Goal: Task Accomplishment & Management: Manage account settings

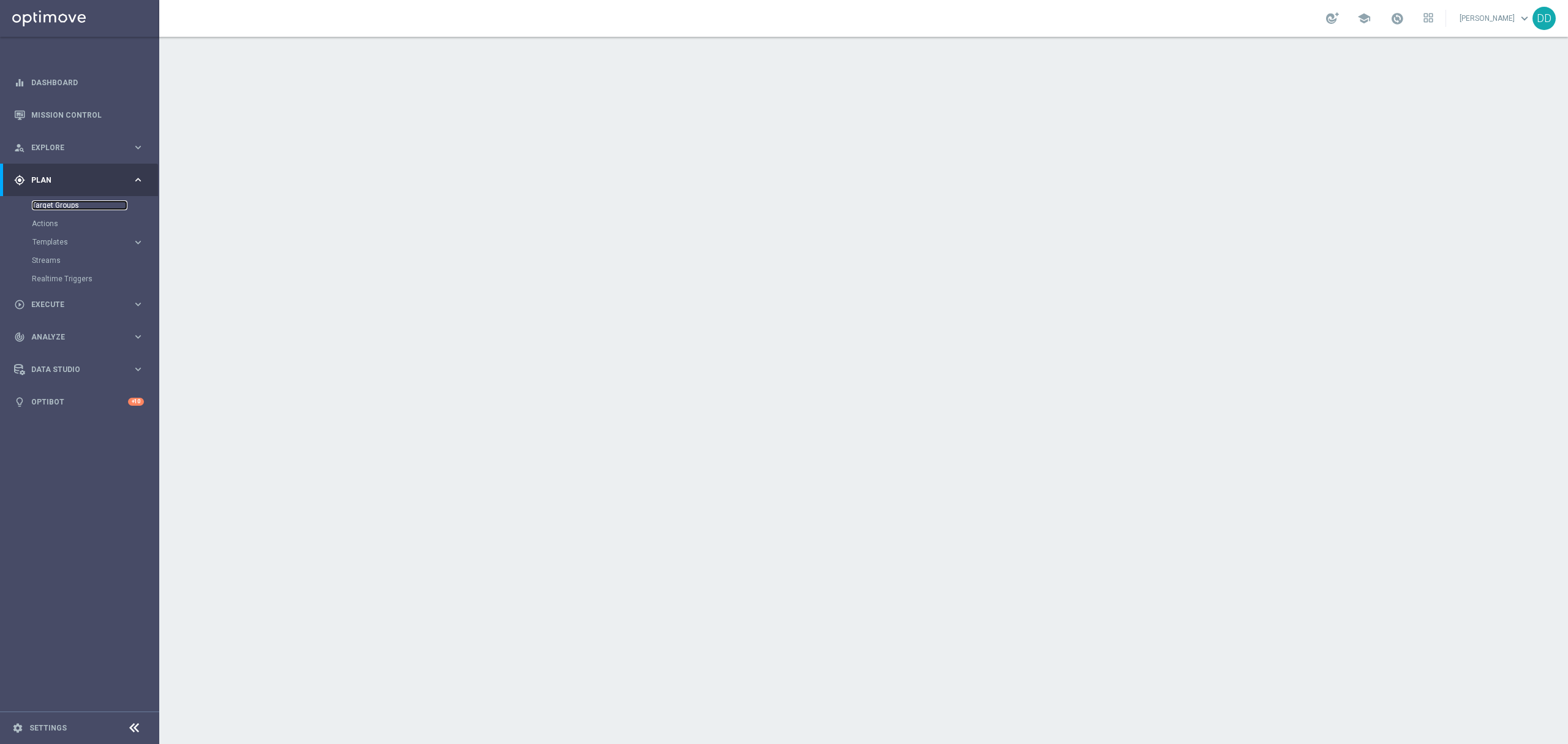
click at [63, 204] on link "Target Groups" at bounding box center [80, 205] width 95 height 10
click at [57, 224] on link "Actions" at bounding box center [80, 223] width 95 height 10
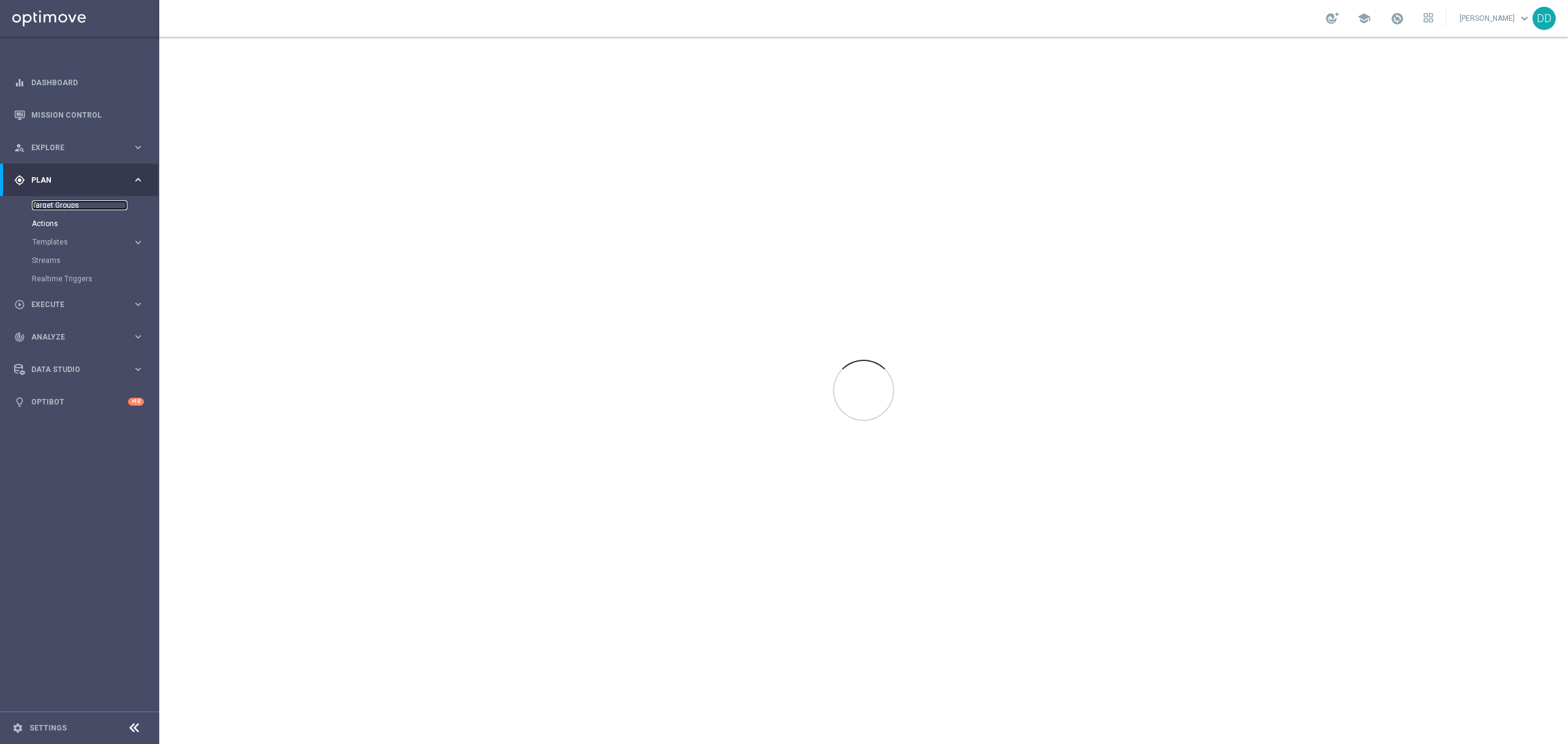
click at [54, 204] on link "Target Groups" at bounding box center [80, 205] width 95 height 10
click at [57, 195] on div "gps_fixed Plan keyboard_arrow_right" at bounding box center [79, 180] width 158 height 33
drag, startPoint x: 122, startPoint y: 177, endPoint x: 98, endPoint y: 184, distance: 25.0
click at [124, 177] on span "Plan" at bounding box center [82, 180] width 101 height 7
click at [95, 181] on span "Plan" at bounding box center [82, 180] width 101 height 7
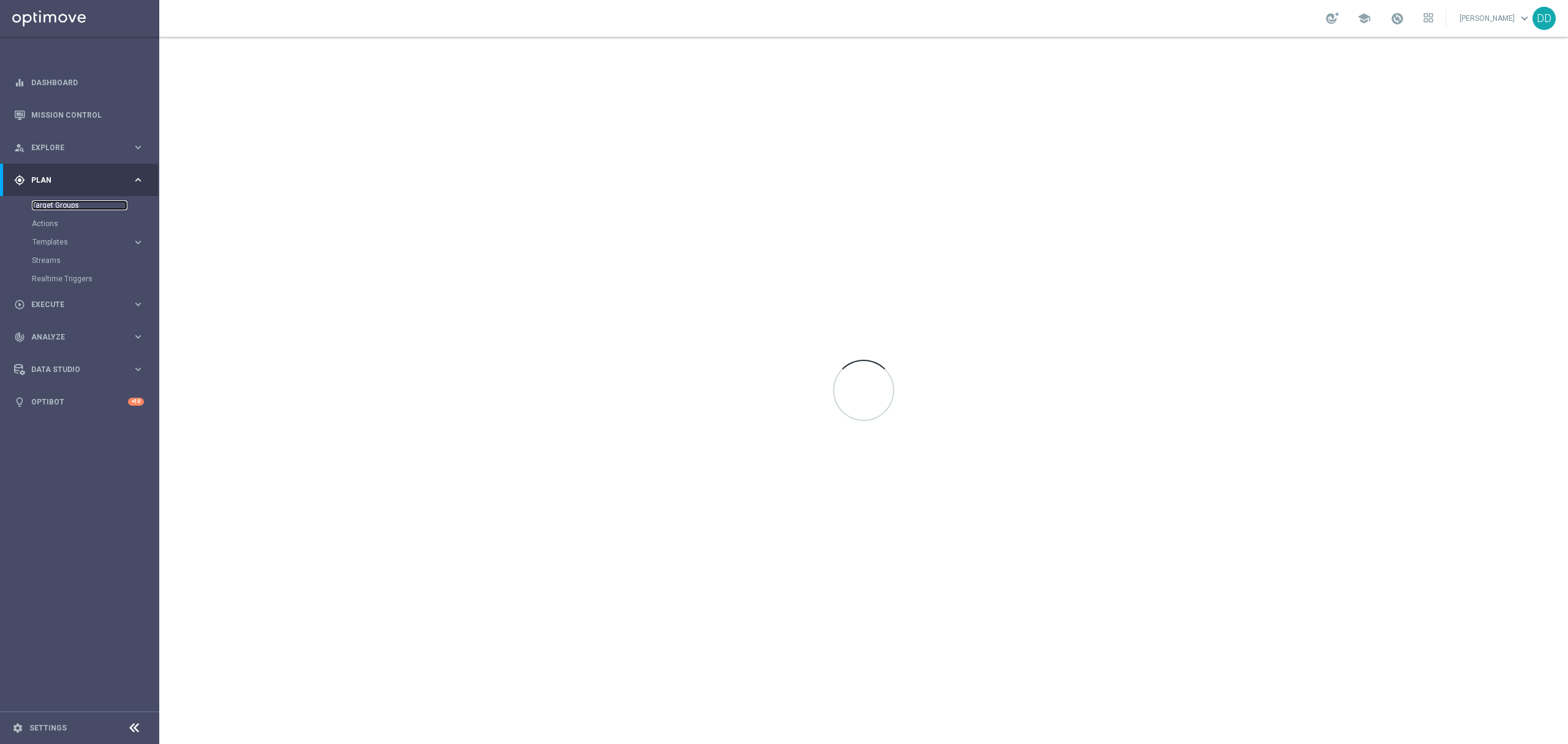
click at [39, 201] on link "Target Groups" at bounding box center [80, 205] width 95 height 10
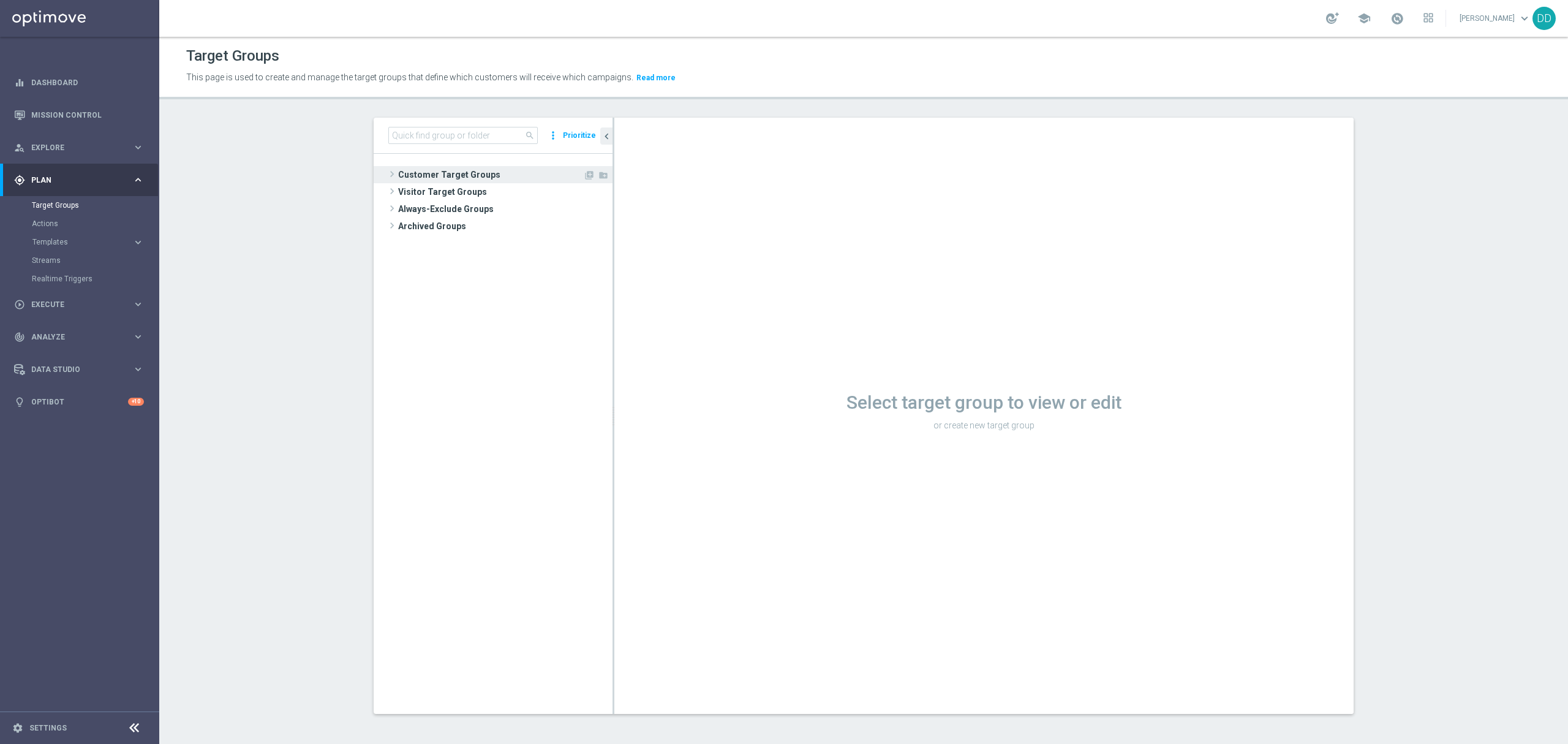
click at [434, 179] on span "Customer Target Groups" at bounding box center [490, 174] width 185 height 17
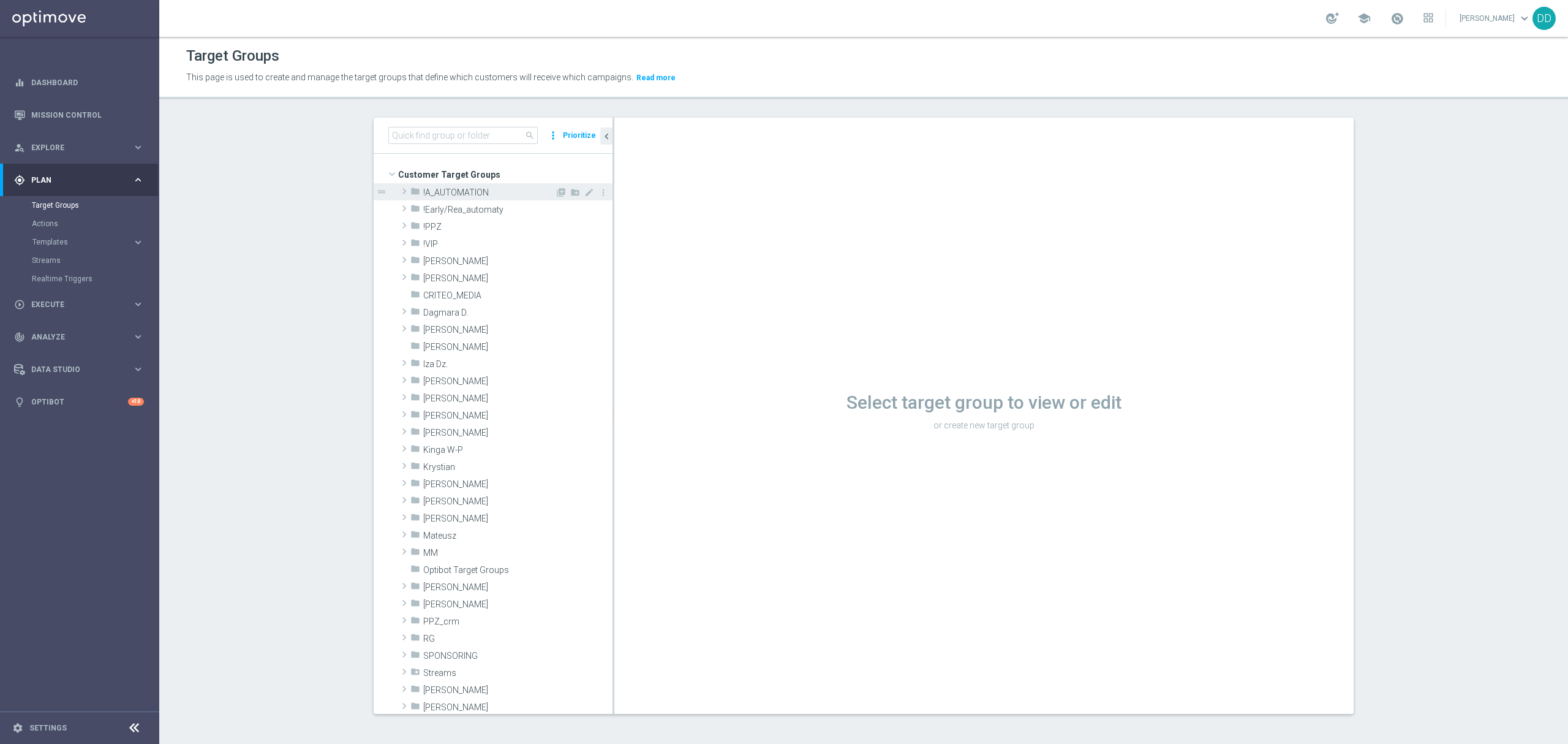
click at [426, 195] on span "!A_AUTOMATION" at bounding box center [489, 192] width 132 height 10
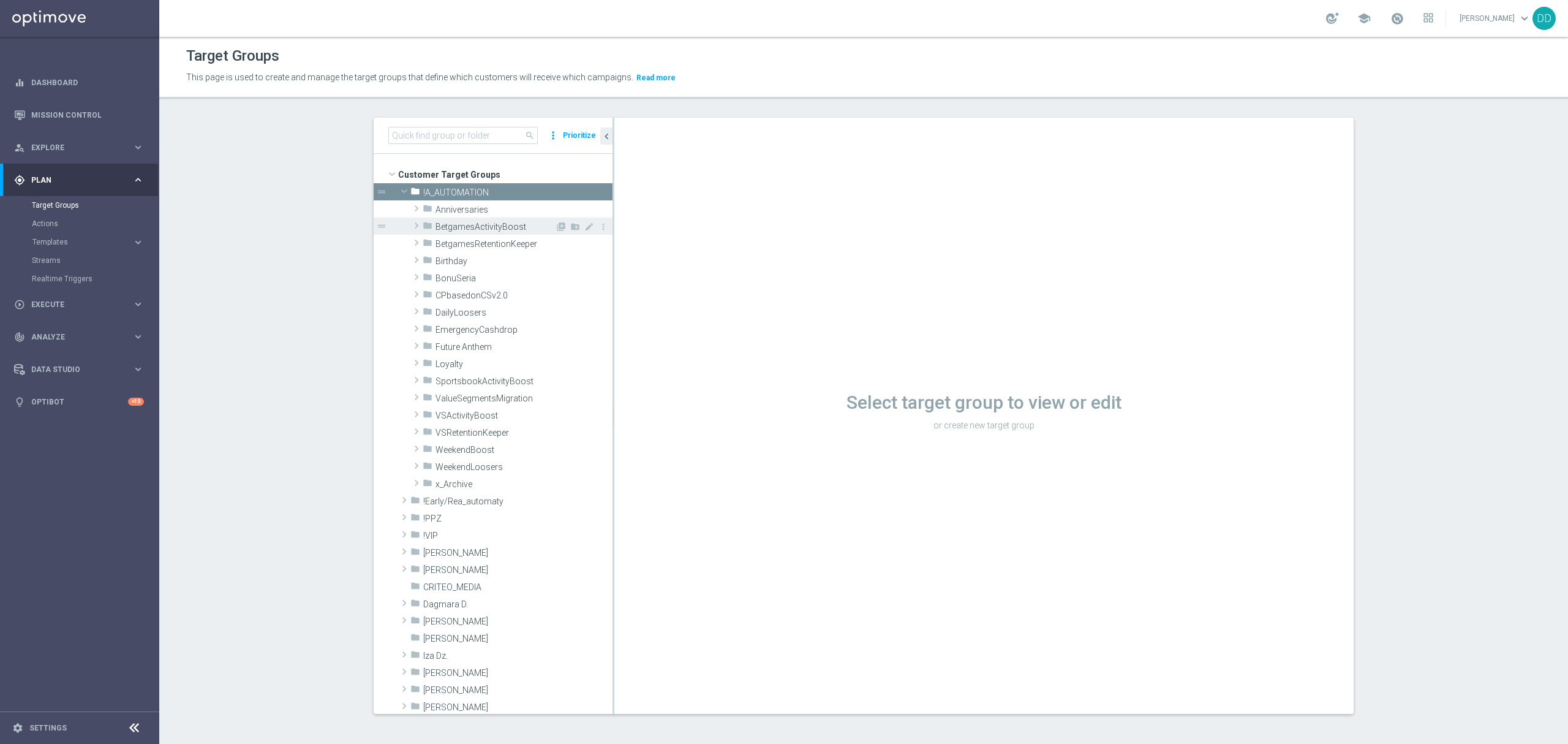
click at [435, 227] on span "BetgamesActivityBoost" at bounding box center [495, 227] width 119 height 10
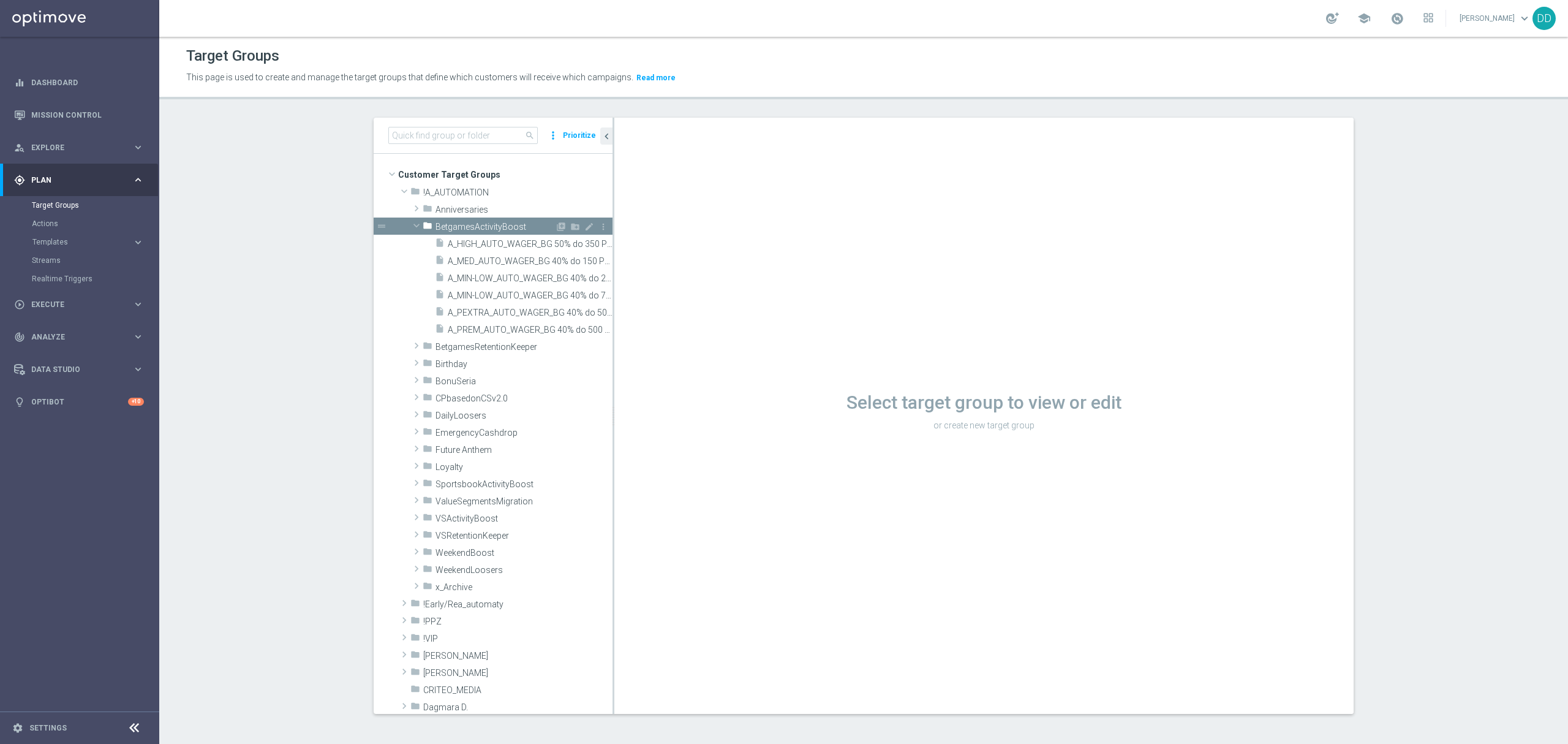
click at [435, 227] on span "BetgamesActivityBoost" at bounding box center [495, 227] width 119 height 10
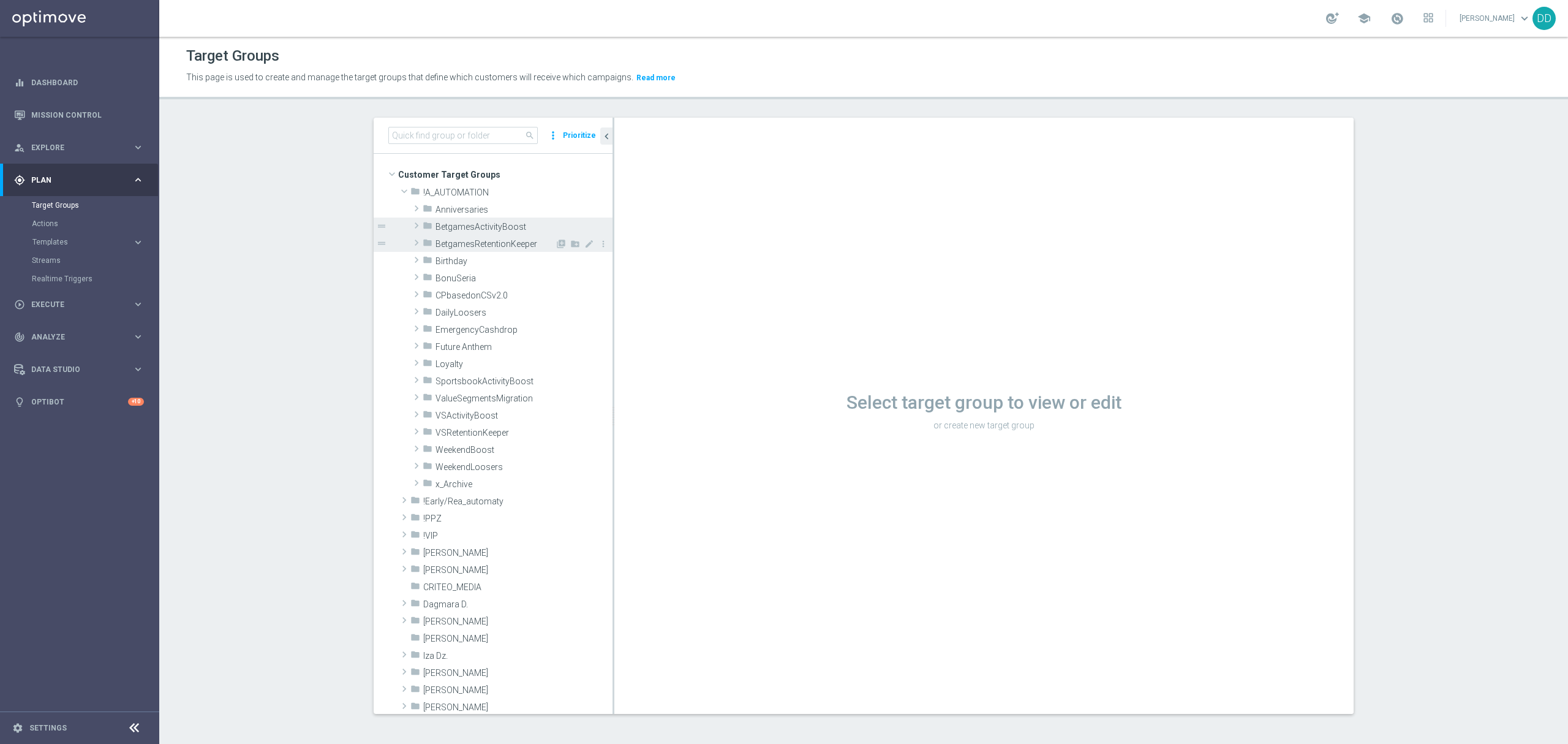
click at [432, 239] on div "folder BetgamesRetentionKeeper" at bounding box center [488, 243] width 132 height 17
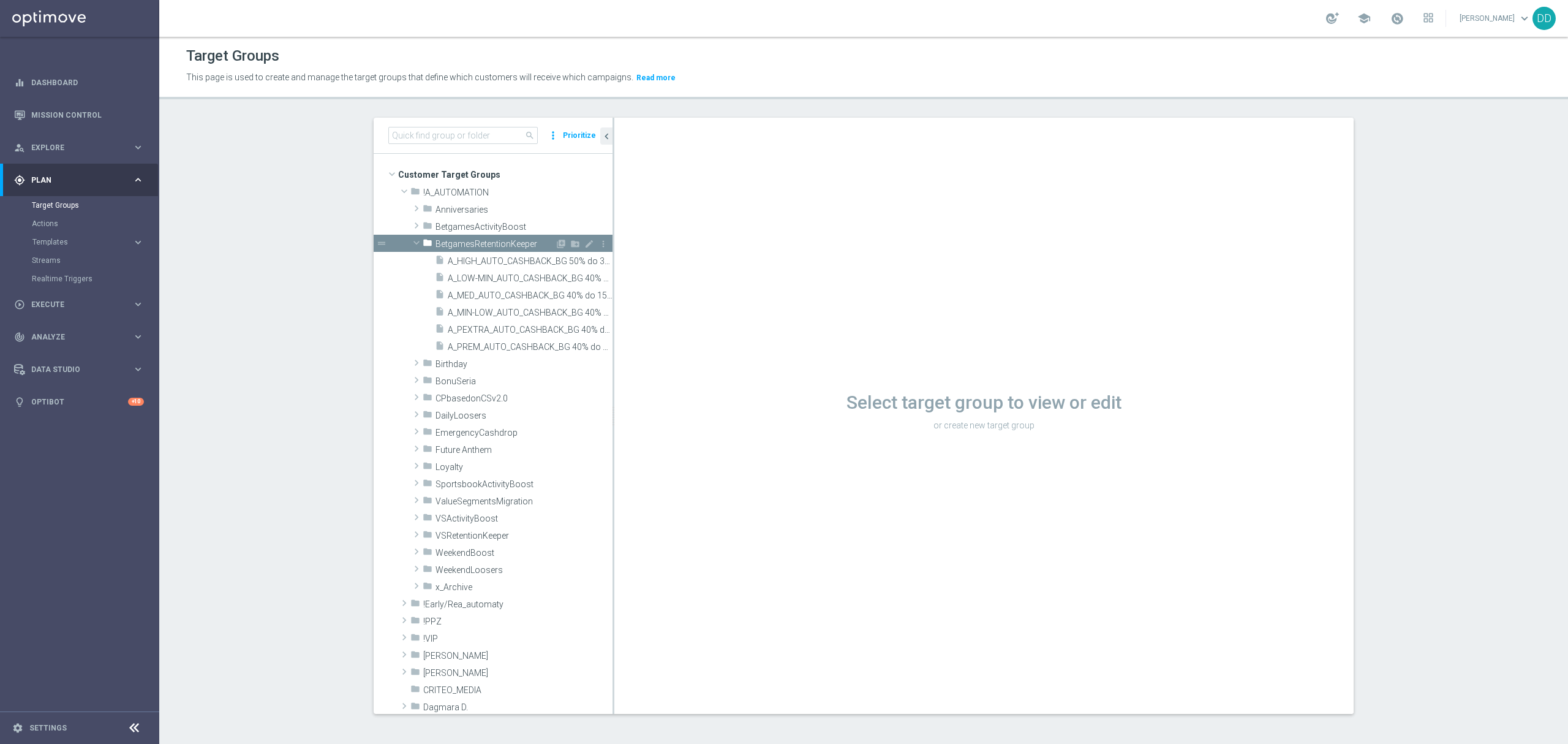
click at [432, 239] on div "folder BetgamesRetentionKeeper" at bounding box center [488, 243] width 132 height 17
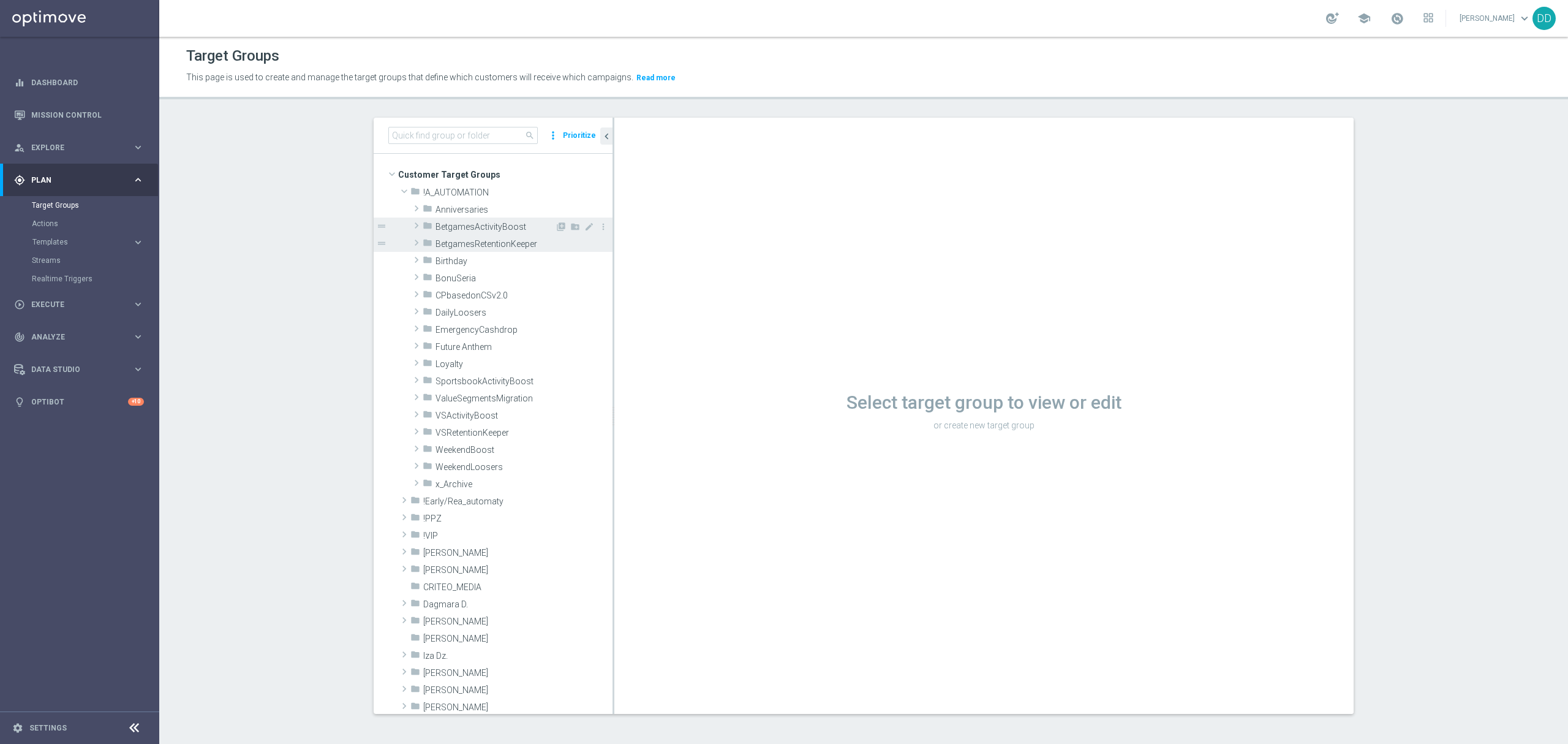
click at [435, 228] on span "BetgamesActivityBoost" at bounding box center [495, 227] width 119 height 10
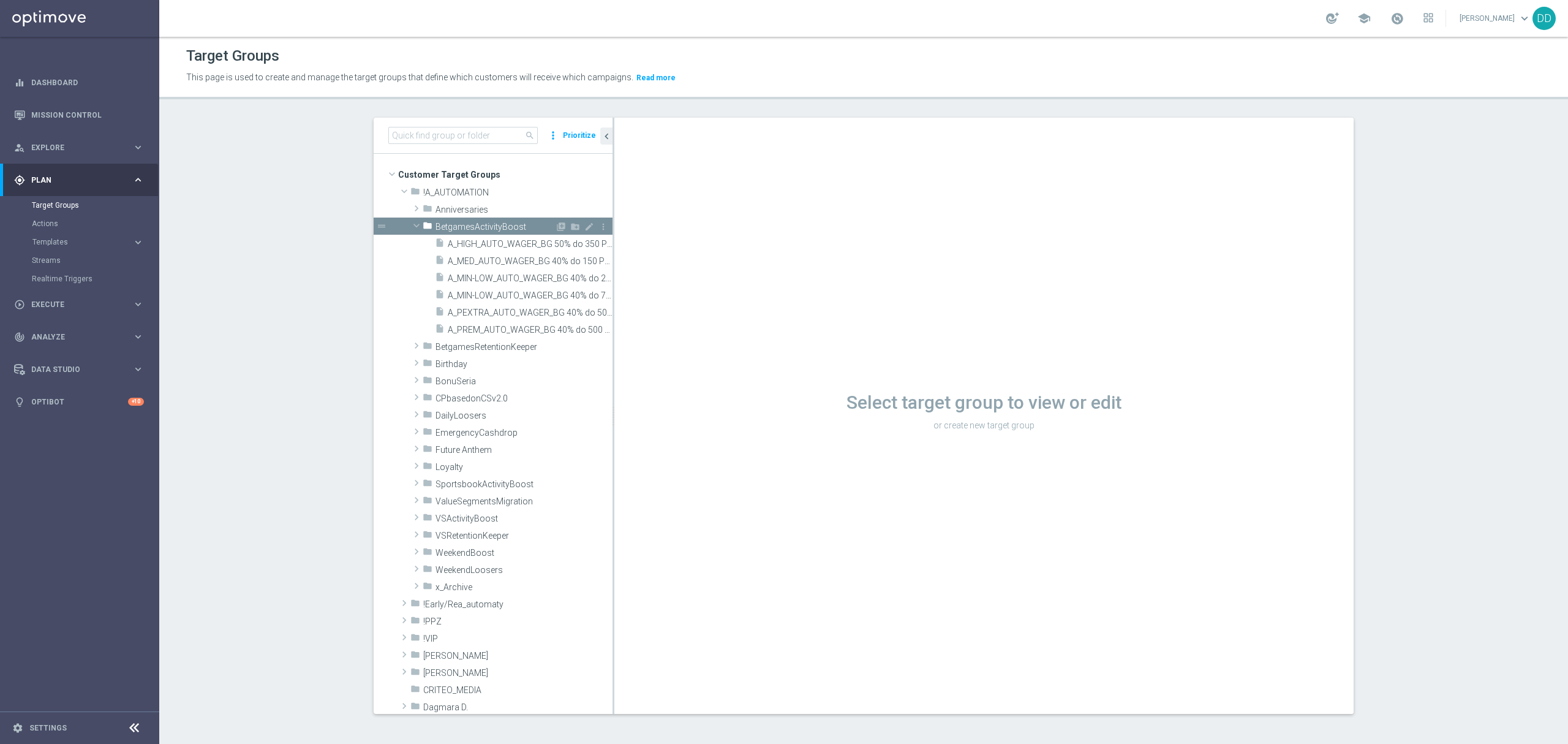
click at [435, 228] on span "BetgamesActivityBoost" at bounding box center [495, 227] width 119 height 10
click at [438, 223] on span "BetgamesActivityBoost" at bounding box center [495, 227] width 119 height 10
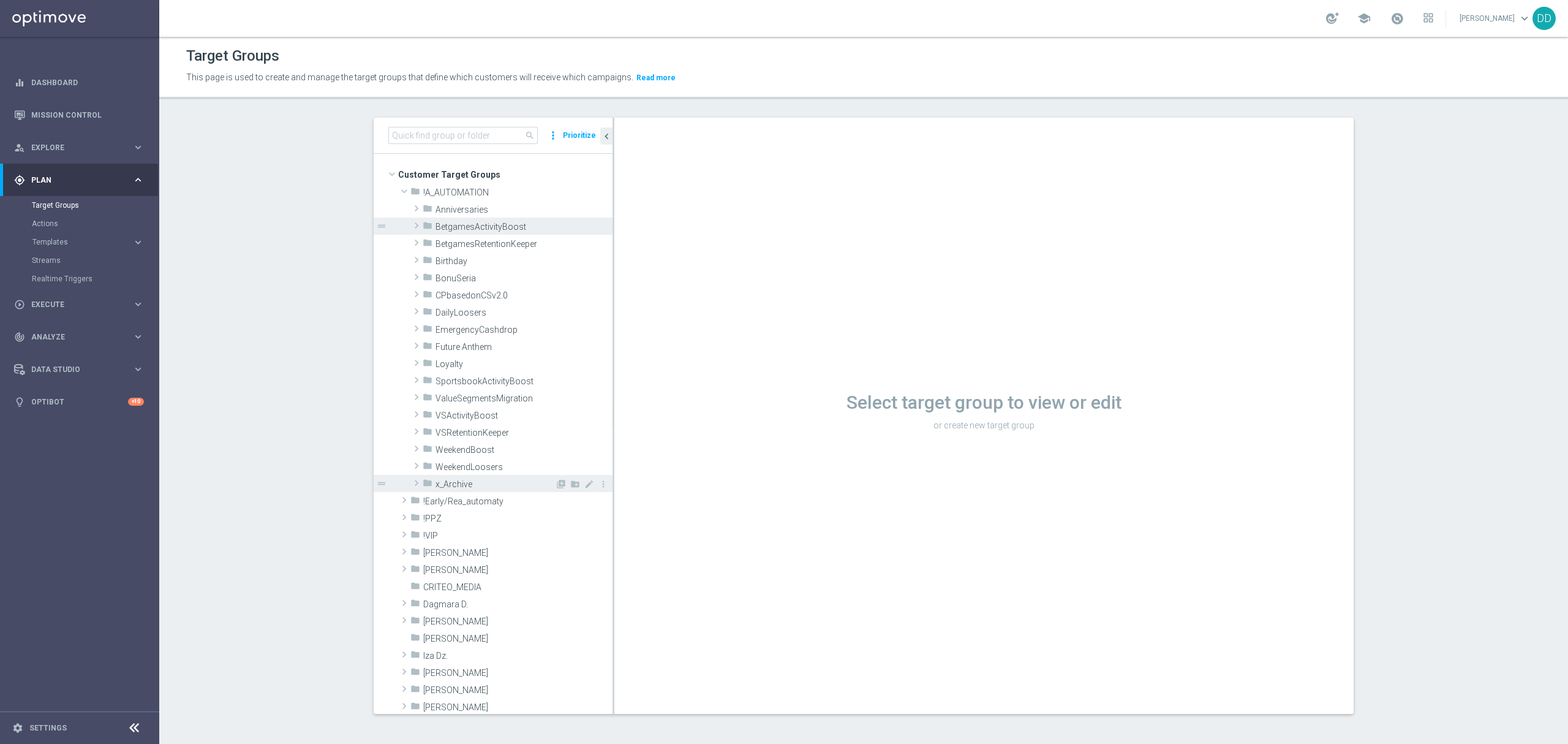
scroll to position [163, 0]
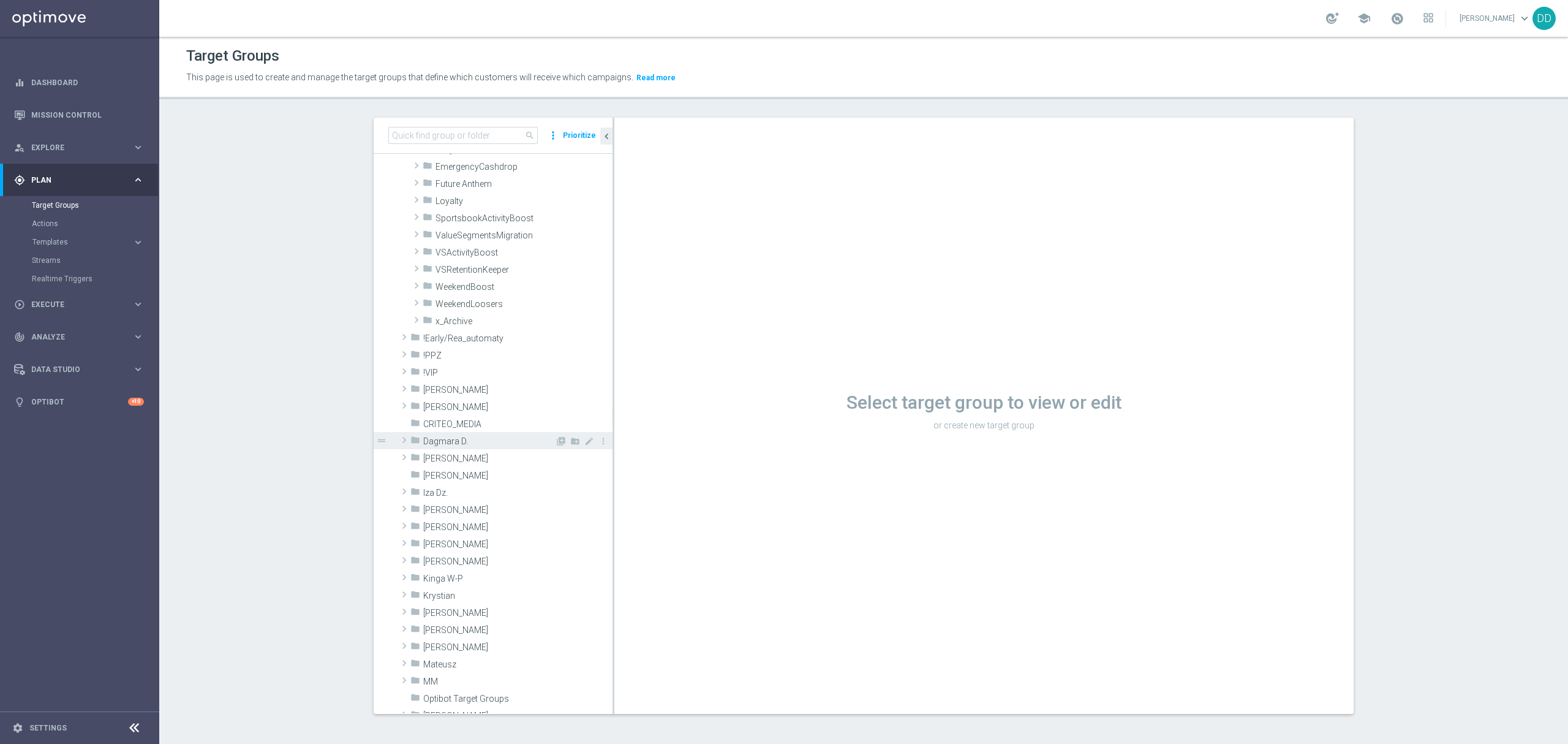
click at [434, 440] on span "Dagmara D." at bounding box center [489, 441] width 132 height 10
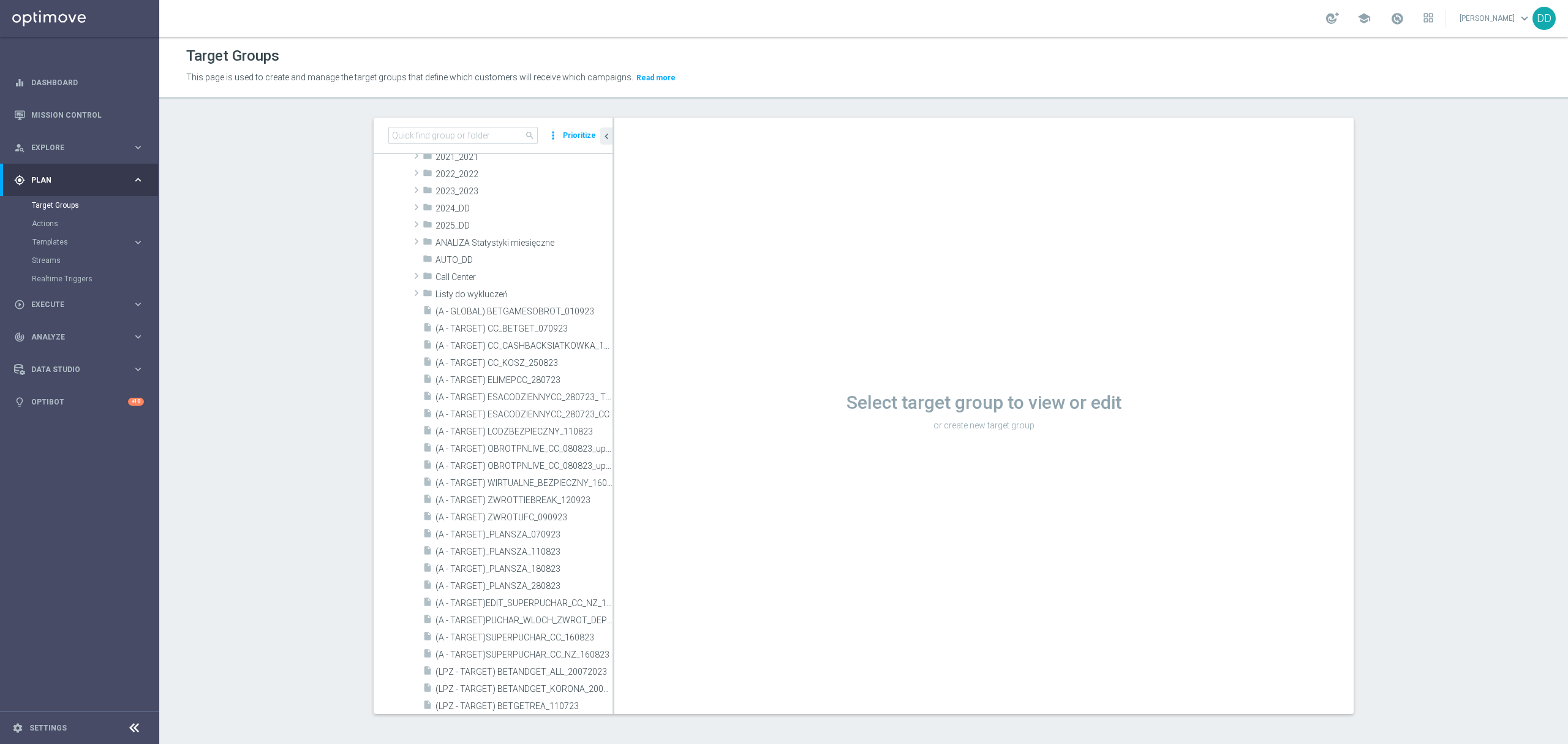
scroll to position [245, 0]
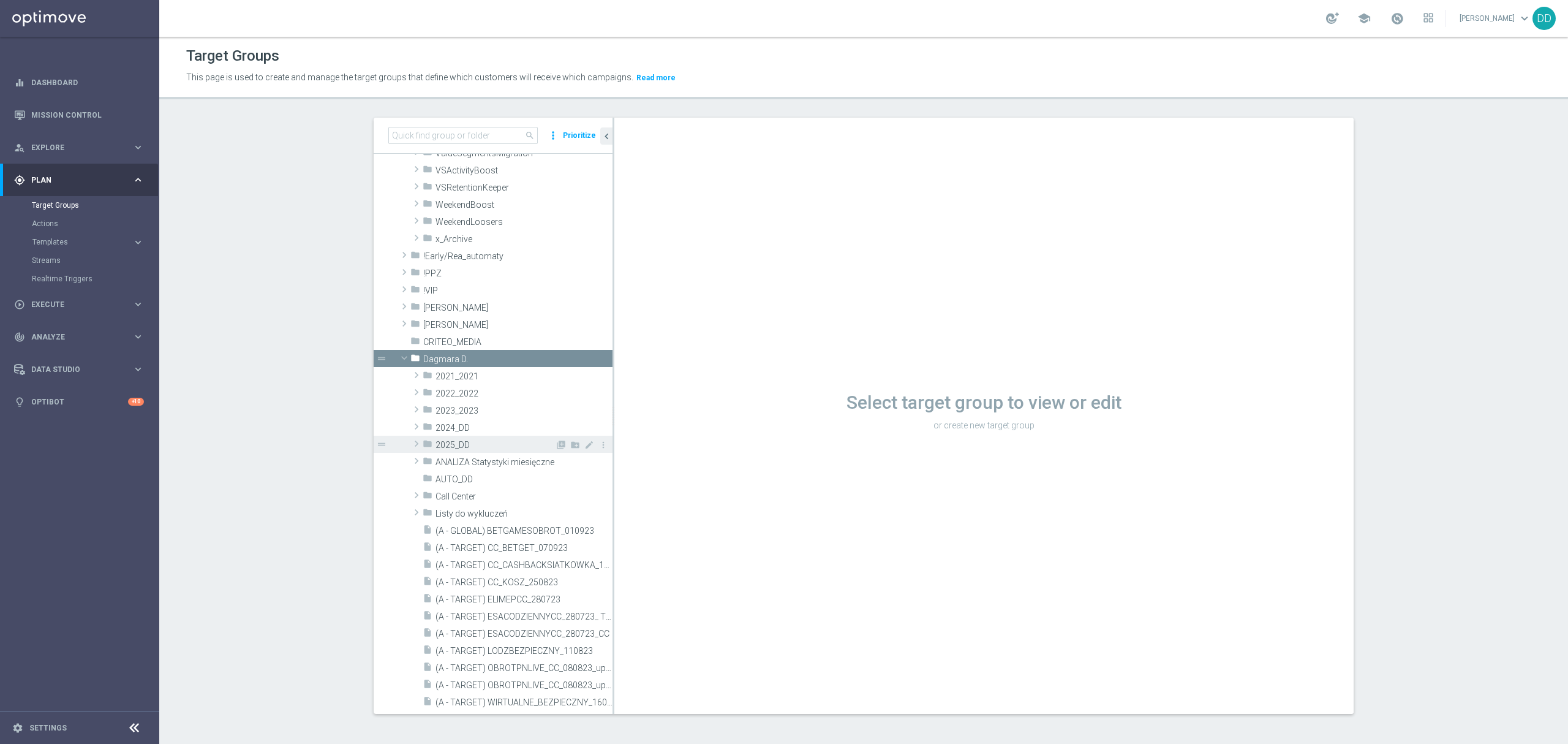
click at [448, 447] on span "2025_DD" at bounding box center [495, 445] width 119 height 10
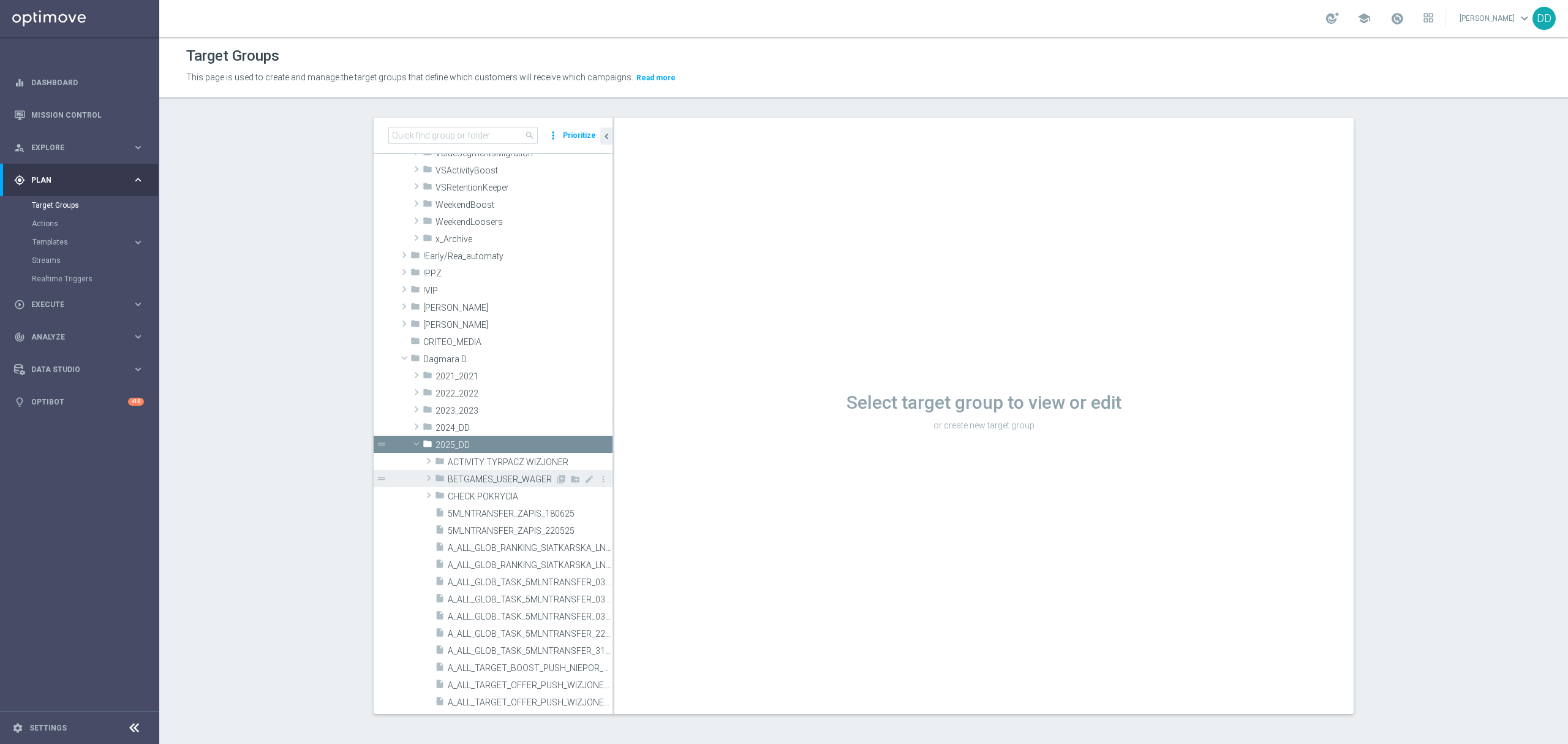
click at [472, 474] on span "BETGAMES_USER_WAGER" at bounding box center [502, 479] width 107 height 10
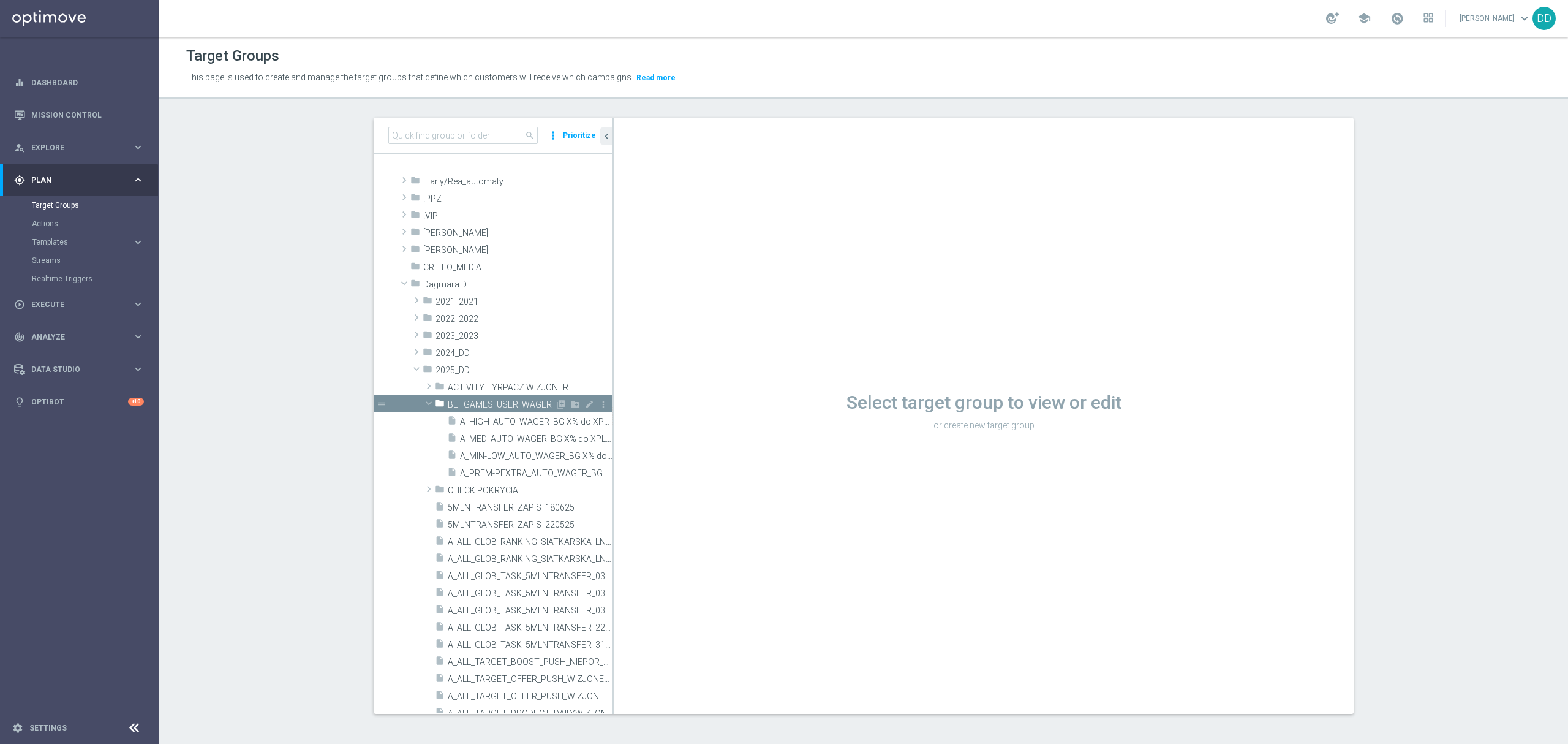
scroll to position [327, 0]
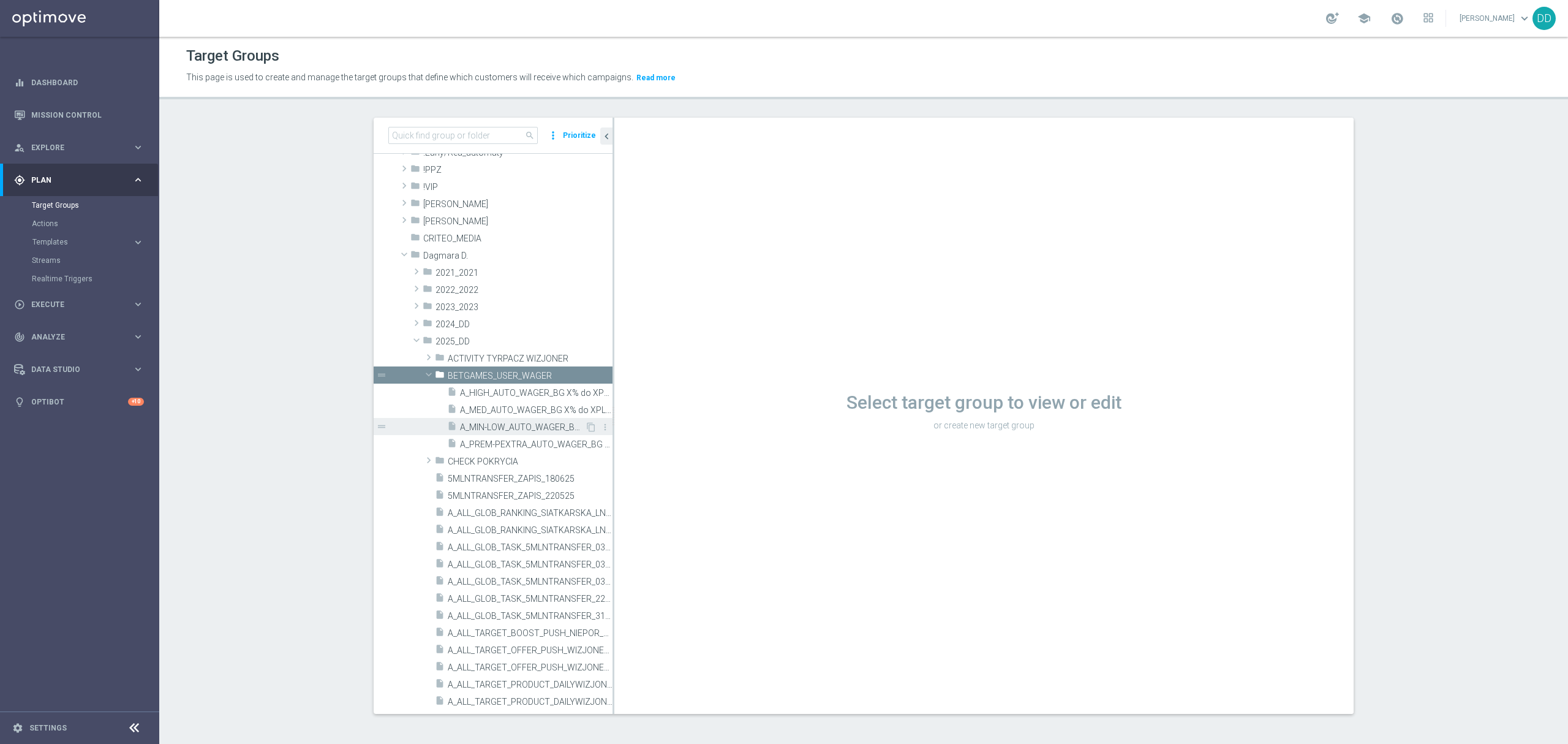
click at [500, 430] on span "A_MIN-LOW_AUTO_WAGER_BG X% do XPLN_14d" at bounding box center [522, 427] width 125 height 10
click at [508, 447] on span "A_PREM-PEXTRA_AUTO_WAGER_BG X% do XPLN_14d" at bounding box center [522, 444] width 125 height 10
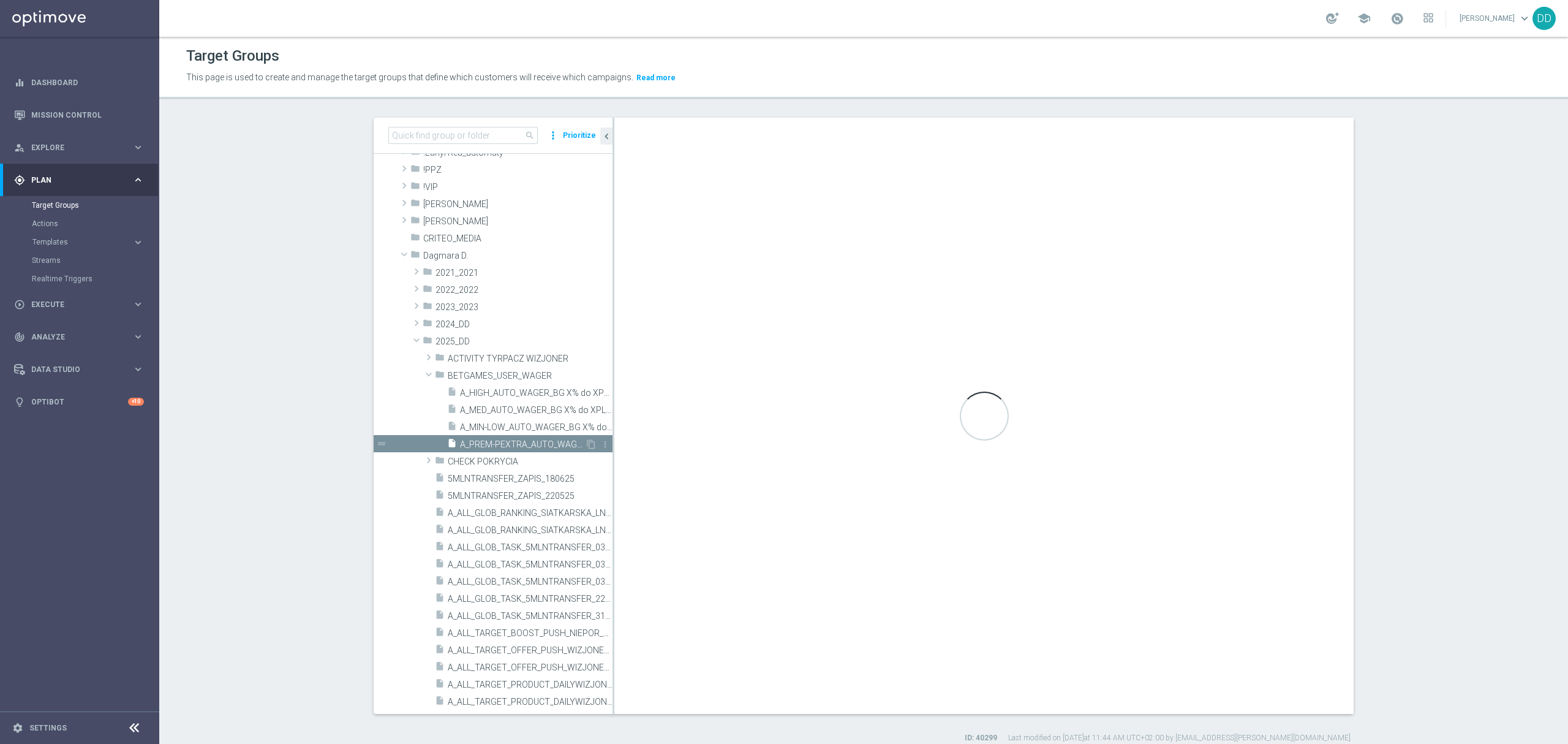
type textarea "1 and 2 and 3 and 4 and 5 and 6 and 7 and 8 and 9 and 10 and 11 and (12 or 13)"
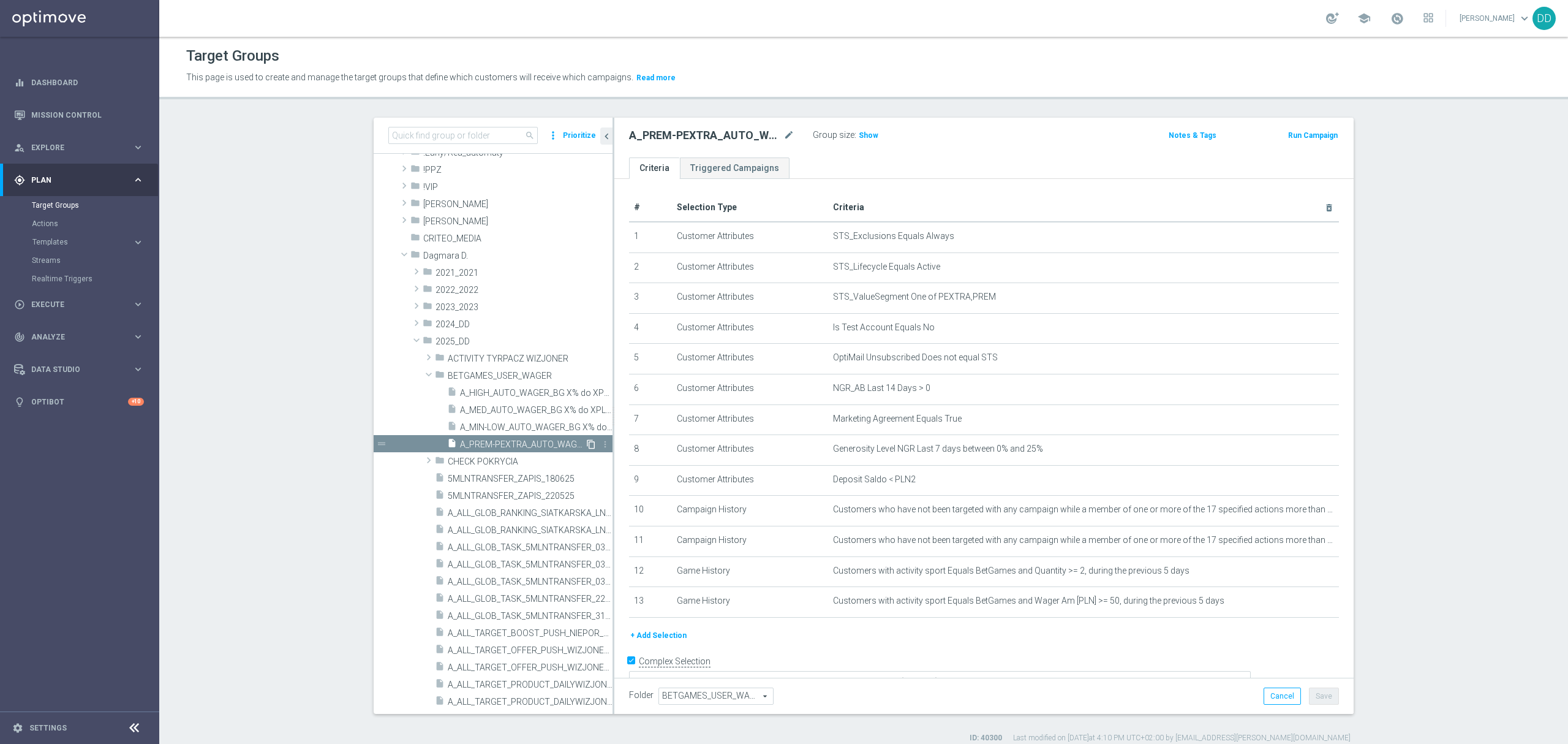
click at [586, 444] on icon "content_copy" at bounding box center [590, 444] width 10 height 10
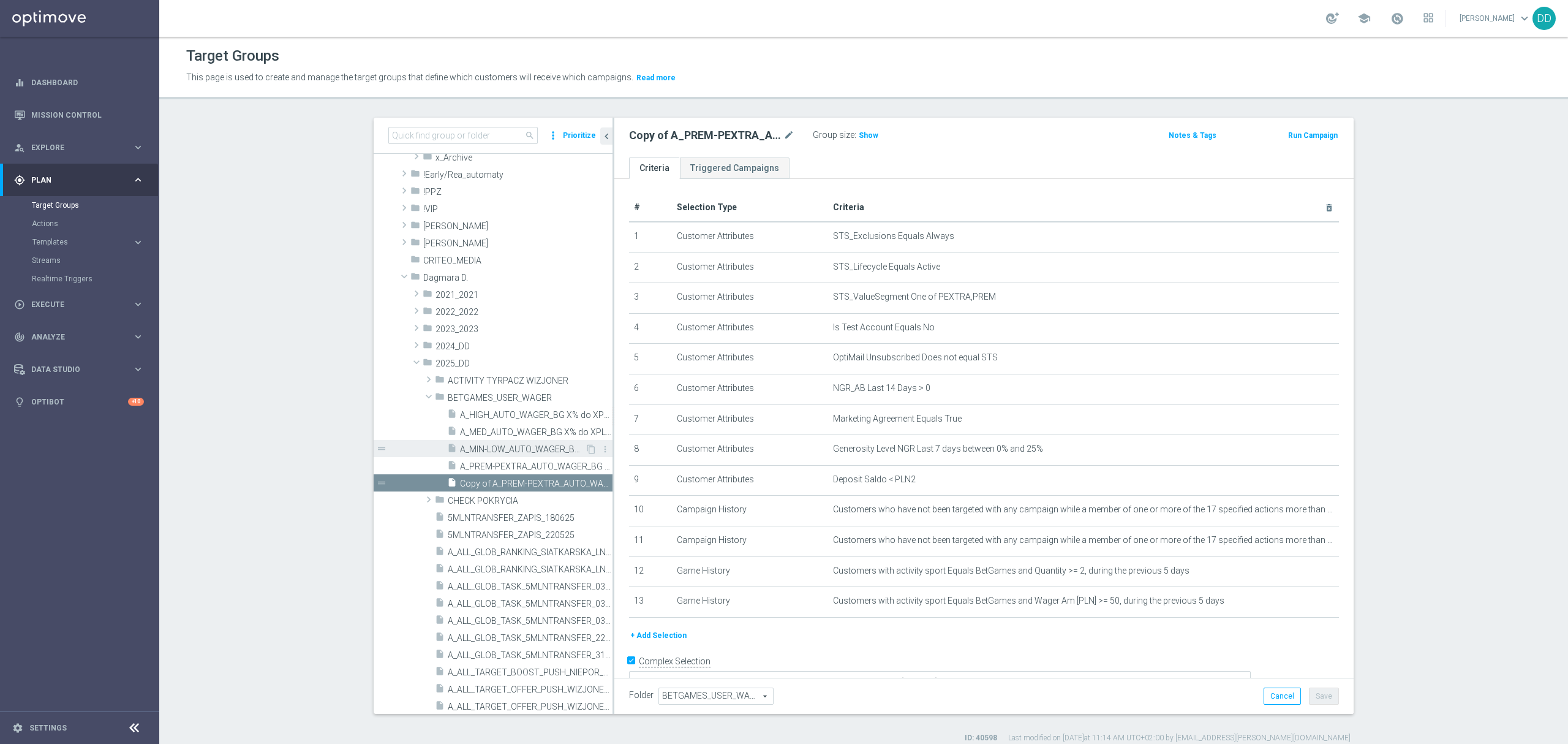
scroll to position [309, 0]
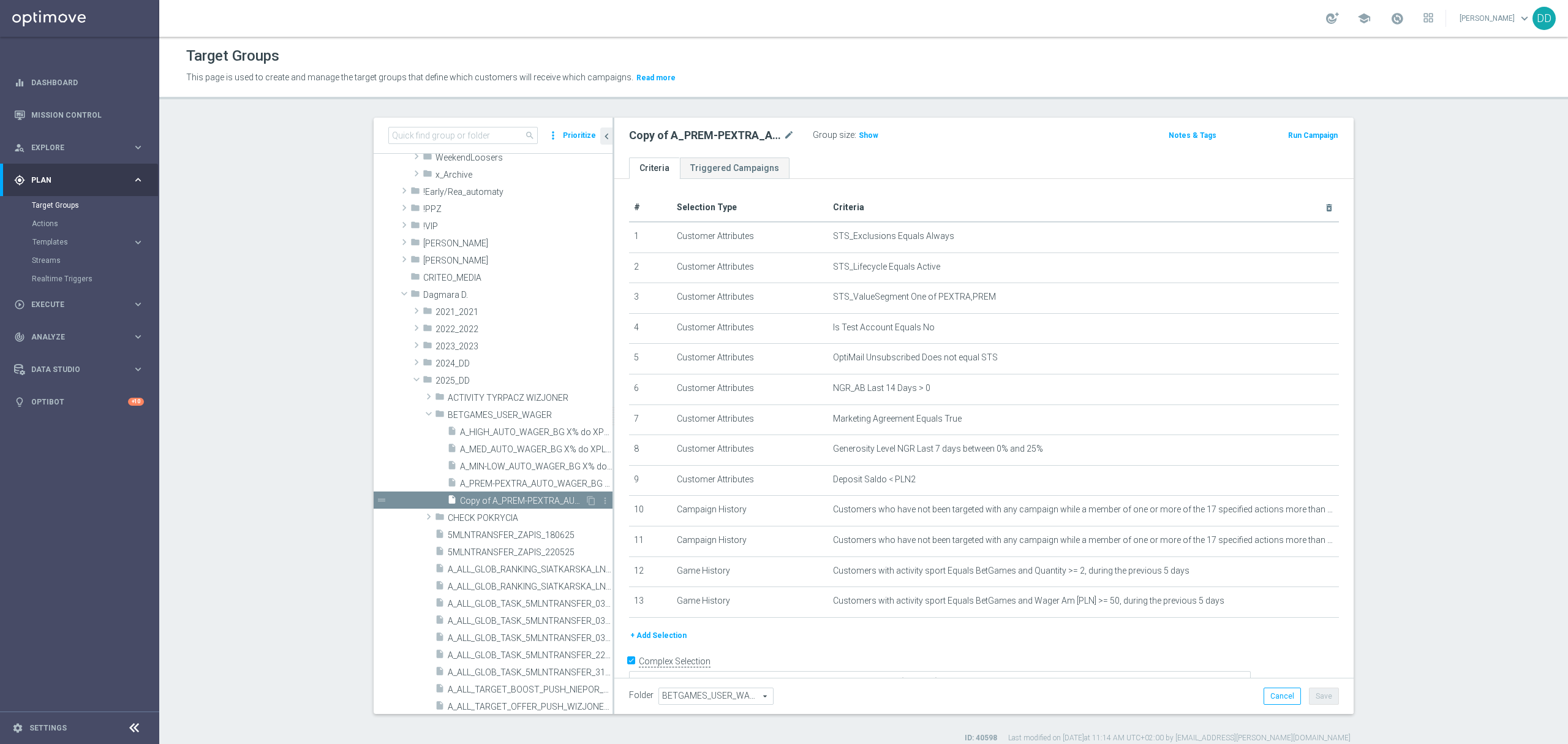
click at [527, 500] on span "Copy of A_PREM-PEXTRA_AUTO_WAGER_BG X% do XPLN_14d" at bounding box center [522, 501] width 125 height 10
click at [540, 485] on span "A_PREM-PEXTRA_AUTO_WAGER_BG X% do XPLN_14d" at bounding box center [522, 484] width 125 height 10
click at [783, 139] on icon "mode_edit" at bounding box center [788, 136] width 11 height 15
click at [721, 143] on input "A_PREM-PEXTRA_AUTO_WAGER_BG X% do XPLN_14d" at bounding box center [712, 136] width 165 height 17
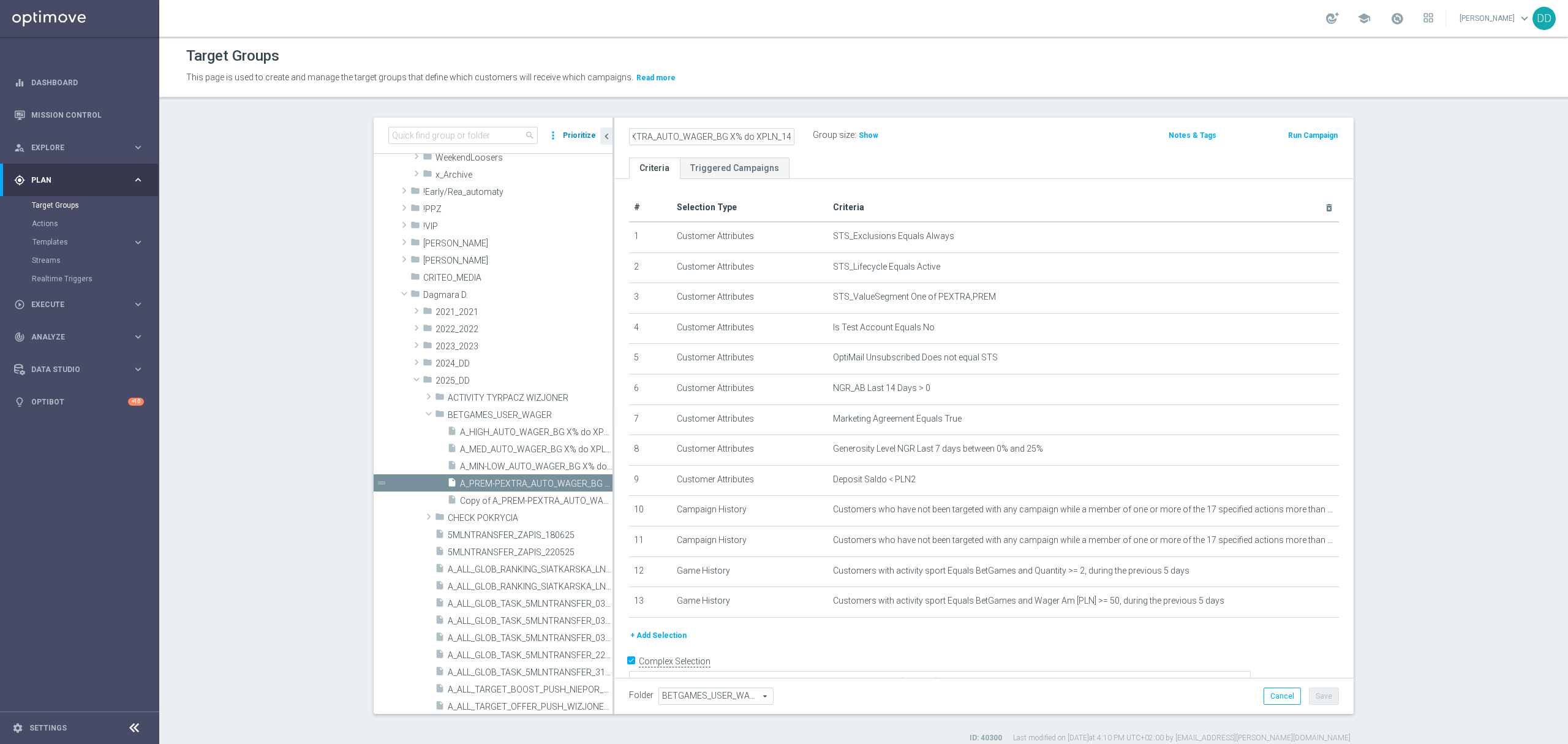
scroll to position [0, 0]
drag, startPoint x: 674, startPoint y: 133, endPoint x: 569, endPoint y: 135, distance: 105.0
click at [569, 135] on as-split "search more_vert Prioritize Customer Target Groups library_add create_new_folder" at bounding box center [863, 416] width 980 height 596
click at [681, 132] on input "A_PREM-PEXTRA_AUTO_WAGER_BG X% do XPLN_14d" at bounding box center [712, 136] width 165 height 17
drag, startPoint x: 665, startPoint y: 136, endPoint x: 692, endPoint y: 135, distance: 27.0
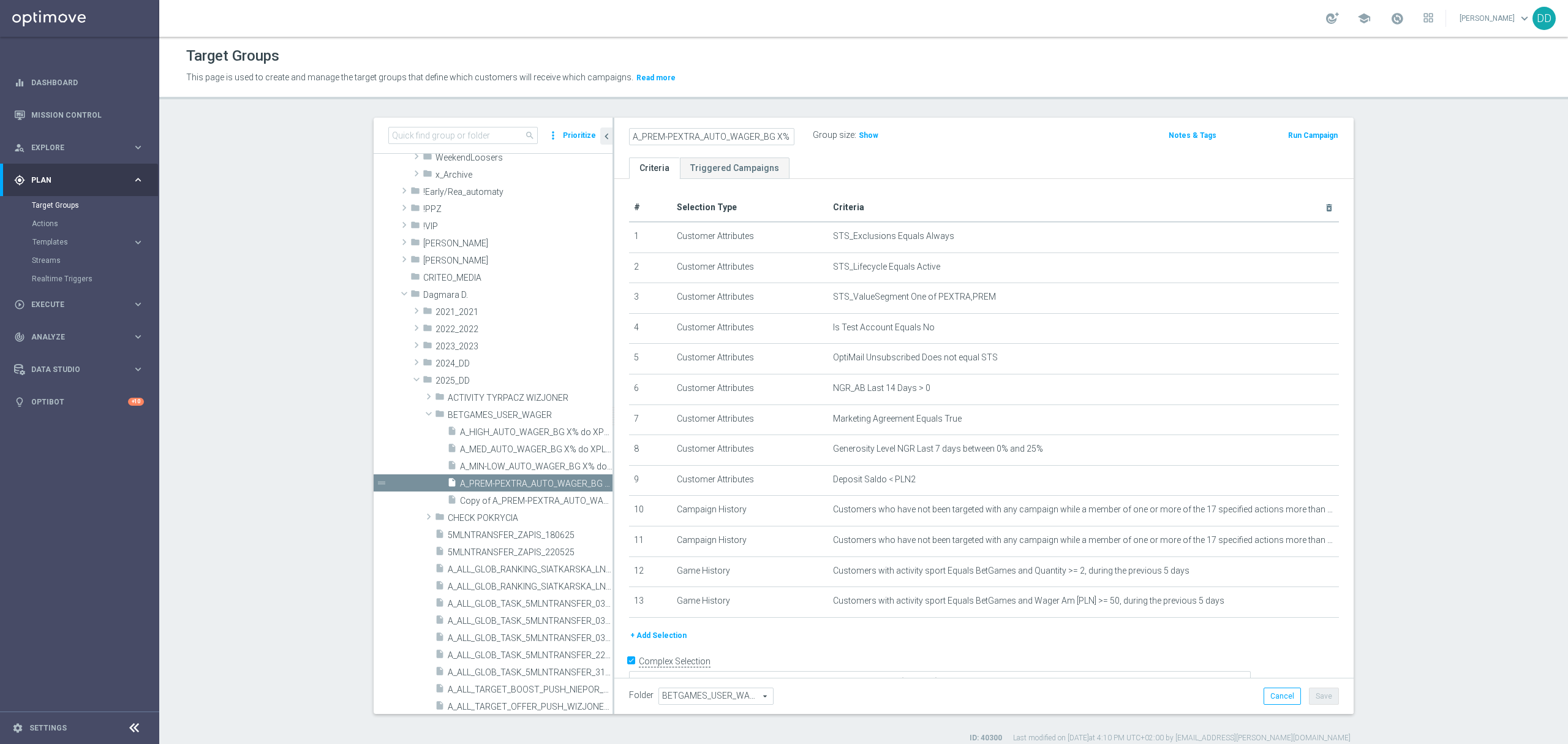
click at [692, 135] on input "A_PREM-PEXTRA_AUTO_WAGER_BG X% do XPLN_14d" at bounding box center [712, 136] width 165 height 17
type input "A_PREM_AUTO_WAGER_BG X% do XPLN_14d"
click at [946, 165] on ul "Criteria Triggered Campaigns" at bounding box center [984, 168] width 739 height 22
click at [508, 499] on span "Copy of A_PREM-PEXTRA_AUTO_WAGER_BG X% do XPLN_14d" at bounding box center [522, 501] width 125 height 10
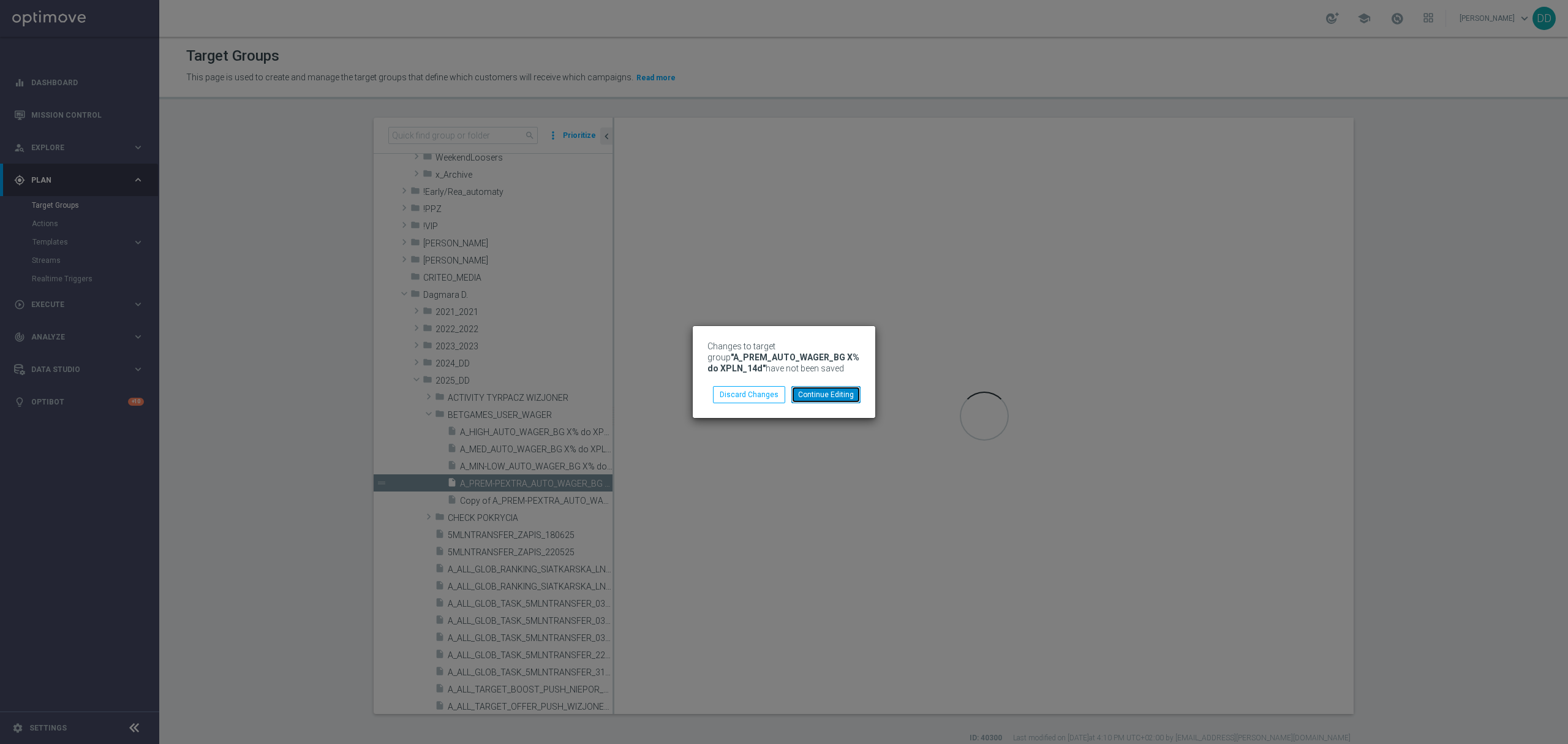
click at [829, 393] on button "Continue Editing" at bounding box center [826, 394] width 69 height 17
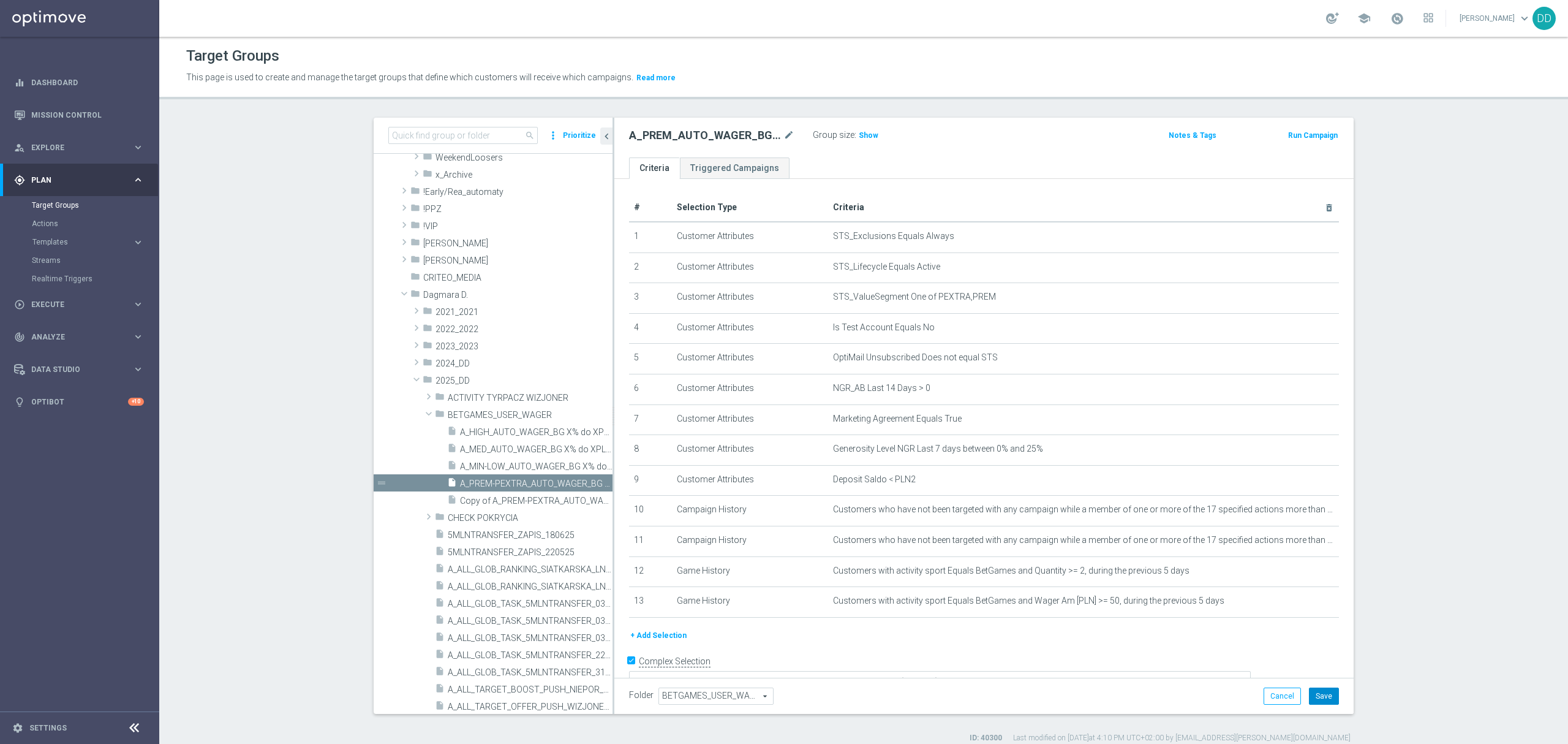
click at [1318, 692] on button "Save" at bounding box center [1324, 696] width 30 height 17
click at [517, 501] on span "Copy of A_PREM-PEXTRA_AUTO_WAGER_BG X% do XPLN_14d" at bounding box center [522, 501] width 125 height 10
click at [783, 139] on icon "mode_edit" at bounding box center [788, 136] width 11 height 15
click at [694, 141] on input "Copy of A_PREM-PEXTRA_AUTO_WAGER_BG X% do XPLN_14d" at bounding box center [712, 136] width 165 height 17
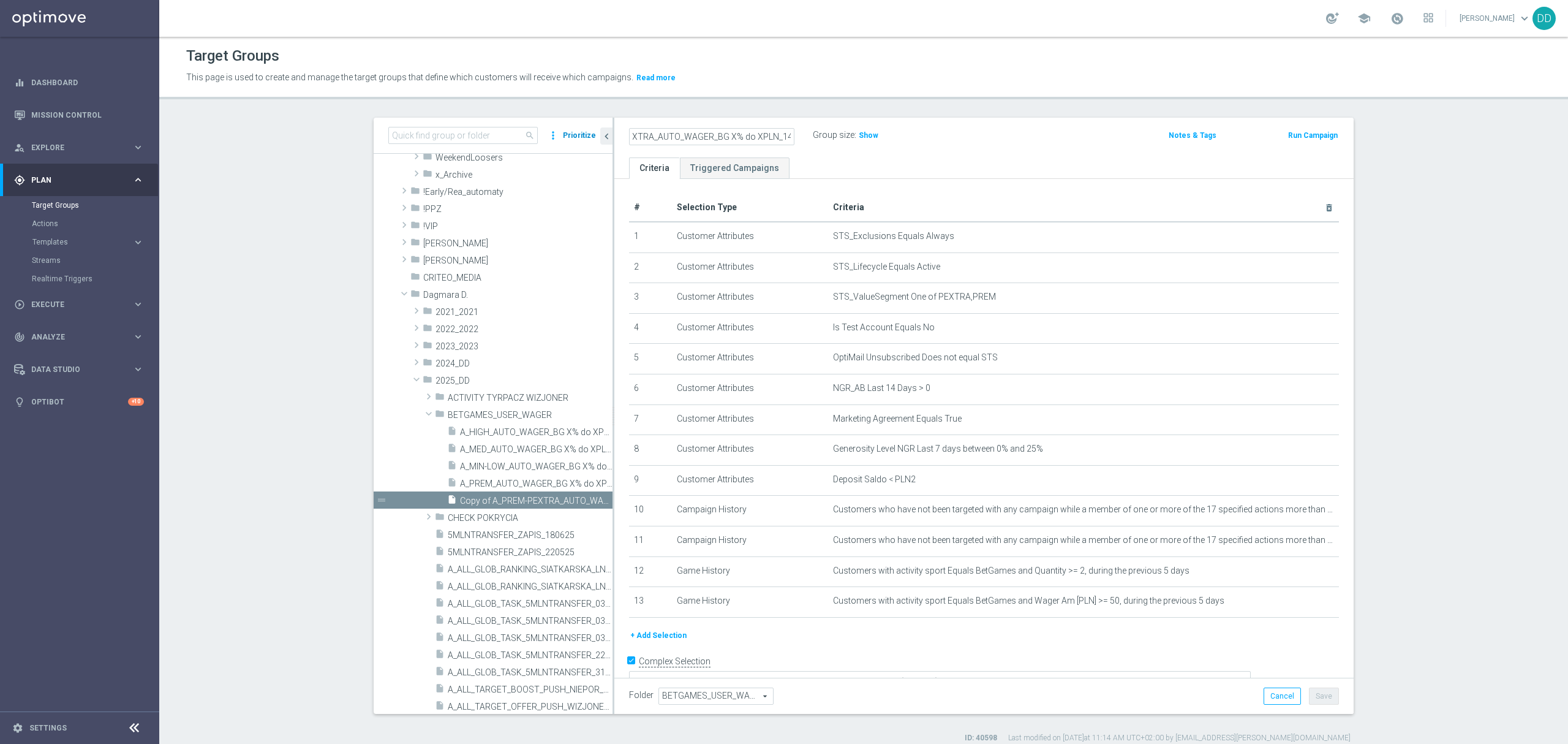
scroll to position [0, 0]
drag, startPoint x: 655, startPoint y: 139, endPoint x: 557, endPoint y: 136, distance: 98.0
click at [557, 136] on as-split "search more_vert Prioritize Customer Target Groups library_add create_new_folder" at bounding box center [863, 416] width 980 height 596
click at [692, 139] on input "Copy of A_PREM-PEXTRA_AUTO_WAGER_BG X% do XPLN_14d" at bounding box center [712, 136] width 165 height 17
drag, startPoint x: 657, startPoint y: 136, endPoint x: 569, endPoint y: 137, distance: 88.0
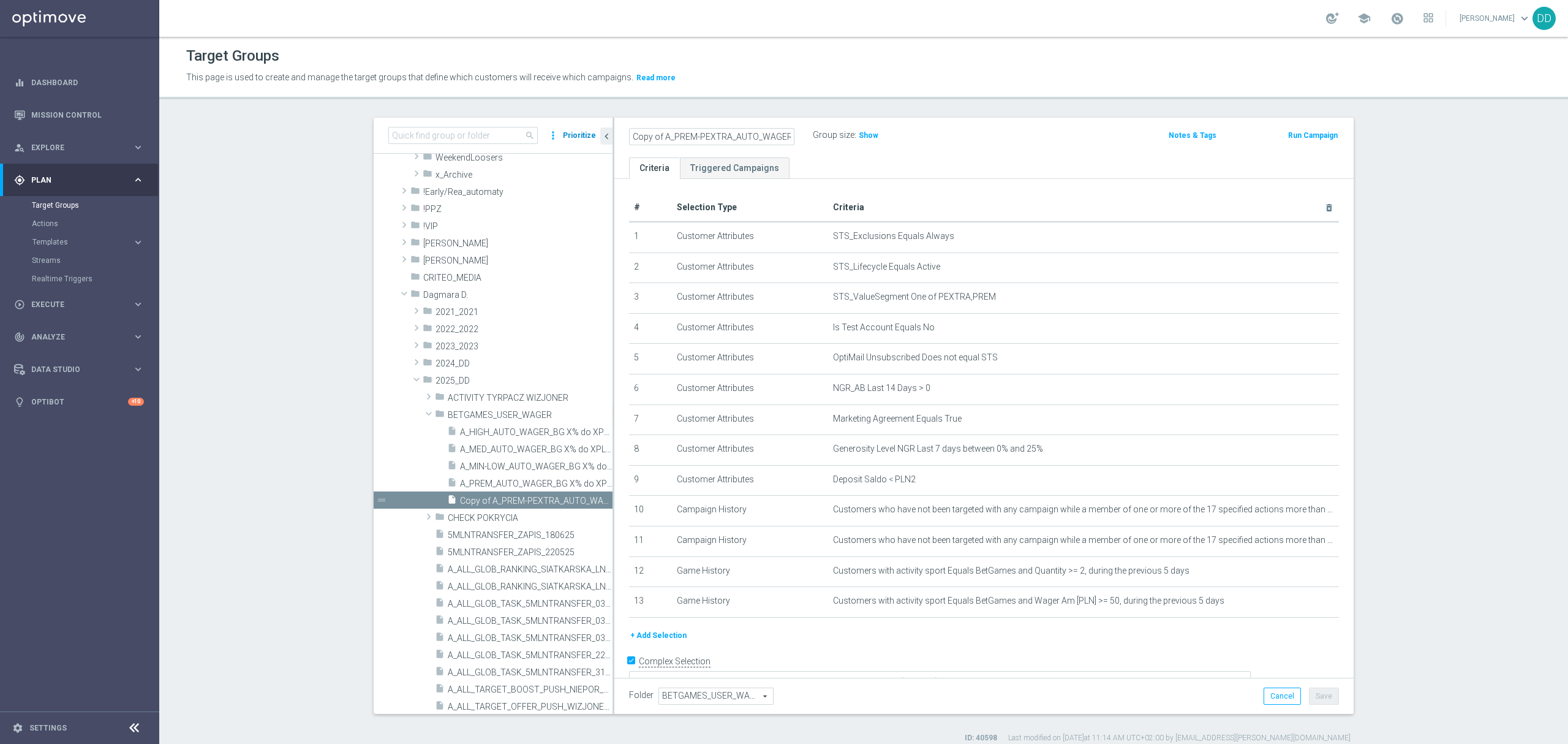
click at [571, 137] on as-split "search more_vert Prioritize Customer Target Groups library_add create_new_folder" at bounding box center [863, 416] width 980 height 596
drag, startPoint x: 627, startPoint y: 136, endPoint x: 615, endPoint y: 136, distance: 12.0
click at [620, 136] on div "A_PREM-PEXTRA_AUTO_WAGER_BG X% do XPLN_14d" at bounding box center [712, 136] width 184 height 17
drag, startPoint x: 628, startPoint y: 136, endPoint x: 619, endPoint y: 136, distance: 9.0
click at [620, 136] on div "A_PREM-PEXTRA_AUTO_WAGER_BG X% do XPLN_14d" at bounding box center [712, 136] width 184 height 17
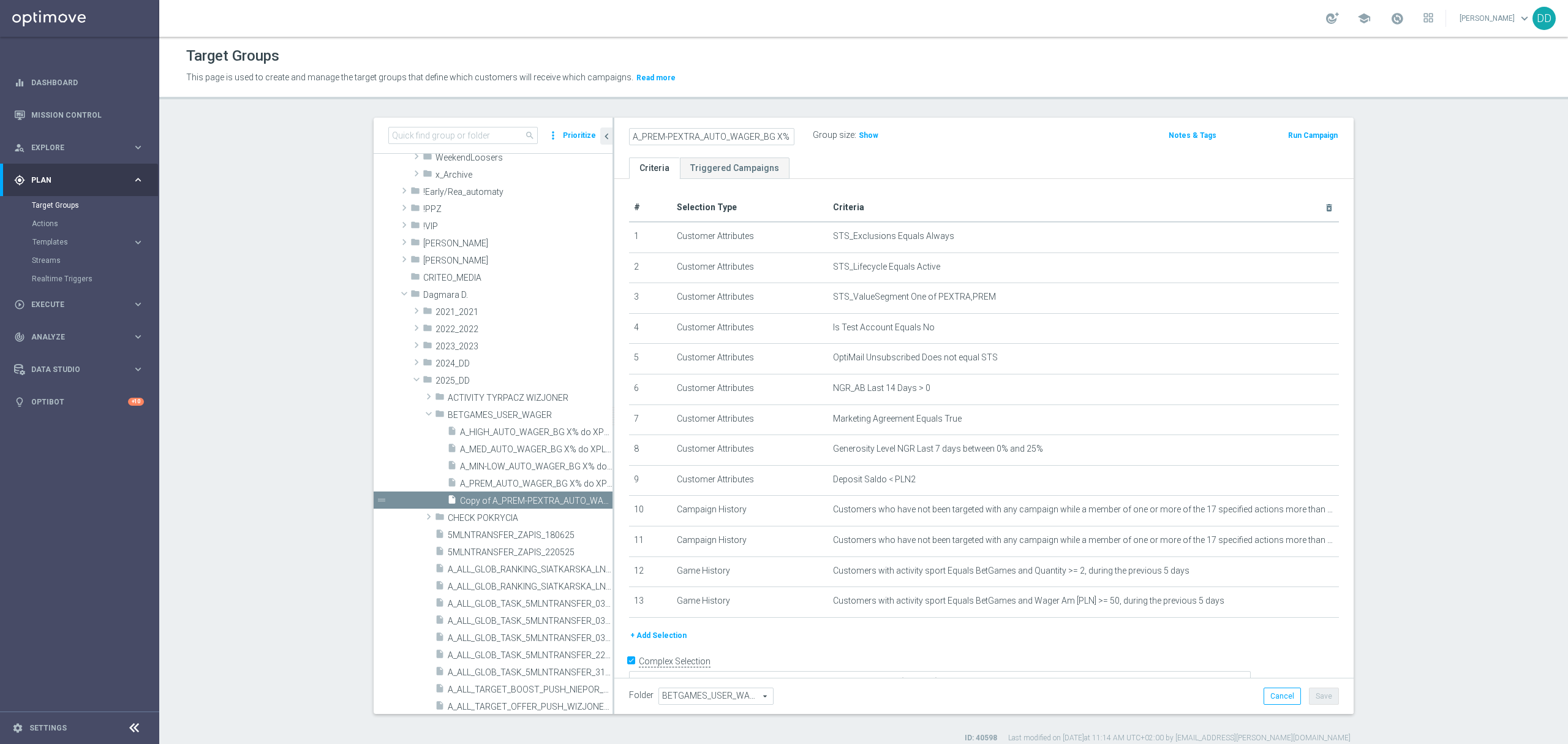
drag, startPoint x: 654, startPoint y: 137, endPoint x: 691, endPoint y: 136, distance: 37.0
click at [691, 136] on input "A_PREM-PEXTRA_AUTO_WAGER_BG X% do XPLN_14d" at bounding box center [712, 136] width 165 height 17
click at [680, 136] on input "A_PREM-PEXTRA_AUTO_WAGER_BG X% do XPLN_14d" at bounding box center [712, 136] width 165 height 17
drag, startPoint x: 661, startPoint y: 136, endPoint x: 635, endPoint y: 133, distance: 26.2
click at [635, 133] on input "A_PREM-PEXTRA_AUTO_WAGER_BG X% do XPLN_14d" at bounding box center [712, 136] width 165 height 17
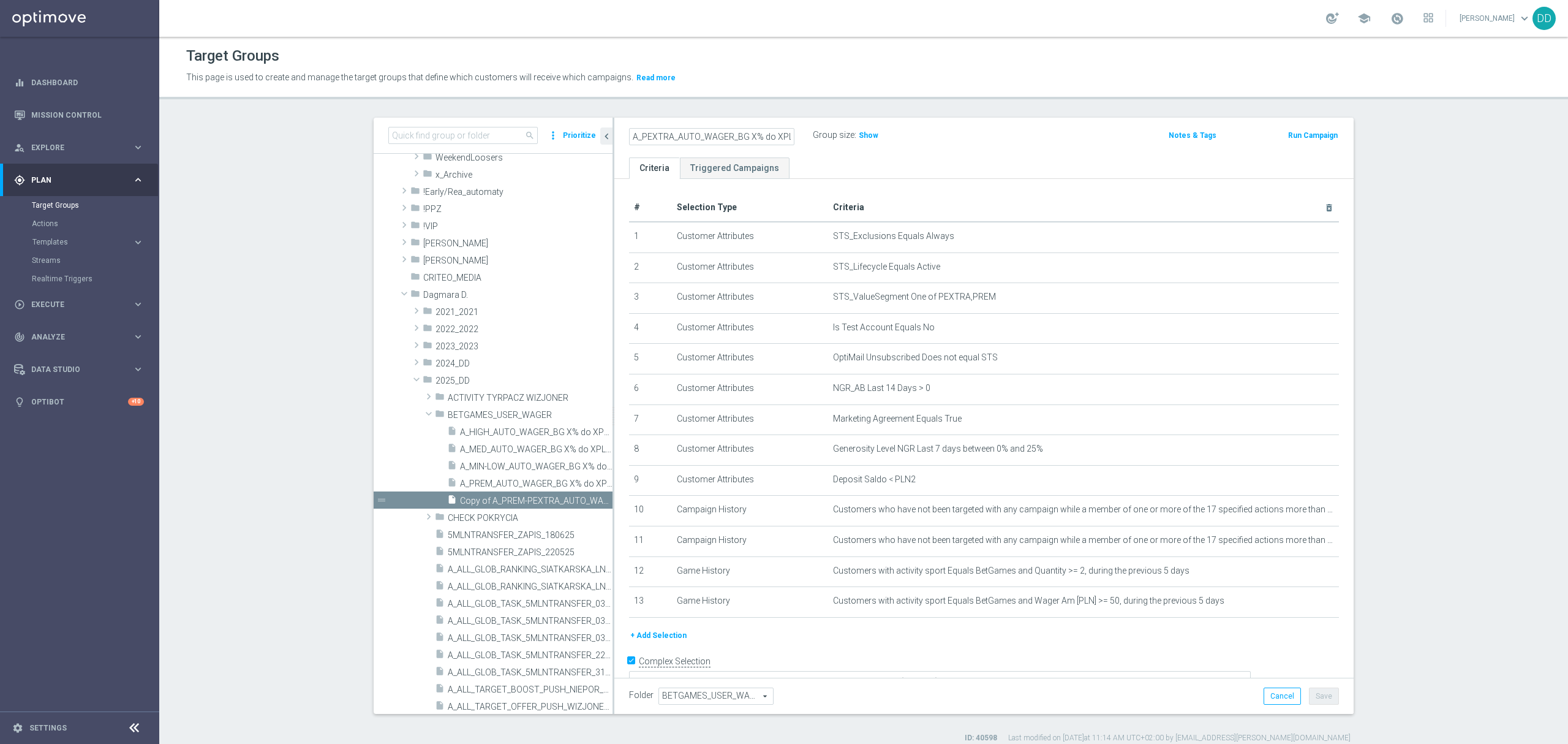
click at [784, 137] on input "A_PEXTRA_AUTO_WAGER_BG X% do XPLN_14d" at bounding box center [712, 136] width 165 height 17
type input "A_PEXTRA_AUTO_WAGER_BG X% do XPLN_14d"
click at [1252, 642] on div "+ Add Selection" at bounding box center [984, 635] width 728 height 13
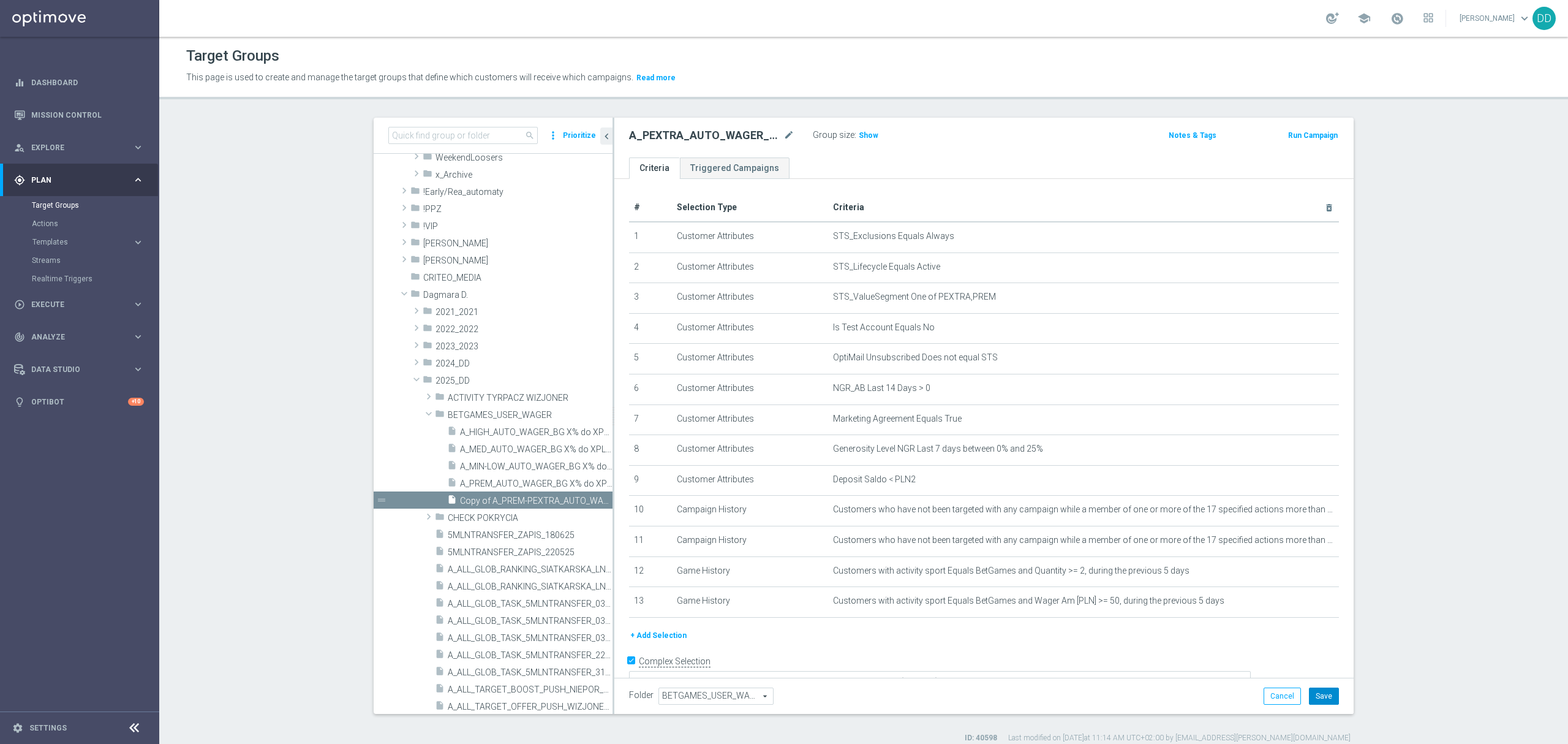
click at [1313, 702] on button "Save" at bounding box center [1324, 696] width 30 height 17
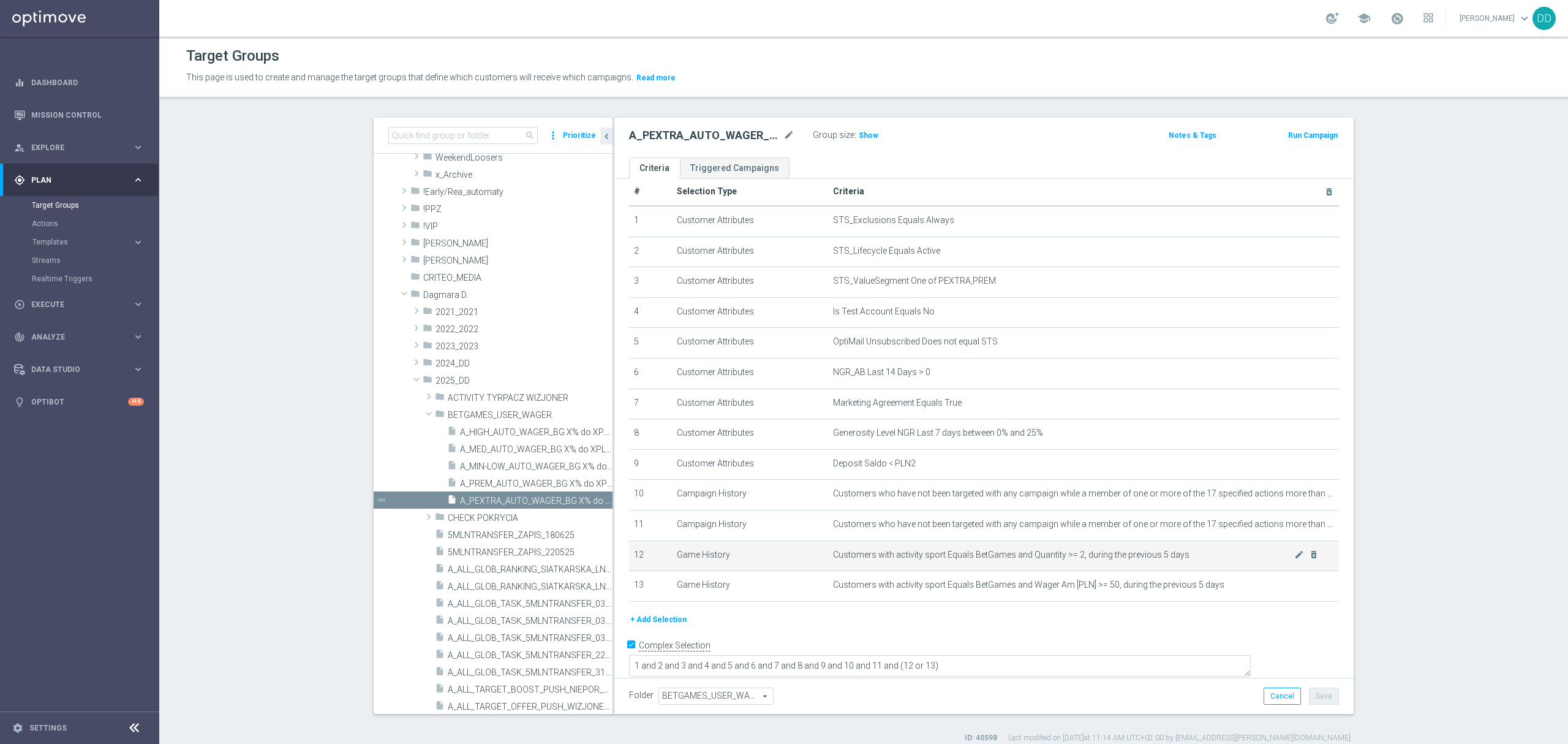
scroll to position [21, 0]
click at [135, 726] on icon at bounding box center [134, 728] width 15 height 15
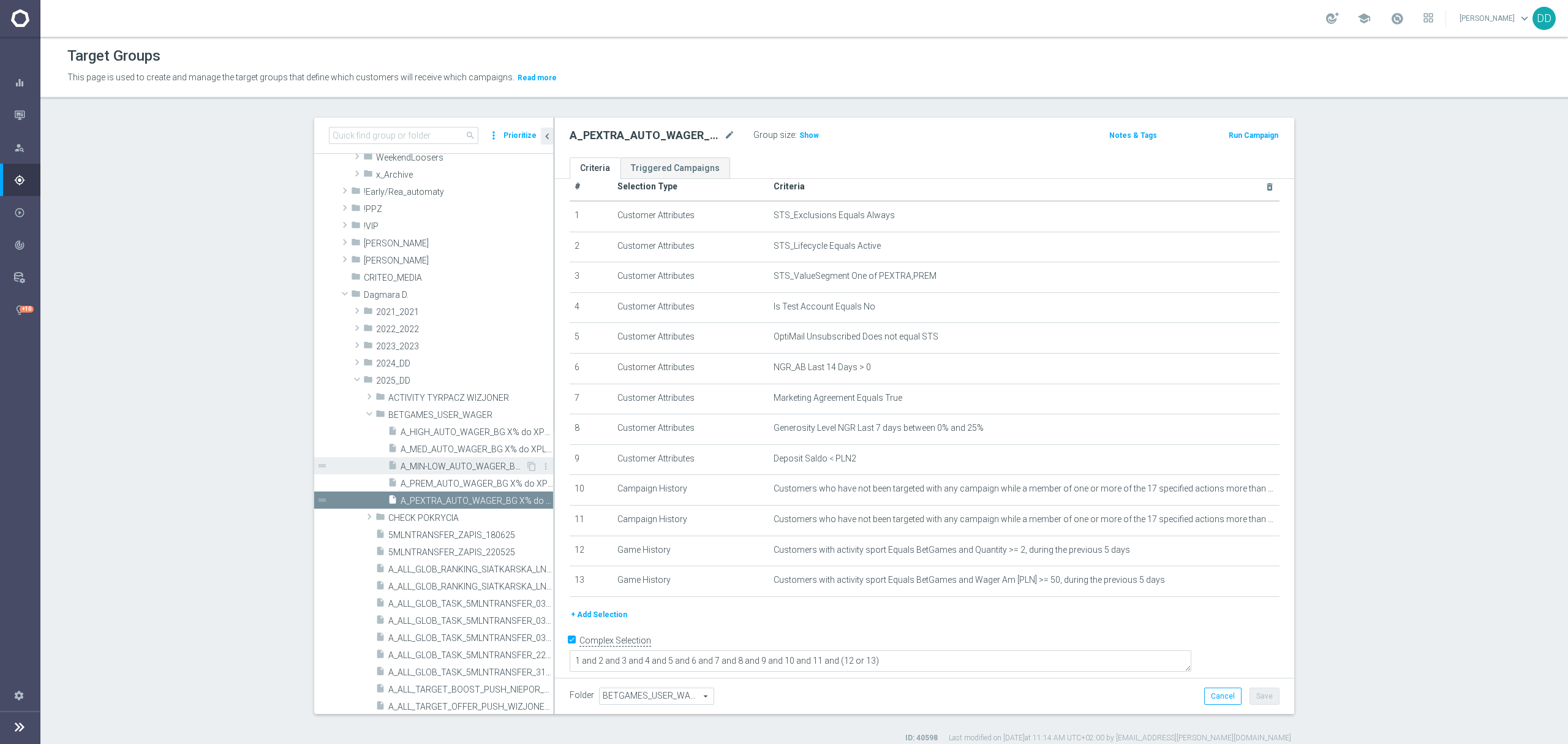
click at [442, 463] on span "A_MIN-LOW_AUTO_WAGER_BG X% do XPLN_14d" at bounding box center [463, 467] width 125 height 10
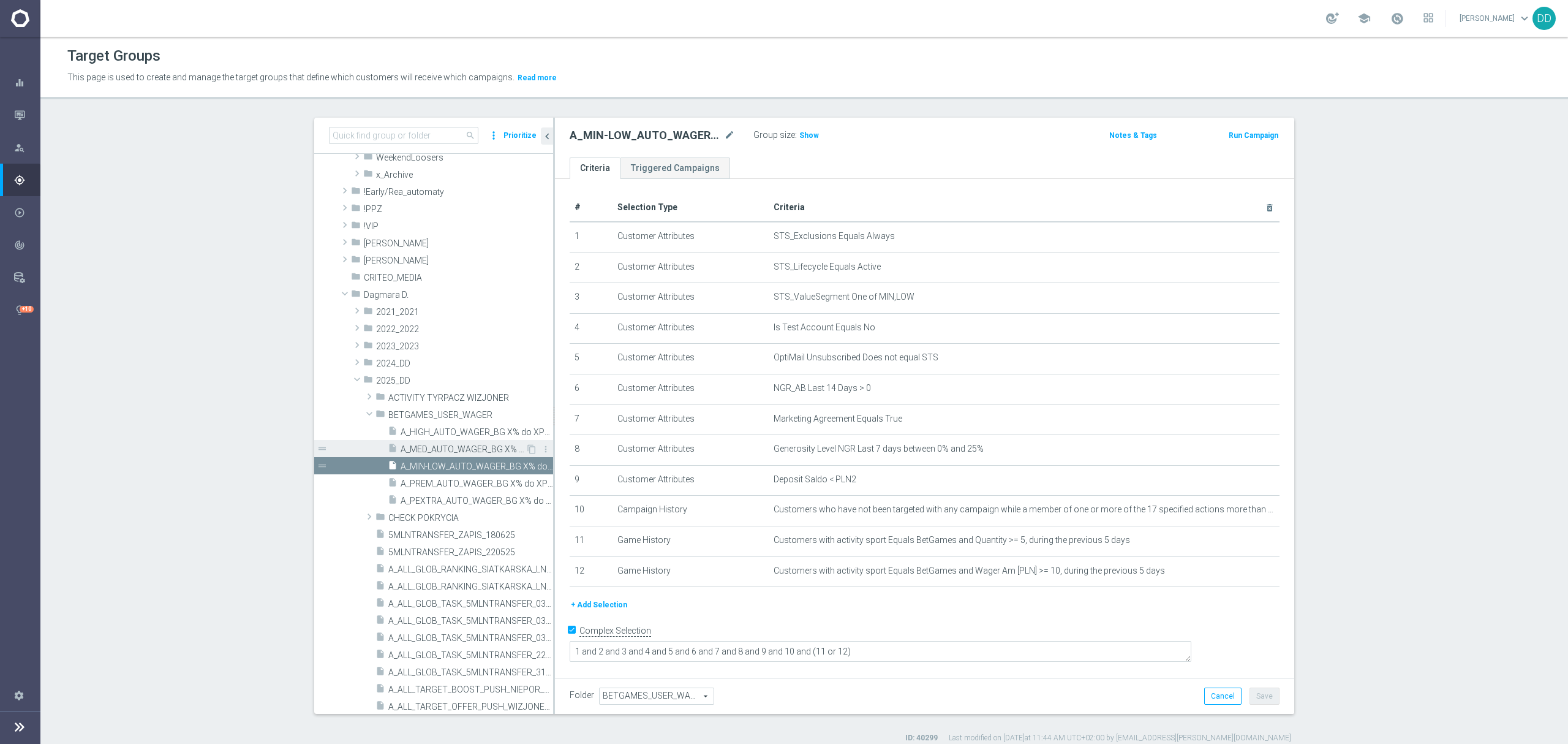
click at [448, 448] on span "A_MED_AUTO_WAGER_BG X% do XPLN_14d" at bounding box center [463, 450] width 125 height 10
type textarea "1 and 2 and 3 and 4 and 5 and 6 and 7 and 8 and 9 and 10 and 11 and (12 or 13)"
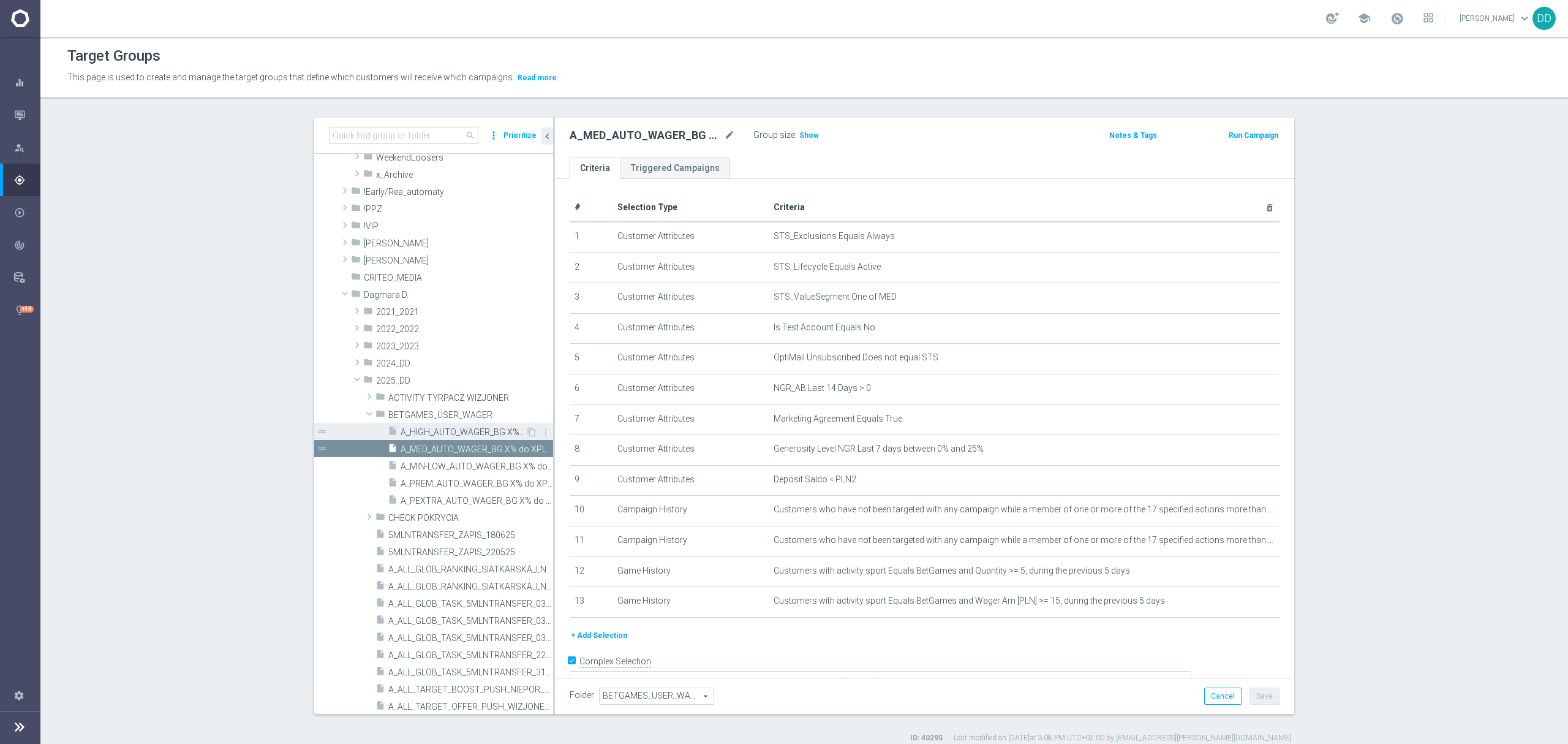
click at [449, 429] on span "A_HIGH_AUTO_WAGER_BG X% do XPLN_14d" at bounding box center [463, 432] width 125 height 10
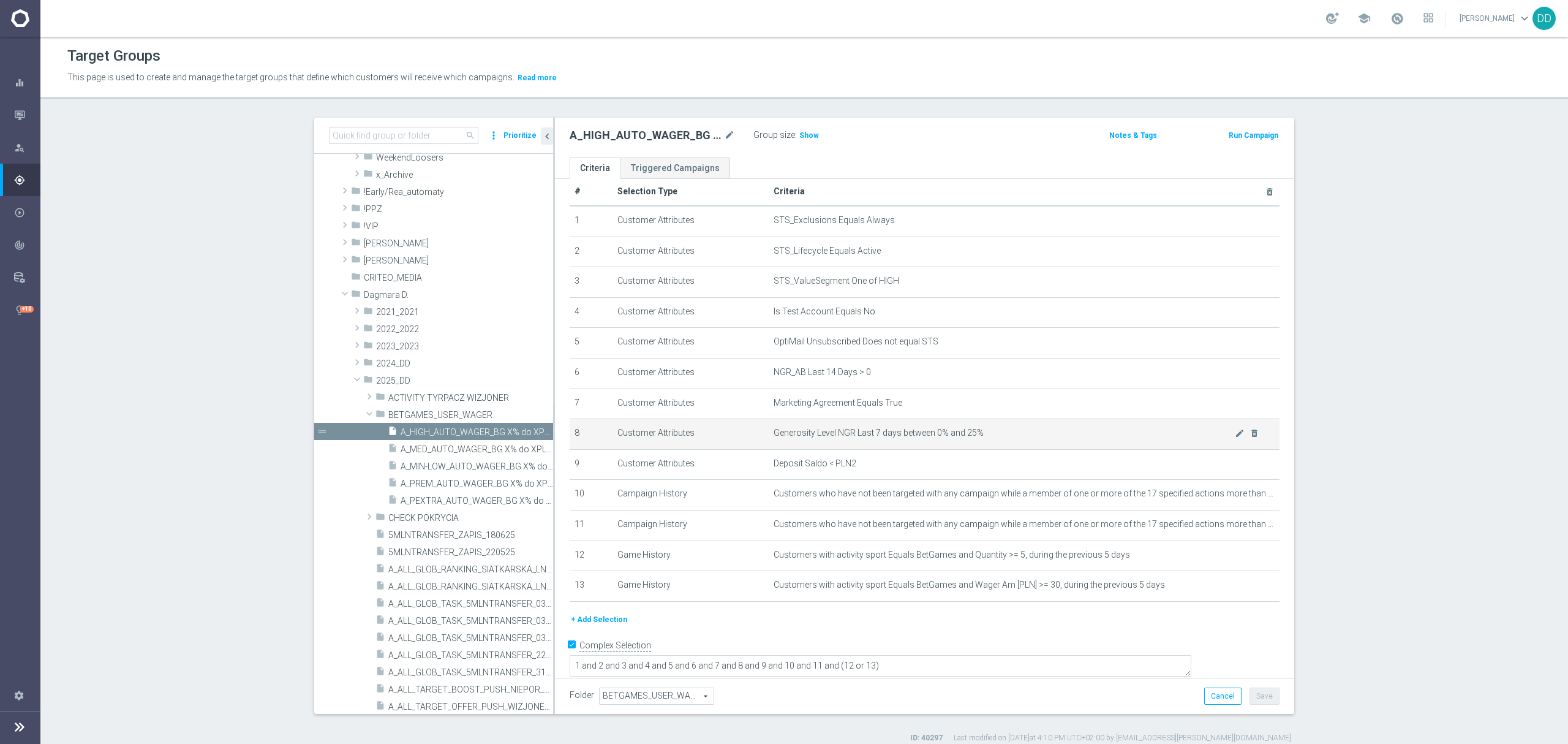
scroll to position [21, 0]
click at [429, 486] on span "A_PREM_AUTO_WAGER_BG X% do XPLN_14d" at bounding box center [463, 484] width 125 height 10
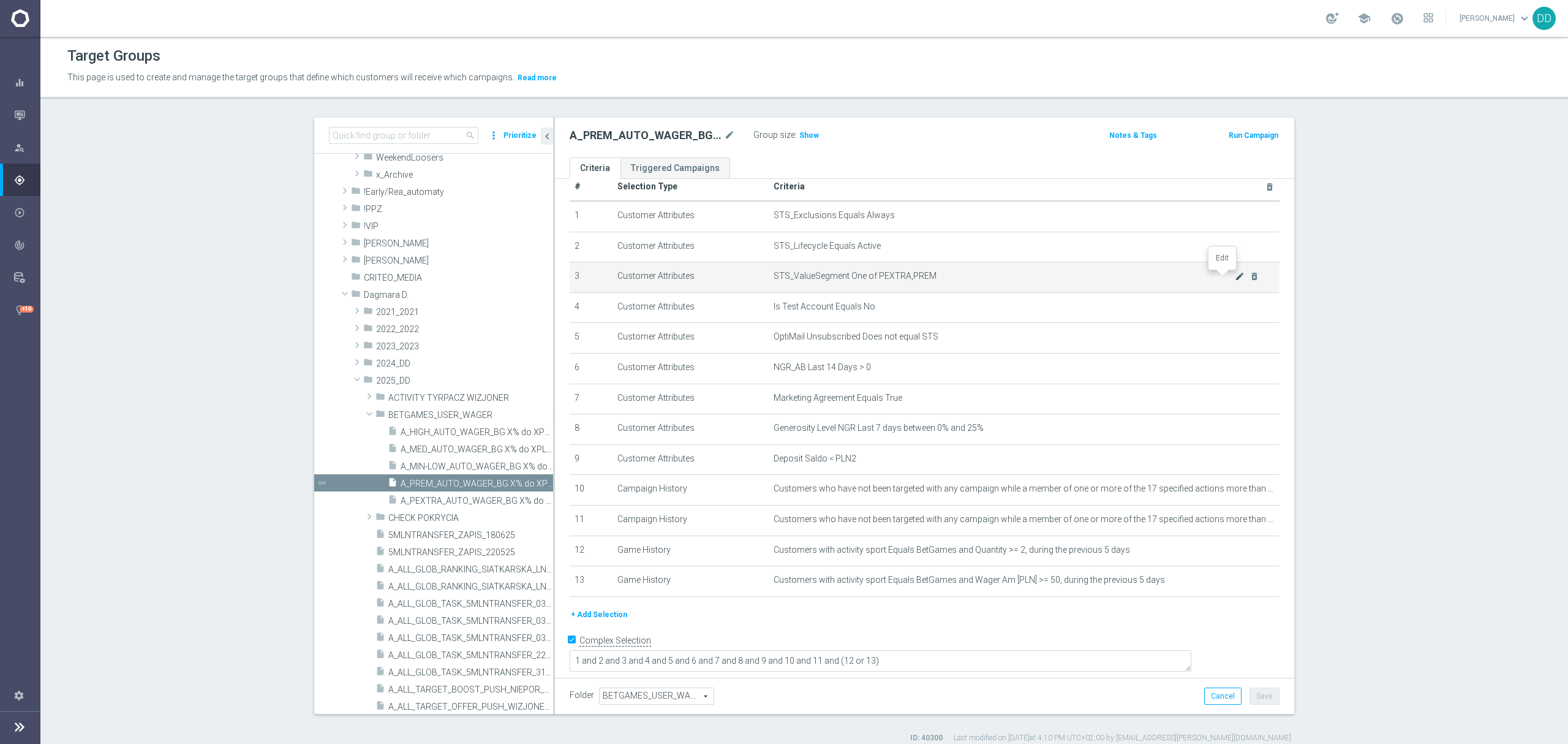
click at [1235, 280] on icon "mode_edit" at bounding box center [1239, 276] width 10 height 10
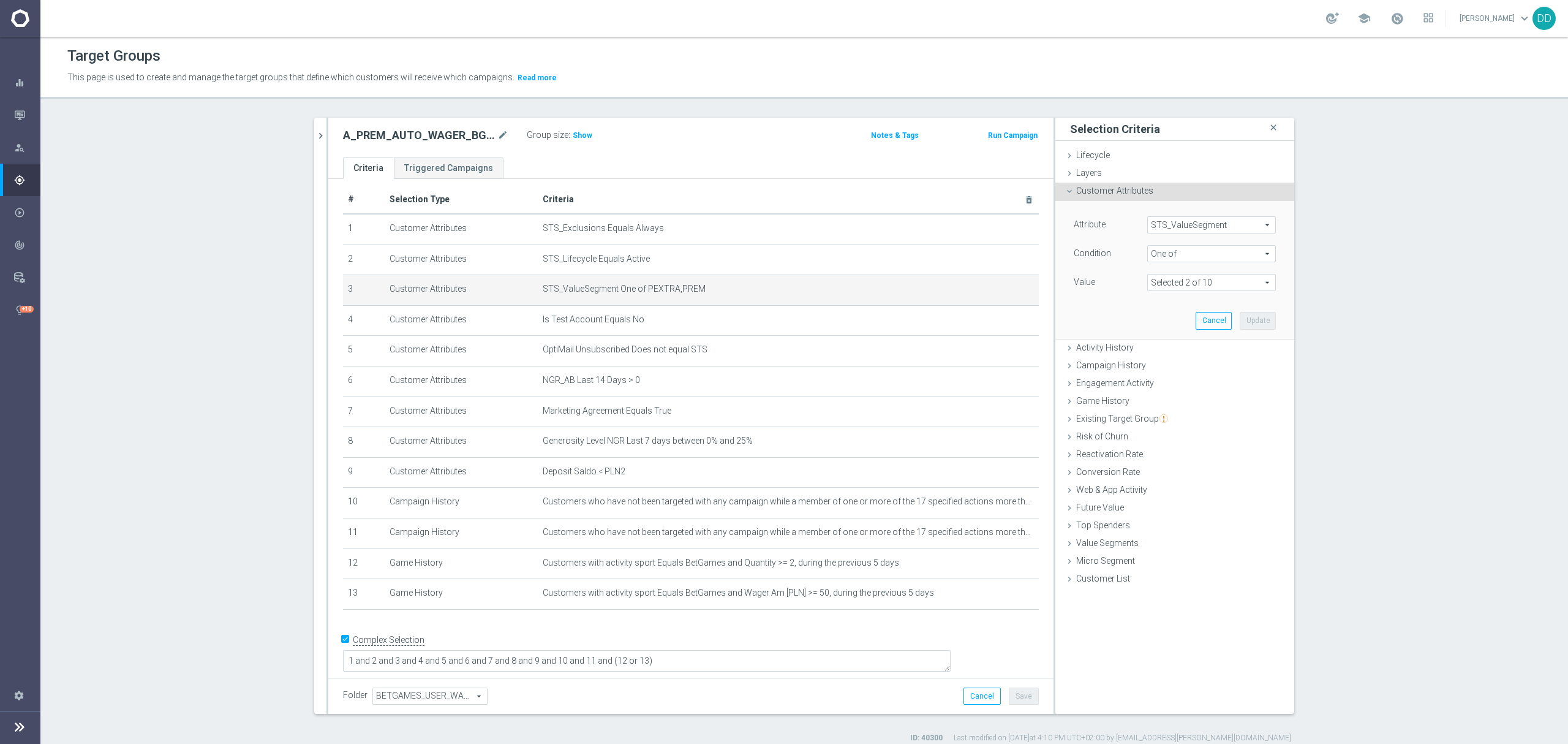
click at [1183, 280] on span at bounding box center [1211, 282] width 127 height 16
click at [1164, 432] on label "PEXTRA" at bounding box center [1220, 428] width 112 height 16
click at [1156, 432] on input "PEXTRA" at bounding box center [1160, 428] width 8 height 8
checkbox input "false"
type input "PREM"
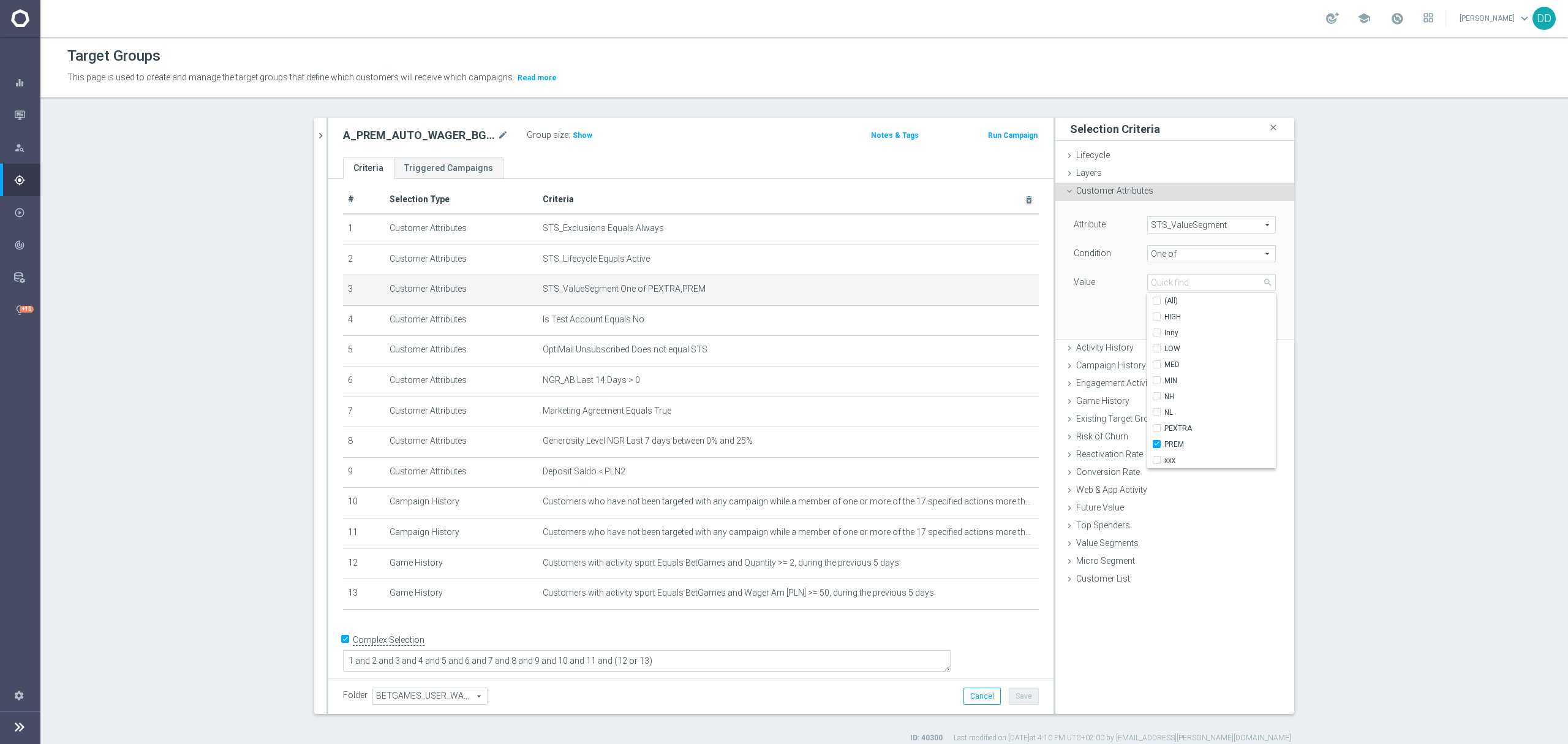
click at [1102, 317] on div "Attribute STS_ValueSegment STS_ValueSegment arrow_drop_down search Condition On…" at bounding box center [1175, 270] width 221 height 137
click at [1252, 327] on button "Update" at bounding box center [1257, 320] width 36 height 17
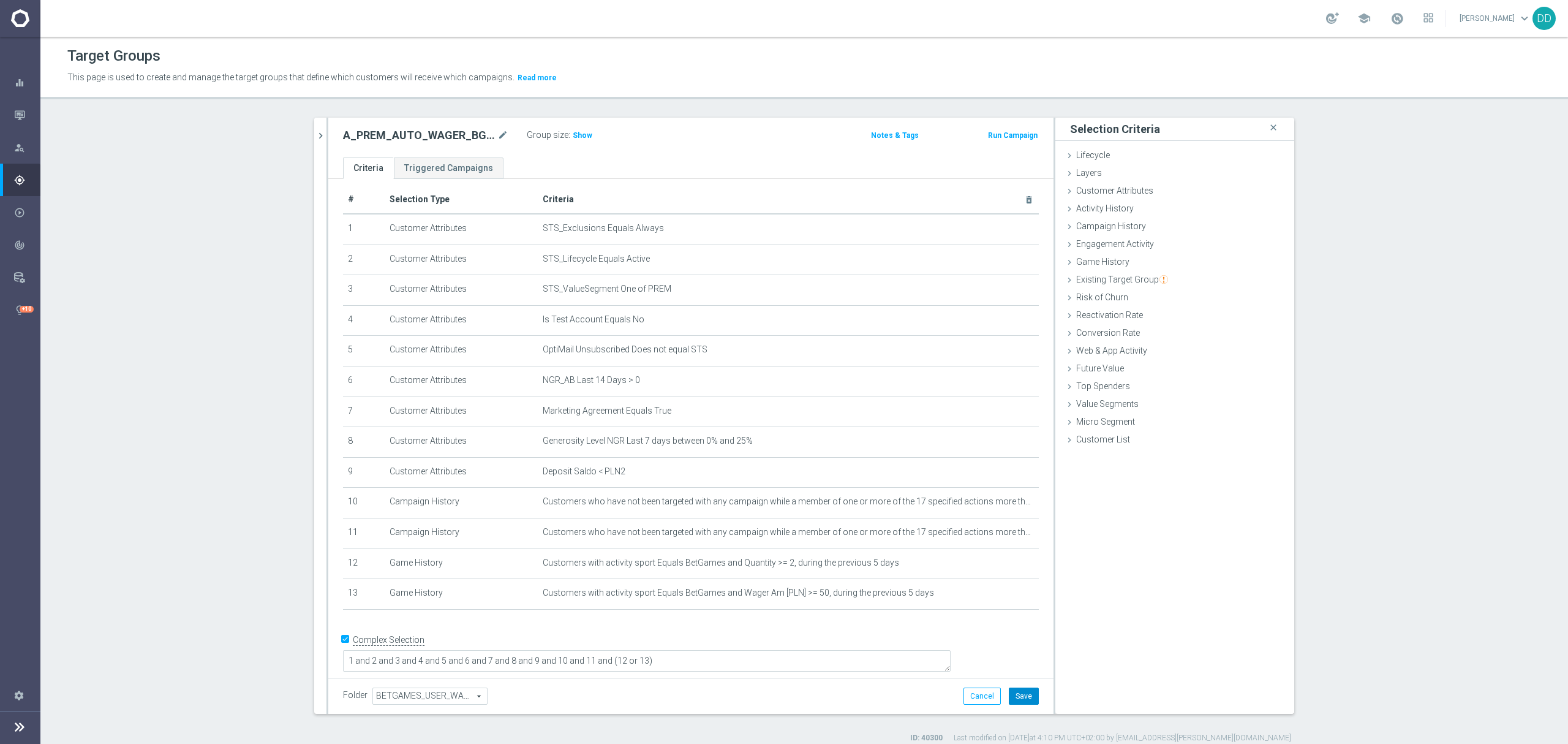
click at [1022, 697] on button "Save" at bounding box center [1023, 696] width 30 height 17
click at [314, 130] on icon "chevron_right" at bounding box center [320, 136] width 12 height 12
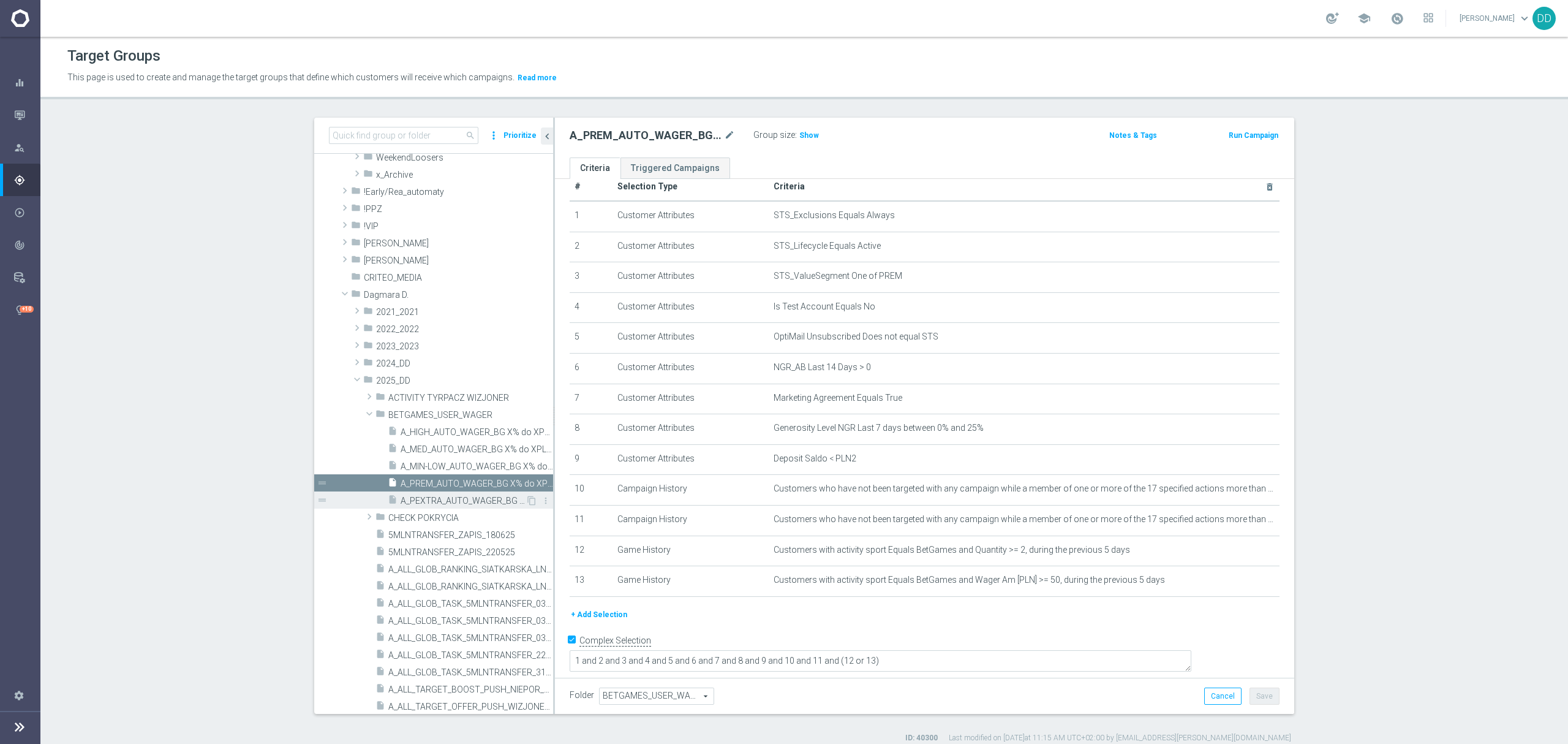
click at [427, 496] on span "A_PEXTRA_AUTO_WAGER_BG X% do XPLN_14d" at bounding box center [463, 501] width 125 height 10
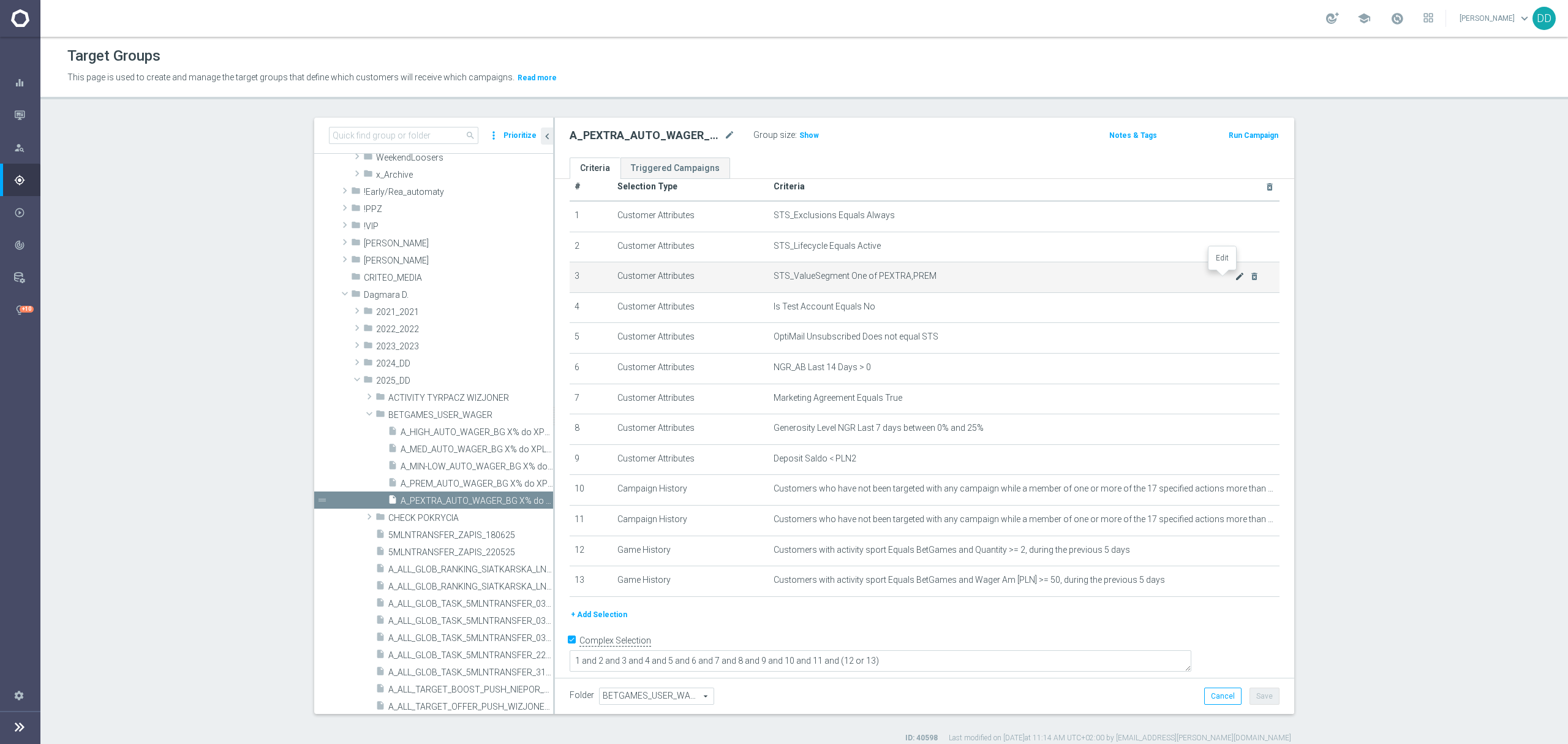
click at [1235, 280] on icon "mode_edit" at bounding box center [1239, 276] width 10 height 10
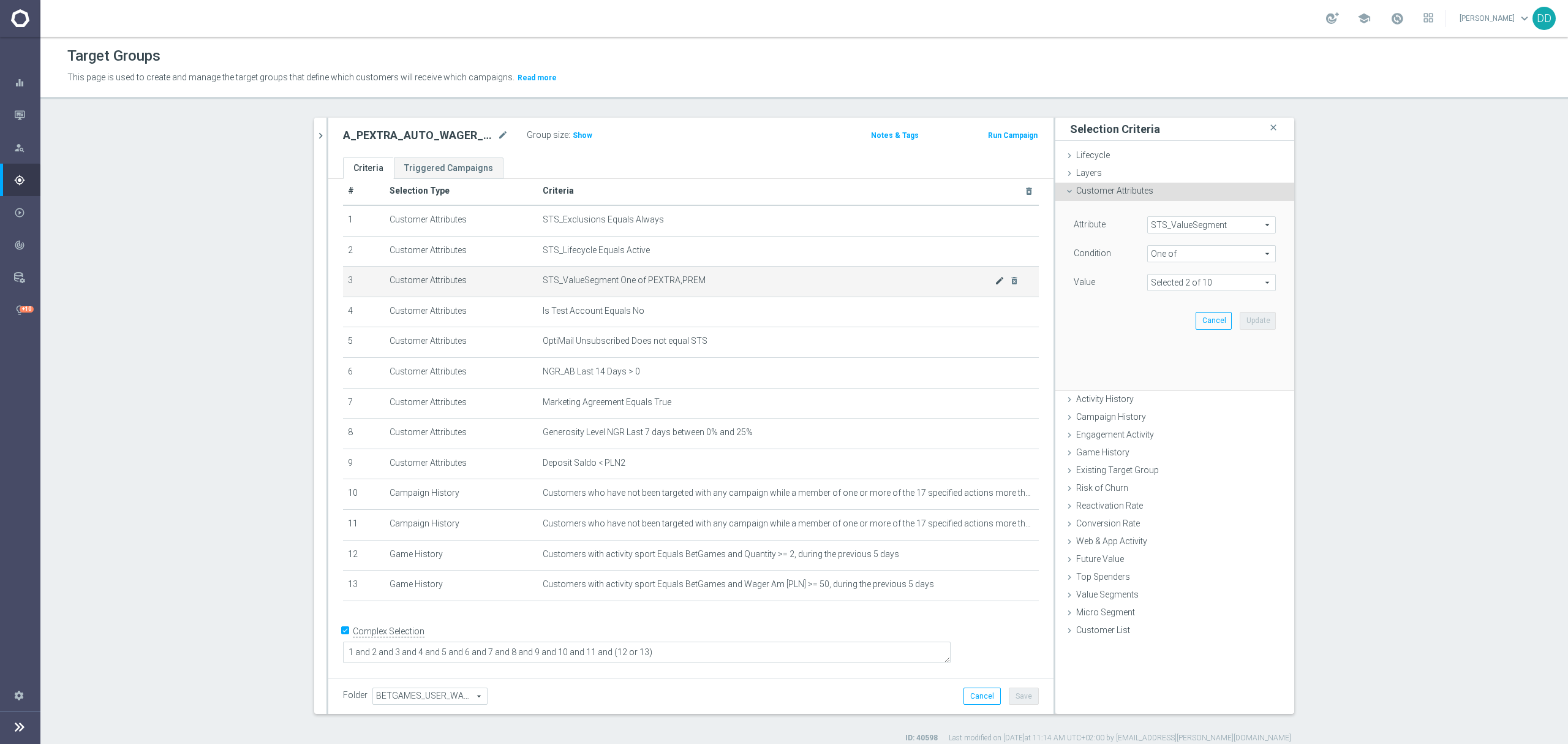
scroll to position [8, 0]
click at [1176, 280] on span at bounding box center [1211, 282] width 127 height 16
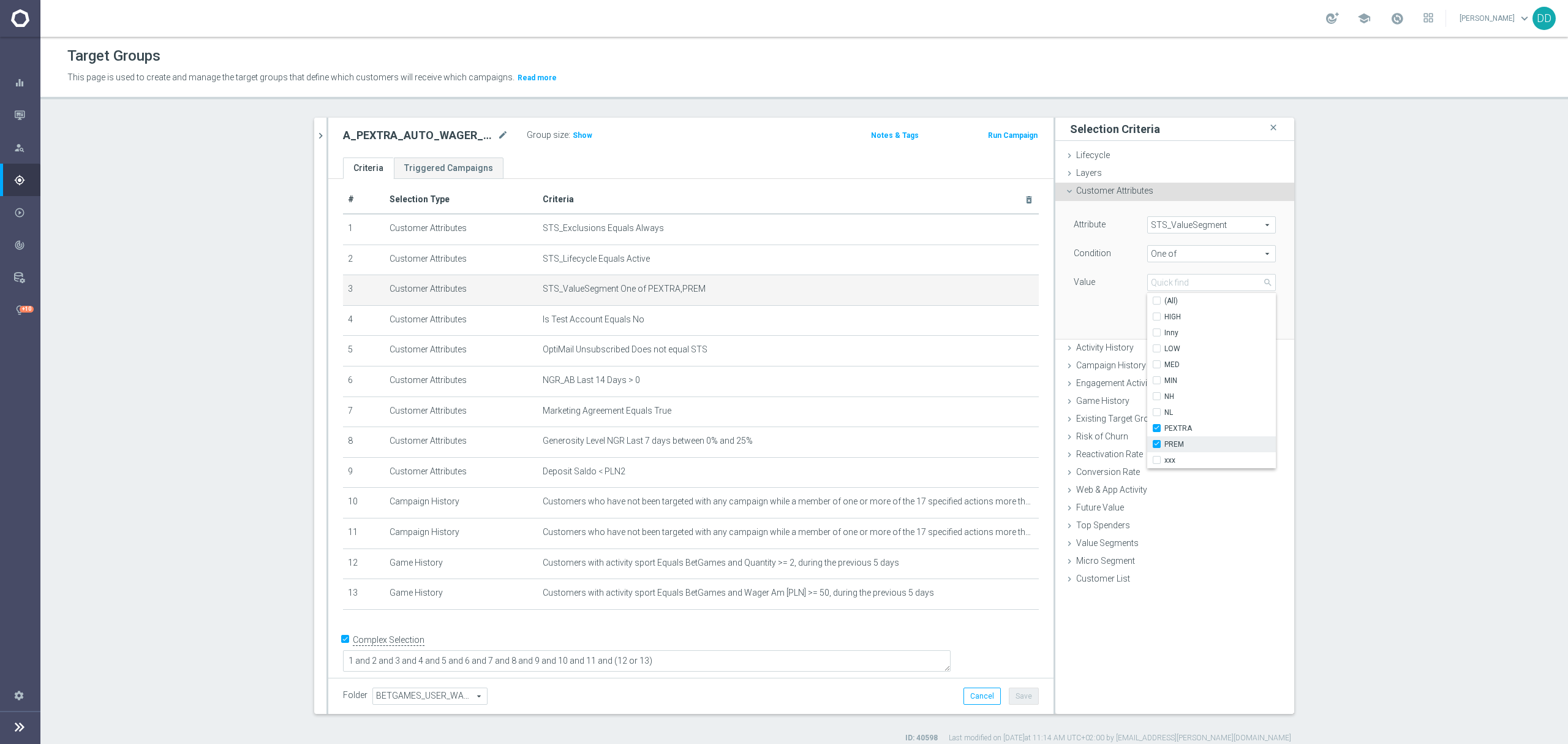
click at [1156, 446] on input "PREM" at bounding box center [1160, 444] width 8 height 8
checkbox input "false"
type input "PEXTRA"
click at [1101, 317] on div "Attribute STS_ValueSegment STS_ValueSegment arrow_drop_down search Condition On…" at bounding box center [1175, 270] width 221 height 137
click at [1250, 321] on button "Update" at bounding box center [1257, 320] width 36 height 17
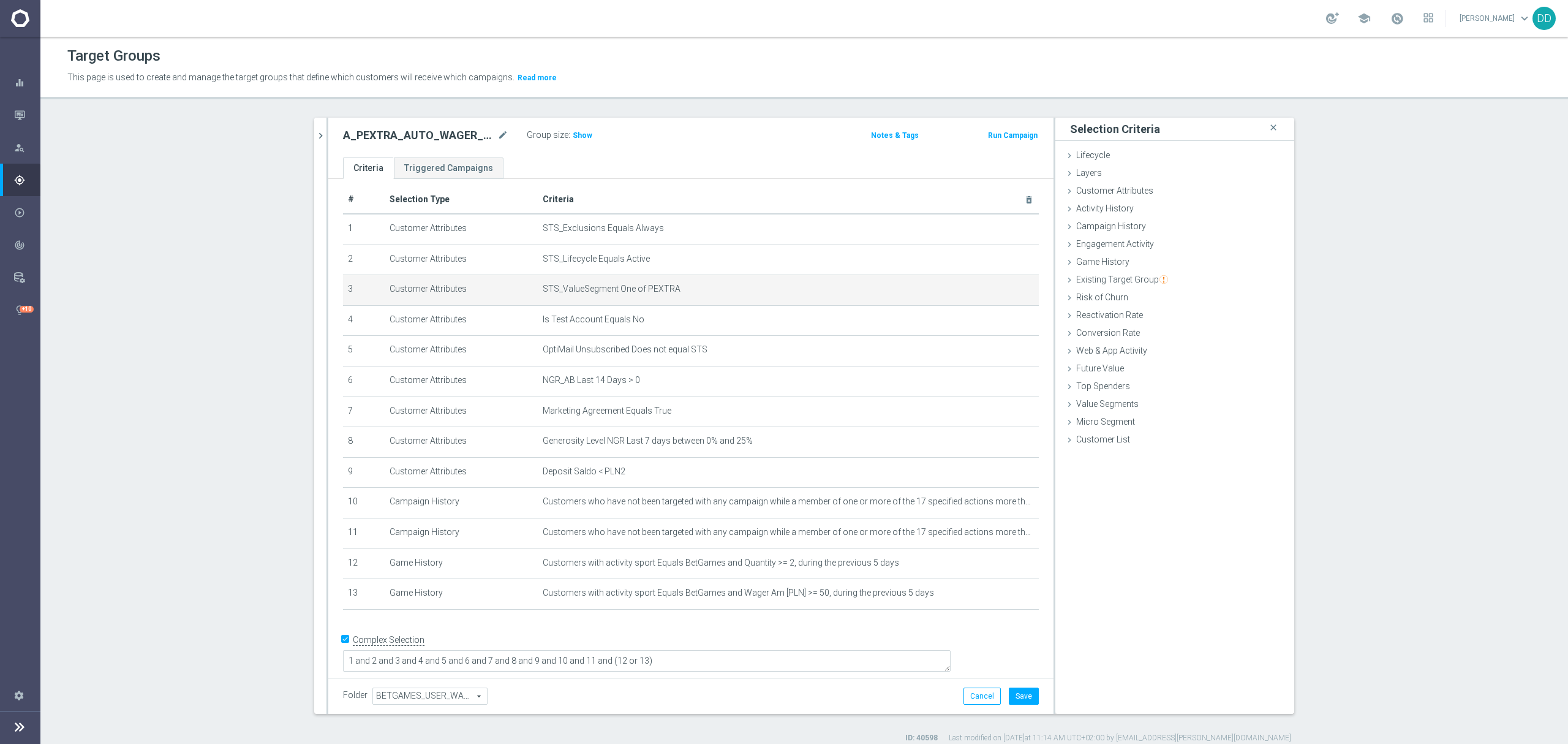
click at [1024, 708] on div "Folder BETGAMES_USER_WAGER BETGAMES_USER_WAGER arrow_drop_down search Cancel Sa…" at bounding box center [690, 696] width 725 height 36
click at [1024, 697] on button "Save" at bounding box center [1023, 696] width 30 height 17
click at [314, 130] on icon "chevron_right" at bounding box center [320, 136] width 12 height 12
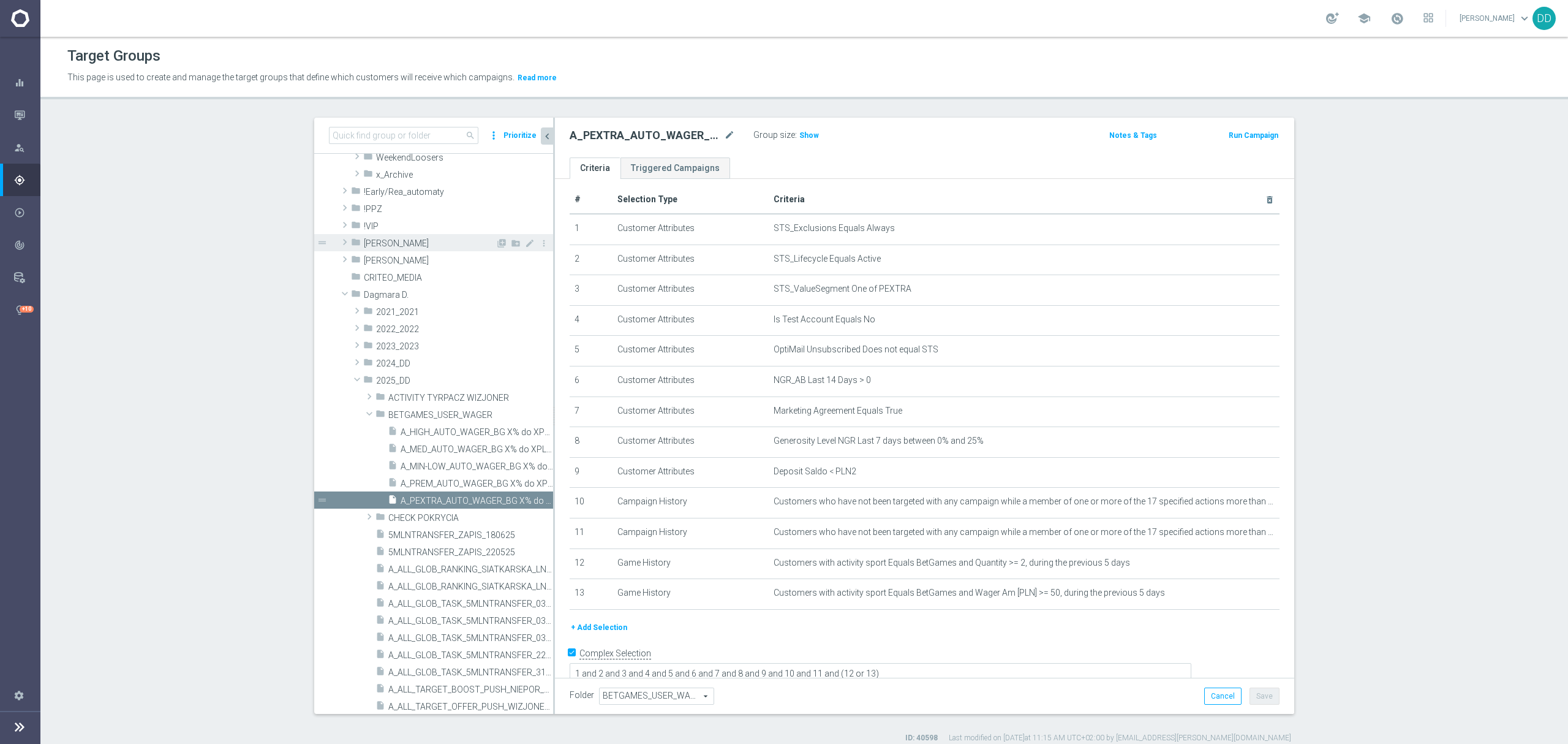
scroll to position [21, 0]
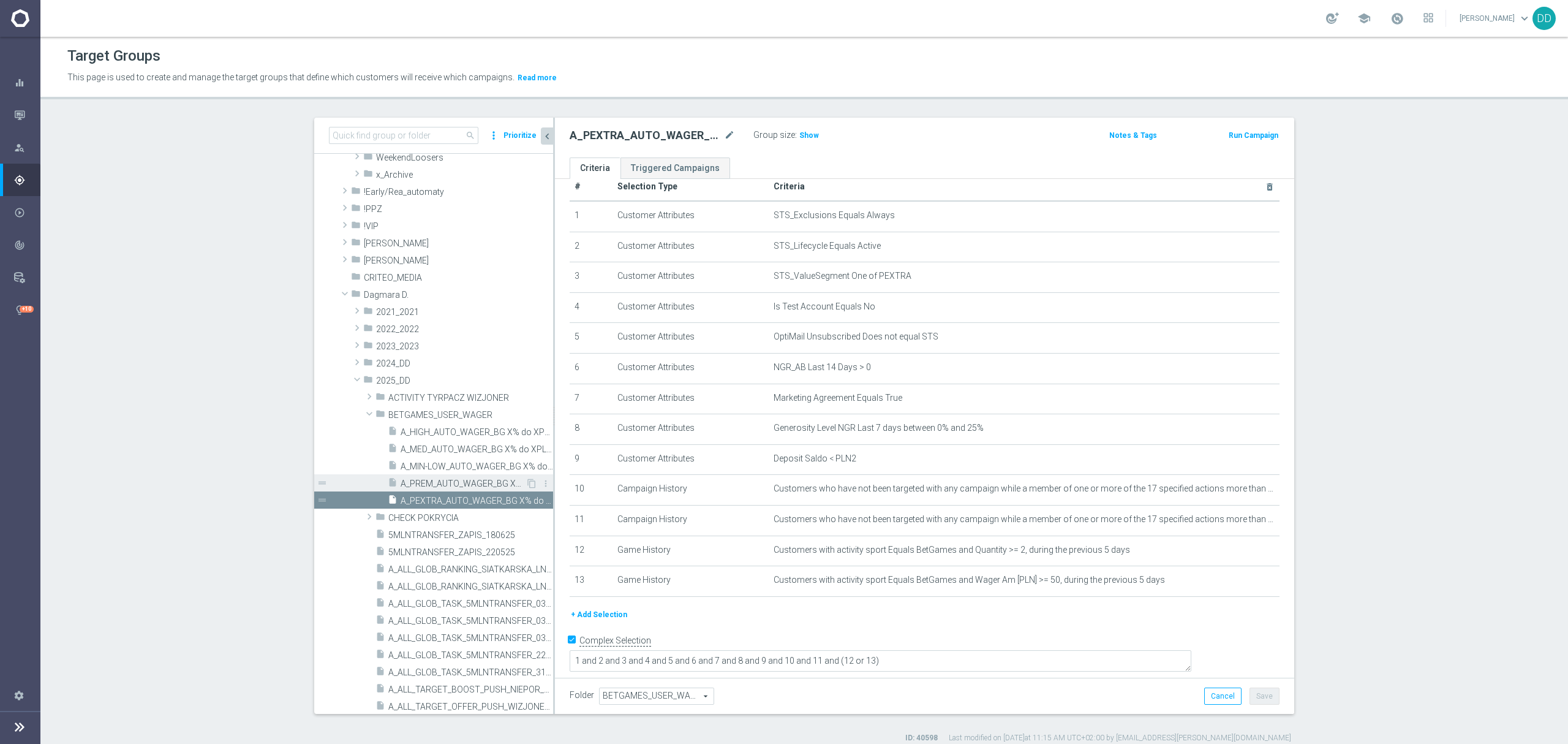
click at [458, 480] on span "A_PREM_AUTO_WAGER_BG X% do XPLN_14d" at bounding box center [463, 484] width 125 height 10
click at [441, 464] on span "A_MIN-LOW_AUTO_WAGER_BG X% do XPLN_14d" at bounding box center [463, 467] width 125 height 10
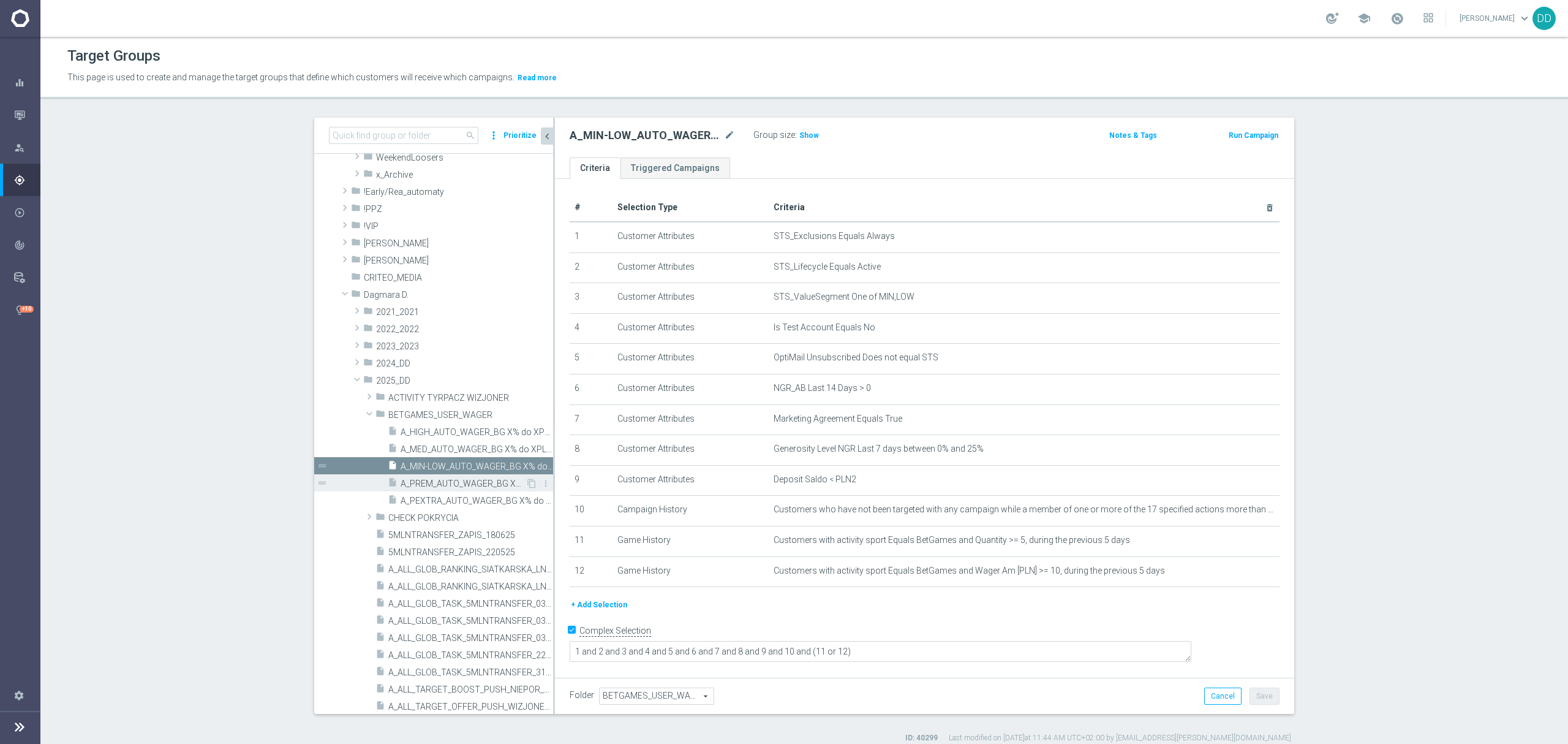
click at [436, 476] on div "insert_drive_file A_PREM_AUTO_WAGER_BG X% do XPLN_14d" at bounding box center [456, 482] width 138 height 17
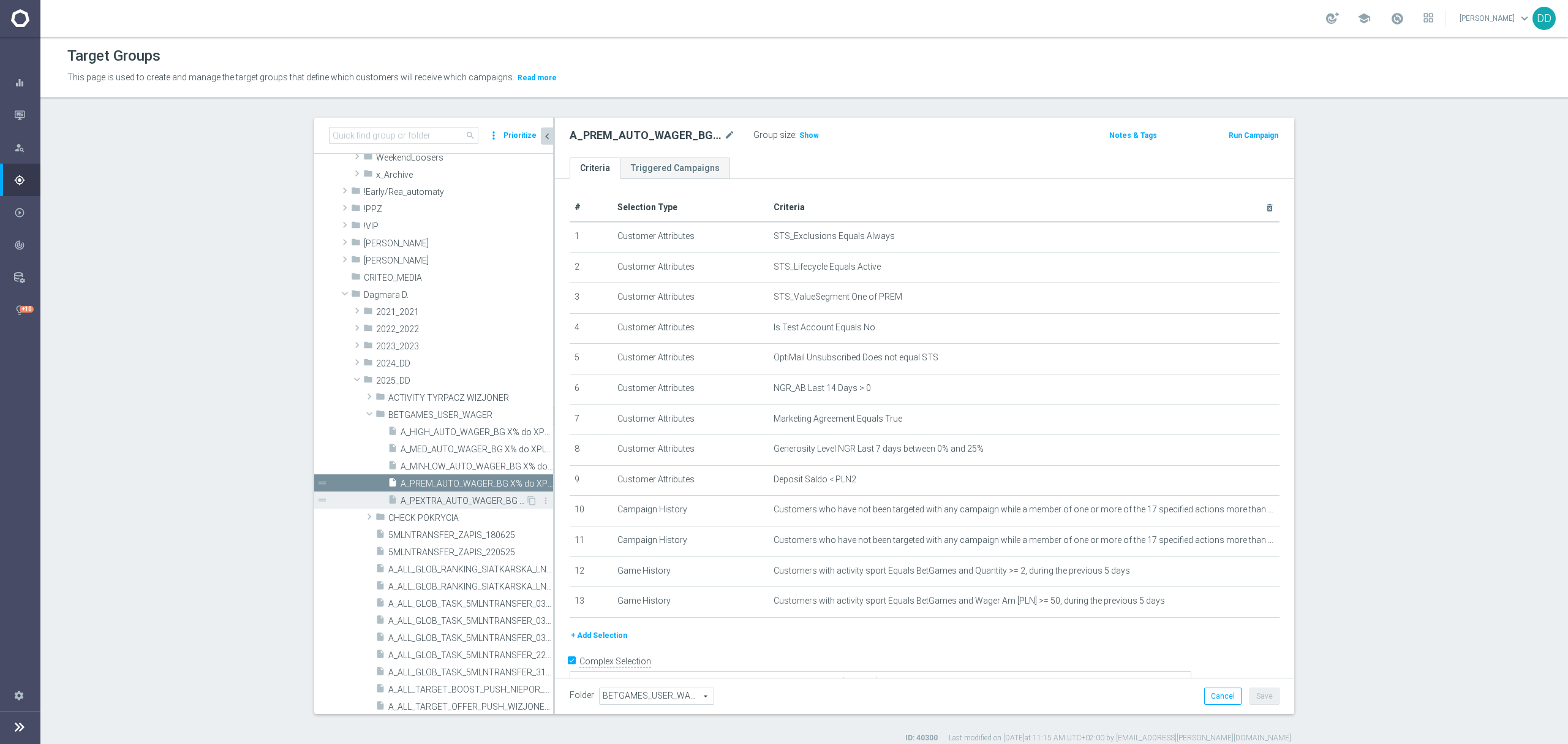
click at [446, 500] on span "A_PEXTRA_AUTO_WAGER_BG X% do XPLN_14d" at bounding box center [463, 501] width 125 height 10
click at [434, 448] on span "A_MED_AUTO_WAGER_BG X% do XPLN_14d" at bounding box center [463, 450] width 125 height 10
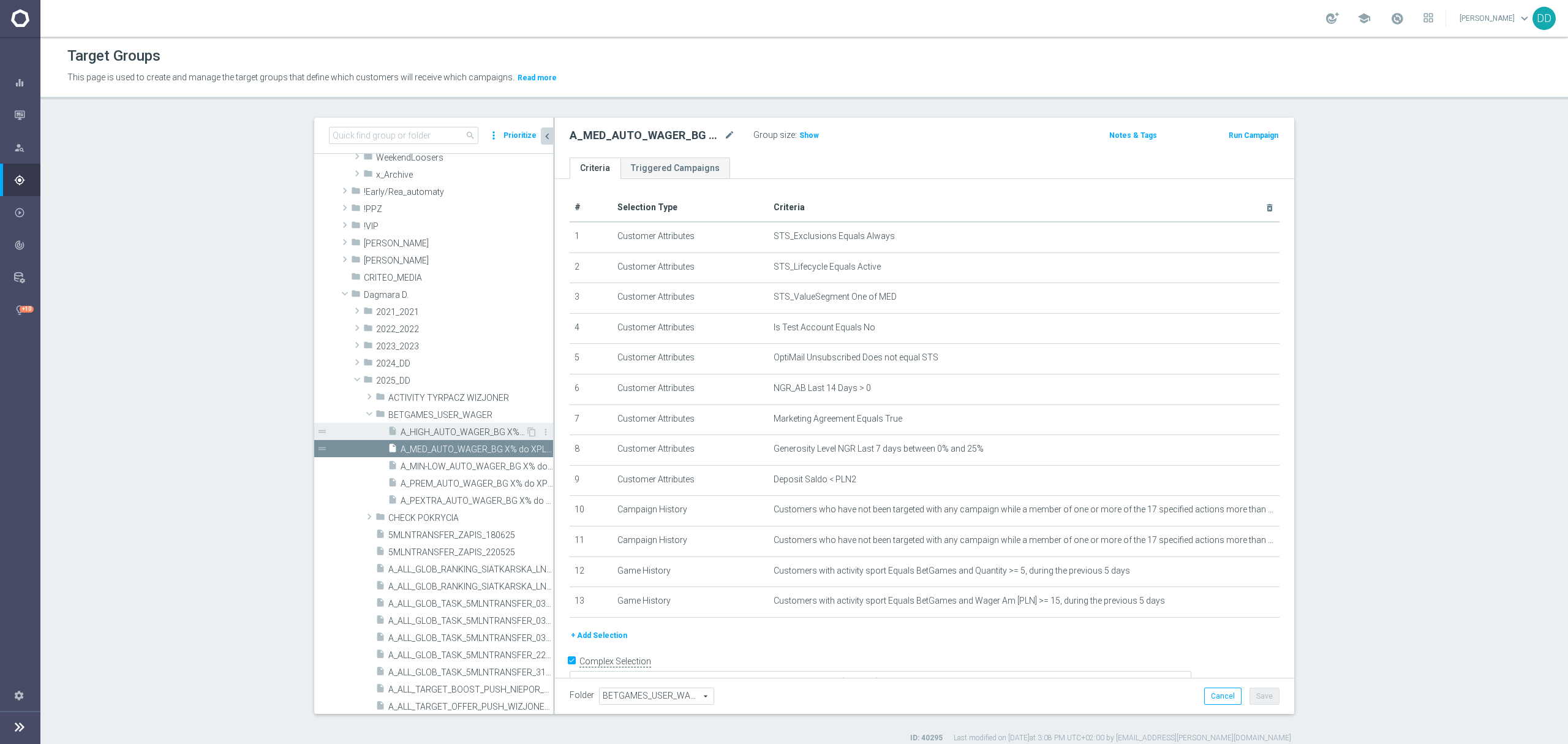
click at [432, 431] on span "A_HIGH_AUTO_WAGER_BG X% do XPLN_14d" at bounding box center [463, 432] width 125 height 10
click at [458, 481] on span "A_PREM_AUTO_WAGER_BG X% do XPLN_14d" at bounding box center [463, 484] width 125 height 10
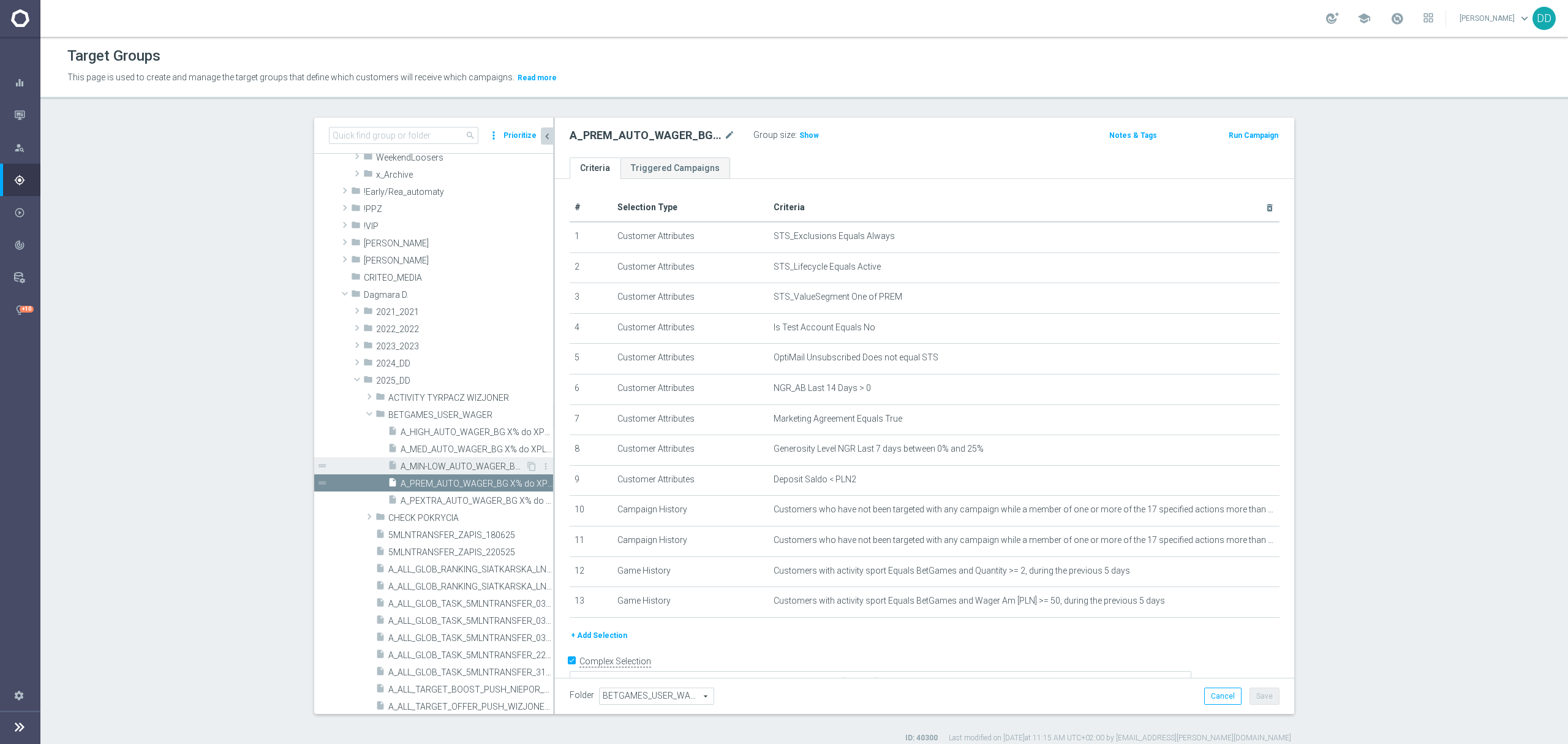
click at [452, 463] on span "A_MIN-LOW_AUTO_WAGER_BG X% do XPLN_14d" at bounding box center [463, 467] width 125 height 10
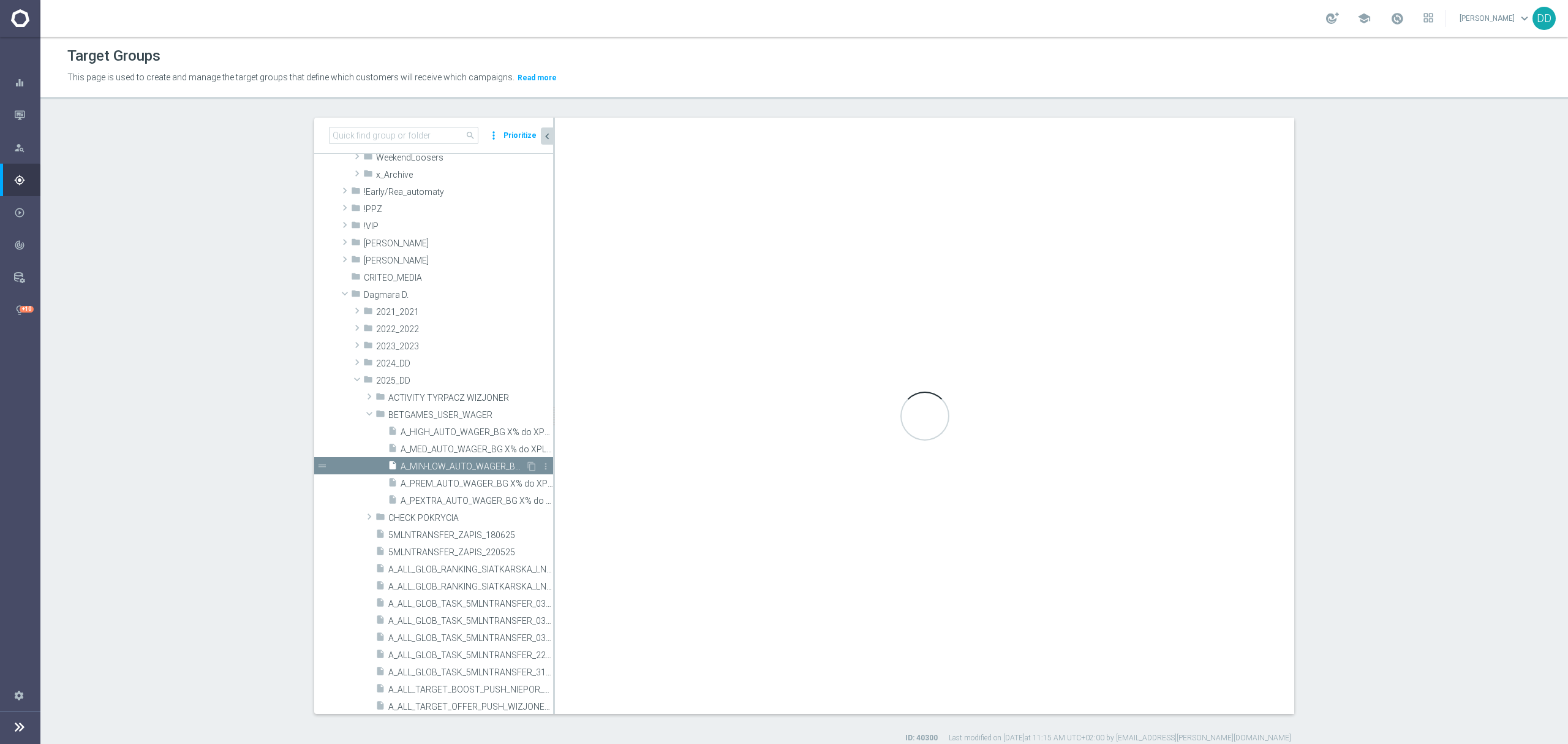
type textarea "1 and 2 and 3 and 4 and 5 and 6 and 7 and 8 and 9 and 10 and (11 or 12)"
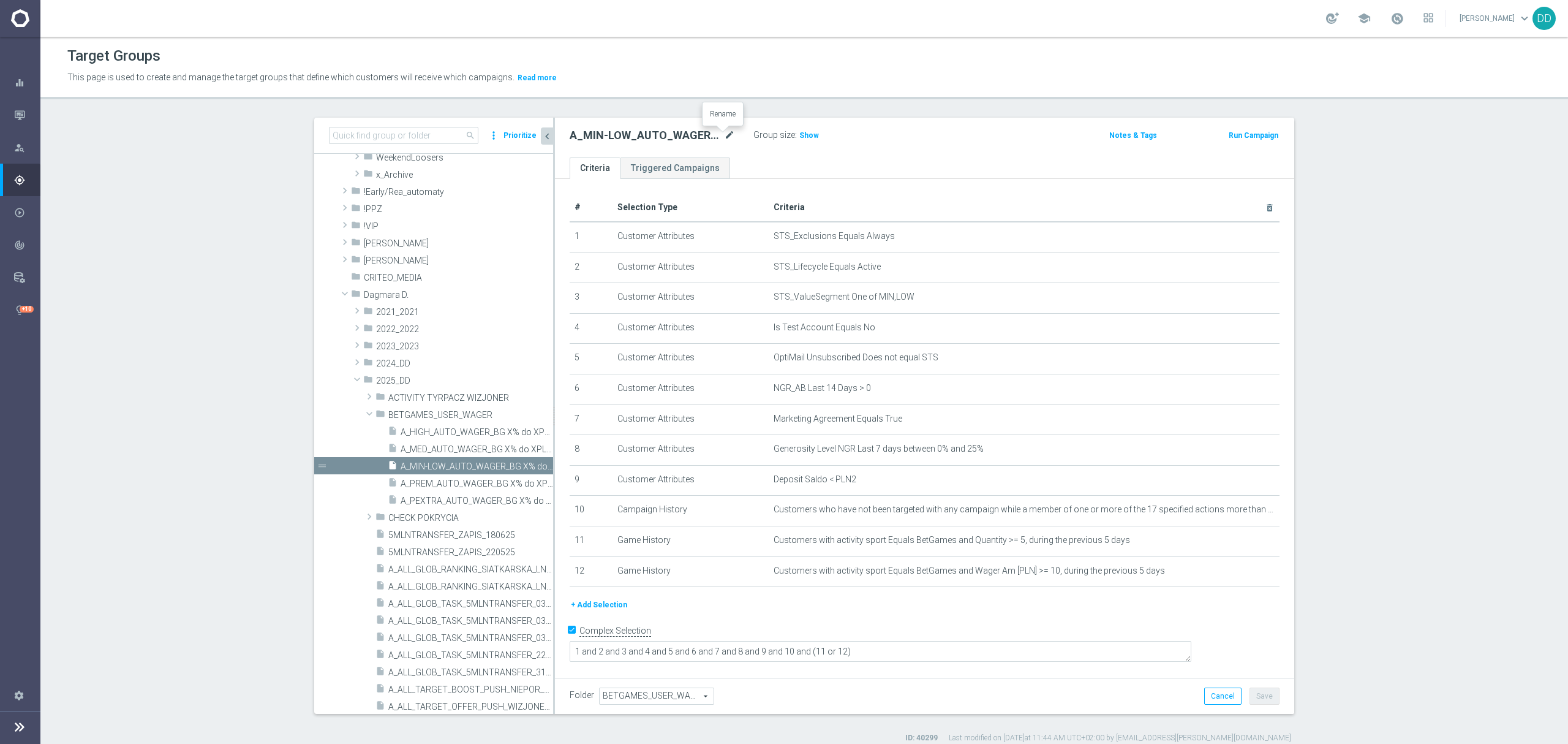
click at [724, 138] on icon "mode_edit" at bounding box center [729, 136] width 11 height 15
type input "A_MIN-LOW_AUTO_WAGER_BG_RE_50do10_14d"
click at [826, 170] on ul "Criteria Triggered Campaigns" at bounding box center [924, 168] width 739 height 22
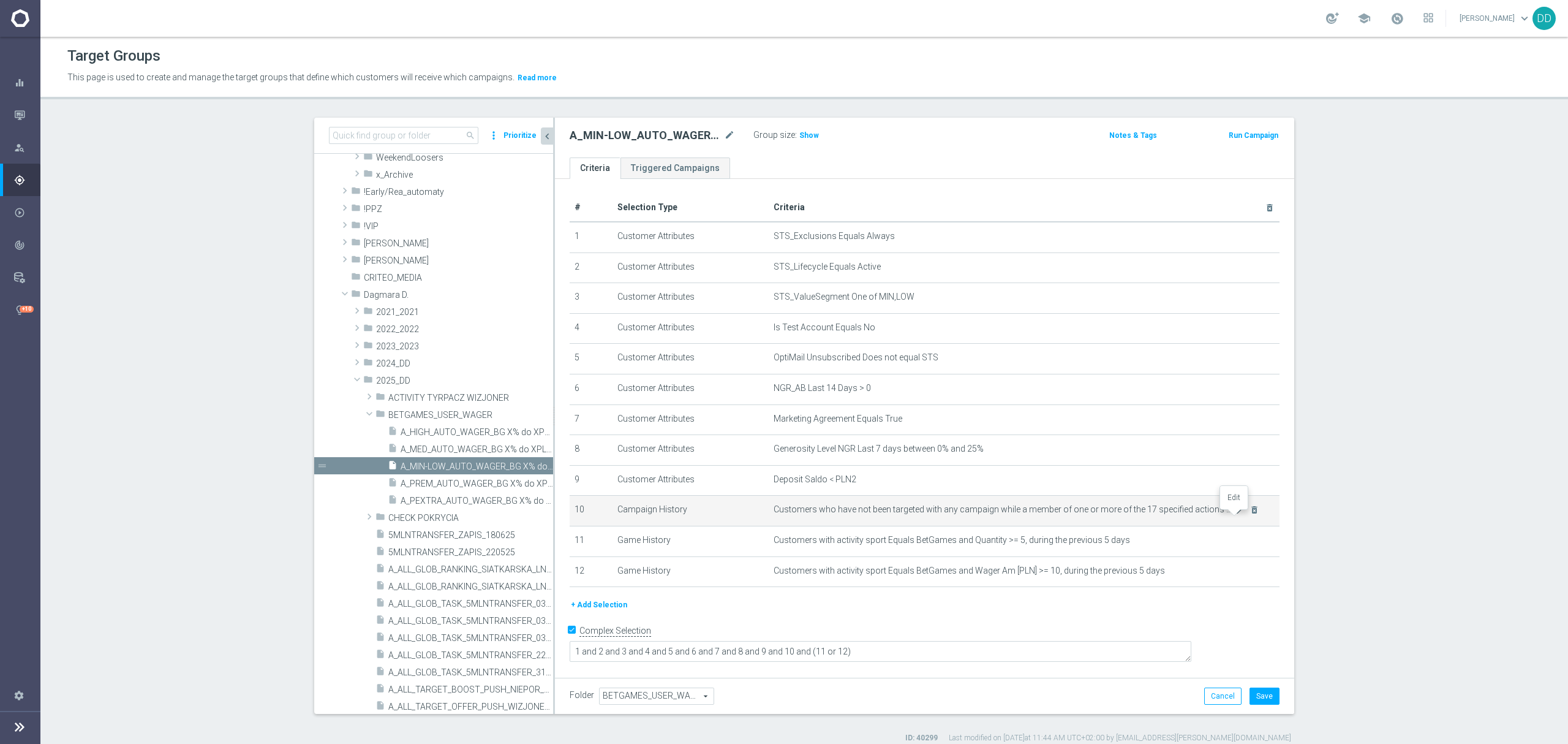
click at [1235, 514] on icon "mode_edit" at bounding box center [1239, 509] width 10 height 10
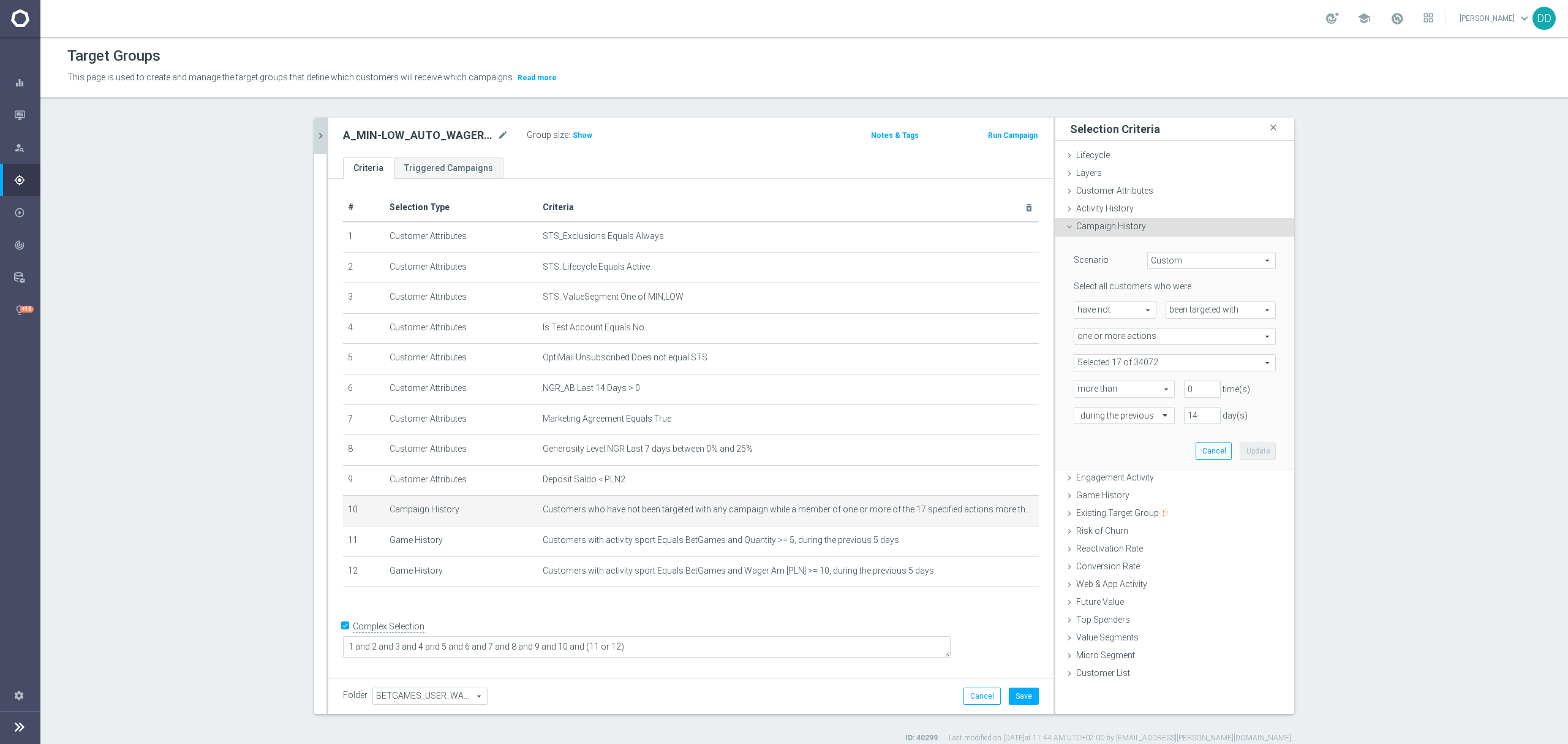
click at [316, 135] on icon "chevron_right" at bounding box center [320, 136] width 12 height 12
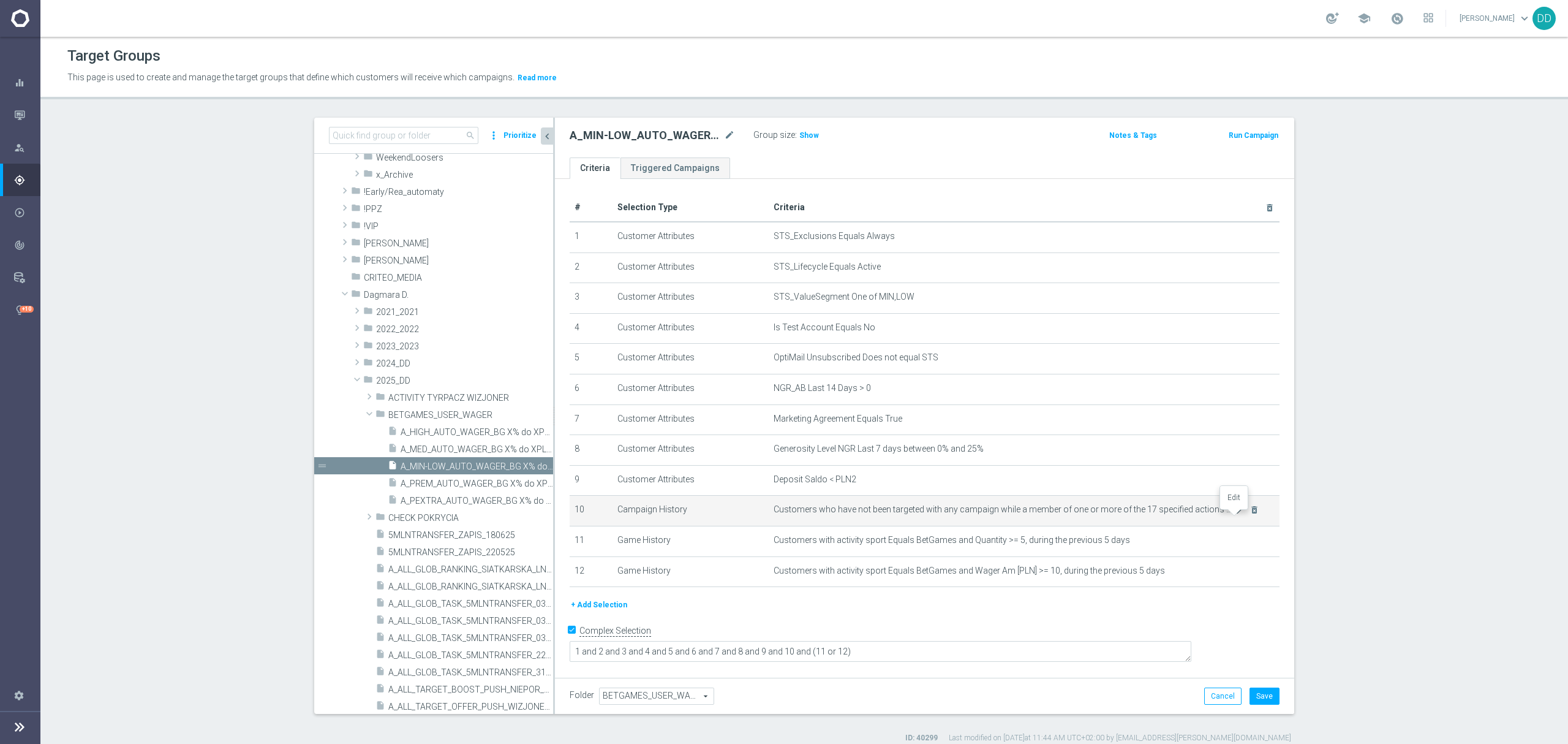
click at [1235, 514] on icon "mode_edit" at bounding box center [1239, 509] width 10 height 10
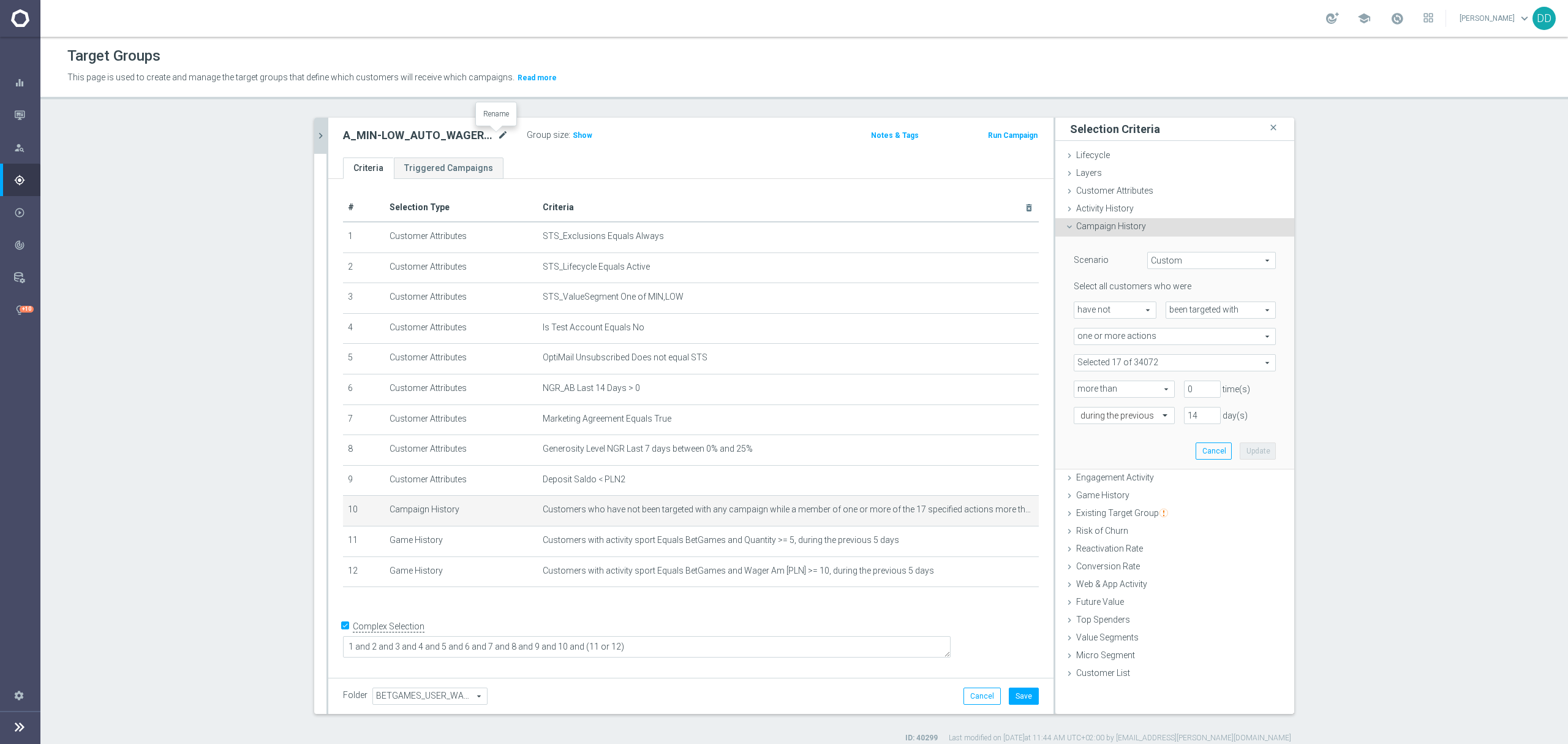
click at [497, 136] on icon "mode_edit" at bounding box center [502, 136] width 11 height 15
click at [1154, 365] on span at bounding box center [1175, 362] width 201 height 16
click at [1154, 365] on input "search" at bounding box center [1174, 362] width 202 height 17
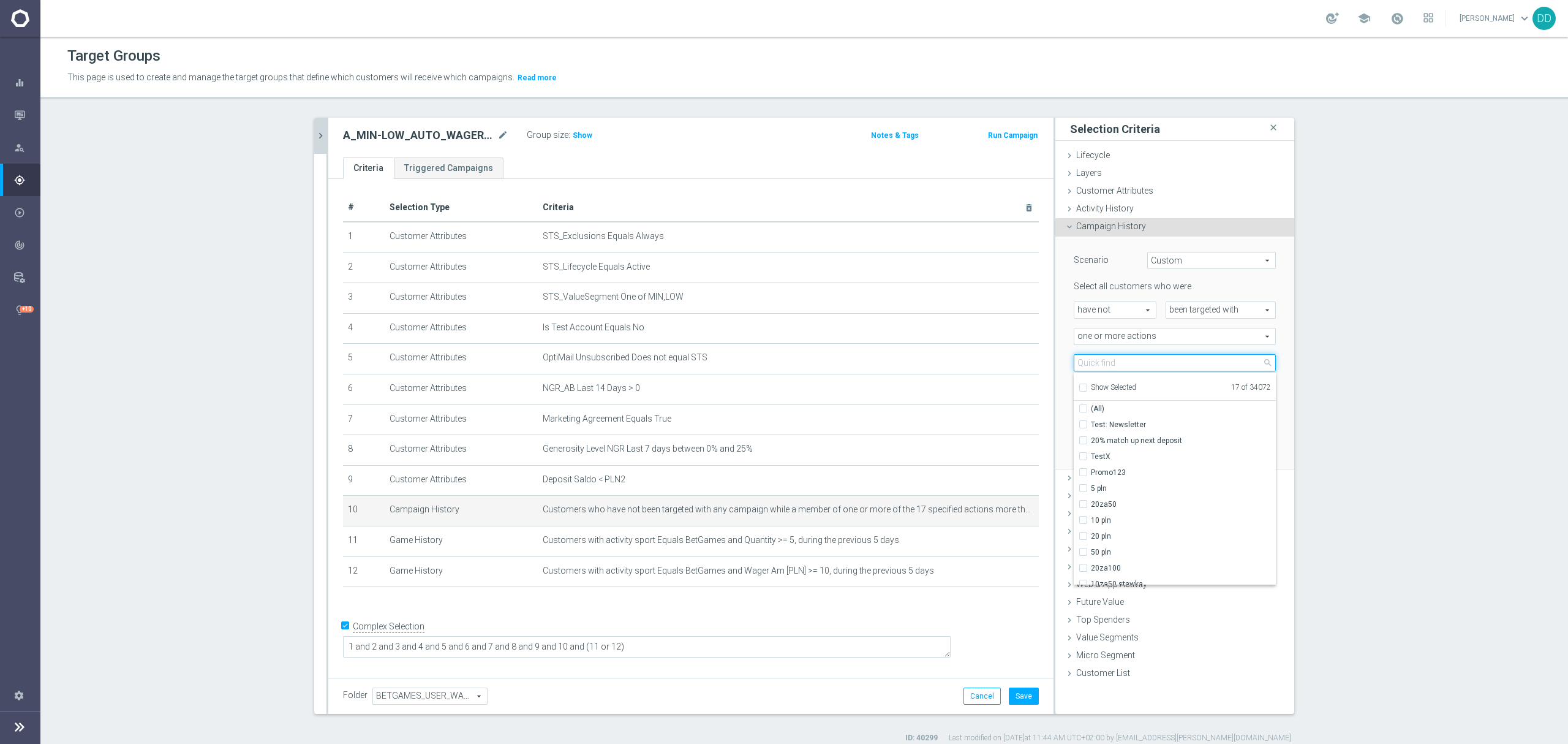
paste input "A_MIN-LOW_AUTO_WAGER_BG_RE_50do10_14d"
type input "A_MIN-LOW_AUTO_WAGER_BG_RE_50do10_14d"
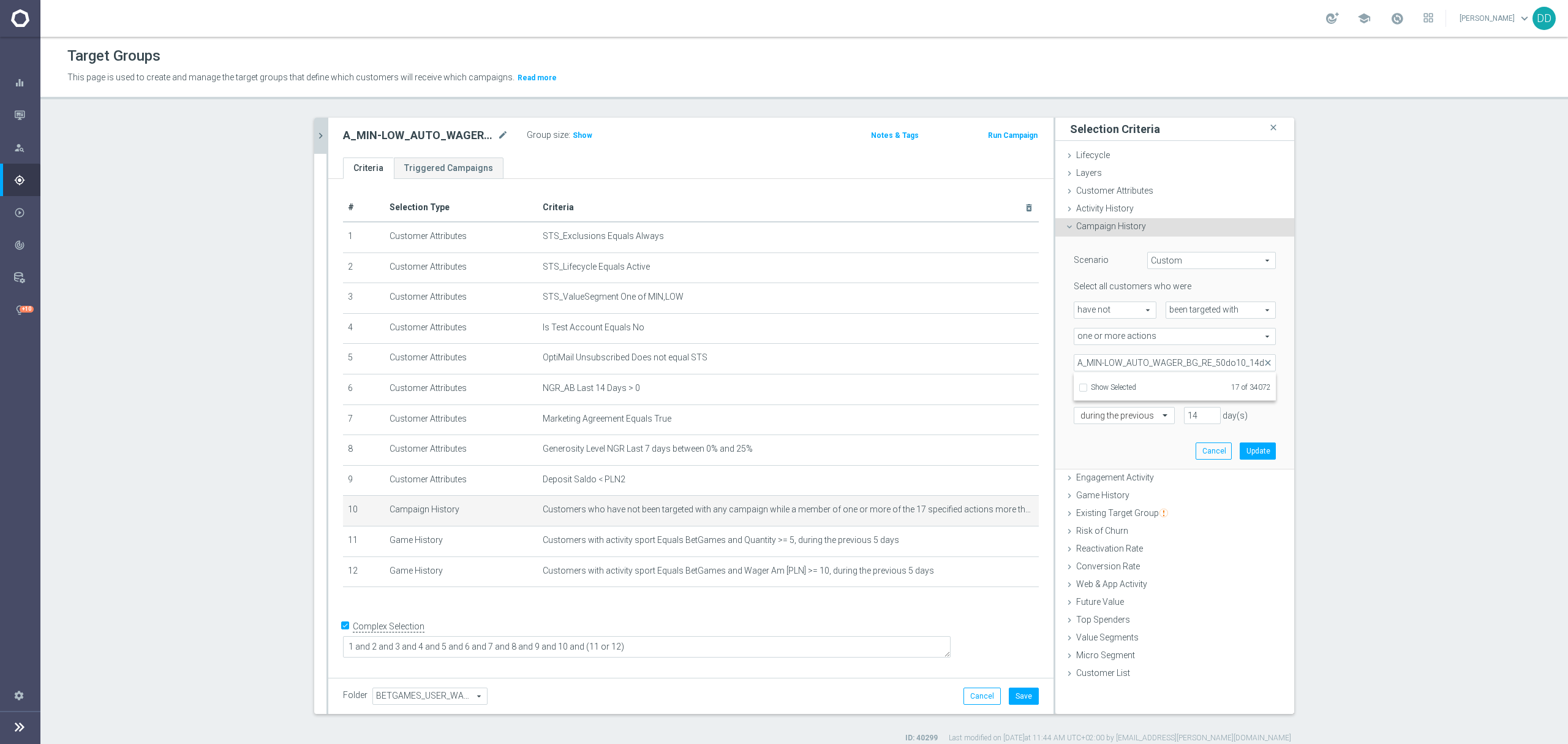
click at [1283, 362] on div "Scenario Custom Custom arrow_drop_down search Select all customers who were hav…" at bounding box center [1175, 353] width 238 height 233
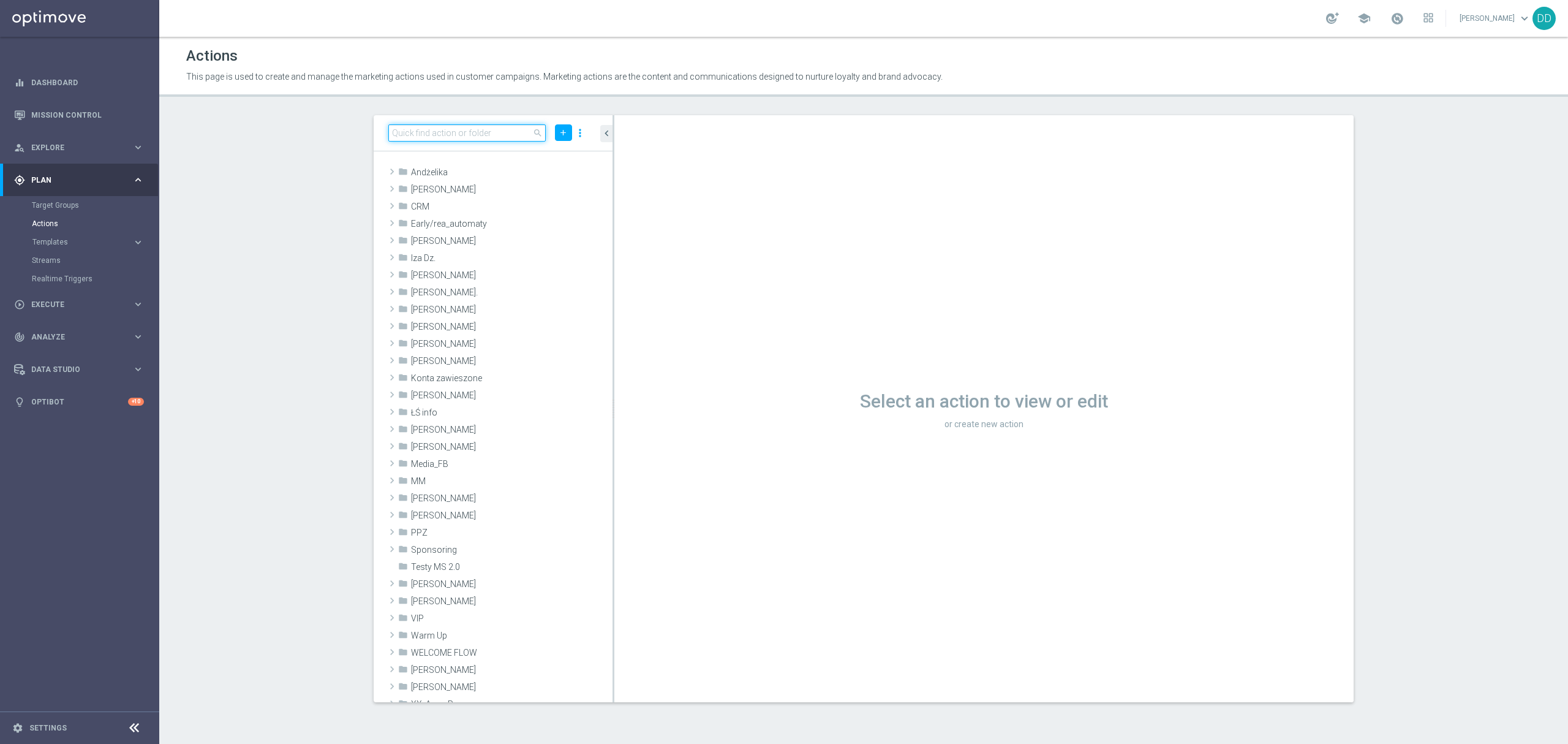
click at [430, 133] on input at bounding box center [467, 133] width 157 height 17
click at [442, 129] on input at bounding box center [467, 133] width 157 height 17
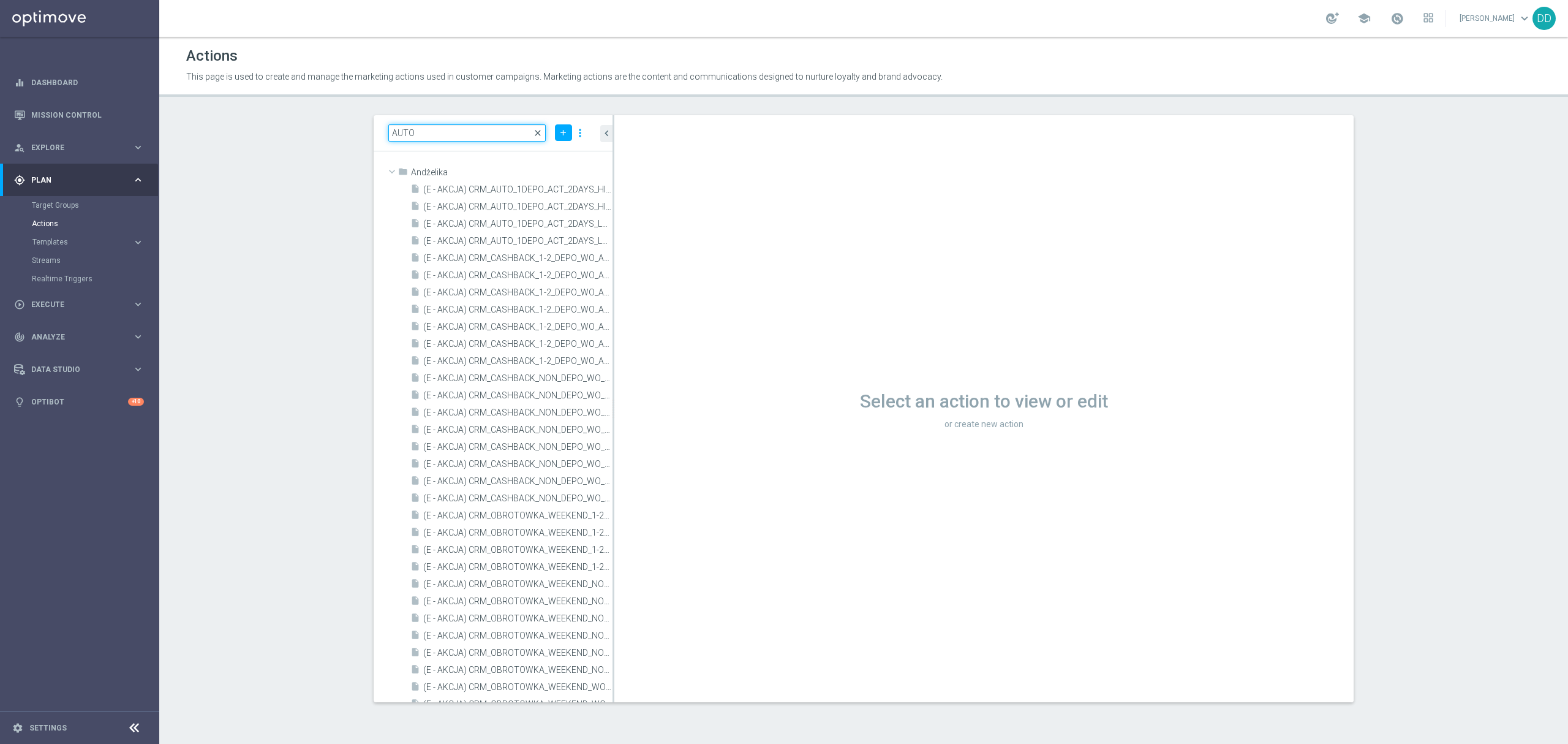
type input "AUTO"
click at [537, 136] on span "close" at bounding box center [537, 133] width 10 height 10
click at [368, 129] on div "AUTO close add more_vert folder Andżelika library_add create_new_folder mode_ed…" at bounding box center [863, 408] width 1028 height 587
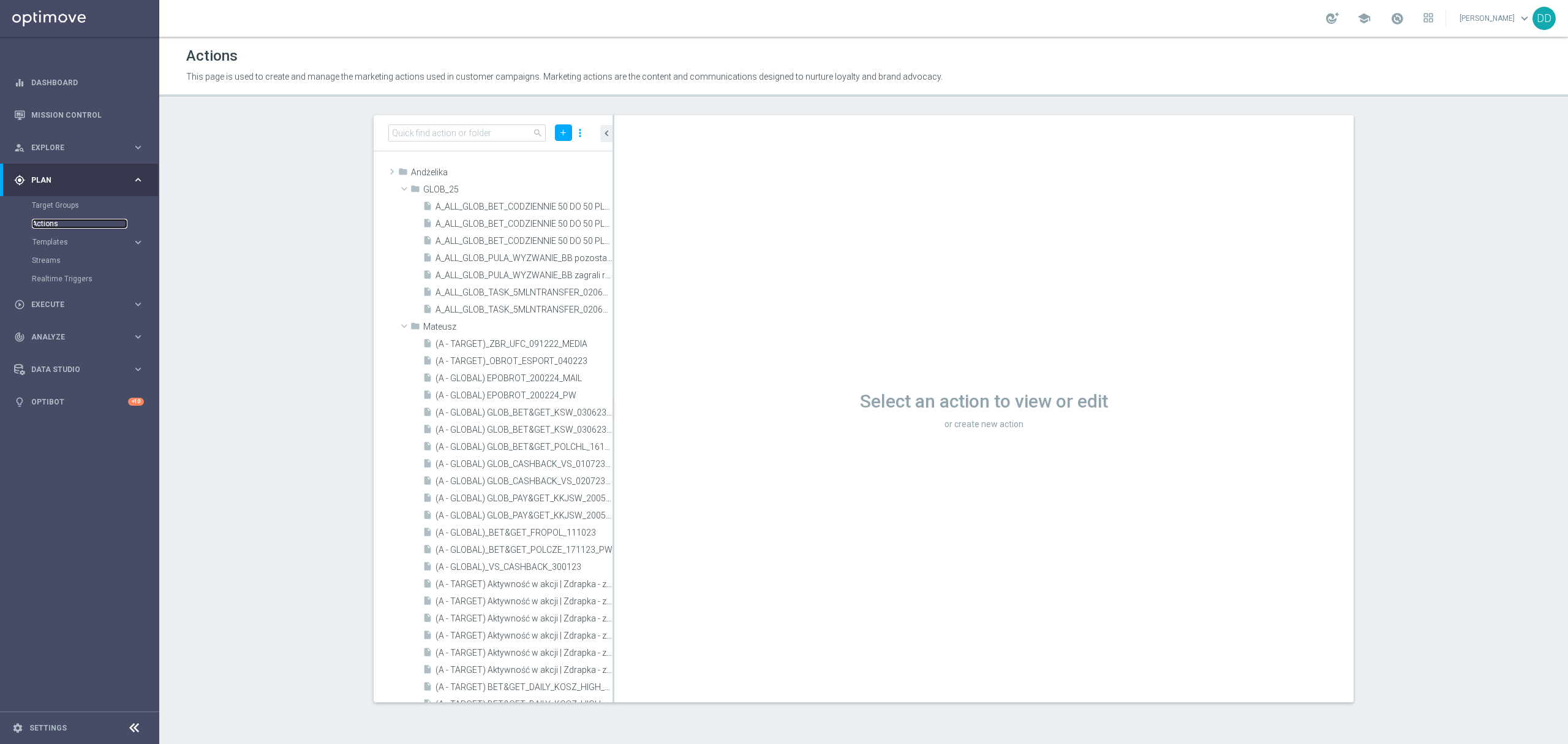
click at [39, 219] on link "Actions" at bounding box center [80, 223] width 95 height 10
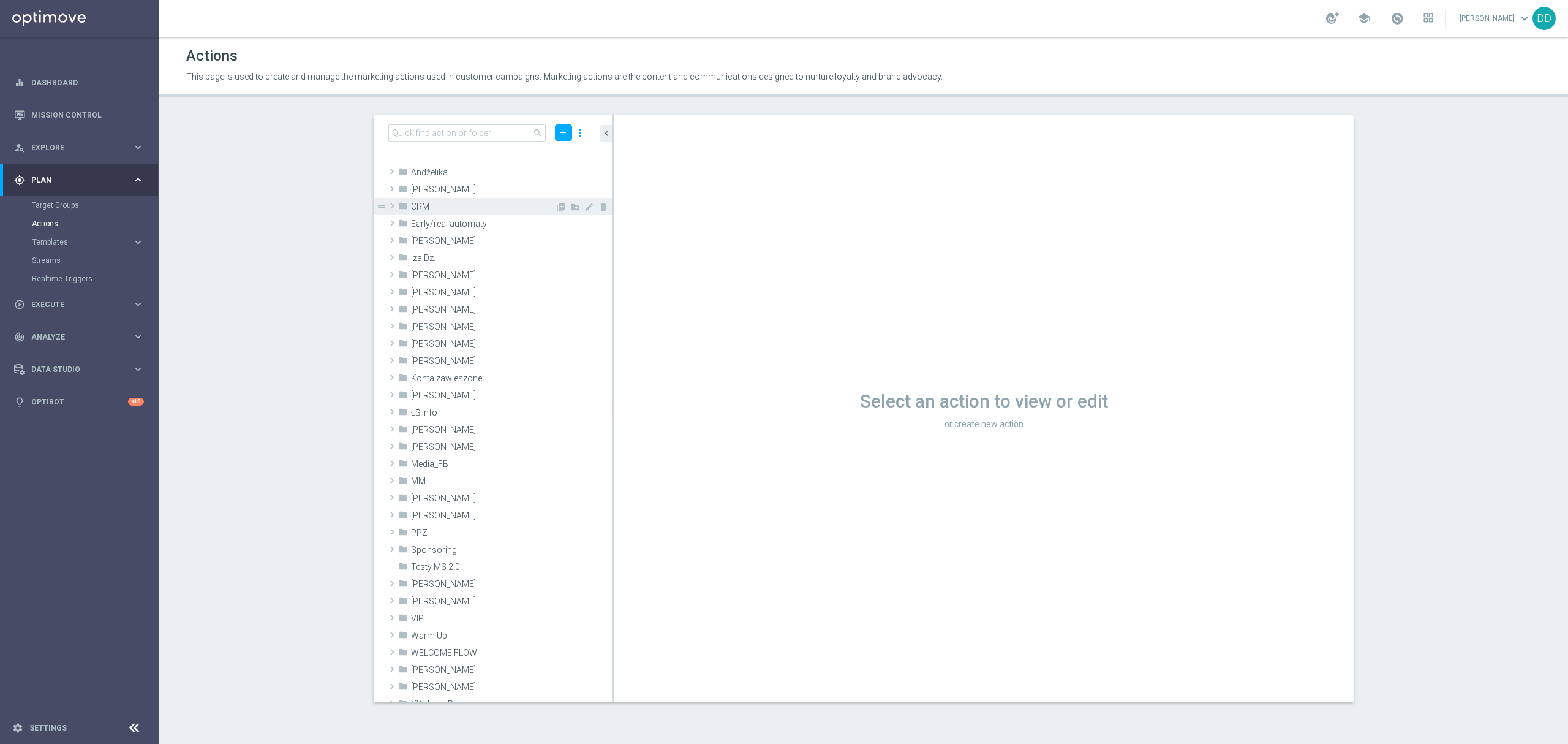
click at [408, 207] on div "folder CRM" at bounding box center [476, 206] width 157 height 17
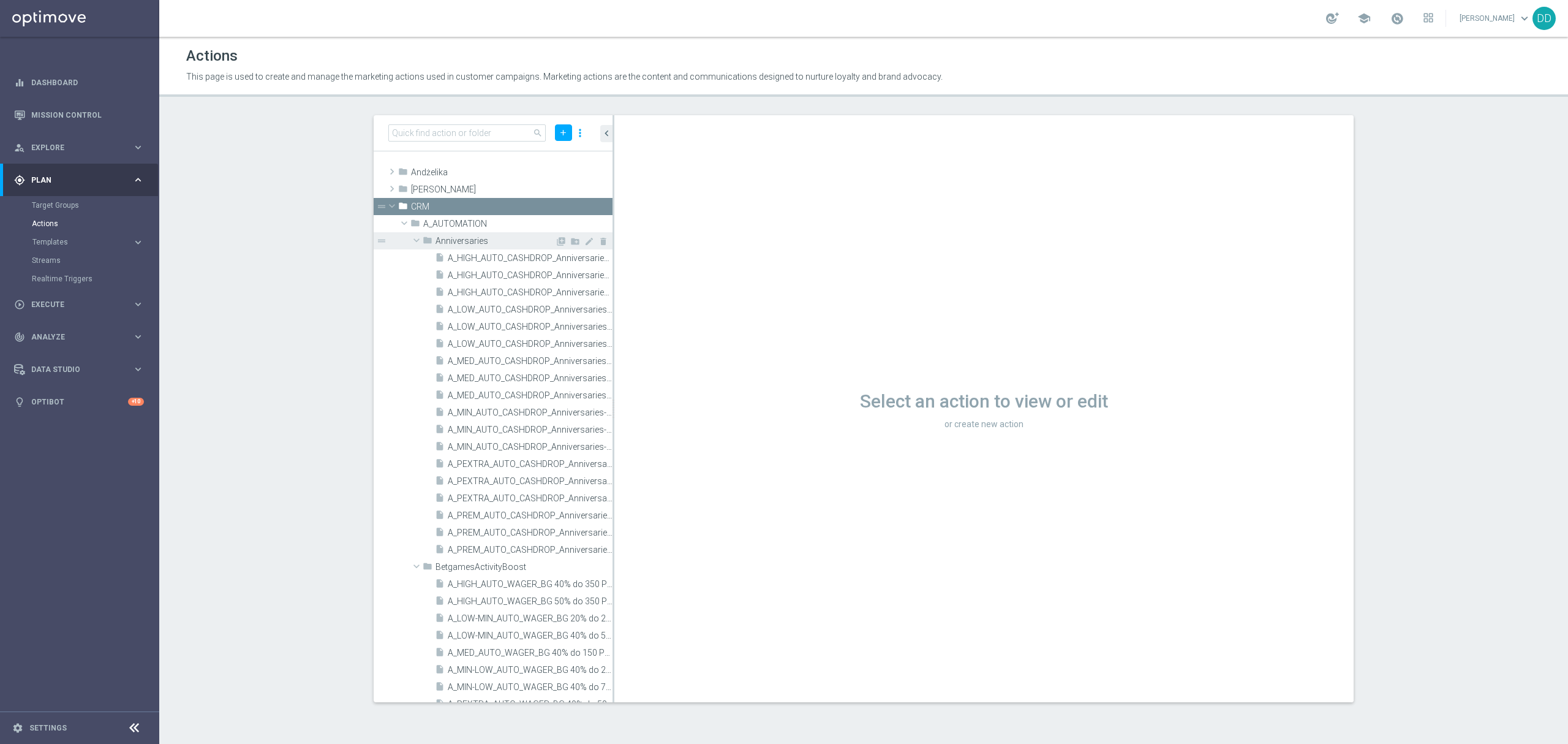
click at [417, 243] on span at bounding box center [417, 240] width 15 height 12
click at [412, 240] on span at bounding box center [417, 240] width 12 height 15
click at [412, 240] on span at bounding box center [417, 240] width 15 height 12
click at [556, 226] on icon "library_add" at bounding box center [560, 224] width 10 height 10
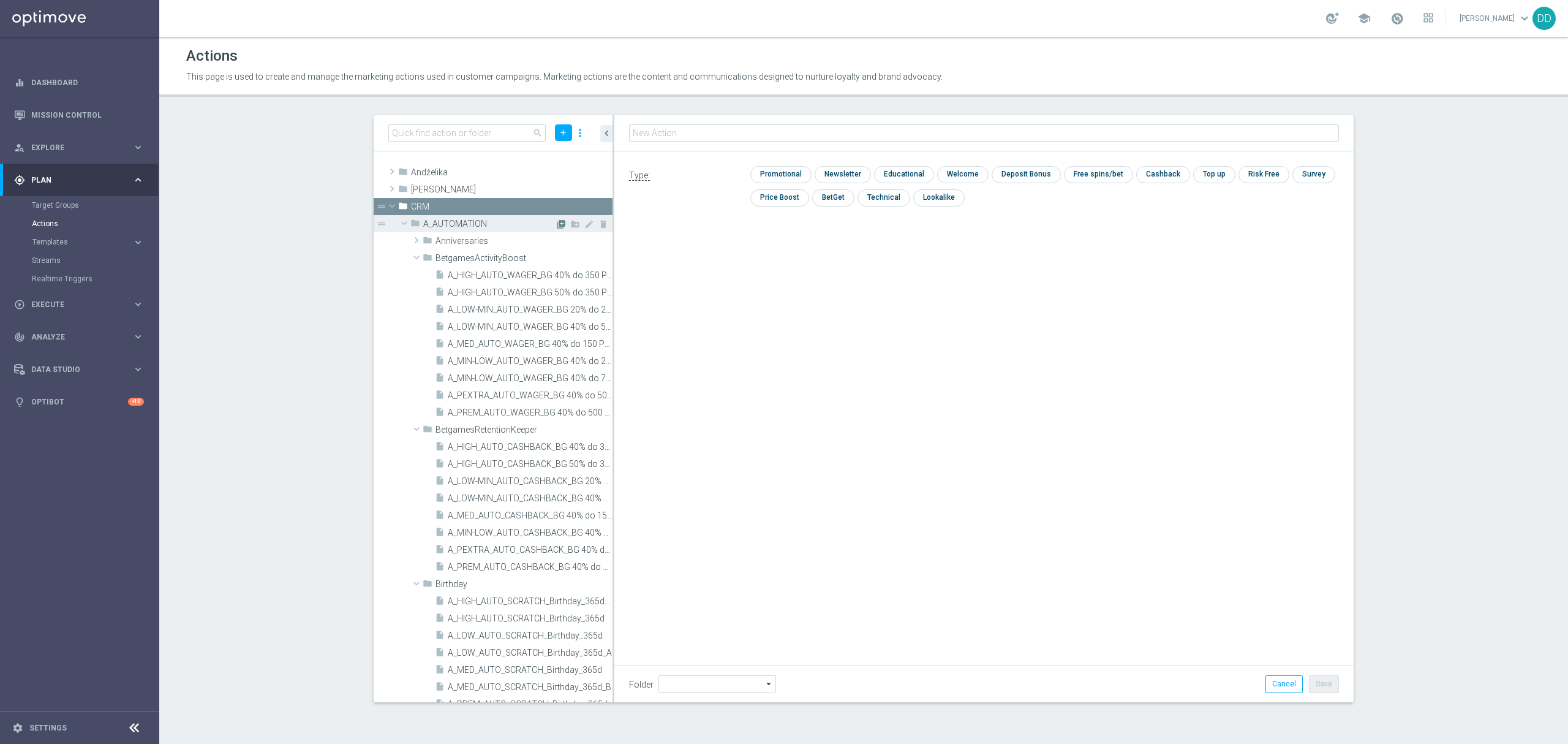
type input "A_AUTOMATION"
type input "b"
type input "BetgamesReachExpander"
click at [799, 174] on input "checkbox" at bounding box center [780, 174] width 58 height 16
checkbox input "true"
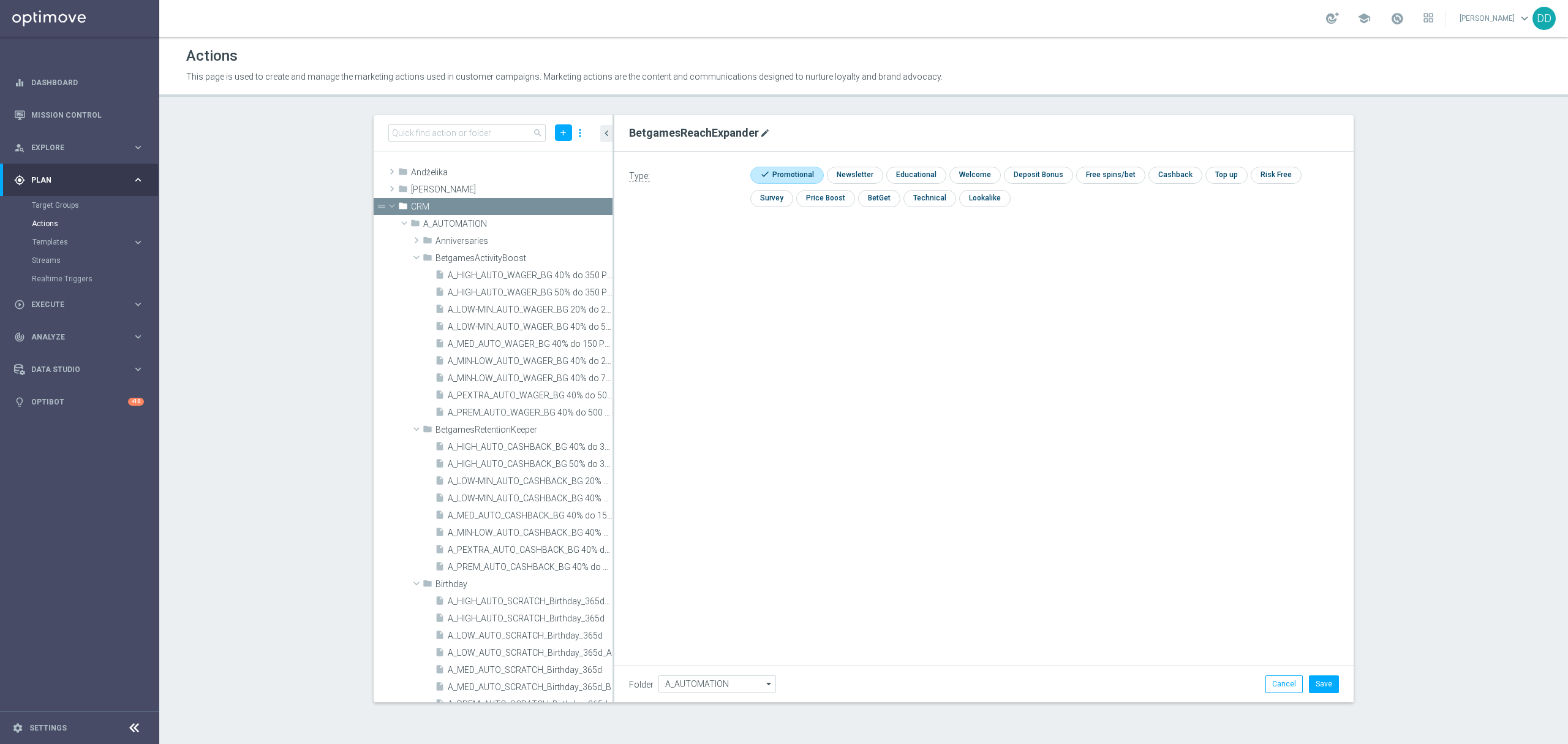
click at [760, 133] on icon "mode_edit" at bounding box center [765, 133] width 10 height 10
click at [570, 228] on icon "create_new_folder" at bounding box center [575, 224] width 10 height 10
paste input "BetgamesReachExpander"
type input "BetgamesReachExpander"
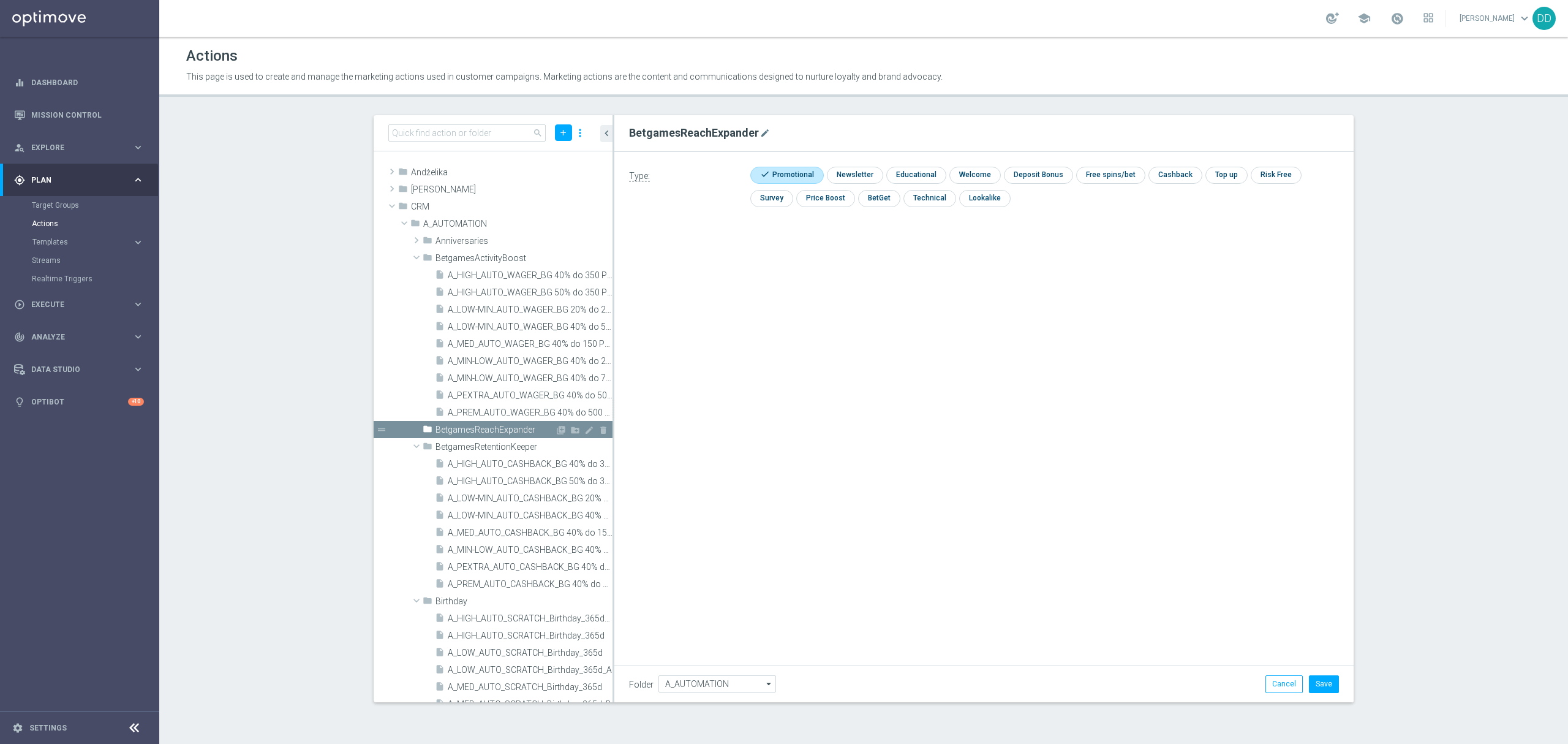
click at [505, 427] on span "BetgamesReachExpander" at bounding box center [495, 429] width 119 height 10
click at [1293, 687] on button "Cancel" at bounding box center [1284, 684] width 37 height 17
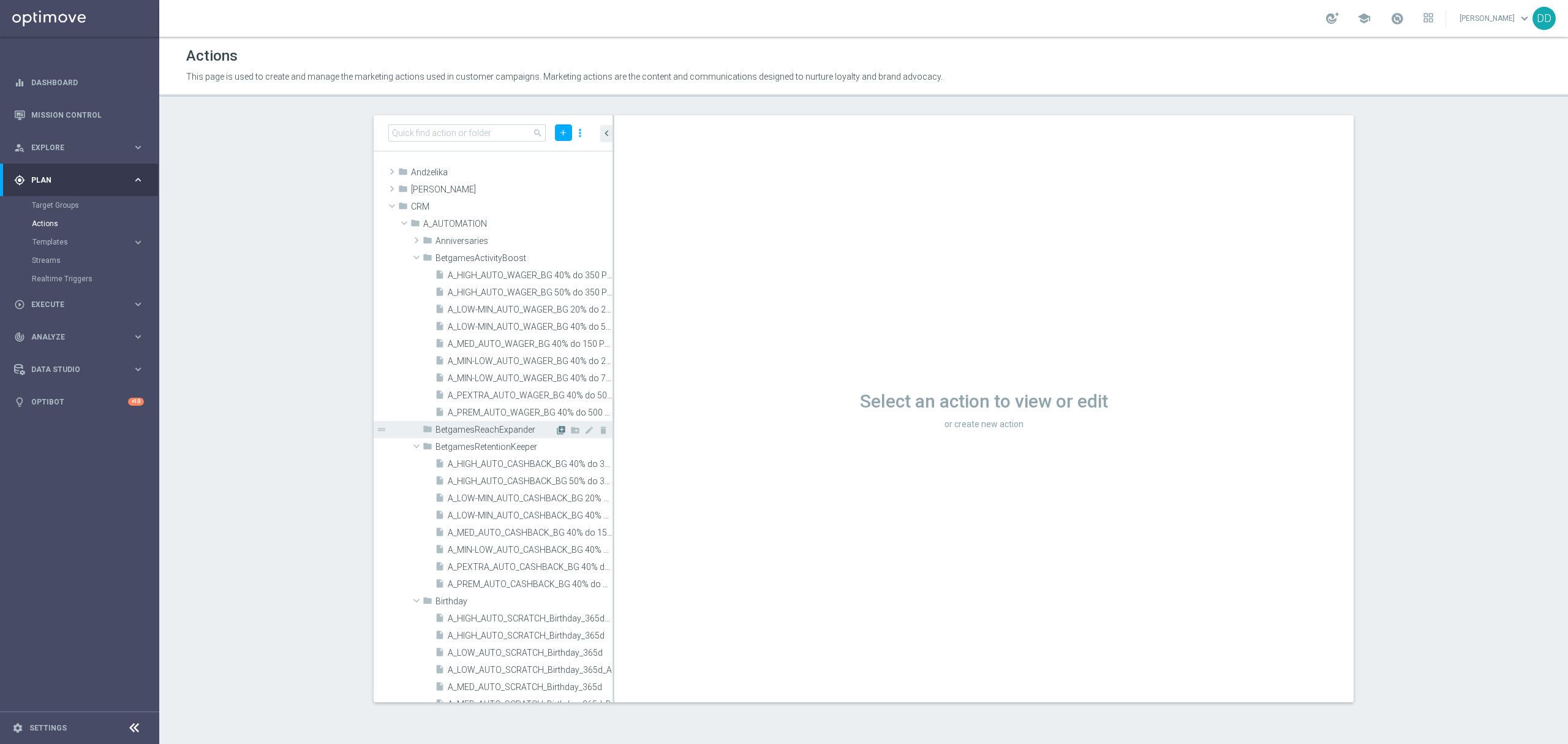
click at [556, 429] on icon "library_add" at bounding box center [560, 429] width 10 height 10
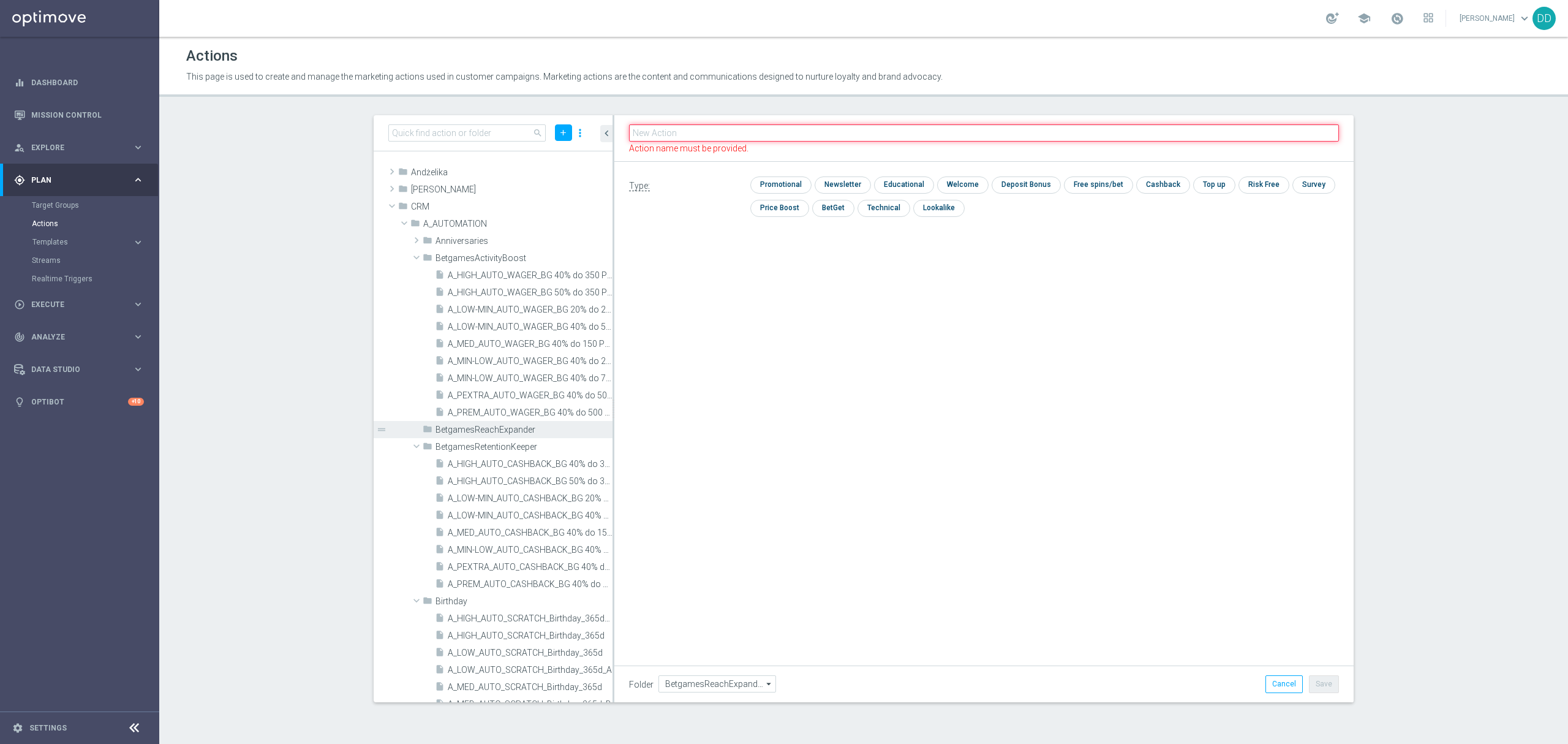
click at [725, 135] on input "text" at bounding box center [984, 133] width 709 height 17
paste input "A_MIN-LOW_AUTO_WAGER_BG_RE_50do10_14d"
type input "A_MIN-LOW_AUTO_WAGER_BG_RE_50do10_14d"
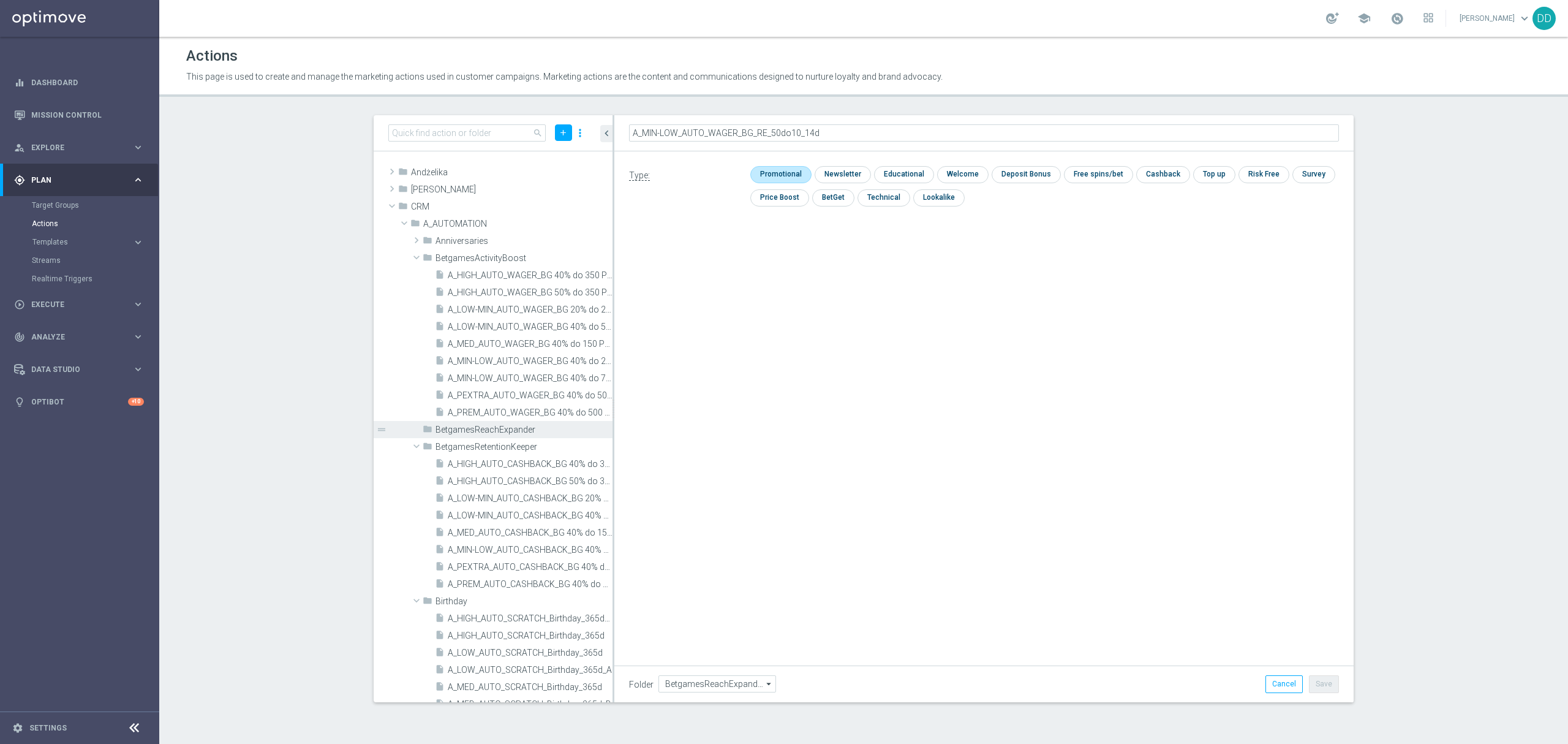
click at [795, 174] on input "checkbox" at bounding box center [780, 174] width 58 height 16
checkbox input "true"
click at [1326, 685] on button "Save" at bounding box center [1324, 684] width 30 height 17
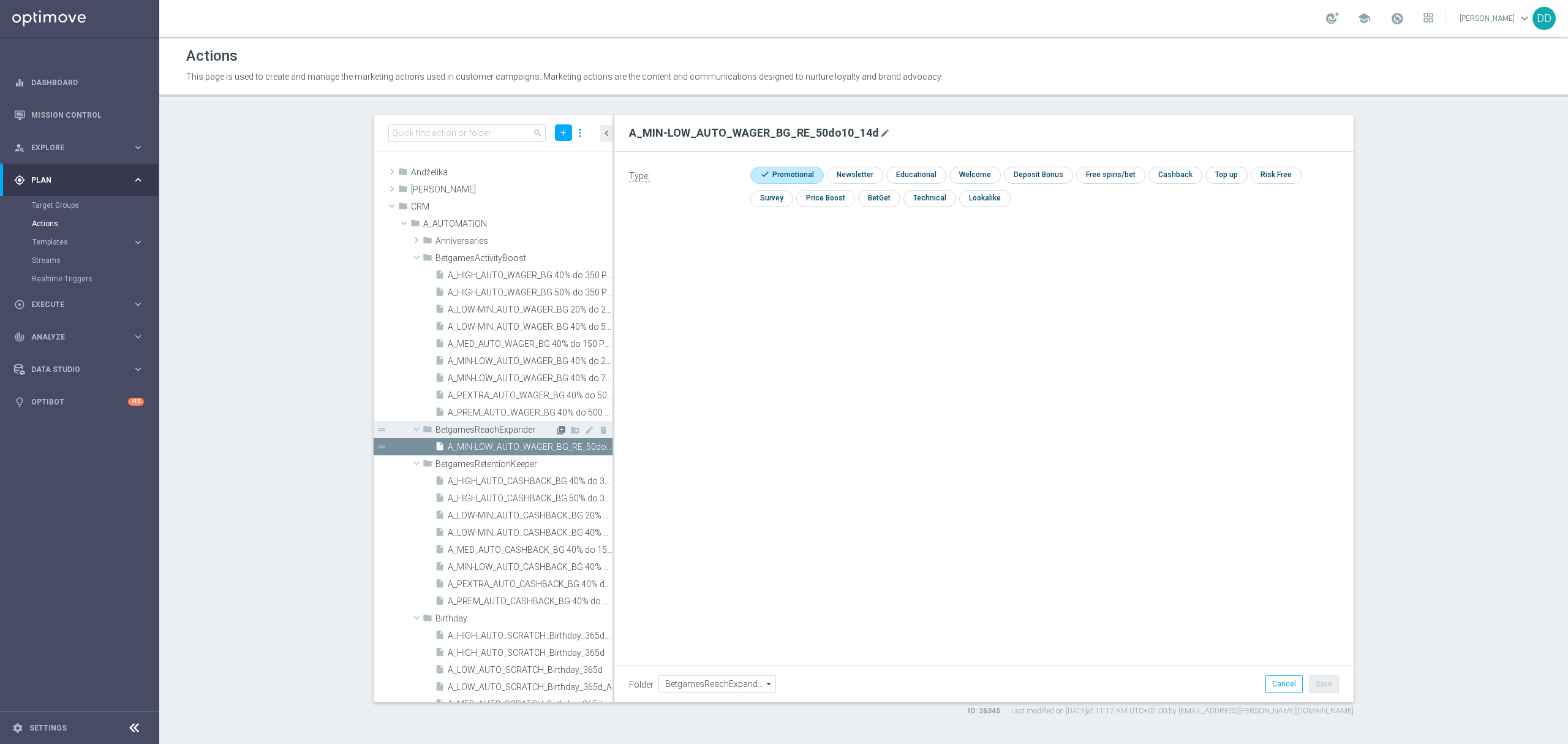
click at [556, 431] on icon "library_add" at bounding box center [560, 429] width 10 height 10
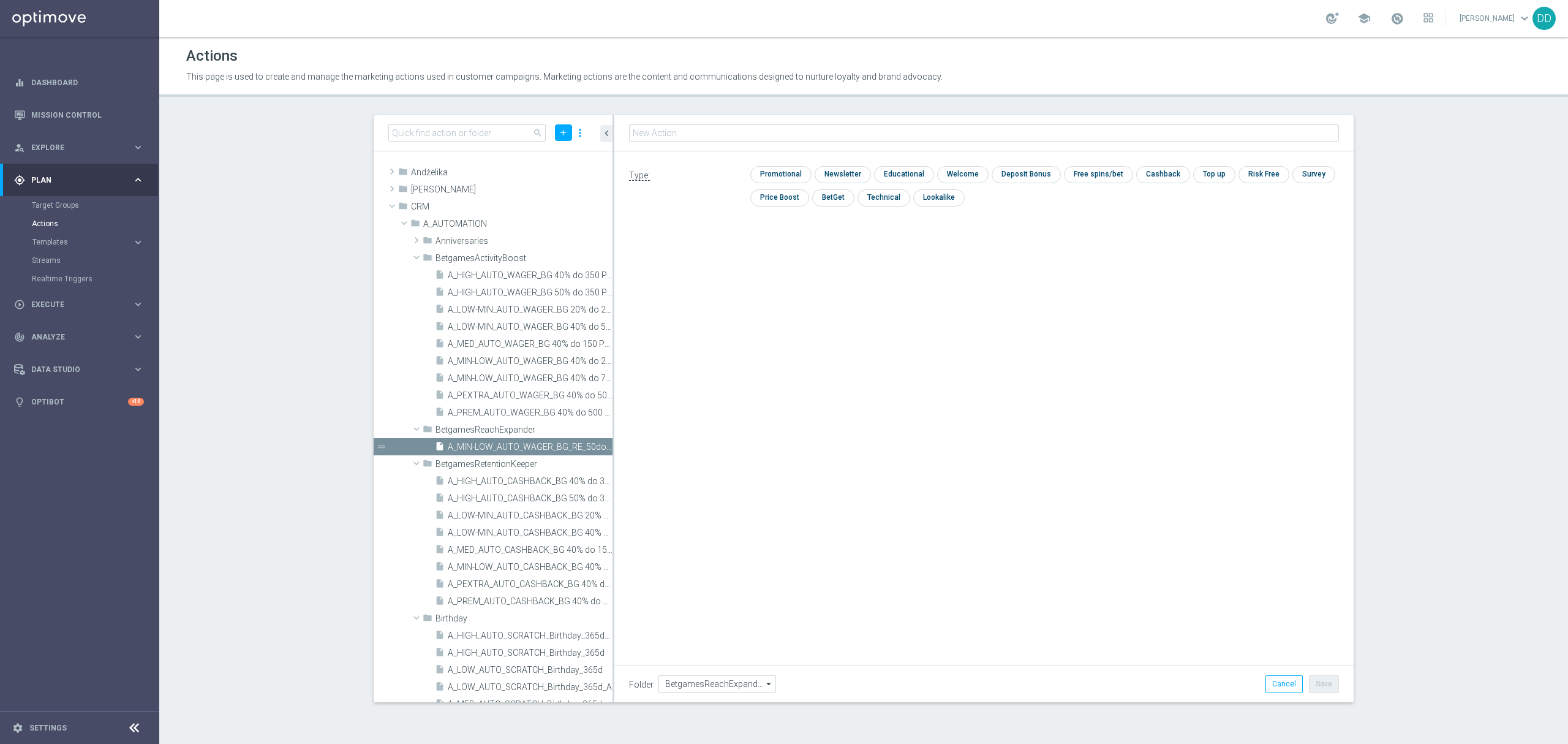
type input "A_MED_AUTO_WAGER_BG_RE_50do20_14d"
click at [791, 177] on input "checkbox" at bounding box center [780, 174] width 58 height 16
checkbox input "true"
click at [1331, 680] on button "Save" at bounding box center [1324, 684] width 30 height 17
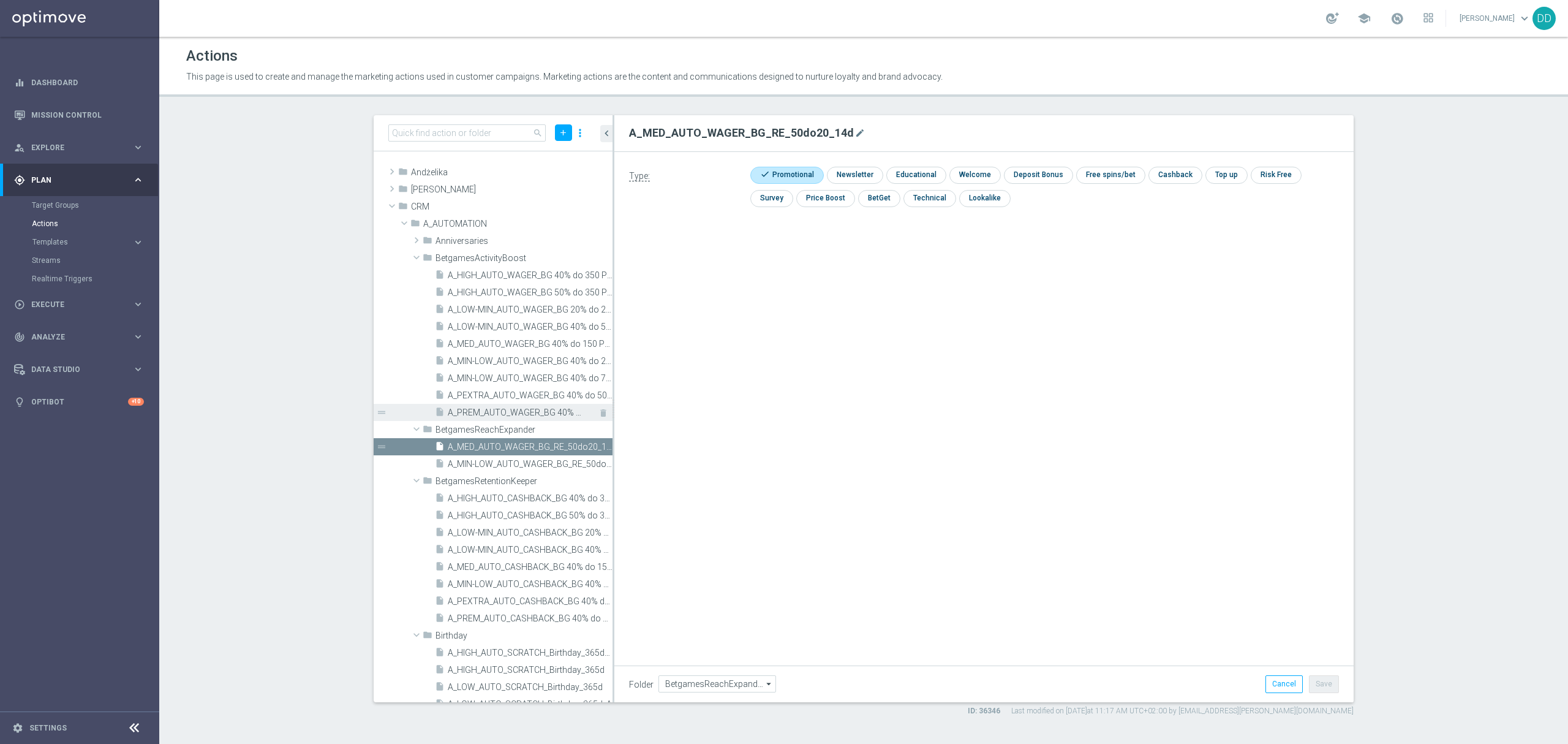
drag, startPoint x: 548, startPoint y: 429, endPoint x: 571, endPoint y: 415, distance: 26.9
click at [0, 0] on icon "library_add" at bounding box center [0, 0] width 0 height 0
type input "A_HIGH_AUTO_WAGER_BG_RE_50do40_14d"
click at [791, 171] on input "checkbox" at bounding box center [780, 175] width 58 height 16
checkbox input "true"
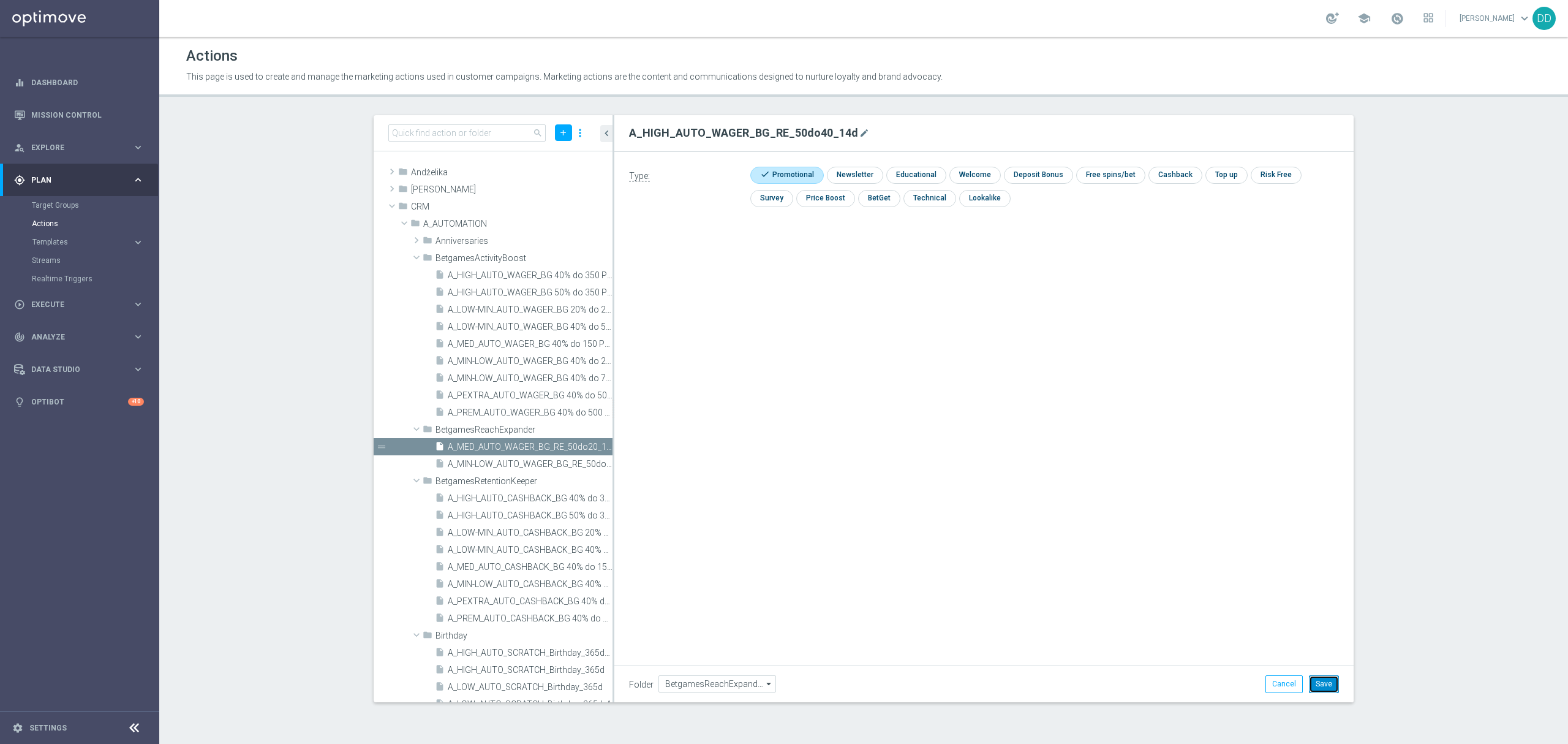
click at [1319, 679] on button "Save" at bounding box center [1324, 684] width 30 height 17
click at [556, 431] on icon "library_add" at bounding box center [560, 429] width 10 height 10
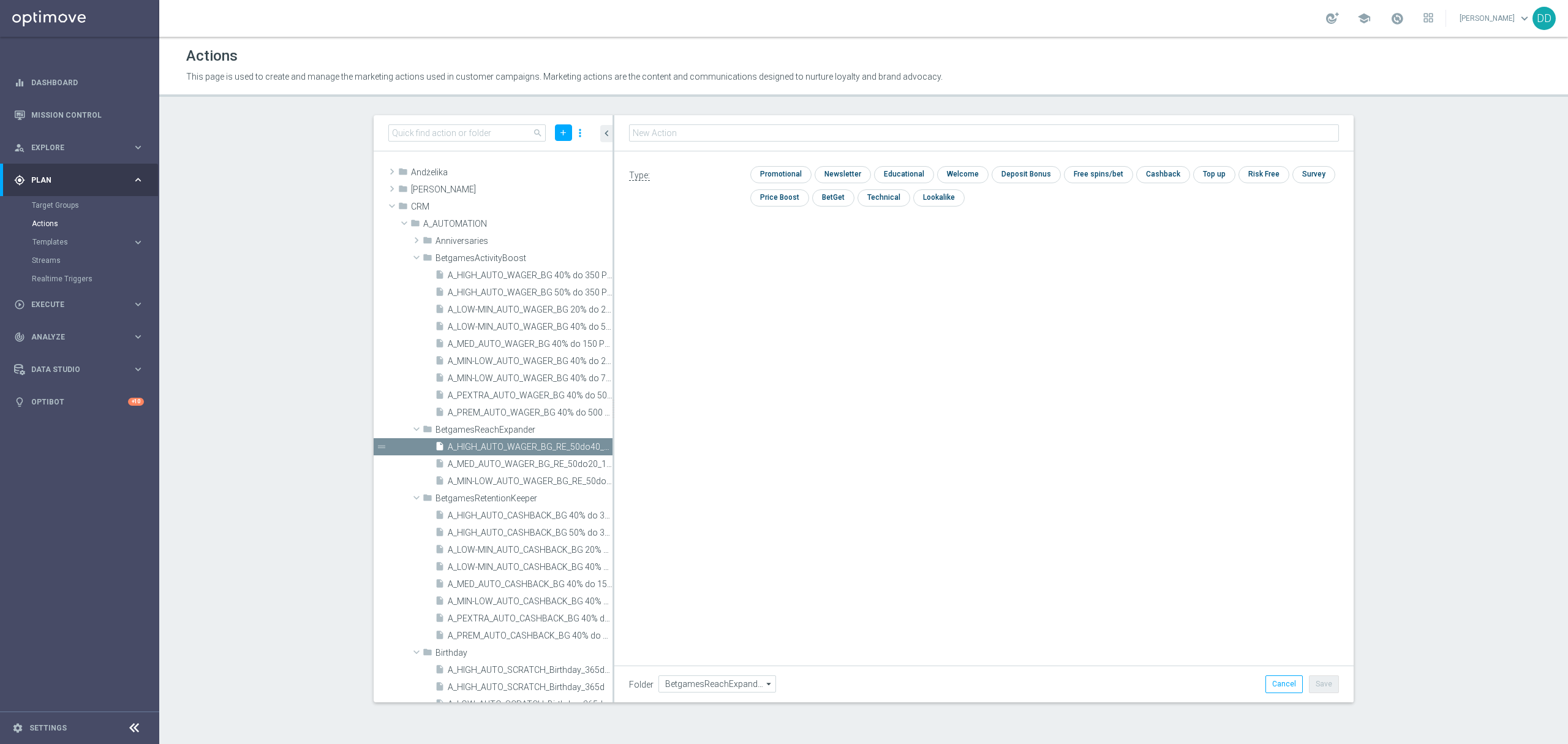
click at [718, 139] on input "text" at bounding box center [984, 133] width 709 height 17
type input "A_PREM _AUTO_WAGER_BG_RE_50do70_14d"
click at [790, 177] on input "checkbox" at bounding box center [780, 174] width 58 height 16
checkbox input "true"
click at [1315, 678] on button "Save" at bounding box center [1324, 684] width 30 height 17
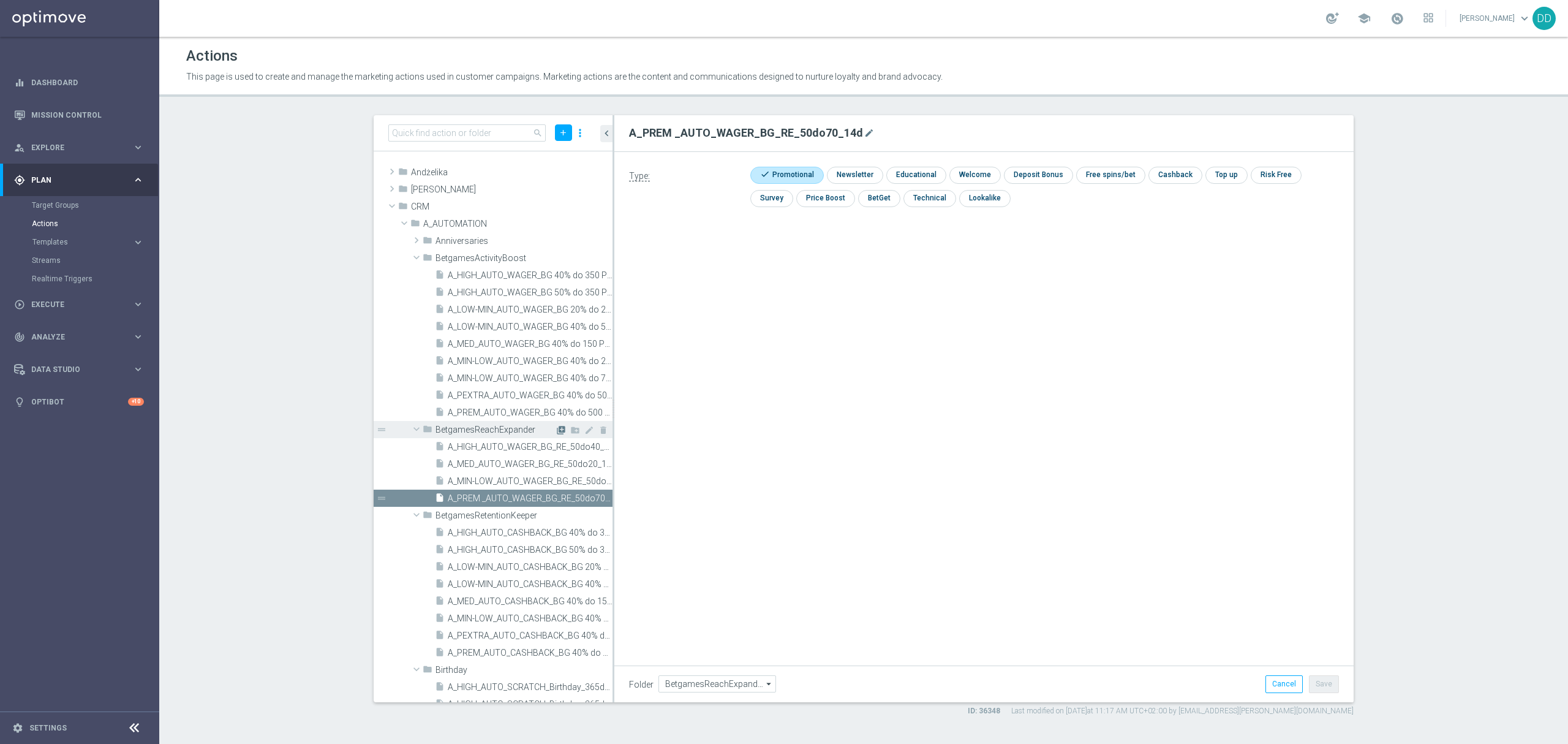
click at [556, 428] on icon "library_add" at bounding box center [560, 429] width 10 height 10
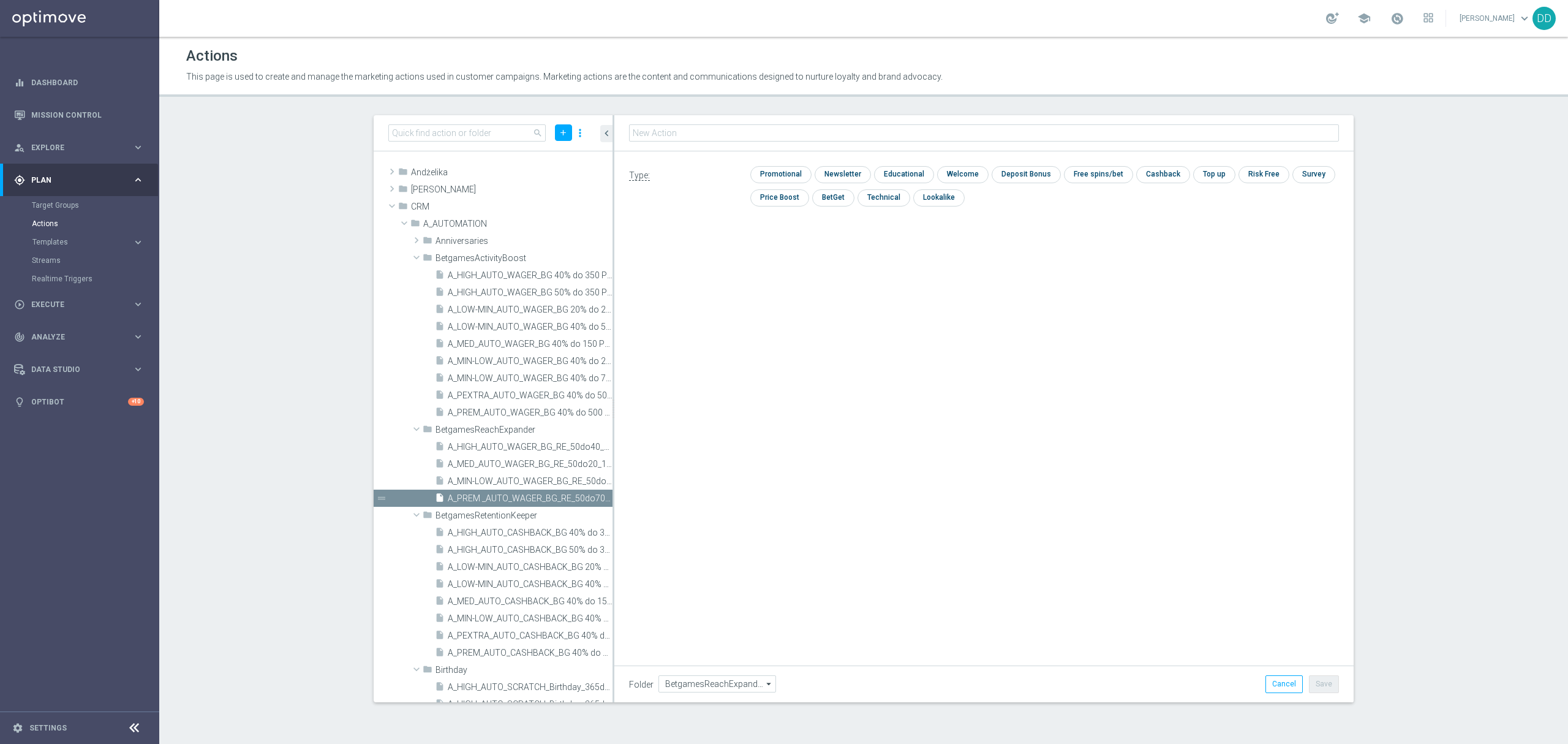
type input "A_PEXTRA_AUTO_WAGER_BG_RE_50do100_14d"
click at [807, 179] on div "check Promotional check Newsletter check Educational check Welcome check Deposi…" at bounding box center [1045, 189] width 589 height 46
click at [791, 174] on input "checkbox" at bounding box center [780, 175] width 58 height 16
checkbox input "true"
click at [1330, 682] on button "Save" at bounding box center [1324, 684] width 30 height 17
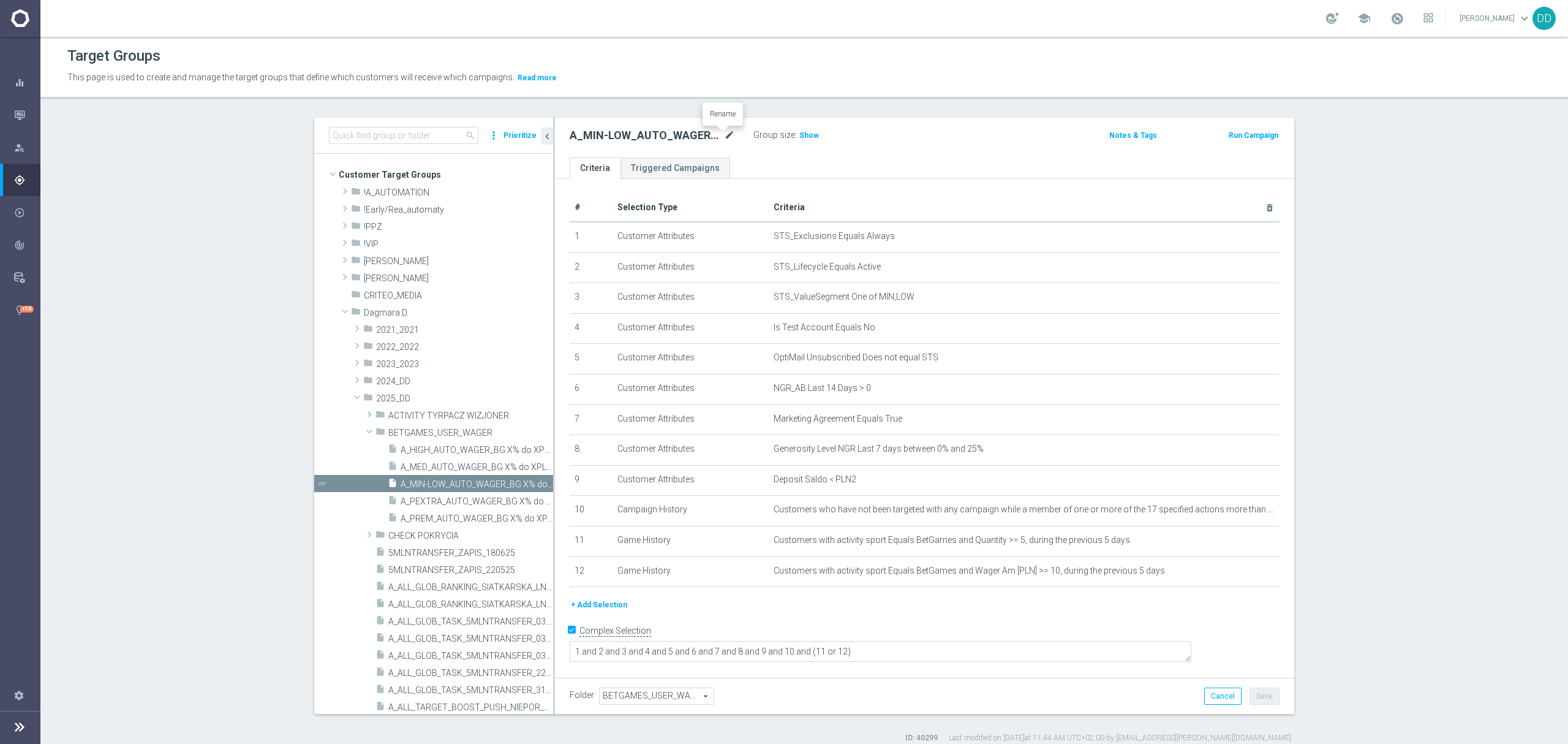
click at [725, 138] on icon "mode_edit" at bounding box center [729, 136] width 11 height 15
click at [904, 147] on div "A_MIN-LOW_AUTO_WAGER_BG X% do XPLN_14d Group size : Show Notes & Tags Run Campa…" at bounding box center [924, 137] width 739 height 40
click at [1235, 514] on icon "mode_edit" at bounding box center [1239, 509] width 10 height 10
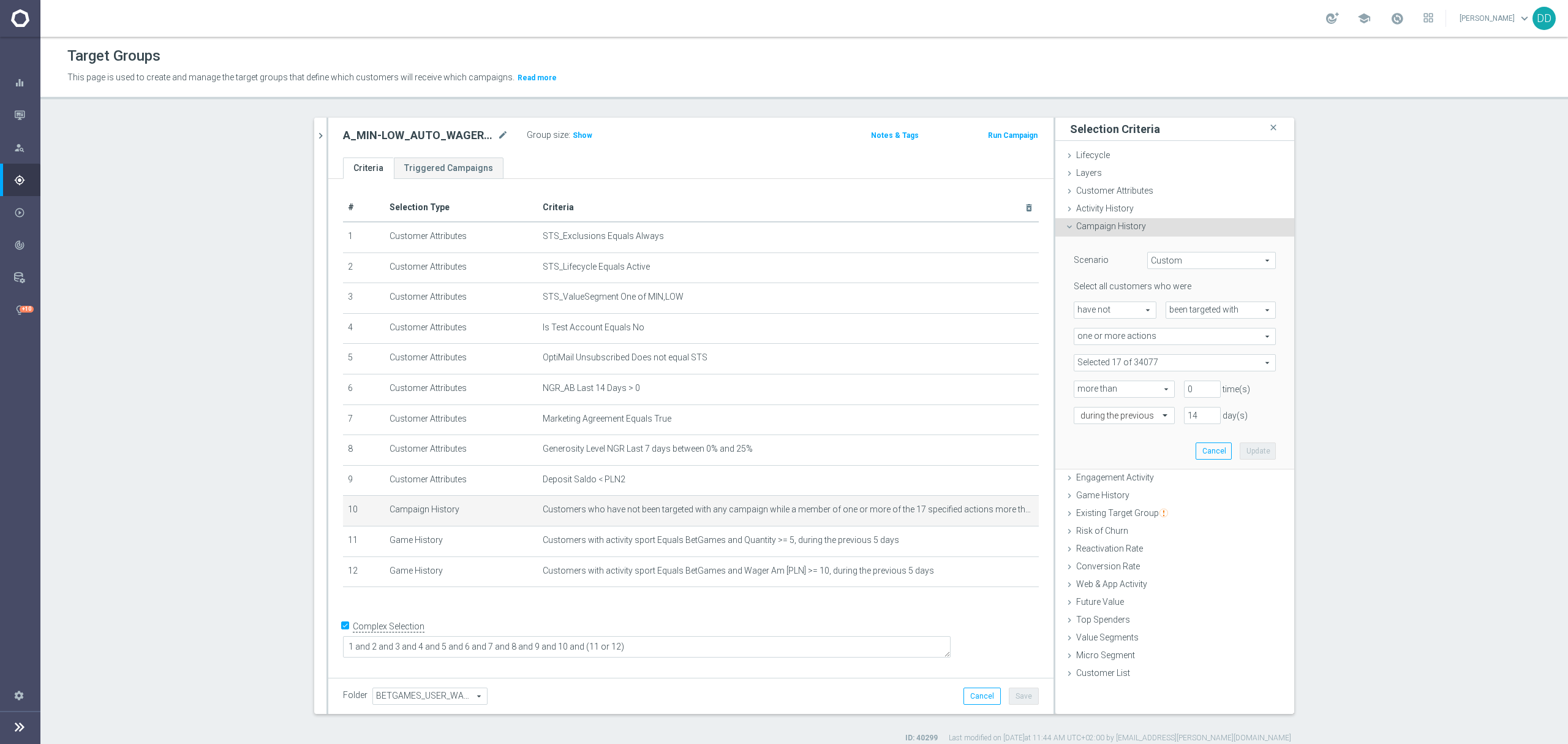
click at [1172, 366] on span at bounding box center [1175, 362] width 201 height 16
click at [1154, 368] on input "search" at bounding box center [1174, 362] width 202 height 17
paste input "A_MIN-LOW_AUTO_WAGER_BG_RE_50do10_14d"
type input "A_MIN-LOW_AUTO_WAGER_BG_RE_50do10_14d"
click at [1083, 426] on input "A_MIN-LOW_AUTO_WAGER_BG_RE_50do10_14d" at bounding box center [1087, 424] width 8 height 8
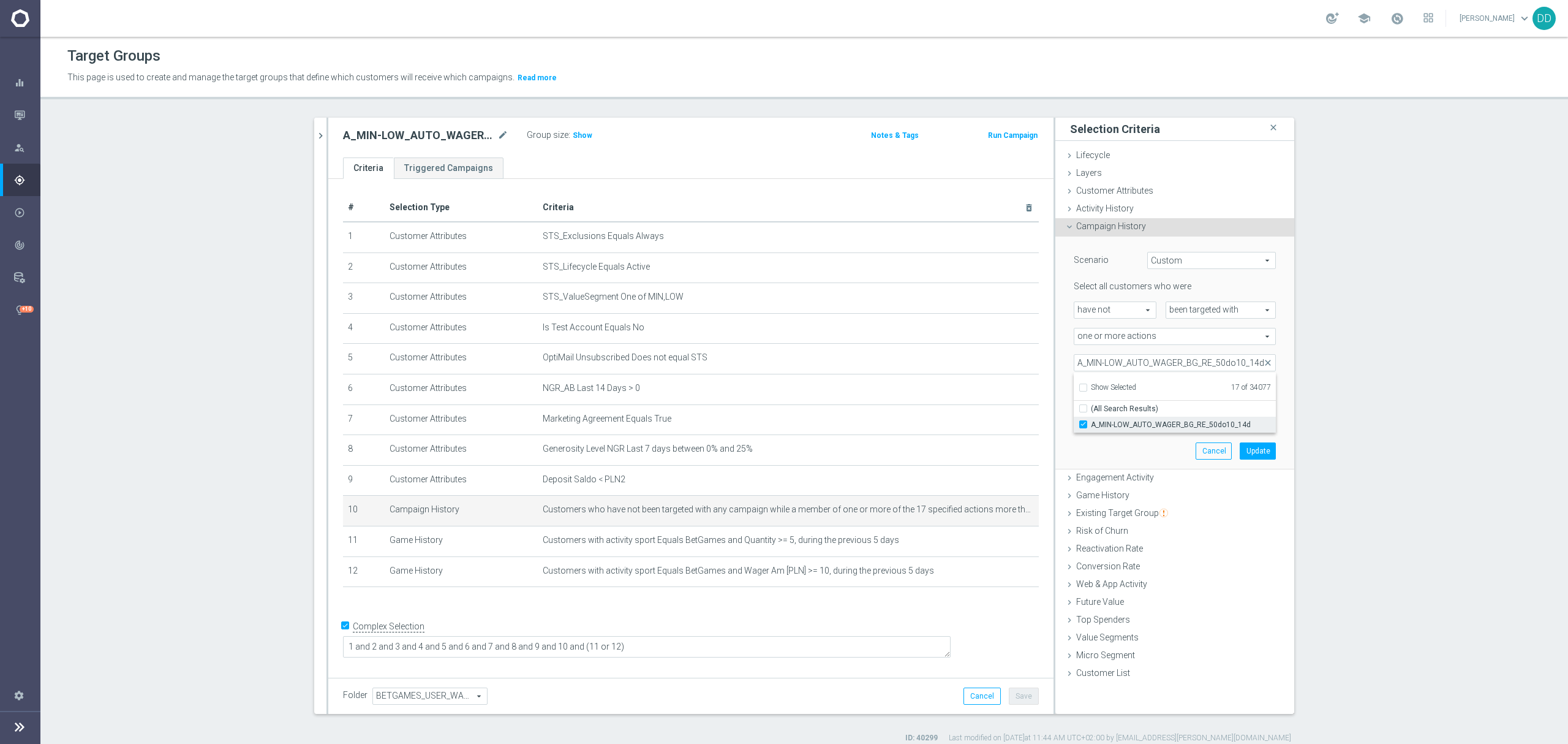
checkbox input "true"
type input "Selected 18 of 34077"
click at [1074, 449] on div "Scenario Custom Custom arrow_drop_down search Select all customers who were hav…" at bounding box center [1175, 352] width 221 height 232
click at [1262, 455] on button "Update" at bounding box center [1257, 450] width 36 height 17
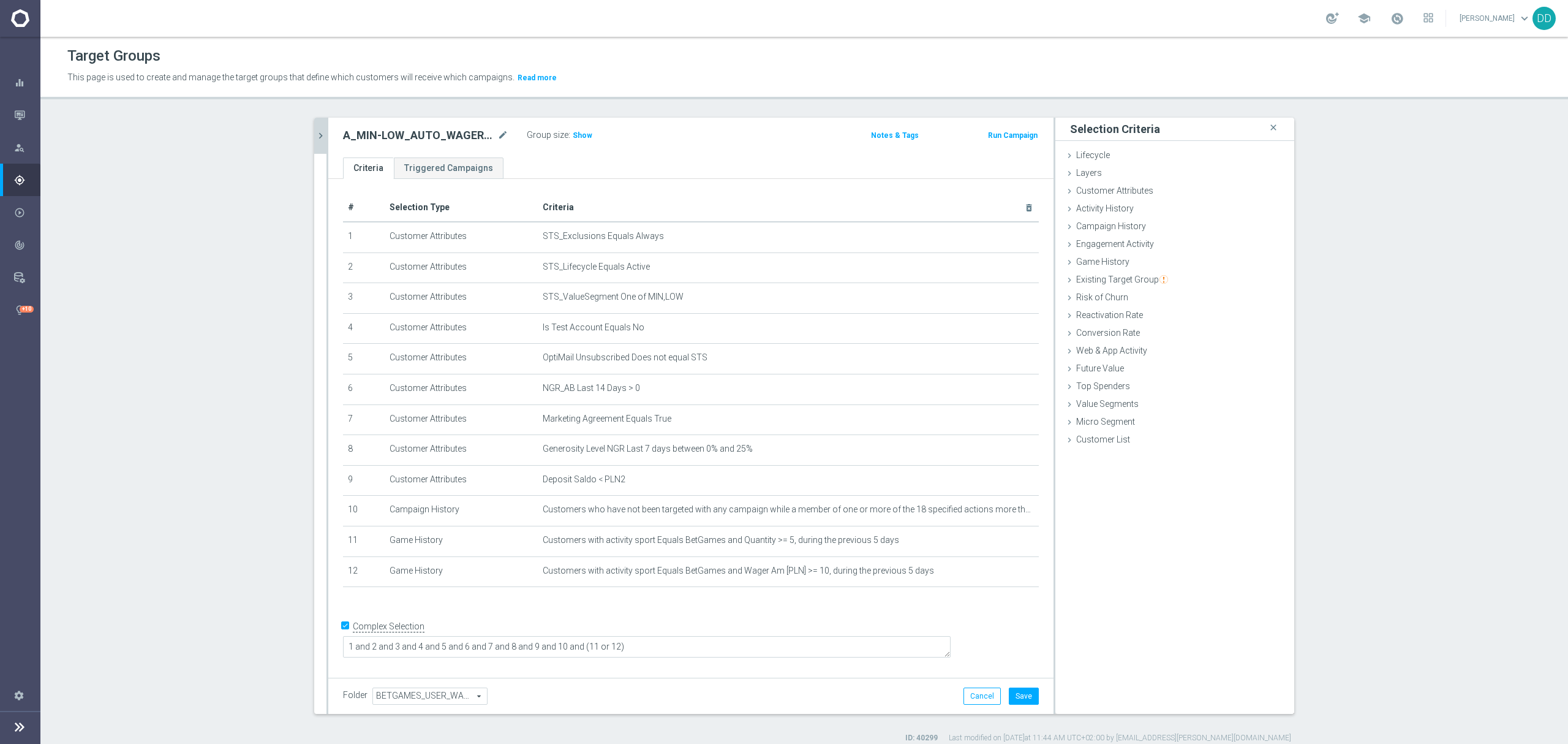
click at [317, 136] on icon "chevron_right" at bounding box center [320, 136] width 12 height 12
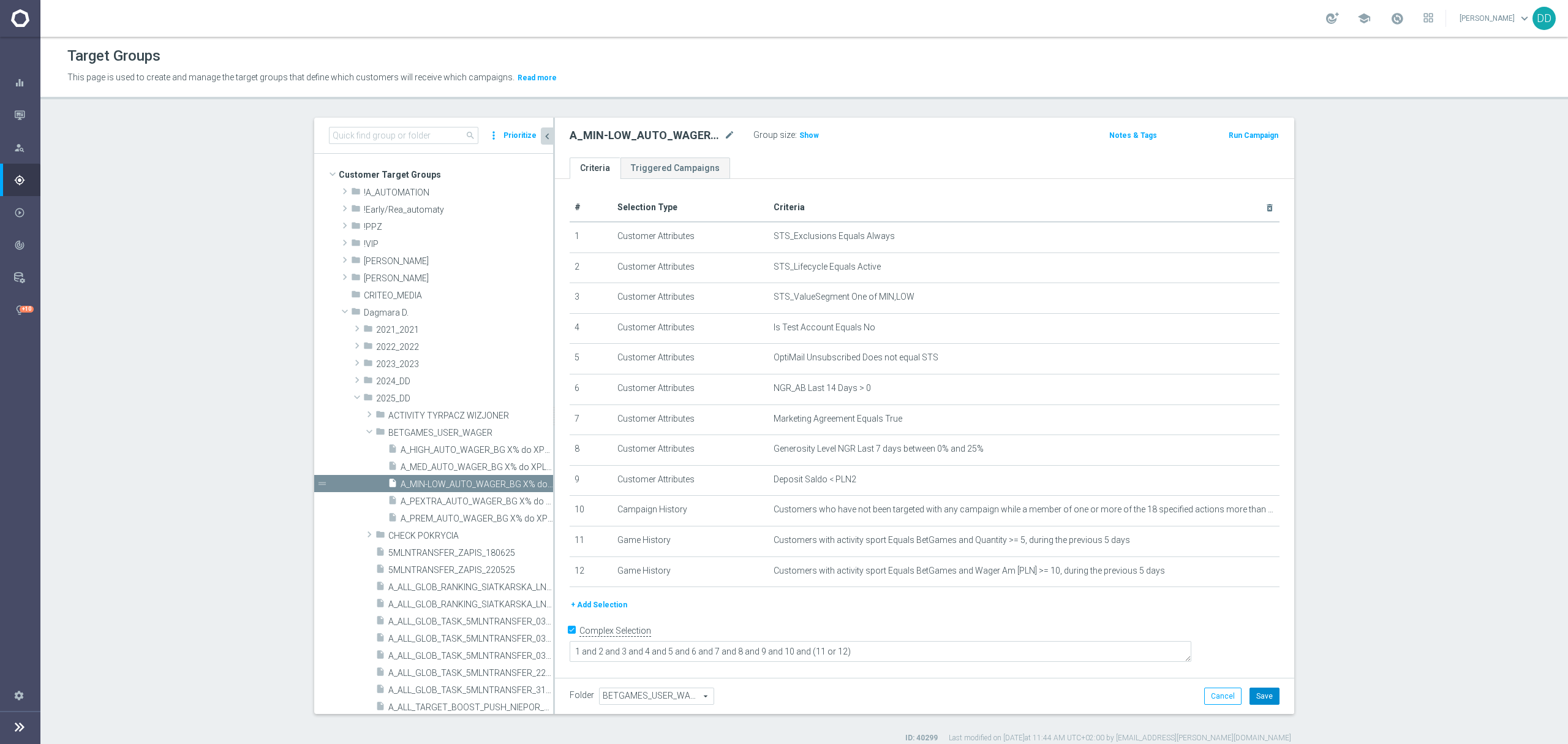
click at [1256, 691] on button "Save" at bounding box center [1264, 696] width 30 height 17
click at [456, 464] on span "A_MED_AUTO_WAGER_BG X% do XPLN_14d" at bounding box center [463, 467] width 125 height 10
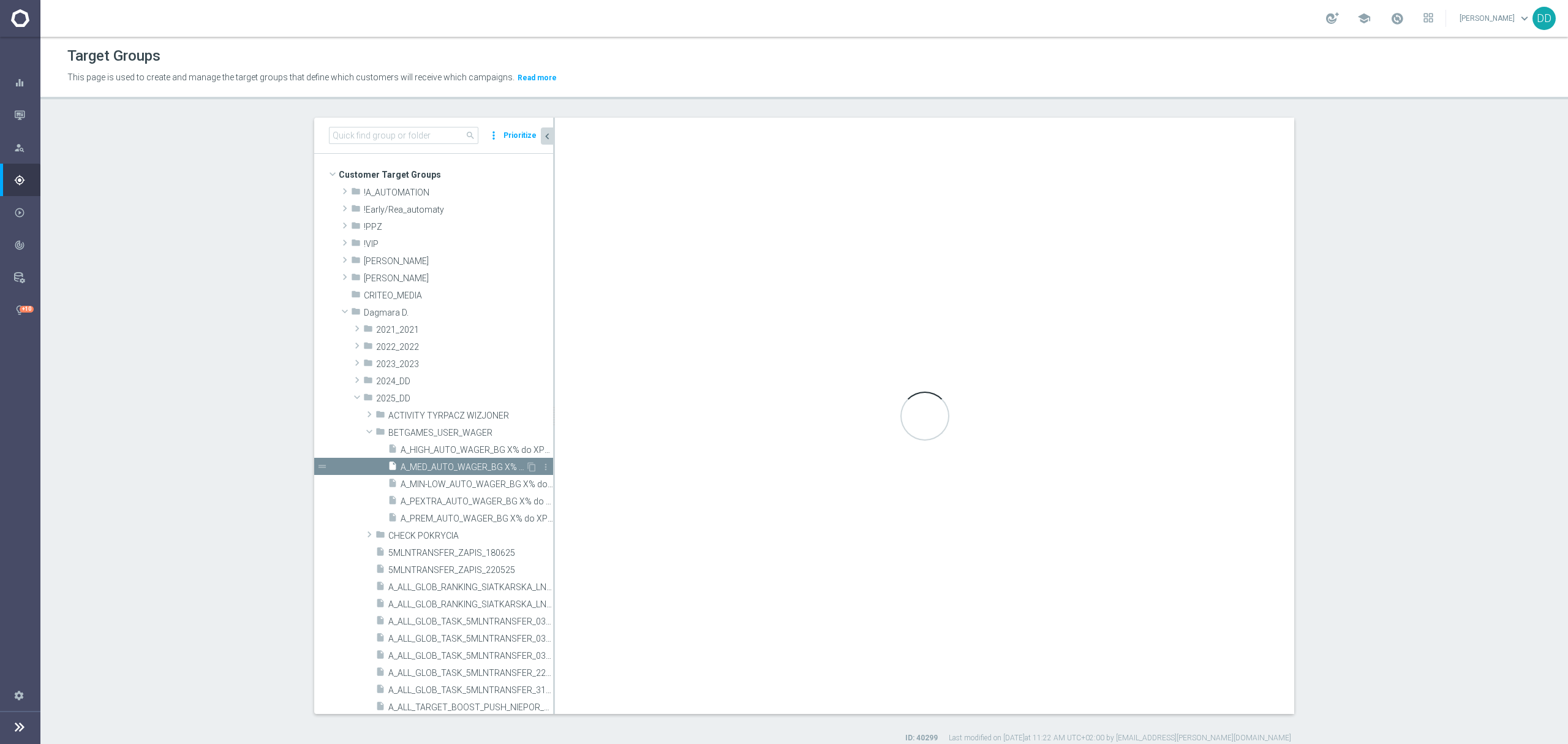
type textarea "1 and 2 and 3 and 4 and 5 and 6 and 7 and 8 and 9 and 10 and 11 and (12 or 13)"
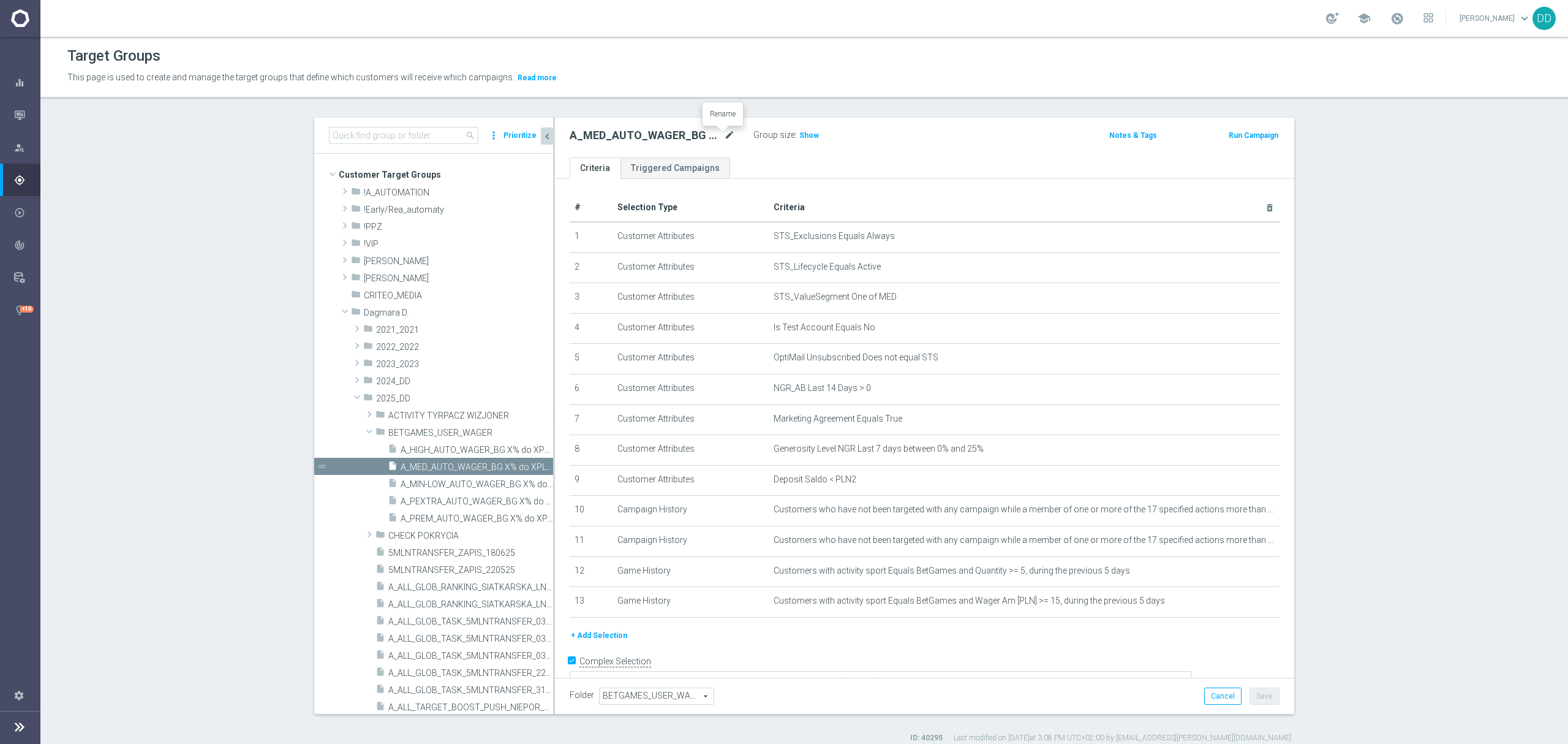
click at [724, 133] on icon "mode_edit" at bounding box center [729, 136] width 11 height 15
click at [724, 141] on icon "mode_edit" at bounding box center [729, 136] width 11 height 15
type input "A_MED_AUTO_WAGER_BG_RE_50do20_14d"
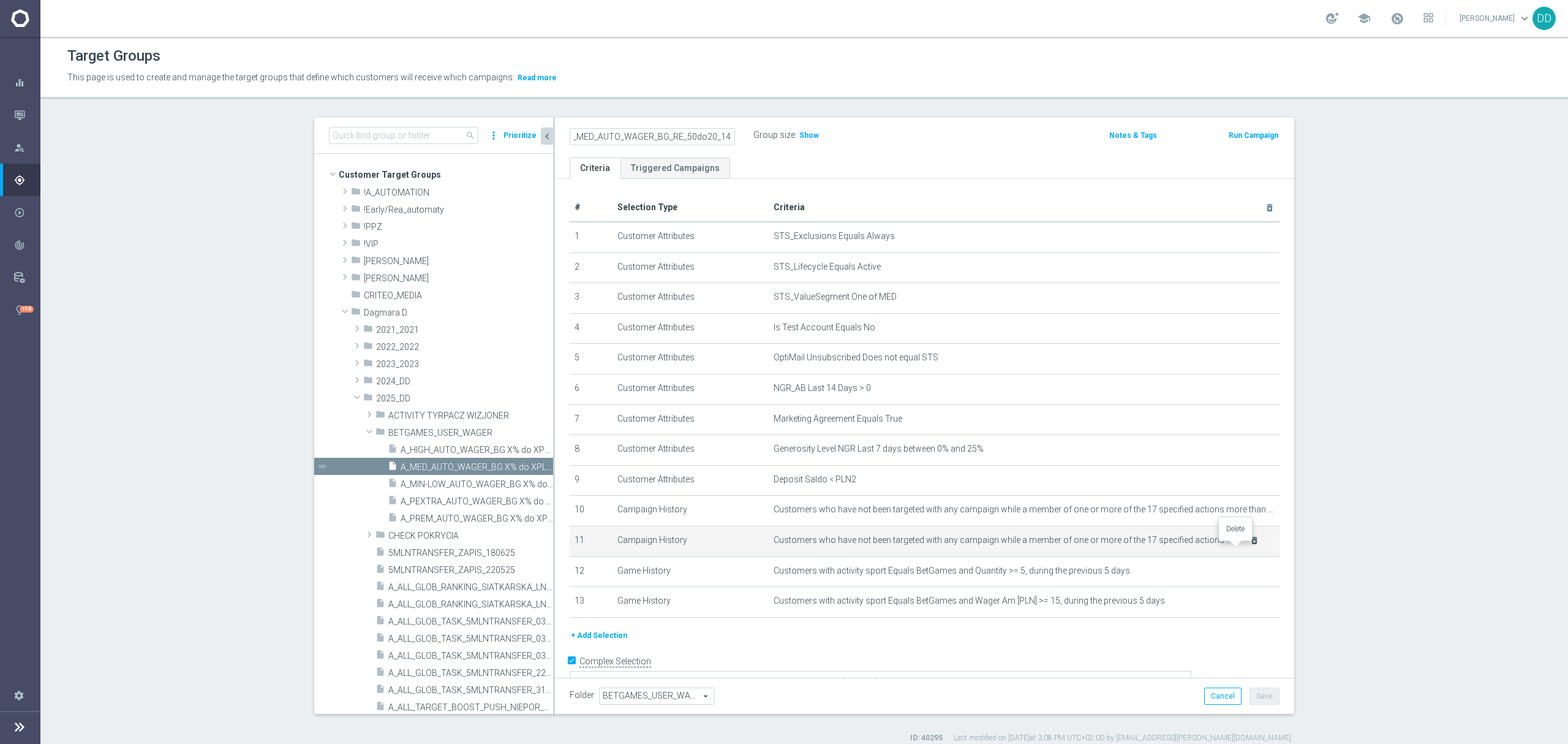
click at [1249, 545] on icon "delete_forever" at bounding box center [1254, 540] width 10 height 10
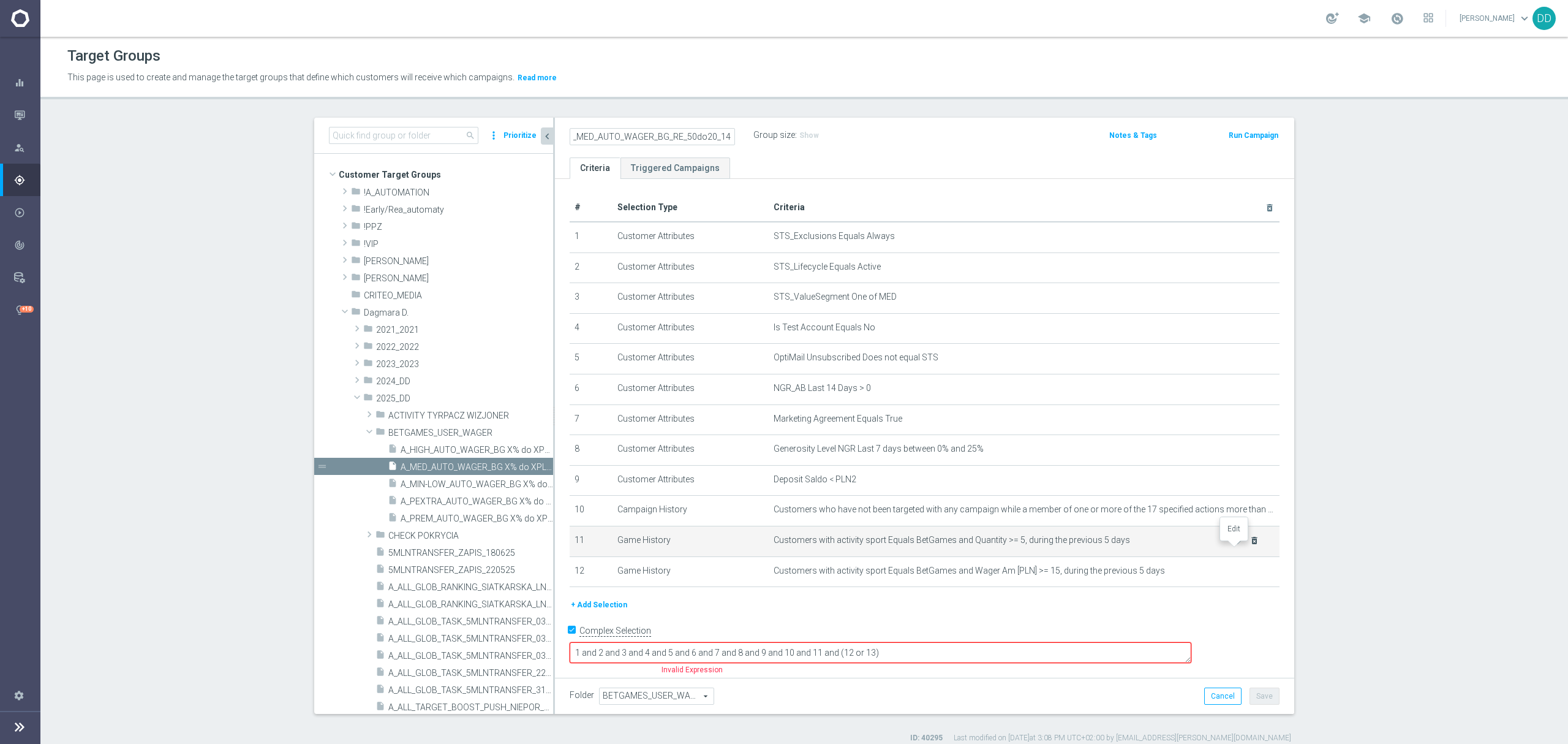
scroll to position [0, 0]
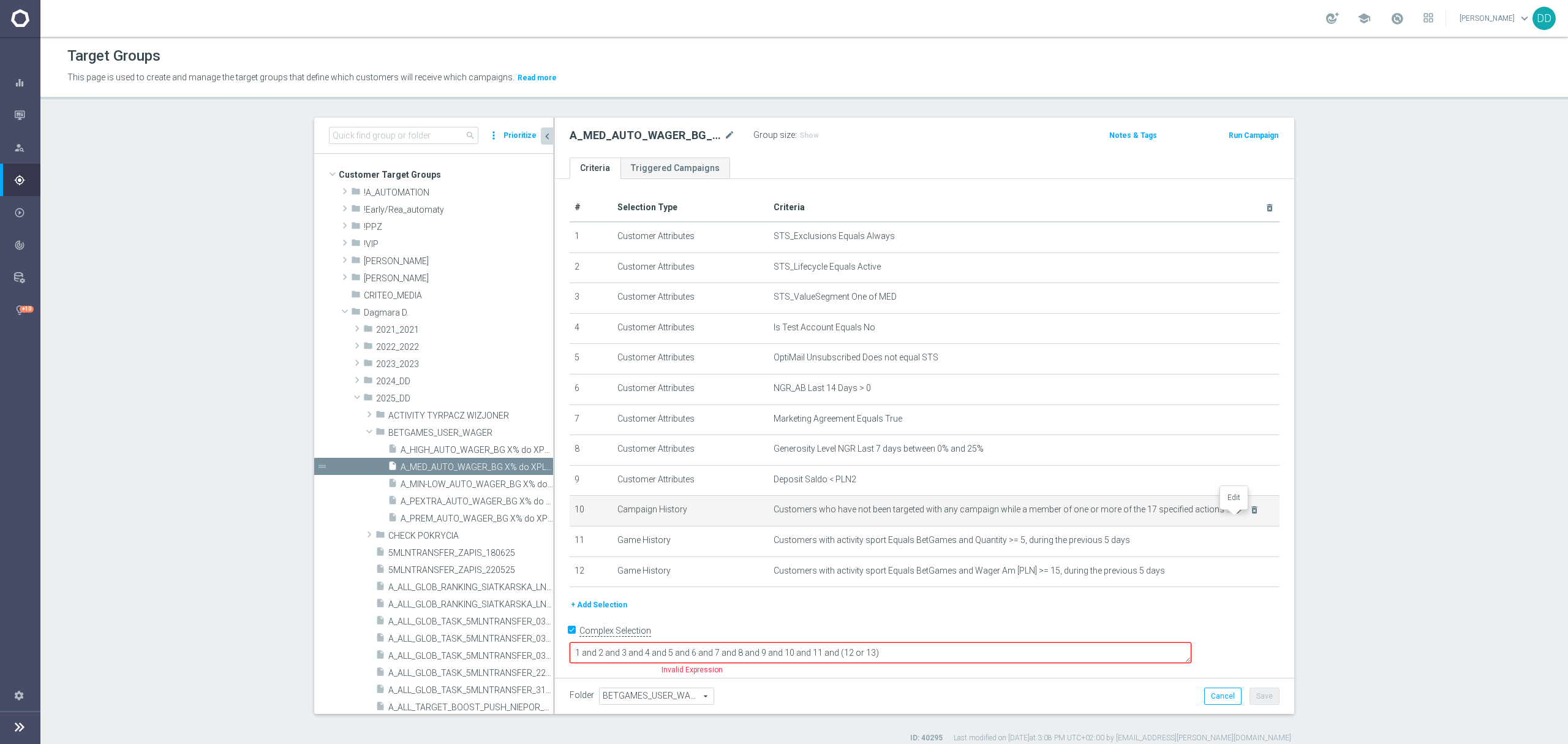
click at [1235, 514] on icon "mode_edit" at bounding box center [1239, 509] width 10 height 10
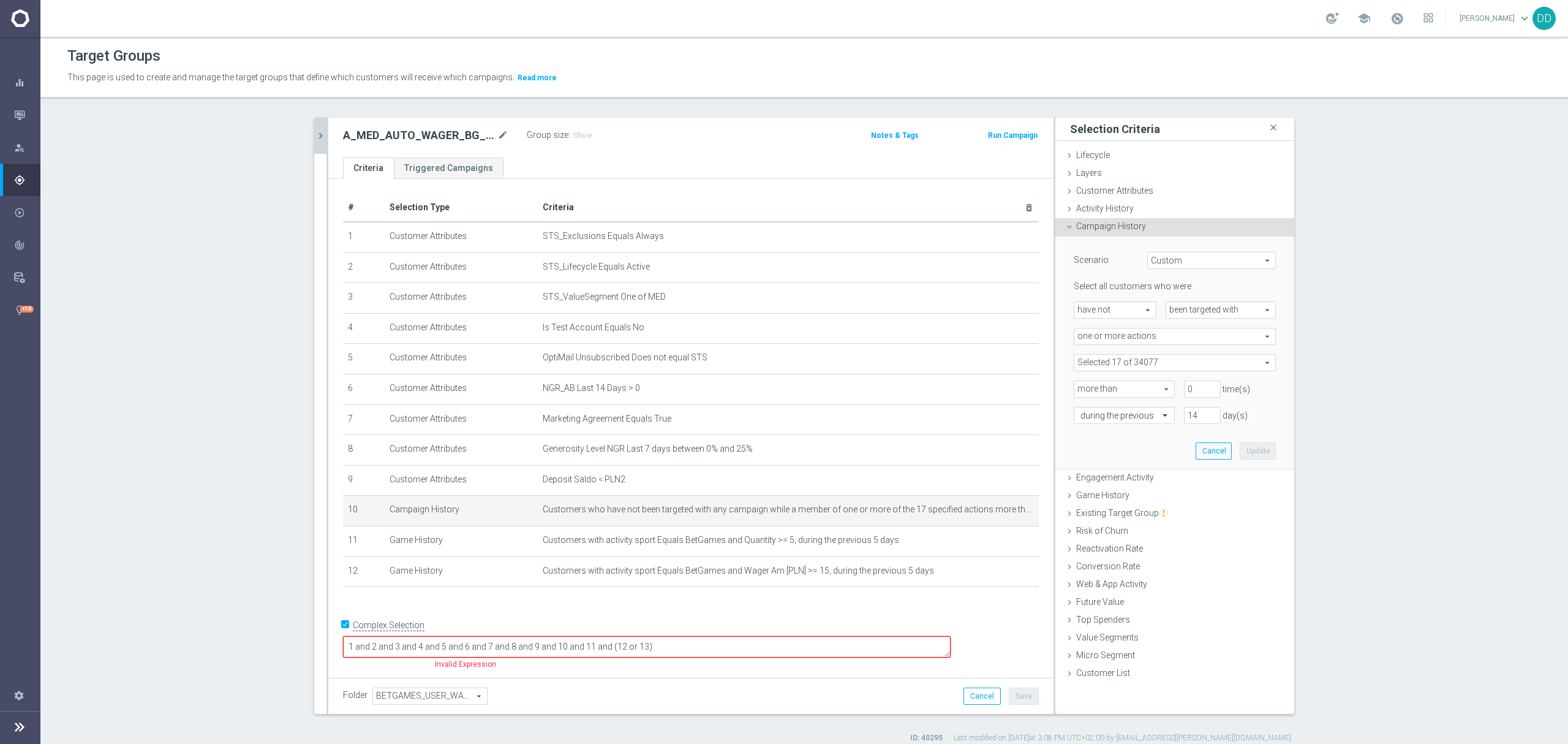
click at [1173, 361] on span at bounding box center [1175, 362] width 201 height 16
click at [1078, 390] on input "Show Selected" at bounding box center [1082, 389] width 8 height 8
checkbox input "true"
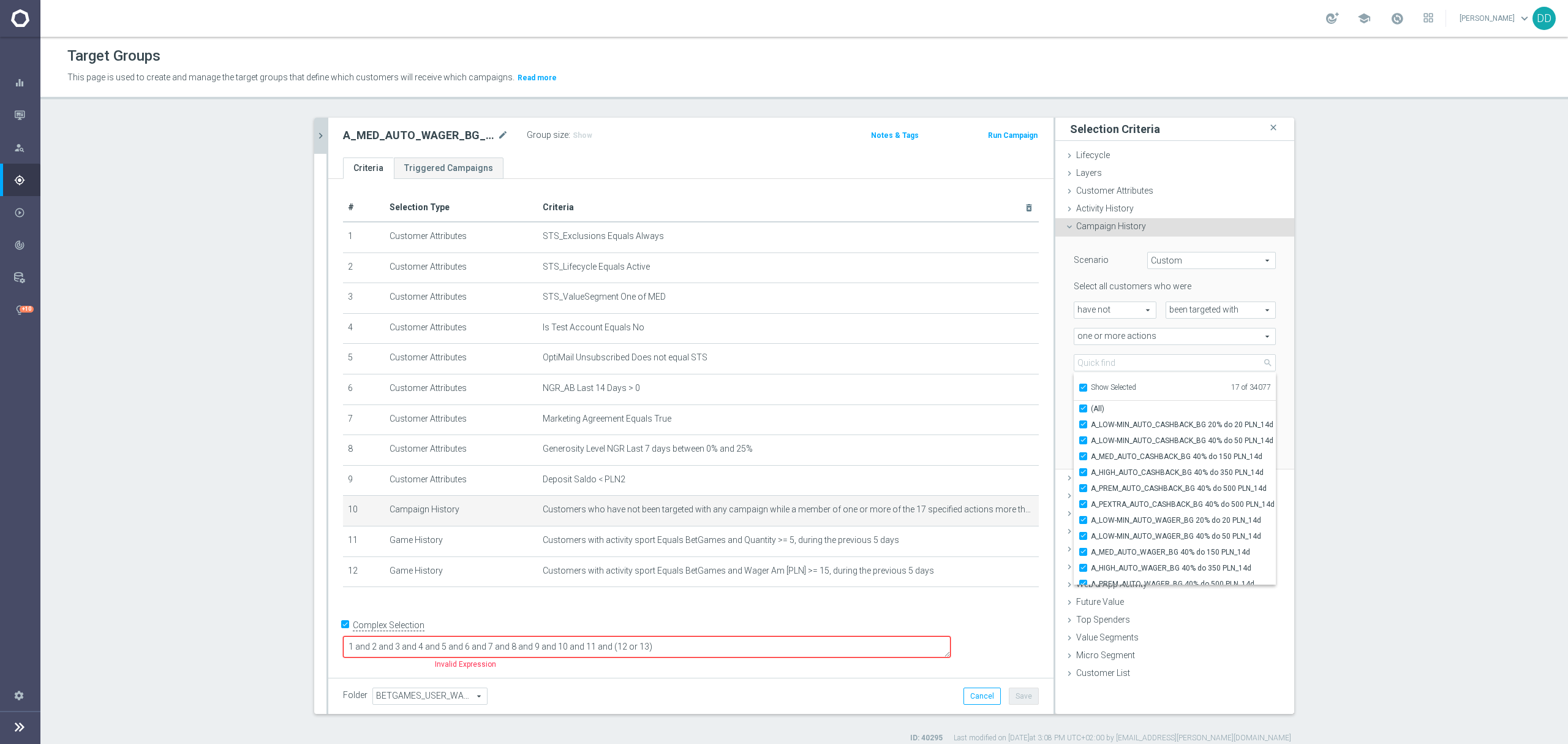
click at [1078, 390] on input "Show Selected" at bounding box center [1082, 389] width 8 height 8
checkbox input "false"
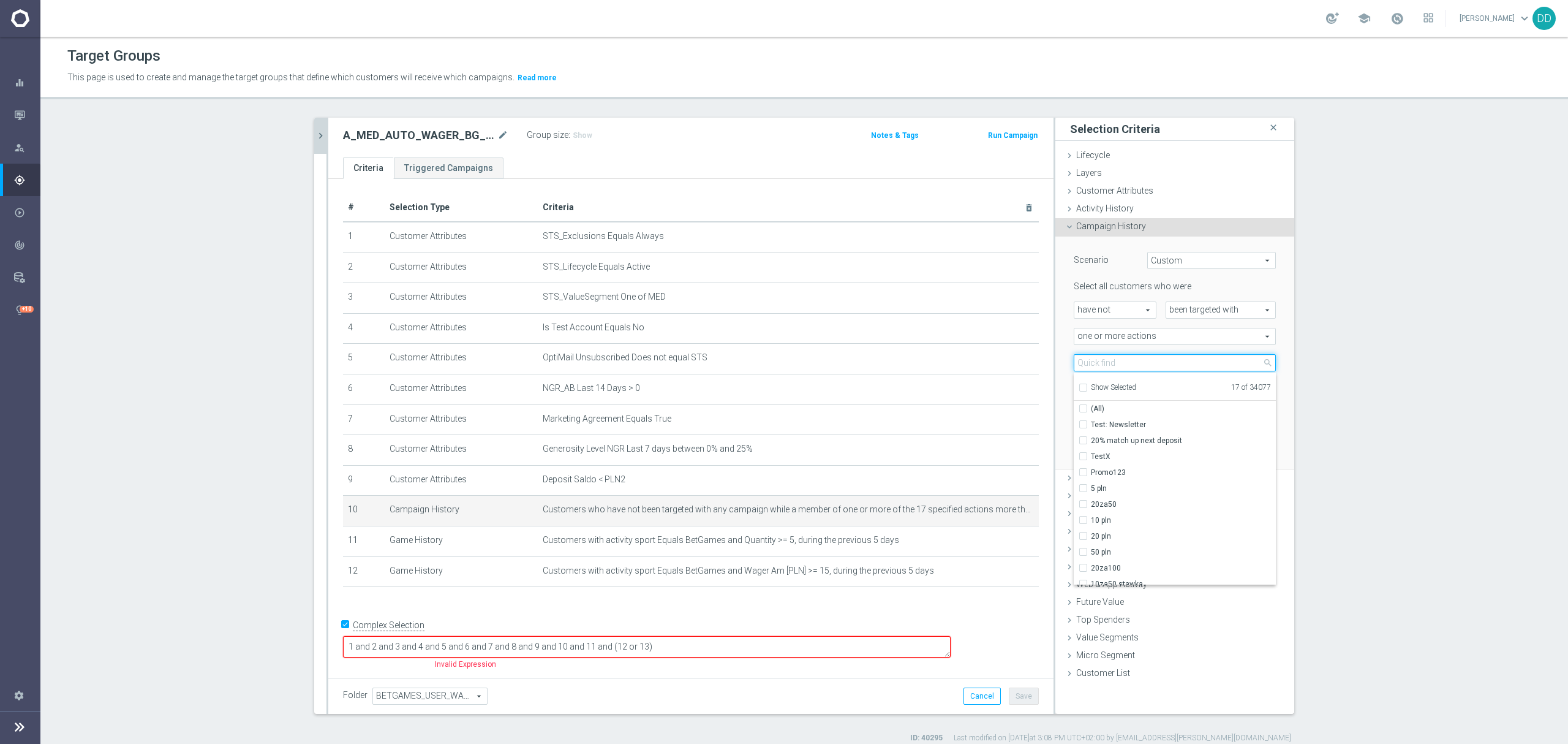
click at [1094, 359] on input "search" at bounding box center [1174, 362] width 202 height 17
paste input "A_MED_AUTO_WAGER_BG_RE_50do20_14d"
type input "A_MED_AUTO_WAGER_BG_RE_50do20_14d"
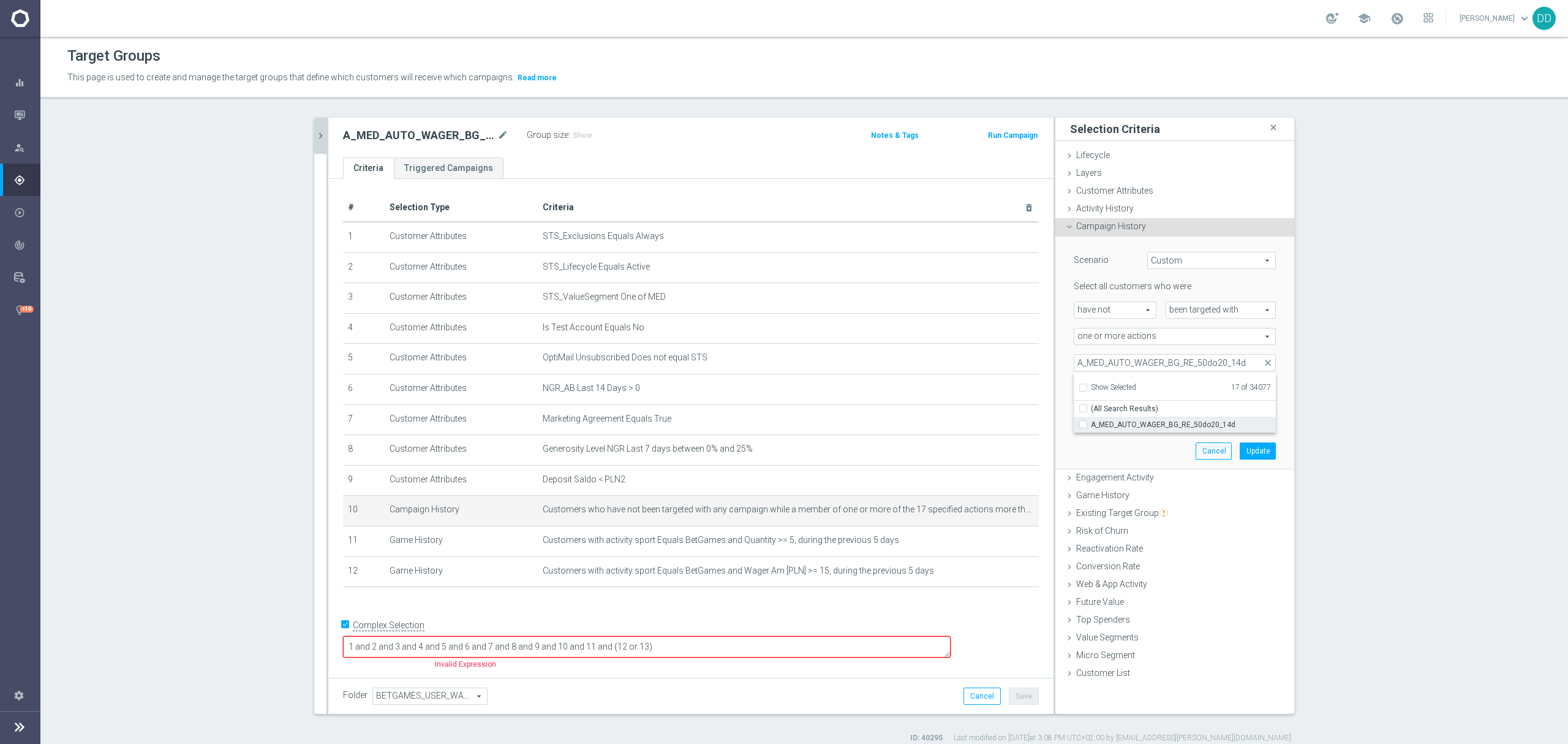
click at [1083, 426] on input "A_MED_AUTO_WAGER_BG_RE_50do20_14d" at bounding box center [1087, 424] width 8 height 8
checkbox input "true"
type input "Selected 18 of 34077"
click at [1057, 396] on div "Scenario Custom Custom arrow_drop_down search Select all customers who were hav…" at bounding box center [1175, 353] width 238 height 233
click at [1253, 453] on button "Update" at bounding box center [1257, 450] width 36 height 17
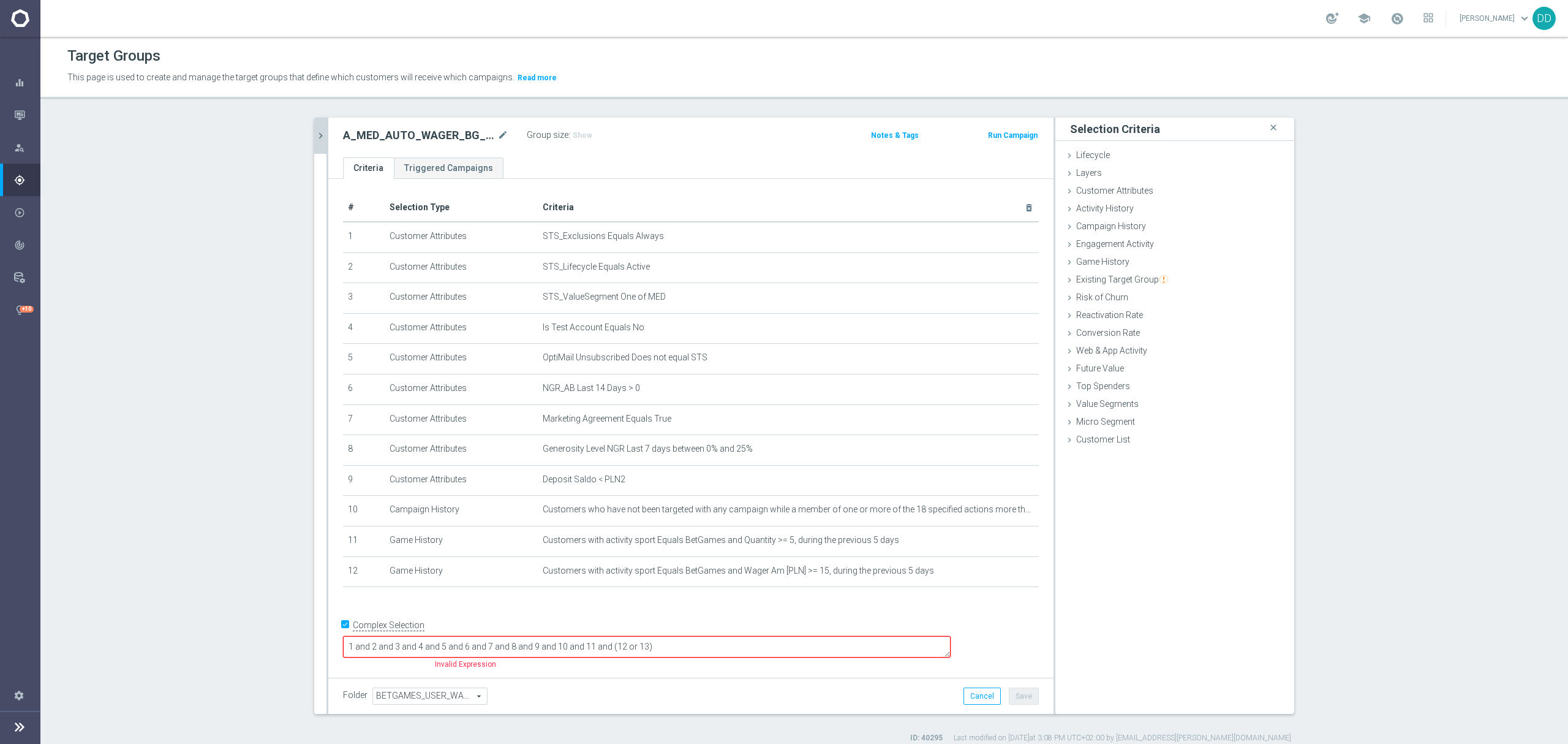
click at [694, 647] on textarea "1 and 2 and 3 and 4 and 5 and 6 and 7 and 8 and 9 and 10 and 11 and (12 or 13)" at bounding box center [646, 646] width 607 height 22
click at [737, 648] on textarea "1 and 2 and 3 and 4 and 5 and 6 and 7 and 8 and 9 and 10 and 11 and 12 or 13)" at bounding box center [646, 646] width 607 height 22
drag, startPoint x: 695, startPoint y: 644, endPoint x: 678, endPoint y: 645, distance: 17.0
click at [678, 645] on textarea "1 and 2 and 3 and 4 and 5 and 6 and 7 and 8 and 9 and 10 and 11 and 12 or 13" at bounding box center [646, 646] width 607 height 22
drag, startPoint x: 727, startPoint y: 640, endPoint x: 697, endPoint y: 644, distance: 30.3
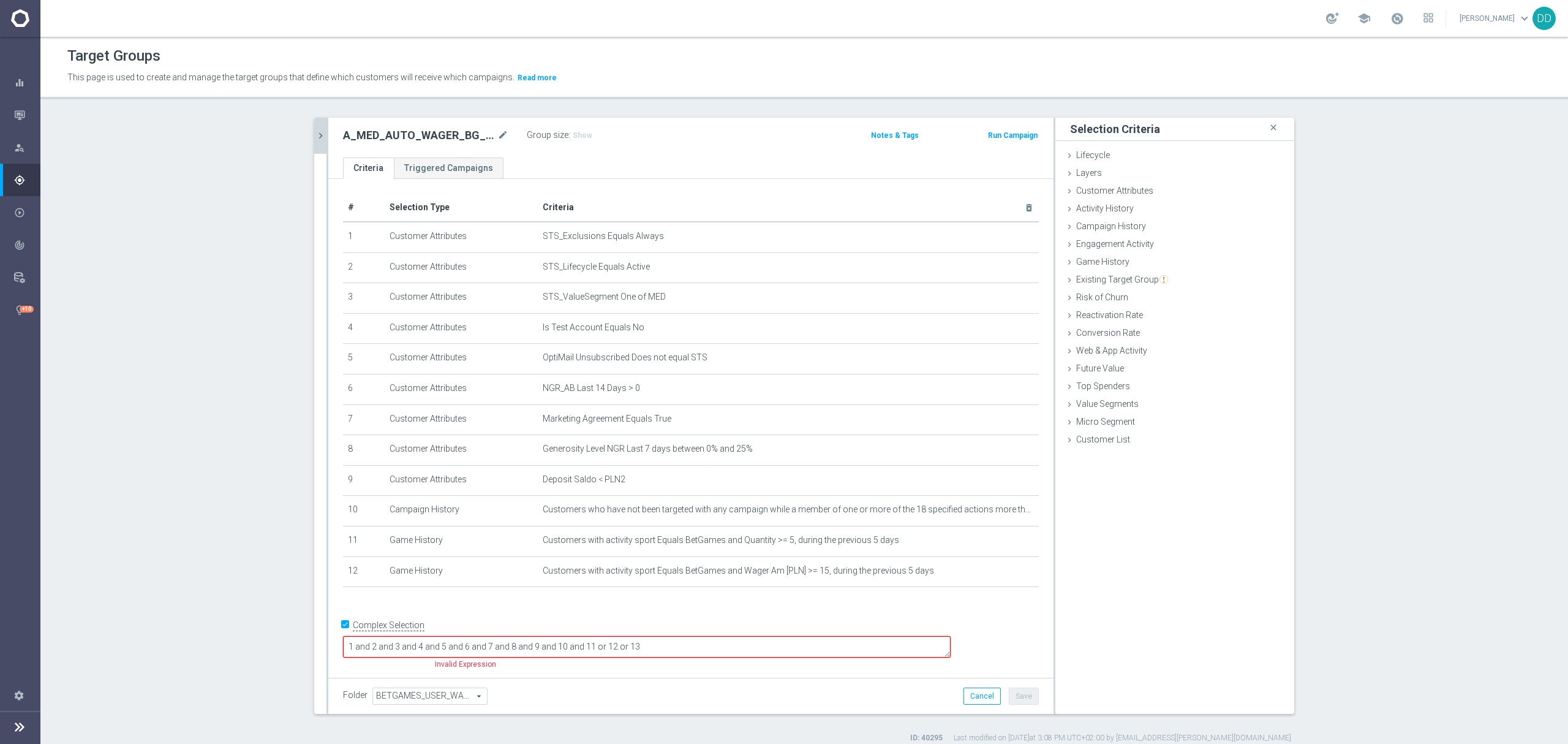
click at [697, 644] on textarea "1 and 2 and 3 and 4 and 5 and 6 and 7 and 8 and 9 and 10 and 11 or 12 or 13" at bounding box center [646, 646] width 607 height 22
click at [708, 648] on textarea "1 and 2 and 3 and 4 and 5 and 6 and 7 and 8 and 9 and 10 and 11 or 12" at bounding box center [646, 646] width 607 height 22
click at [671, 643] on textarea "1 and 2 and 3 and 4 and 5 and 6 and 7 and 8 and 9 and 10 and 11 or 12)" at bounding box center [646, 646] width 607 height 22
click at [666, 643] on textarea "1 and 2 and 3 and 4 and 5 and 6 and 7 and 8 and 9 and 10 and 11 or 12)" at bounding box center [646, 646] width 607 height 22
click at [755, 643] on textarea "1 and 2 and 3 and 4 and 5 and 6 and 7 and 8 and 9 and 10 and (11 or 12)" at bounding box center [646, 646] width 607 height 22
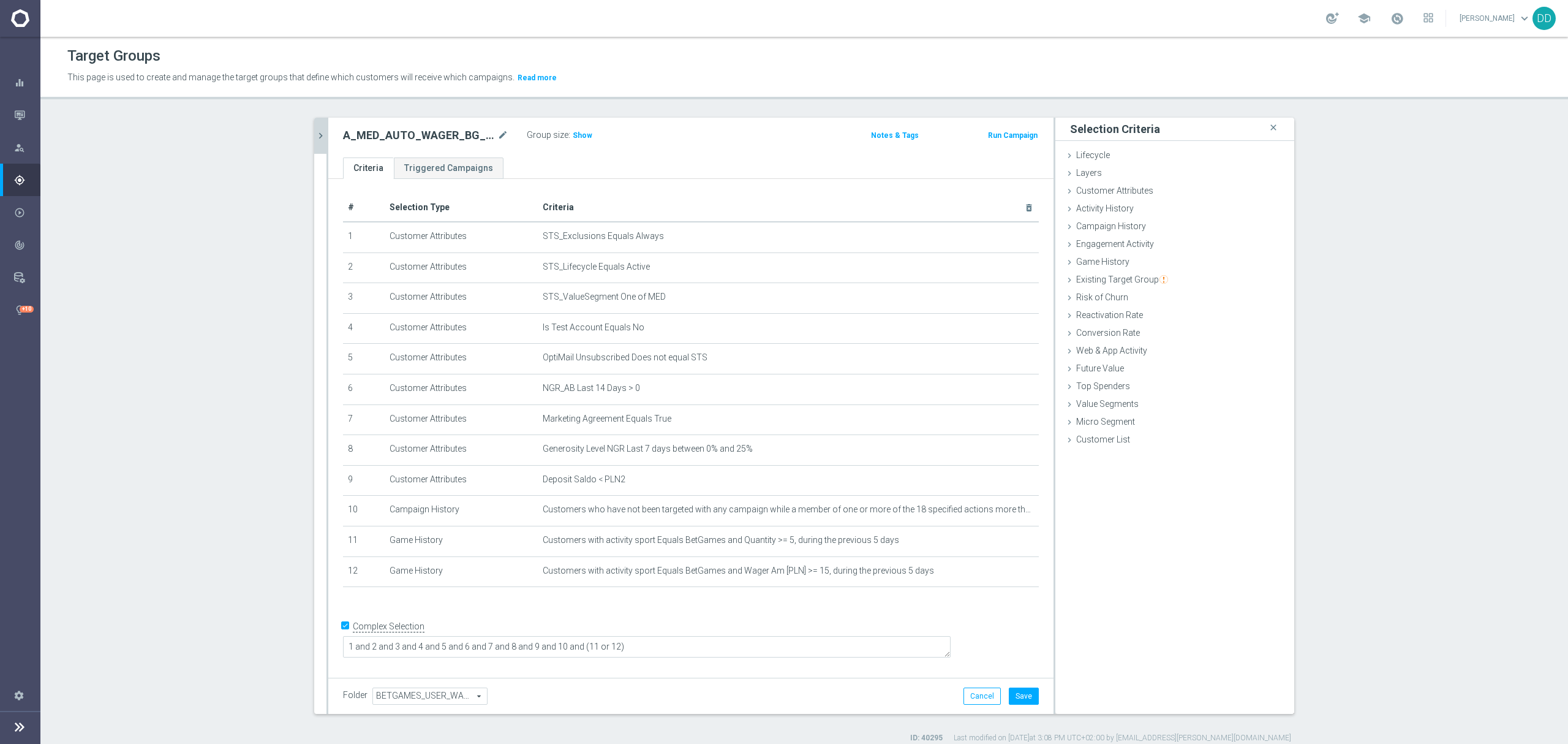
click at [701, 608] on div "+ Add Selection" at bounding box center [691, 602] width 714 height 10
click at [1027, 689] on button "Save" at bounding box center [1023, 696] width 30 height 17
click at [314, 136] on icon "chevron_right" at bounding box center [320, 136] width 12 height 12
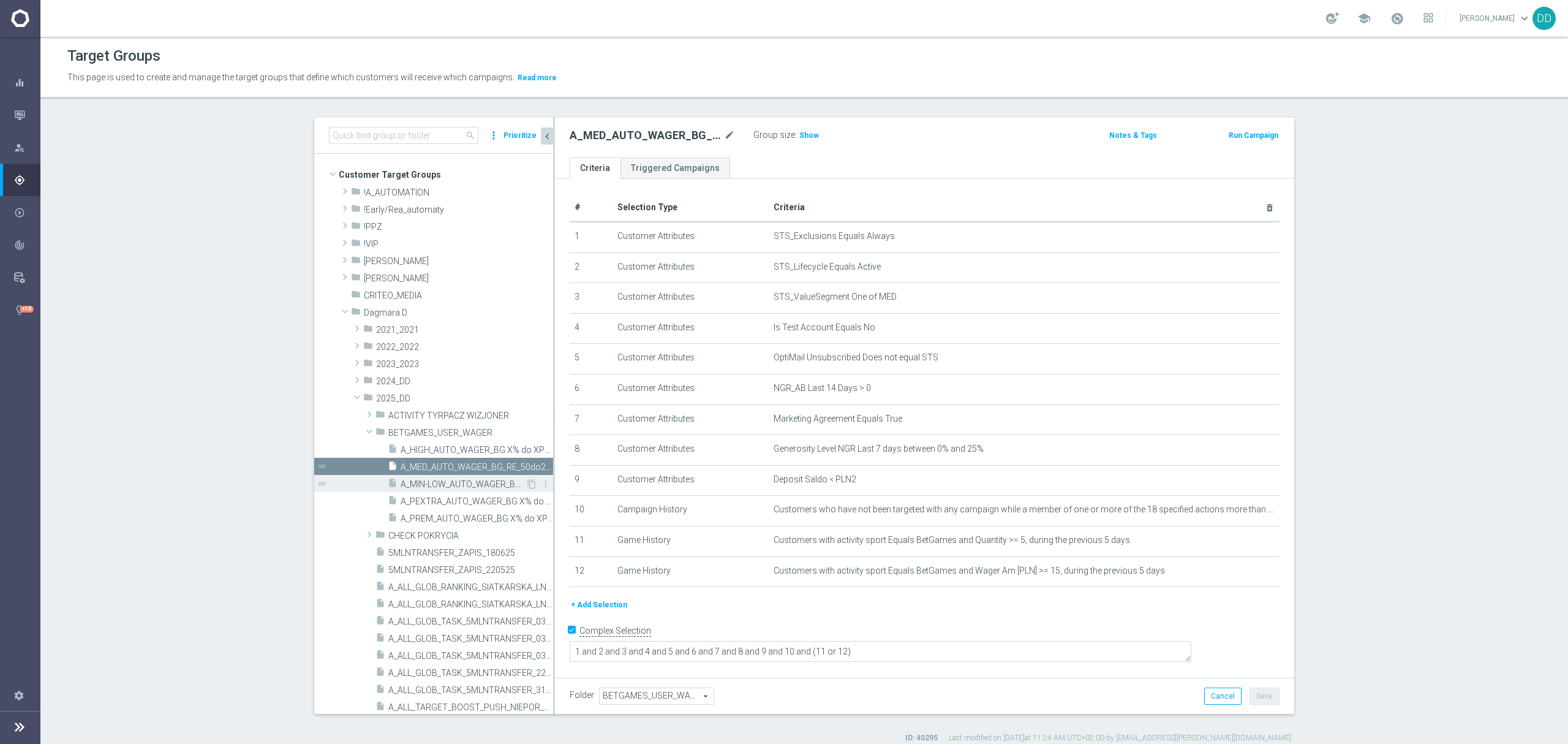
click at [441, 488] on span "A_MIN-LOW_AUTO_WAGER_BG X% do XPLN_14d" at bounding box center [463, 485] width 125 height 10
click at [430, 452] on span "A_HIGH_AUTO_WAGER_BG X% do XPLN_14d" at bounding box center [463, 450] width 125 height 10
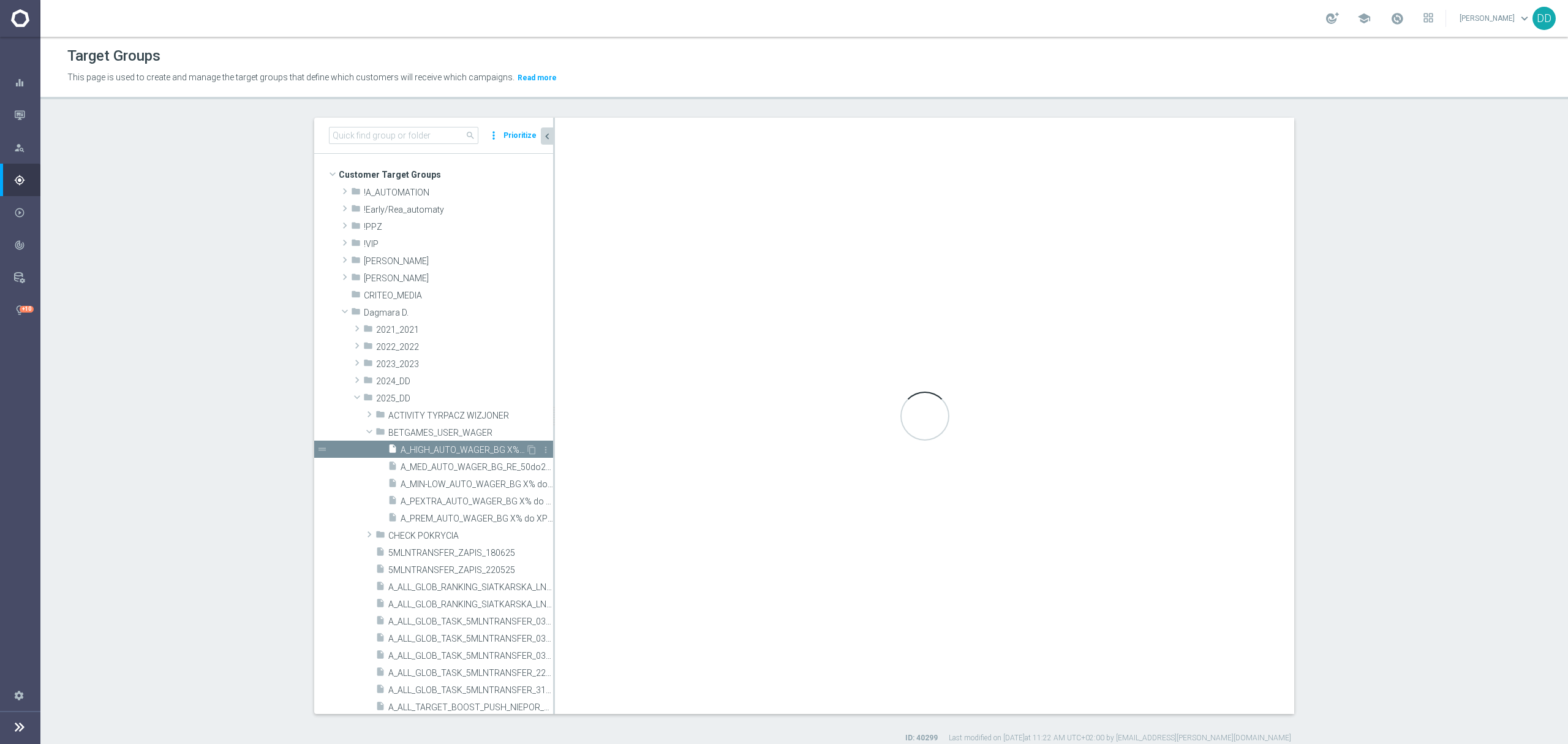
type textarea "1 and 2 and 3 and 4 and 5 and 6 and 7 and 8 and 9 and 10 and 11 and (12 or 13)"
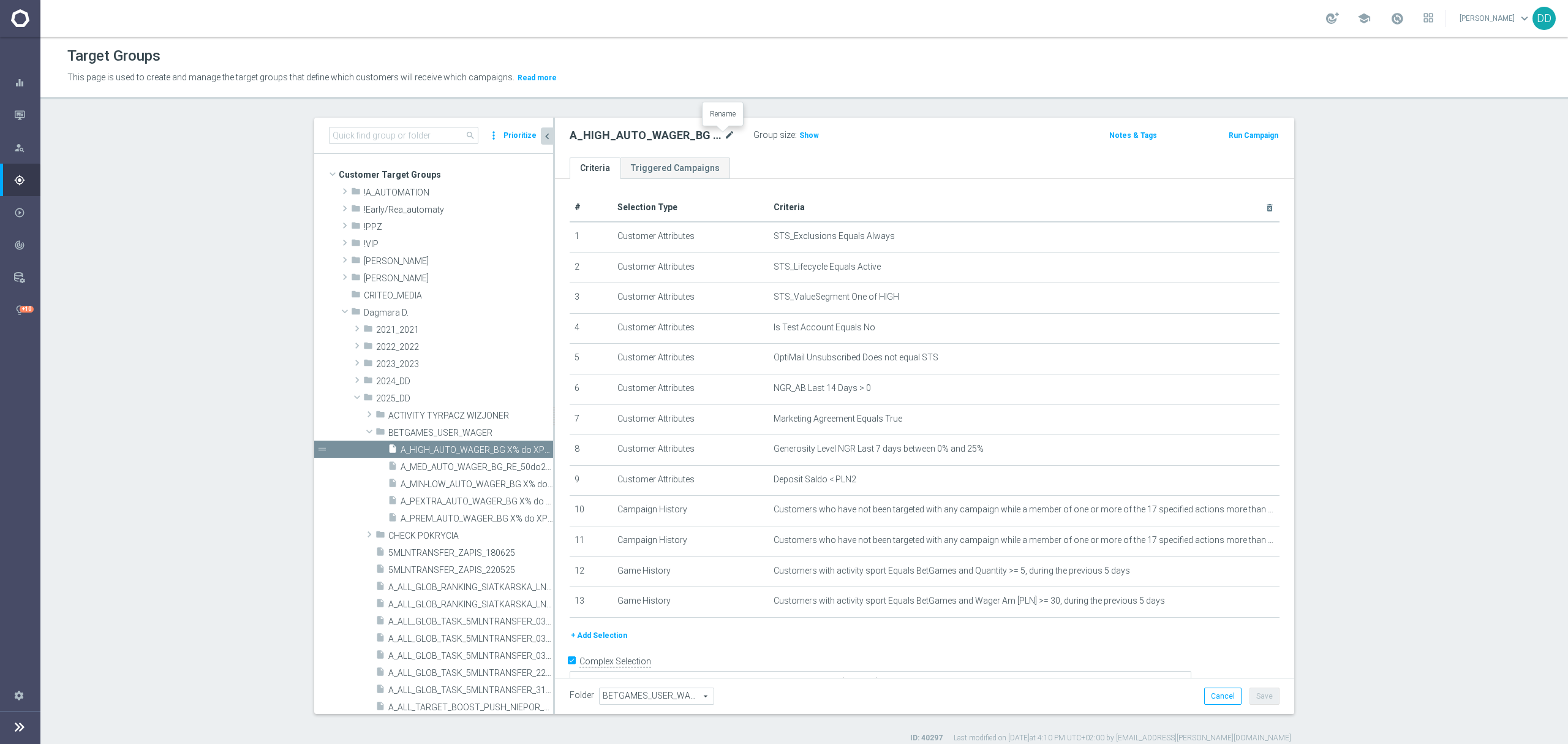
click at [724, 139] on icon "mode_edit" at bounding box center [729, 136] width 11 height 15
type input "A_HIGH_AUTO_WAGER_BG_RE_50do40_14d"
click at [822, 157] on ul "Criteria Triggered Campaigns" at bounding box center [924, 168] width 739 height 22
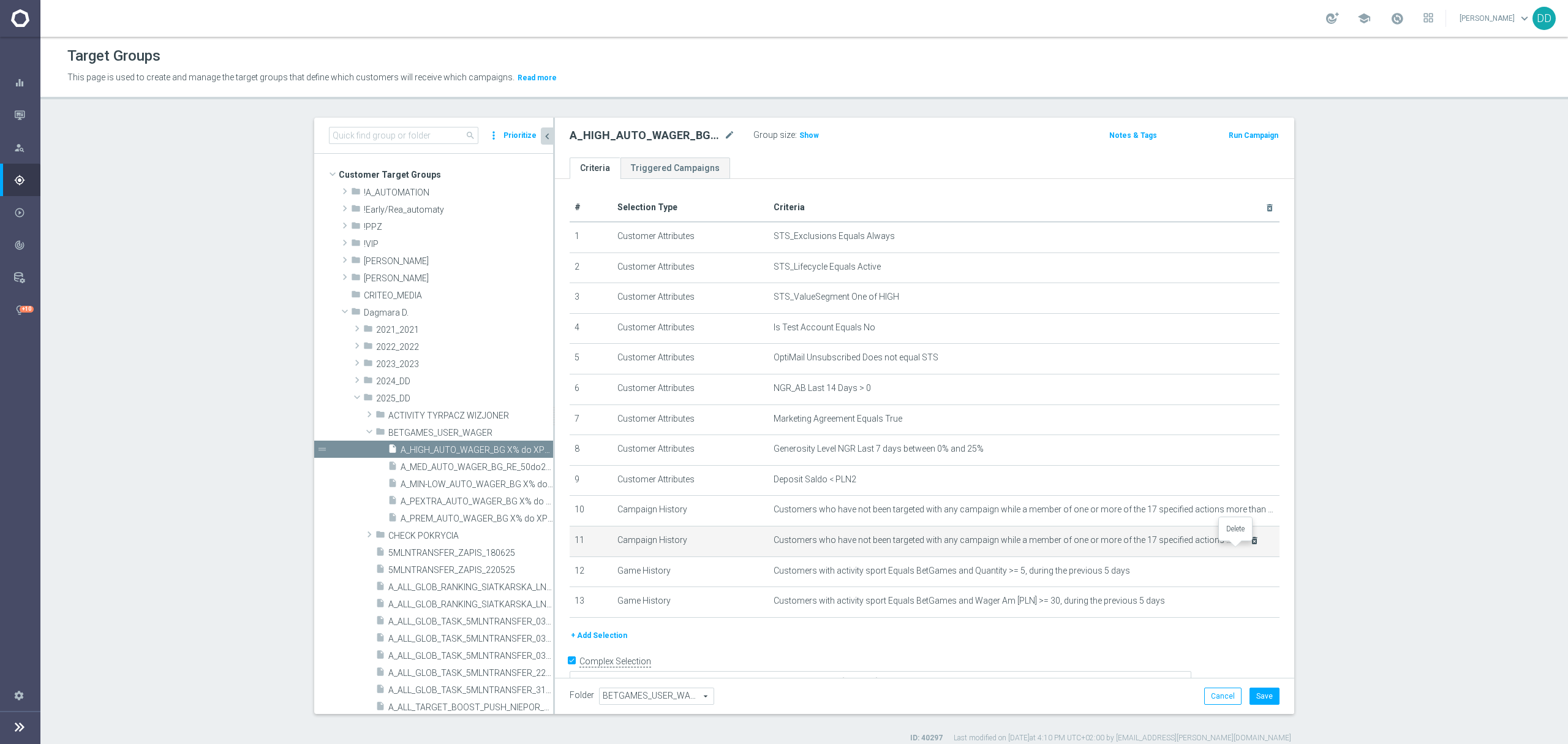
click at [1249, 545] on icon "delete_forever" at bounding box center [1254, 540] width 10 height 10
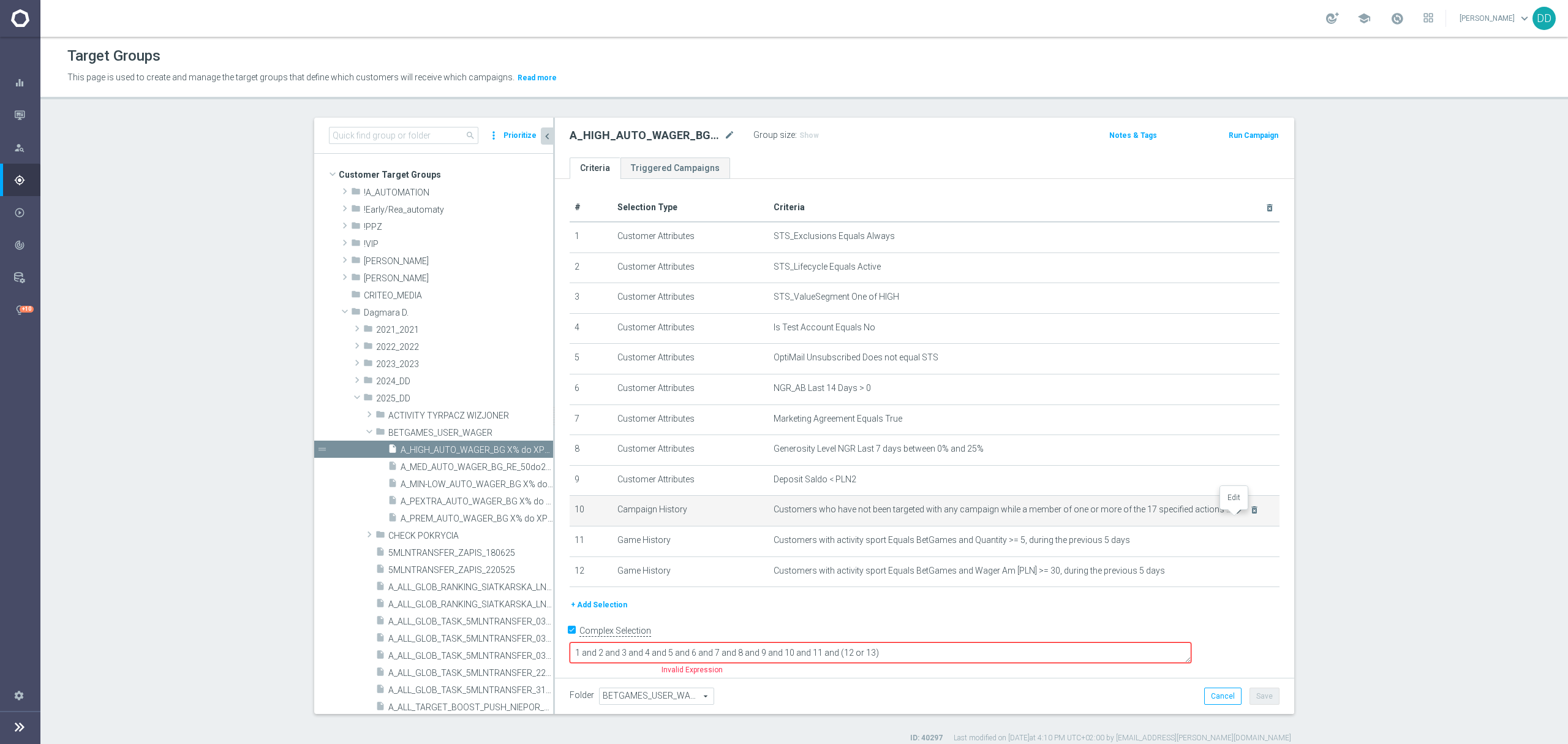
click at [1235, 514] on icon "mode_edit" at bounding box center [1239, 509] width 10 height 10
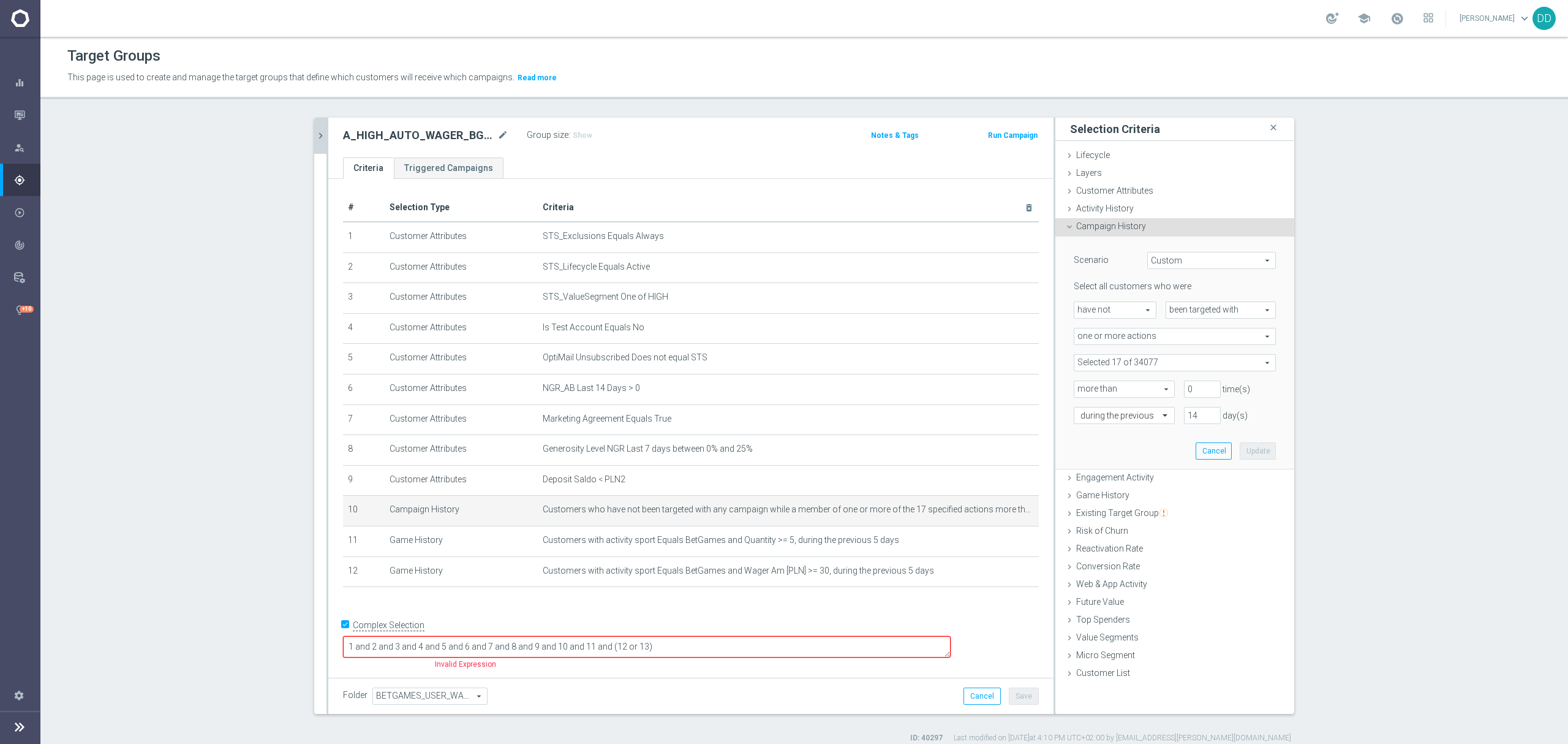
click at [1162, 366] on span at bounding box center [1175, 362] width 201 height 16
click at [1144, 362] on input "search" at bounding box center [1174, 362] width 202 height 17
paste input "A_HIGH_AUTO_WAGER_BG_RE_50do40_14d"
type input "A_HIGH_AUTO_WAGER_BG_RE_50do40_14d"
click at [1078, 419] on div "A_HIGH_AUTO_WAGER_BG_RE_50do40_14d" at bounding box center [1174, 424] width 202 height 16
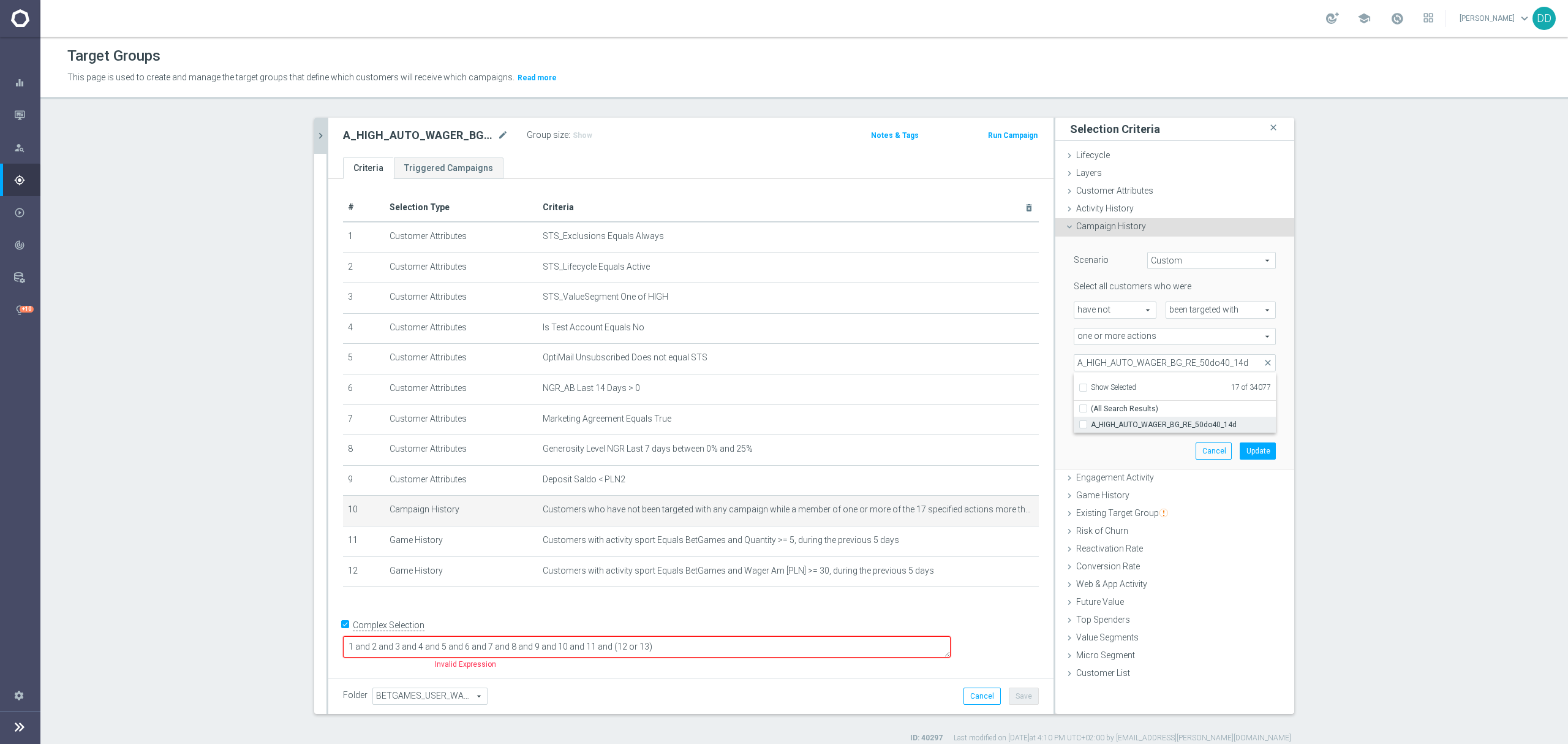
click at [1083, 425] on input "A_HIGH_AUTO_WAGER_BG_RE_50do40_14d" at bounding box center [1087, 424] width 8 height 8
checkbox input "true"
type input "Selected 18 of 34077"
click at [1087, 445] on div "Scenario Custom Custom arrow_drop_down search Select all customers who were hav…" at bounding box center [1175, 352] width 221 height 232
click at [1255, 450] on button "Update" at bounding box center [1257, 450] width 36 height 17
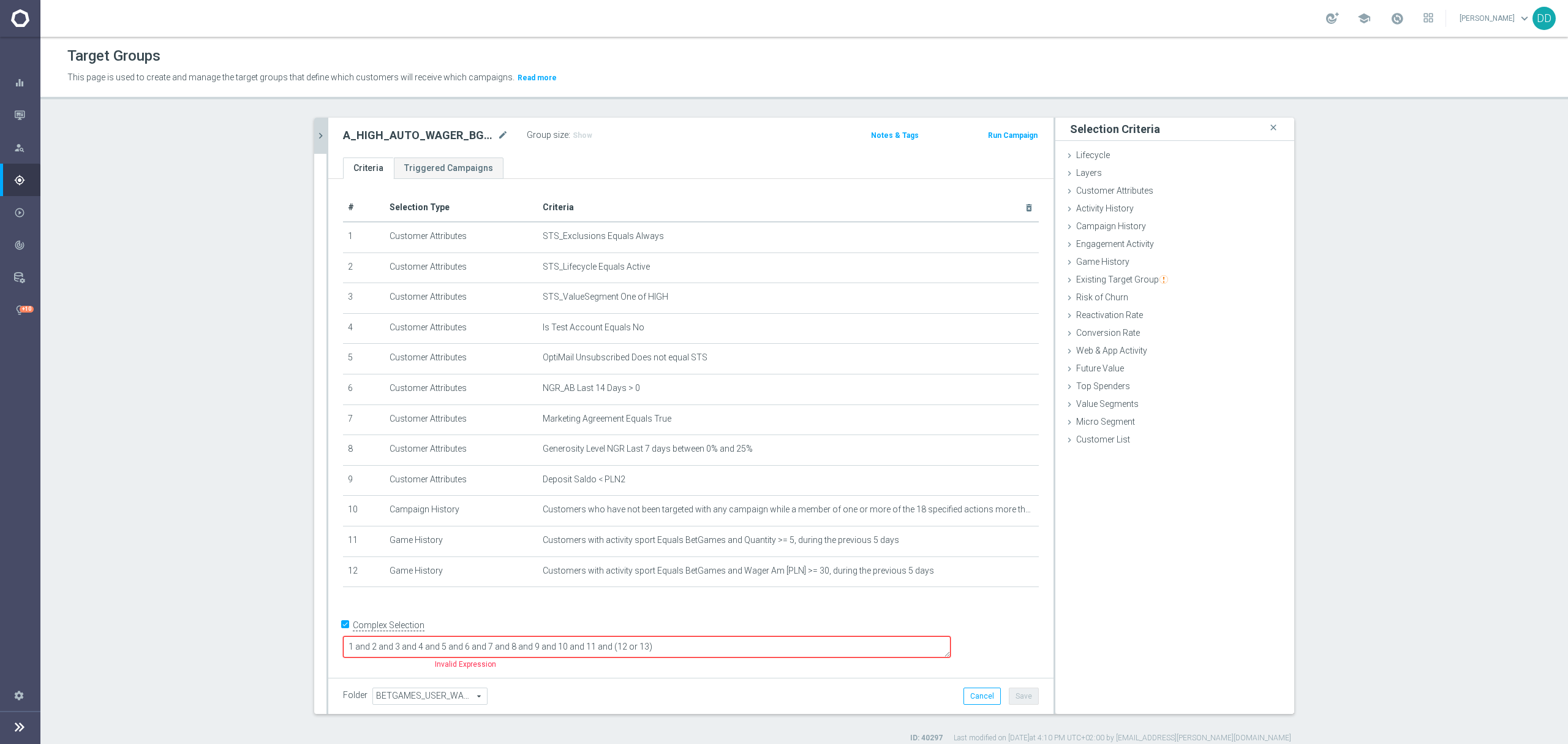
drag, startPoint x: 735, startPoint y: 646, endPoint x: 676, endPoint y: 652, distance: 59.3
click at [676, 652] on textarea "1 and 2 and 3 and 4 and 5 and 6 and 7 and 8 and 9 and 10 and 11 and (12 or 13)" at bounding box center [646, 646] width 607 height 22
click at [1011, 699] on button "Save" at bounding box center [1023, 696] width 30 height 17
click at [577, 133] on span "Show" at bounding box center [582, 136] width 19 height 9
click at [314, 135] on icon "chevron_right" at bounding box center [320, 136] width 12 height 12
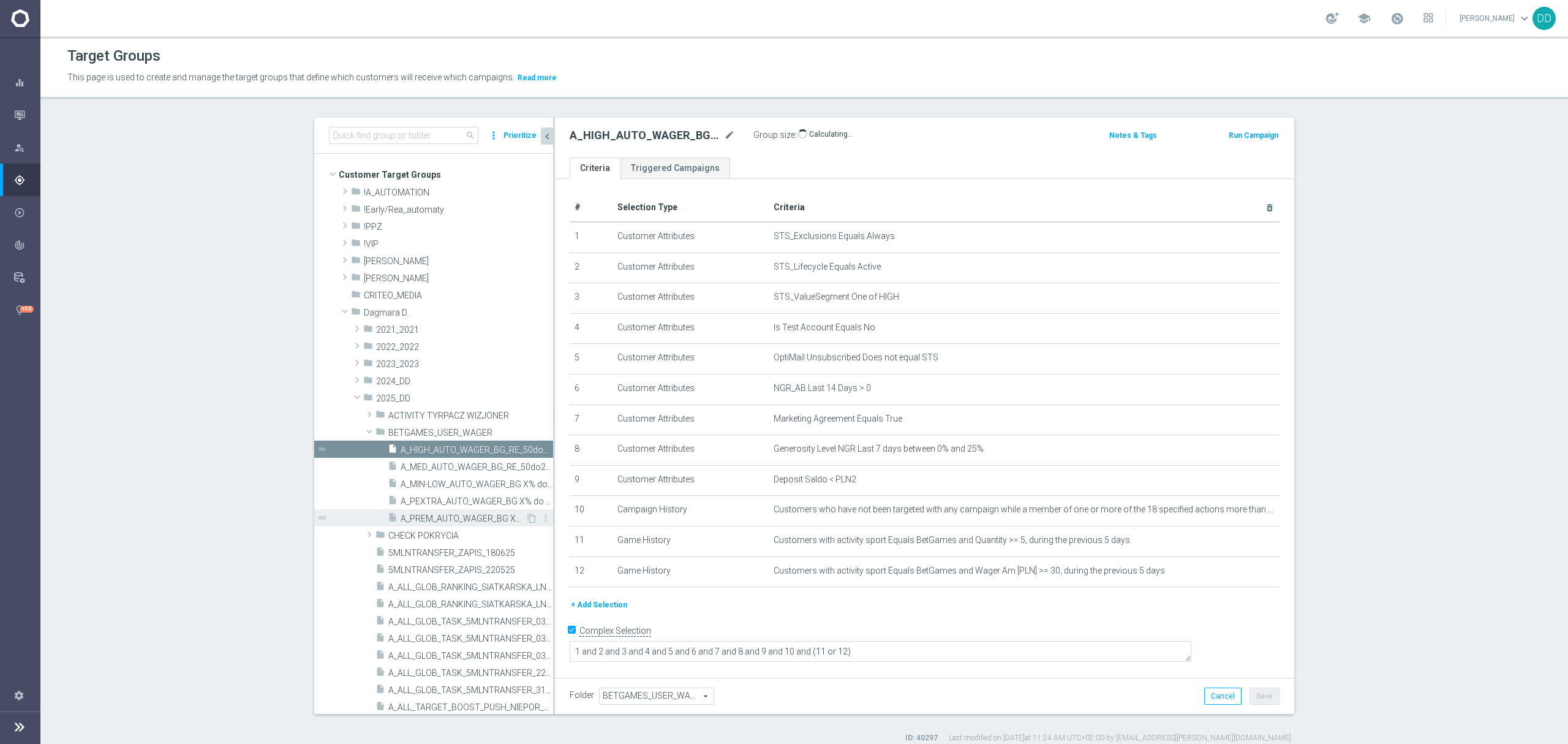
click at [446, 517] on span "A_PREM_AUTO_WAGER_BG X% do XPLN_14d" at bounding box center [463, 519] width 125 height 10
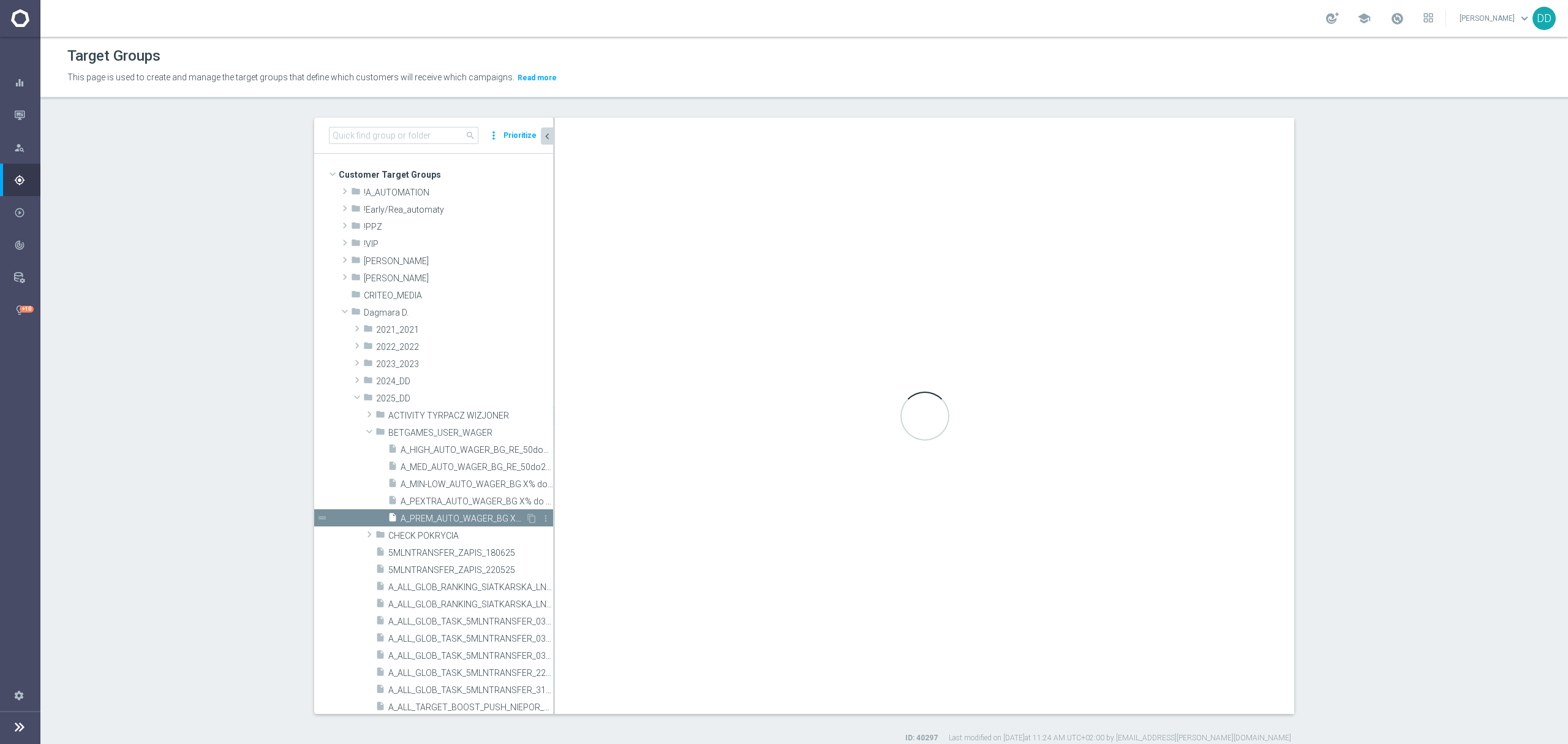
type textarea "1 and 2 and 3 and 4 and 5 and 6 and 7 and 8 and 9 and 10 and 11 and (12 or 13)"
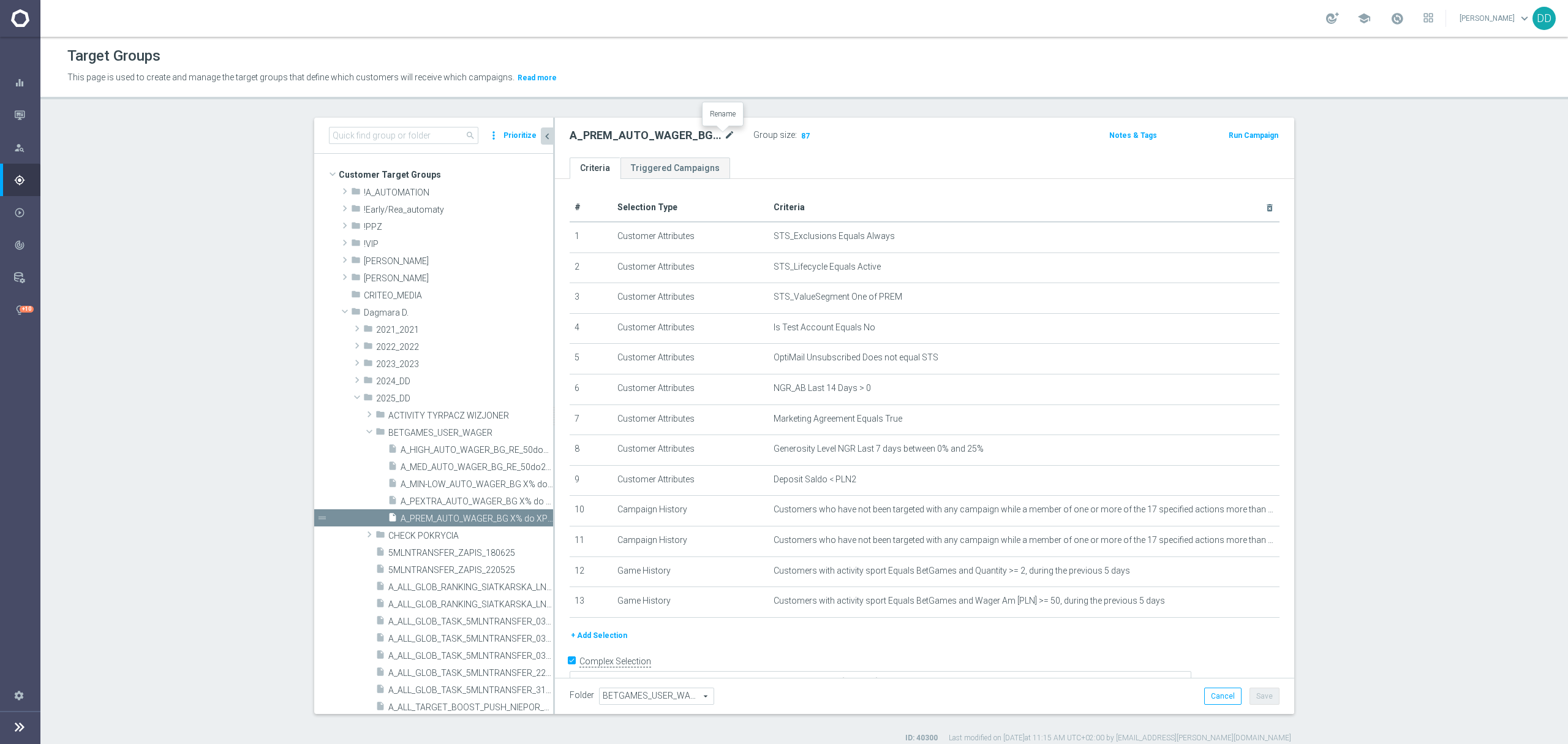
click at [724, 142] on icon "mode_edit" at bounding box center [729, 136] width 11 height 15
type input "A_PREM _AUTO_WAGER_BG_RE_50do70_14d"
click at [841, 187] on div "# Selection Type Criteria delete_forever 1 Customer Attributes STS_Exclusions E…" at bounding box center [924, 443] width 739 height 529
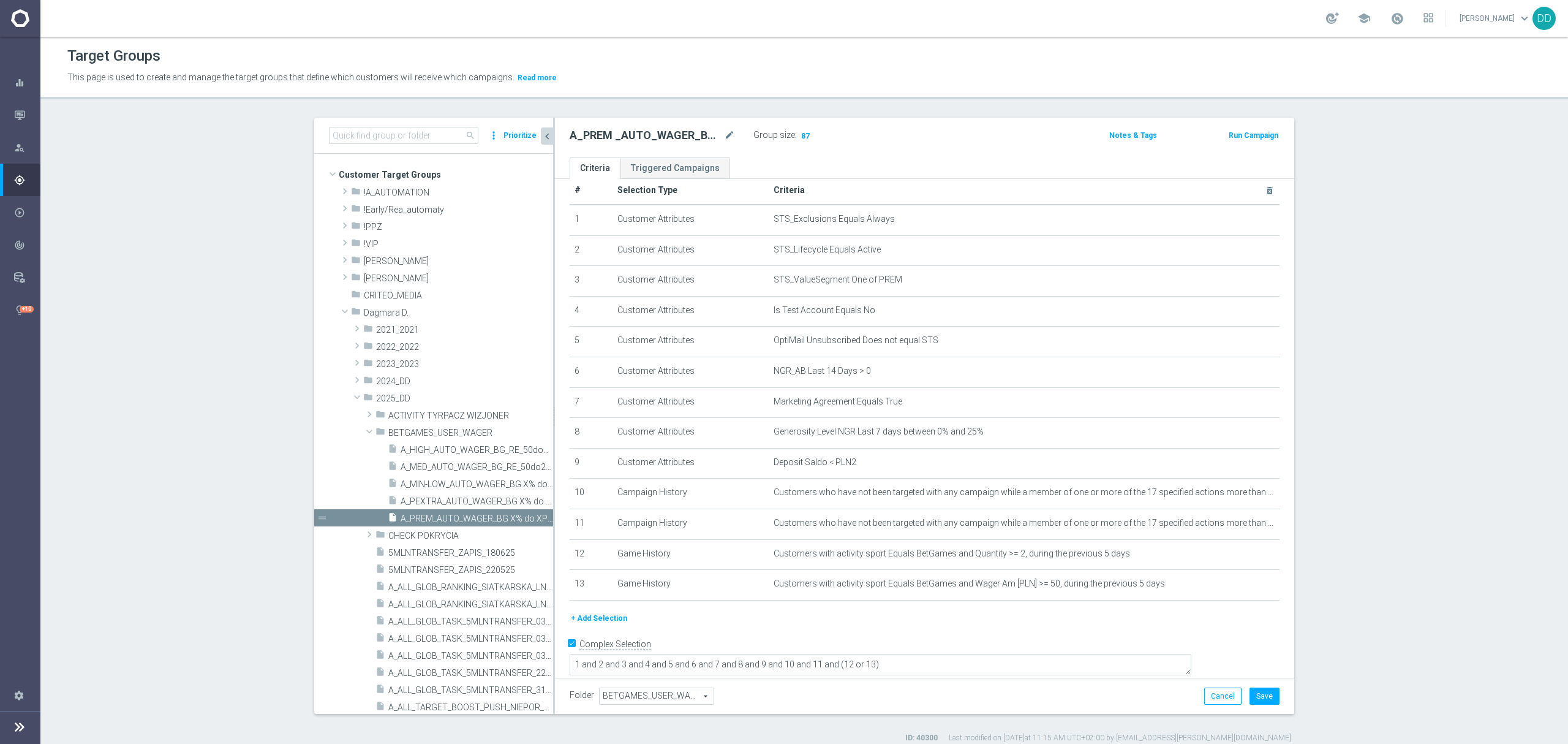
scroll to position [21, 0]
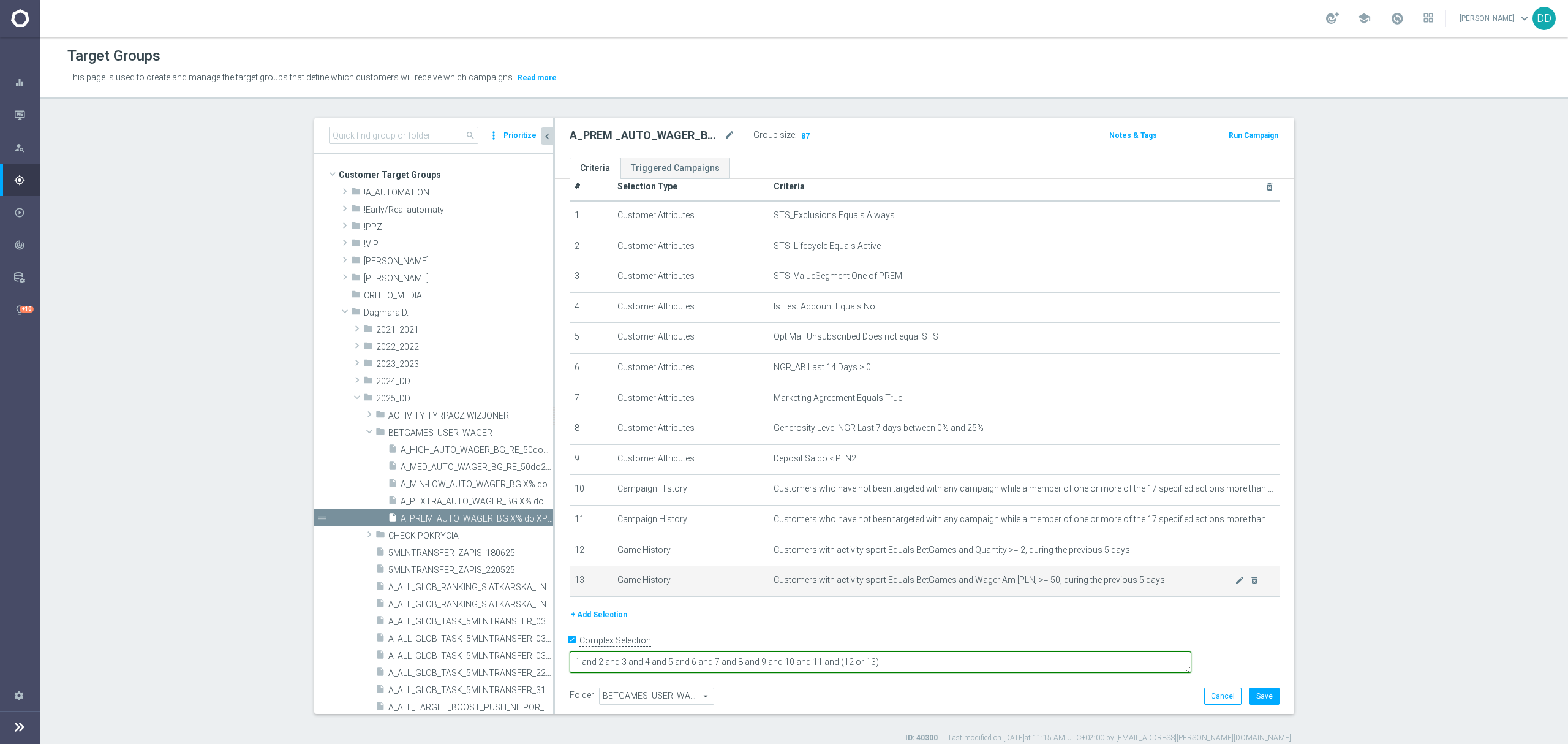
drag, startPoint x: 934, startPoint y: 658, endPoint x: 954, endPoint y: 602, distance: 59.5
click at [902, 652] on textarea "1 and 2 and 3 and 4 and 5 and 6 and 7 and 8 and 9 and 10 and 11 and (12 or 13)" at bounding box center [880, 661] width 622 height 22
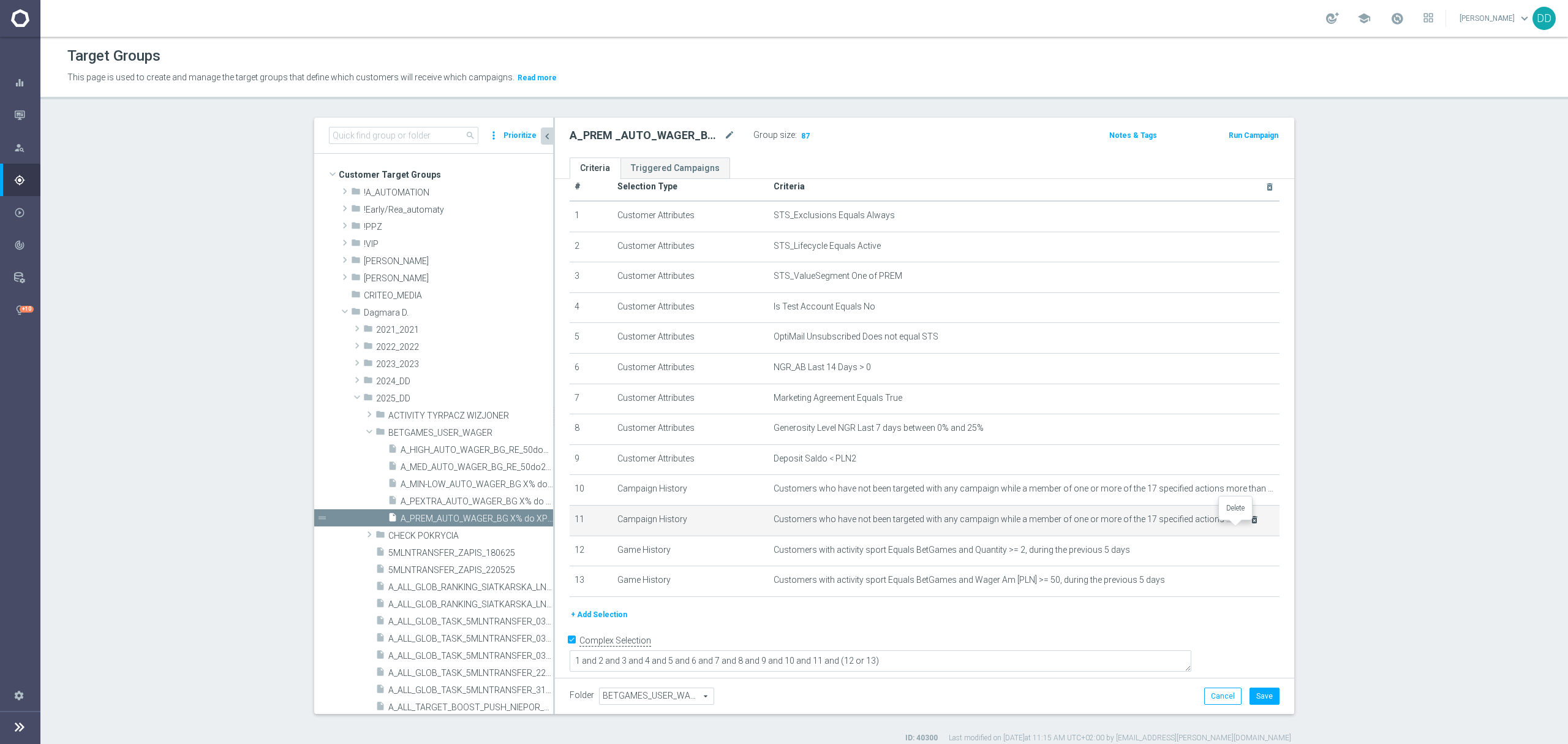
click at [1249, 524] on icon "delete_forever" at bounding box center [1254, 519] width 10 height 10
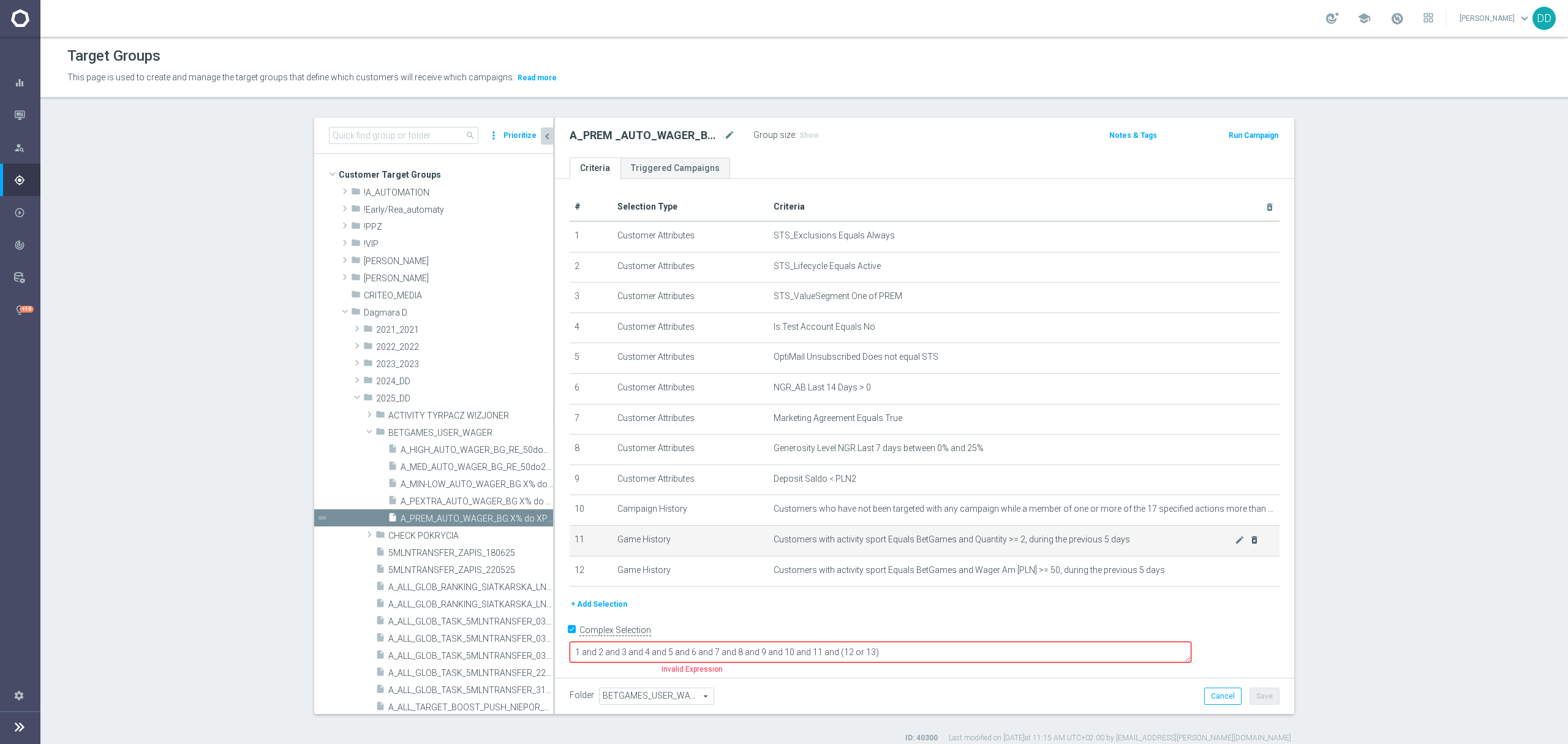
scroll to position [0, 0]
click at [926, 649] on textarea "1 and 2 and 3 and 4 and 5 and 6 and 7 and 8 and 9 and 10 and 11 and (12 or 13)" at bounding box center [880, 652] width 622 height 22
drag, startPoint x: 890, startPoint y: 648, endPoint x: 993, endPoint y: 649, distance: 103.0
click at [993, 649] on textarea "1 and 2 and 3 and 4 and 5 and 6 and 7 and 8 and 9 and 10 and 11 and (12 or 13)" at bounding box center [880, 652] width 622 height 22
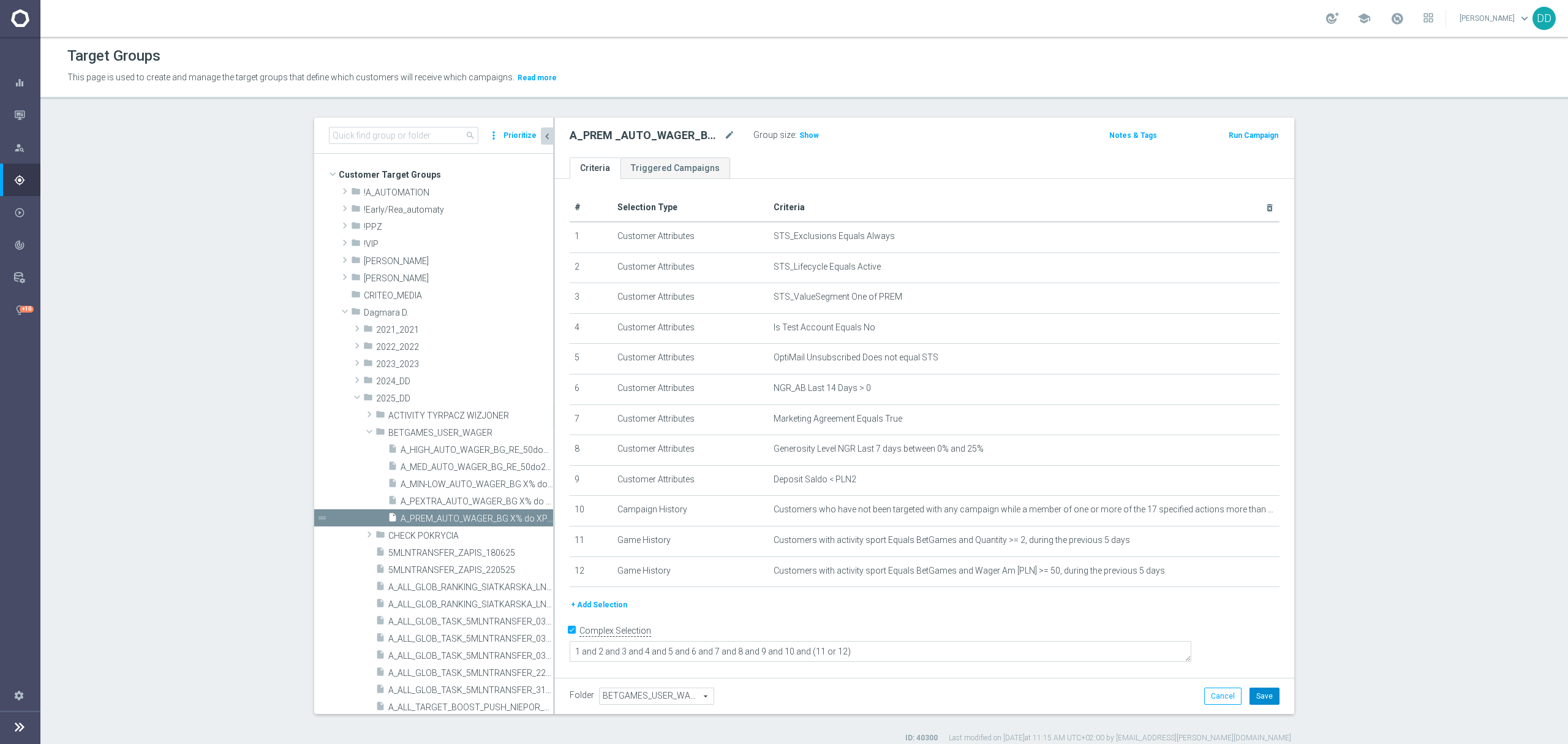
click at [1262, 691] on button "Save" at bounding box center [1264, 696] width 30 height 17
click at [438, 502] on span "A_PEXTRA_AUTO_WAGER_BG X% do XPLN_14d" at bounding box center [463, 502] width 125 height 10
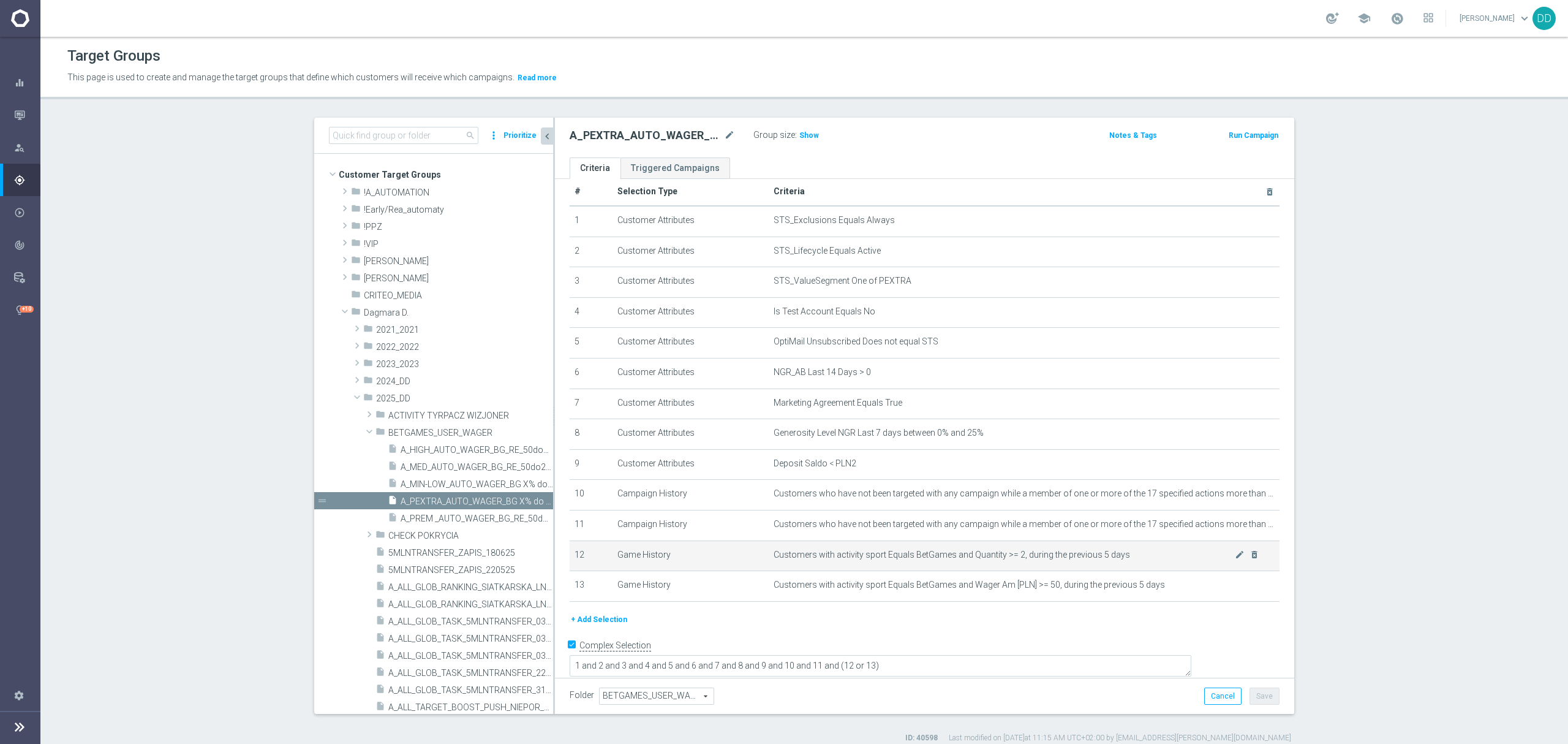
scroll to position [21, 0]
click at [1249, 524] on icon "delete_forever" at bounding box center [1254, 519] width 10 height 10
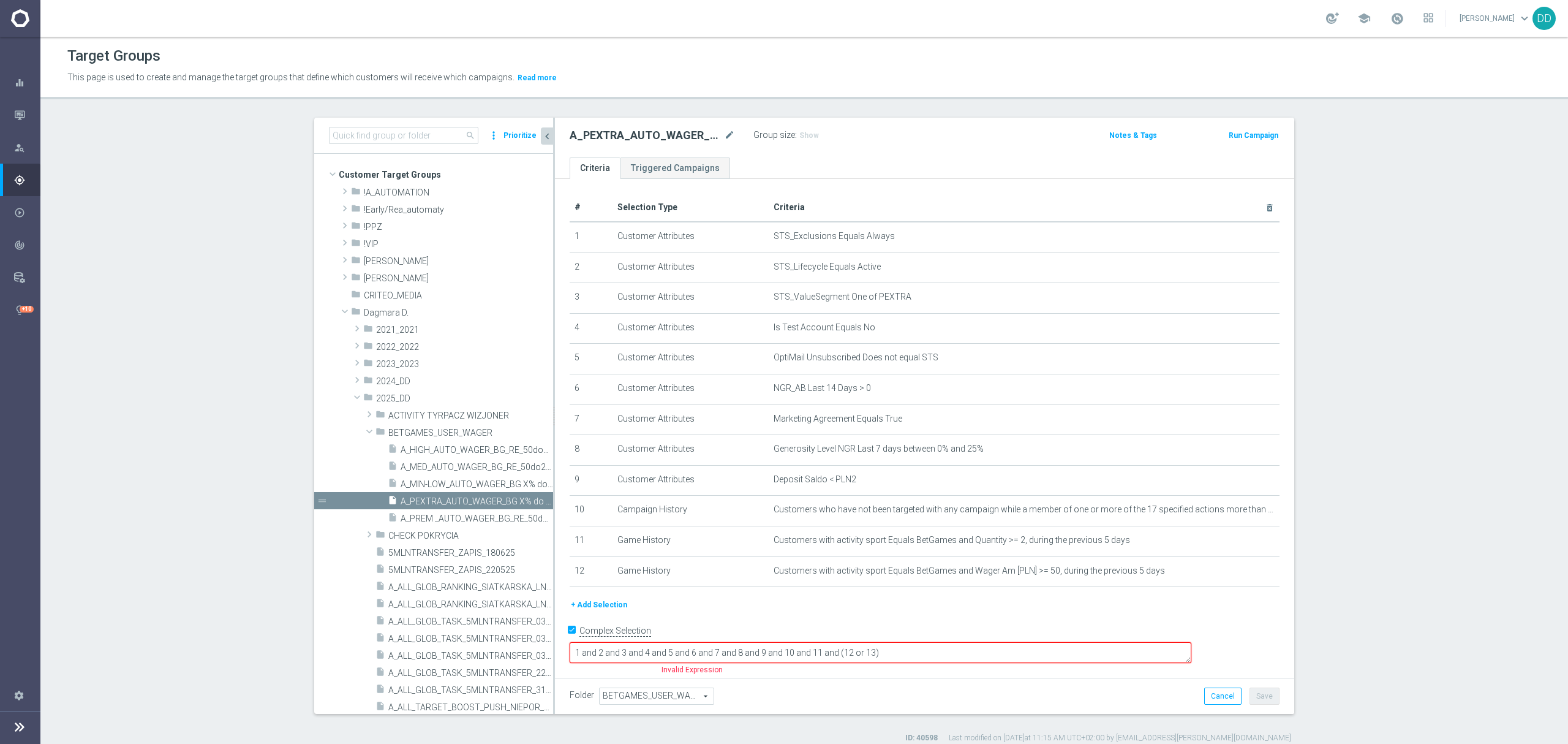
drag, startPoint x: 977, startPoint y: 645, endPoint x: 892, endPoint y: 642, distance: 85.1
click at [892, 642] on textarea "1 and 2 and 3 and 4 and 5 and 6 and 7 and 8 and 9 and 10 and 11 and (12 or 13)" at bounding box center [880, 652] width 622 height 22
type textarea "1 and 2 and 3 and 4 and 5 and 6 and 7 and 8 and 9 and 10 and (11 or 12)"
click at [897, 620] on div "+ Add Selection" at bounding box center [924, 609] width 728 height 22
click at [1251, 694] on button "Save" at bounding box center [1264, 696] width 30 height 17
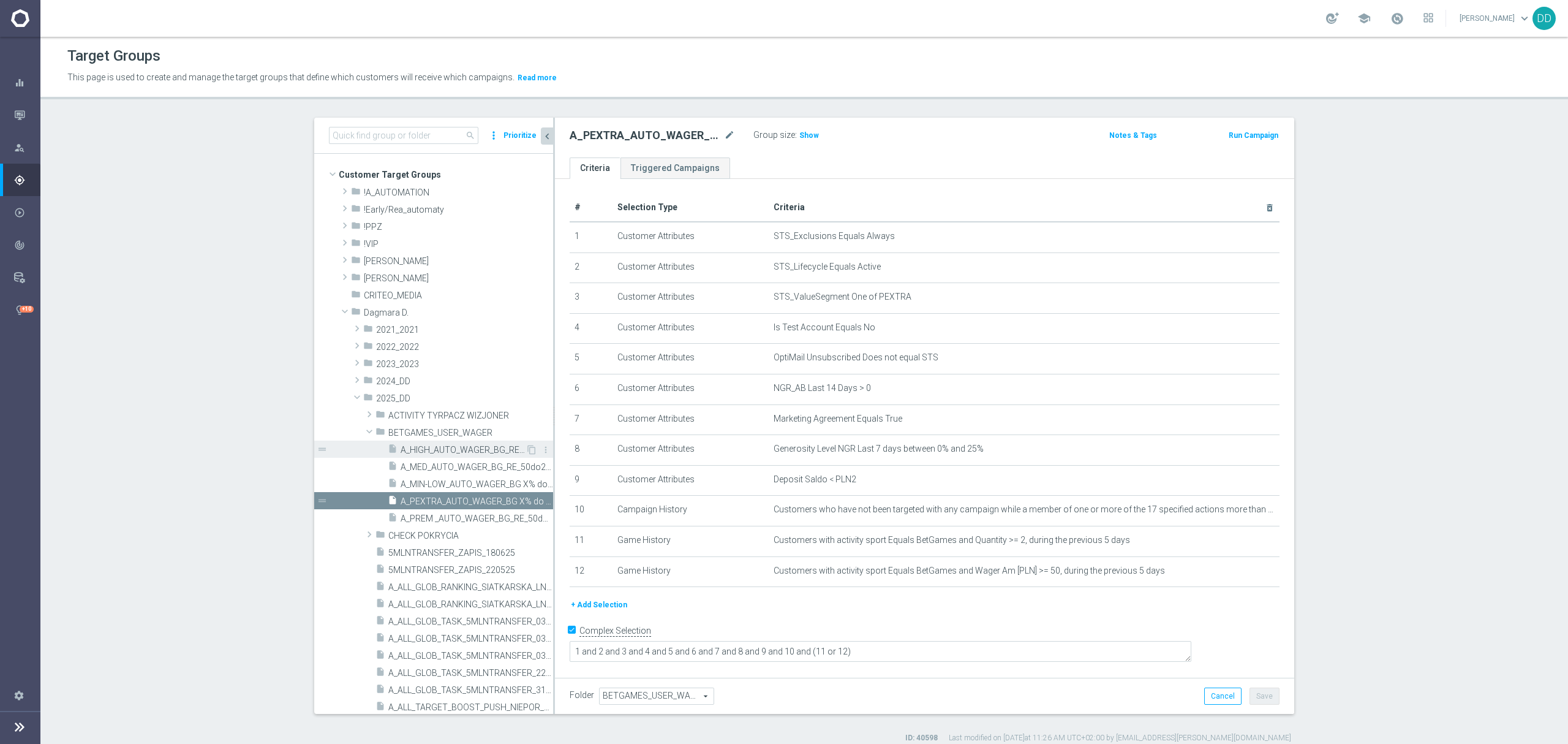
click at [462, 455] on span "A_HIGH_AUTO_WAGER_BG_RE_50do40_14d" at bounding box center [463, 450] width 125 height 10
click at [462, 471] on span "A_MED_AUTO_WAGER_BG_RE_50do20_14d" at bounding box center [463, 467] width 125 height 10
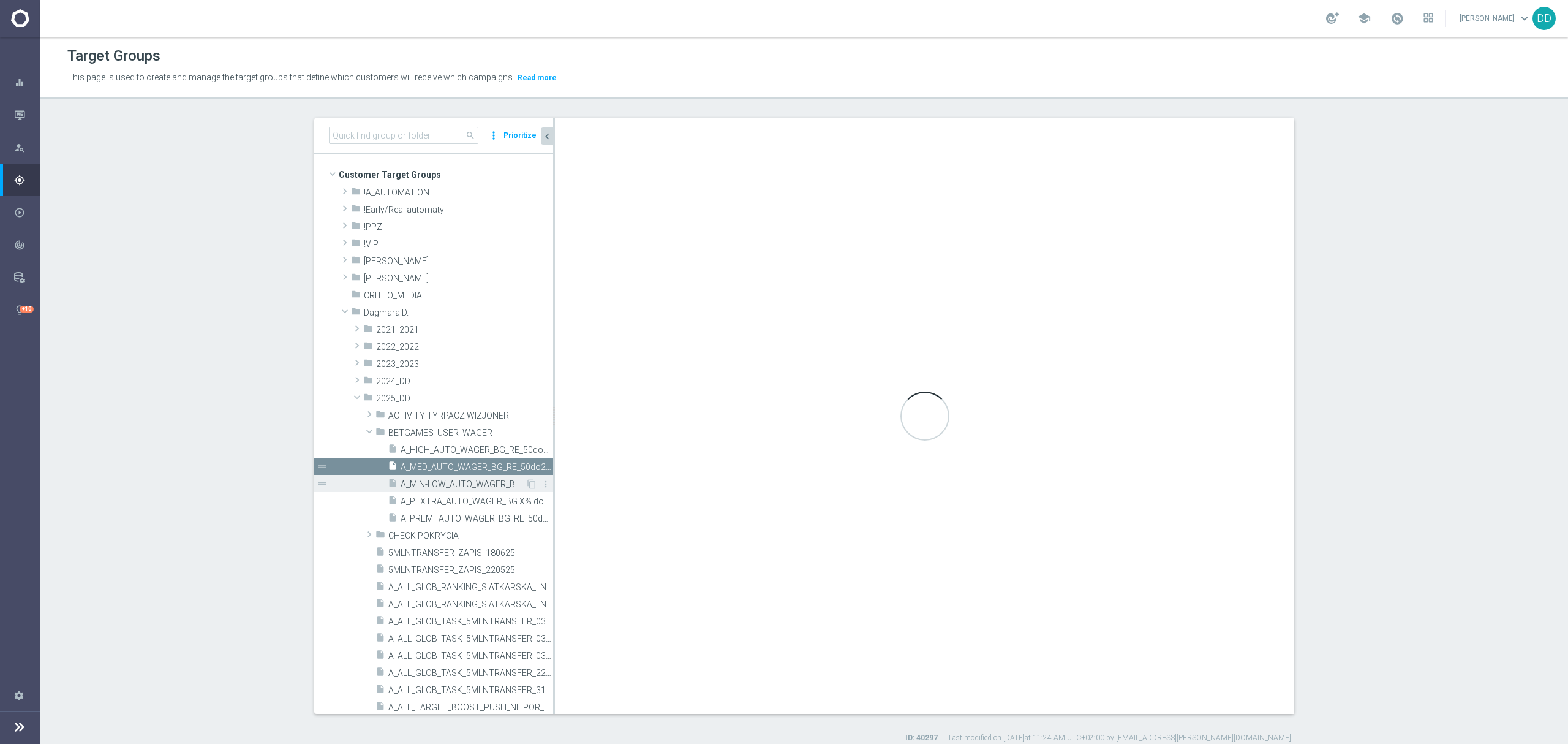
click at [464, 491] on div "insert_drive_file A_MIN-LOW_AUTO_WAGER_BG X% do XPLN_14d" at bounding box center [456, 483] width 138 height 17
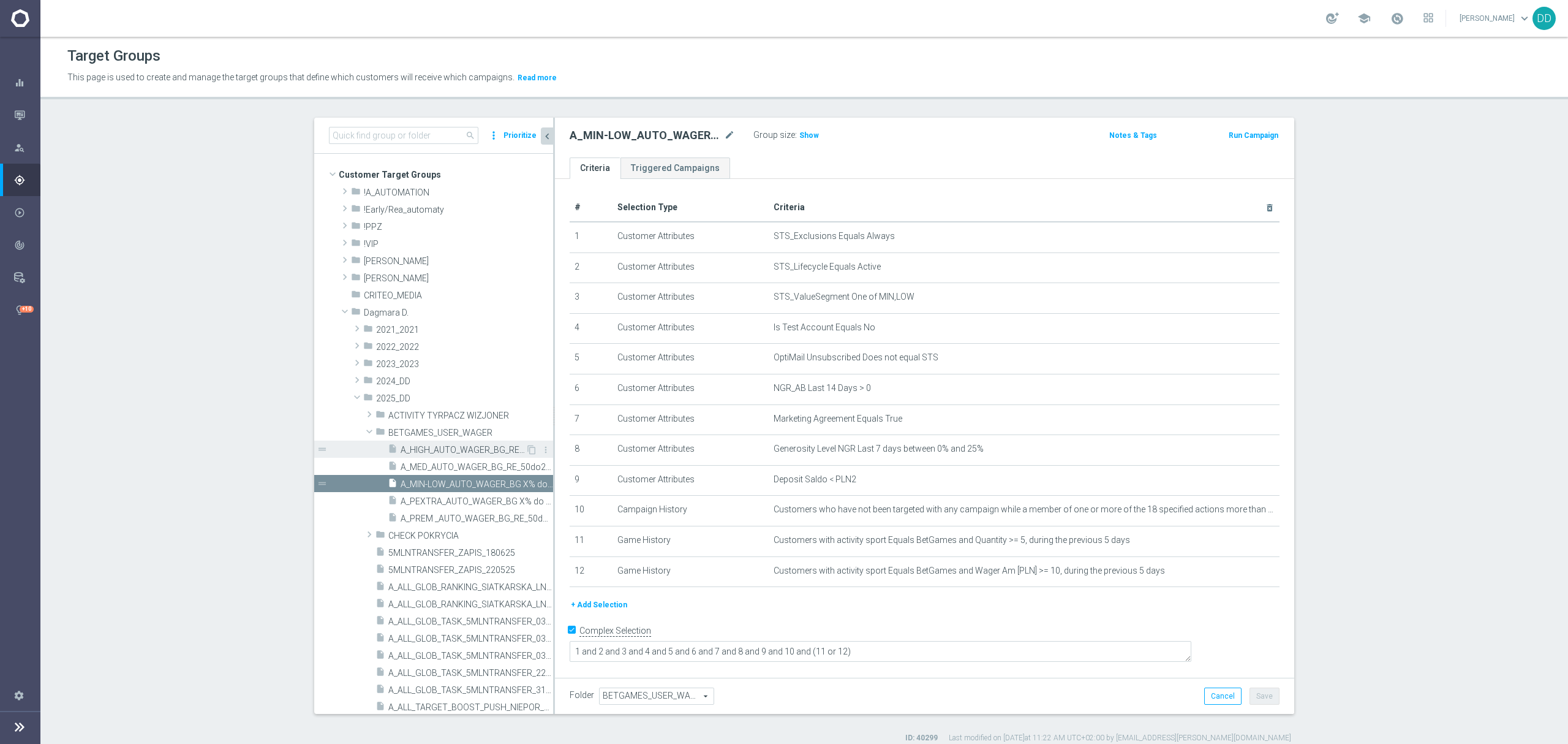
click at [463, 455] on span "A_HIGH_AUTO_WAGER_BG_RE_50do40_14d" at bounding box center [463, 450] width 125 height 10
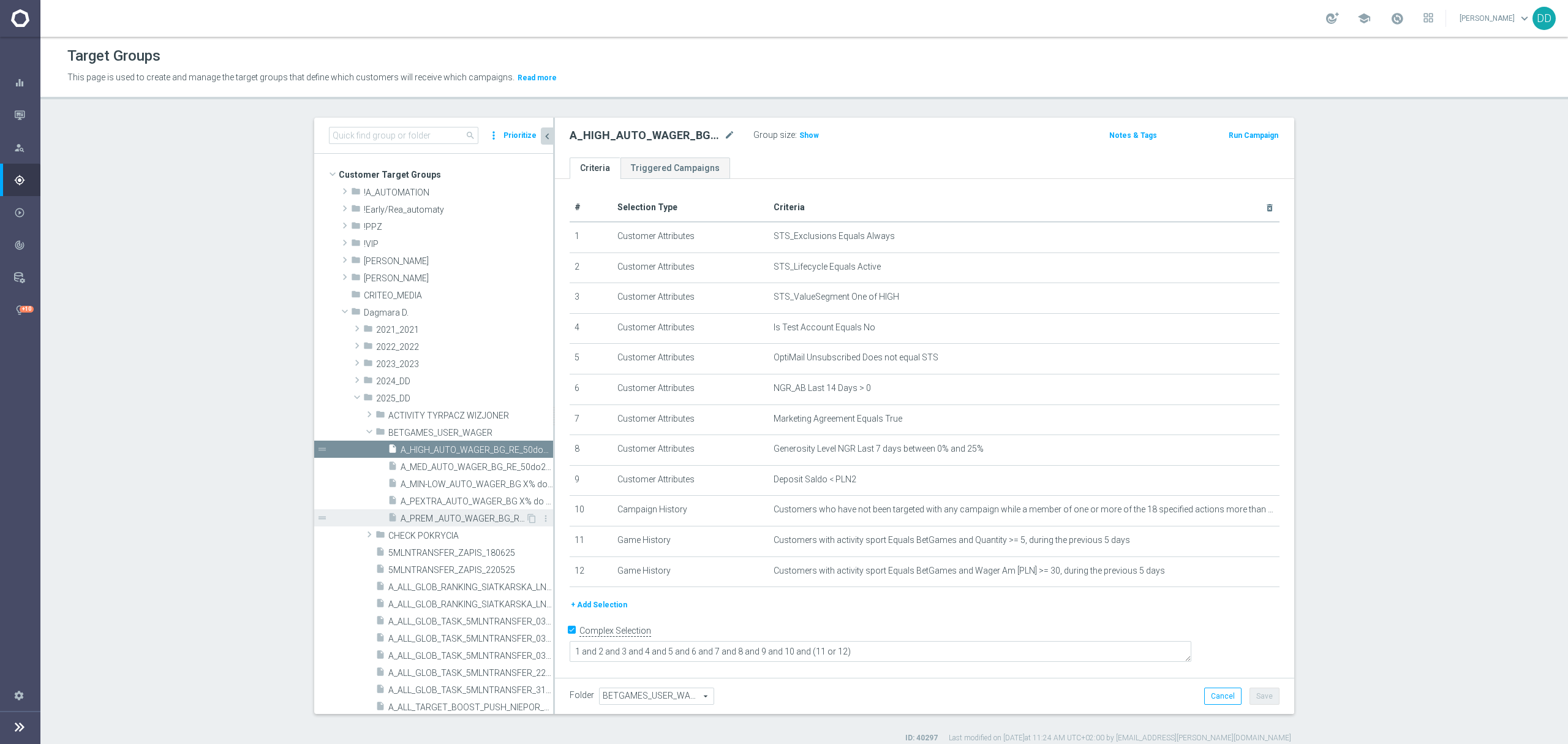
click at [470, 514] on span "A_PREM _AUTO_WAGER_BG_RE_50do70_14d" at bounding box center [463, 519] width 125 height 10
click at [420, 432] on span "BETGAMES_USER_WAGER" at bounding box center [442, 433] width 107 height 10
click at [670, 696] on span "BETGAMES_USER_WAGER" at bounding box center [656, 696] width 114 height 16
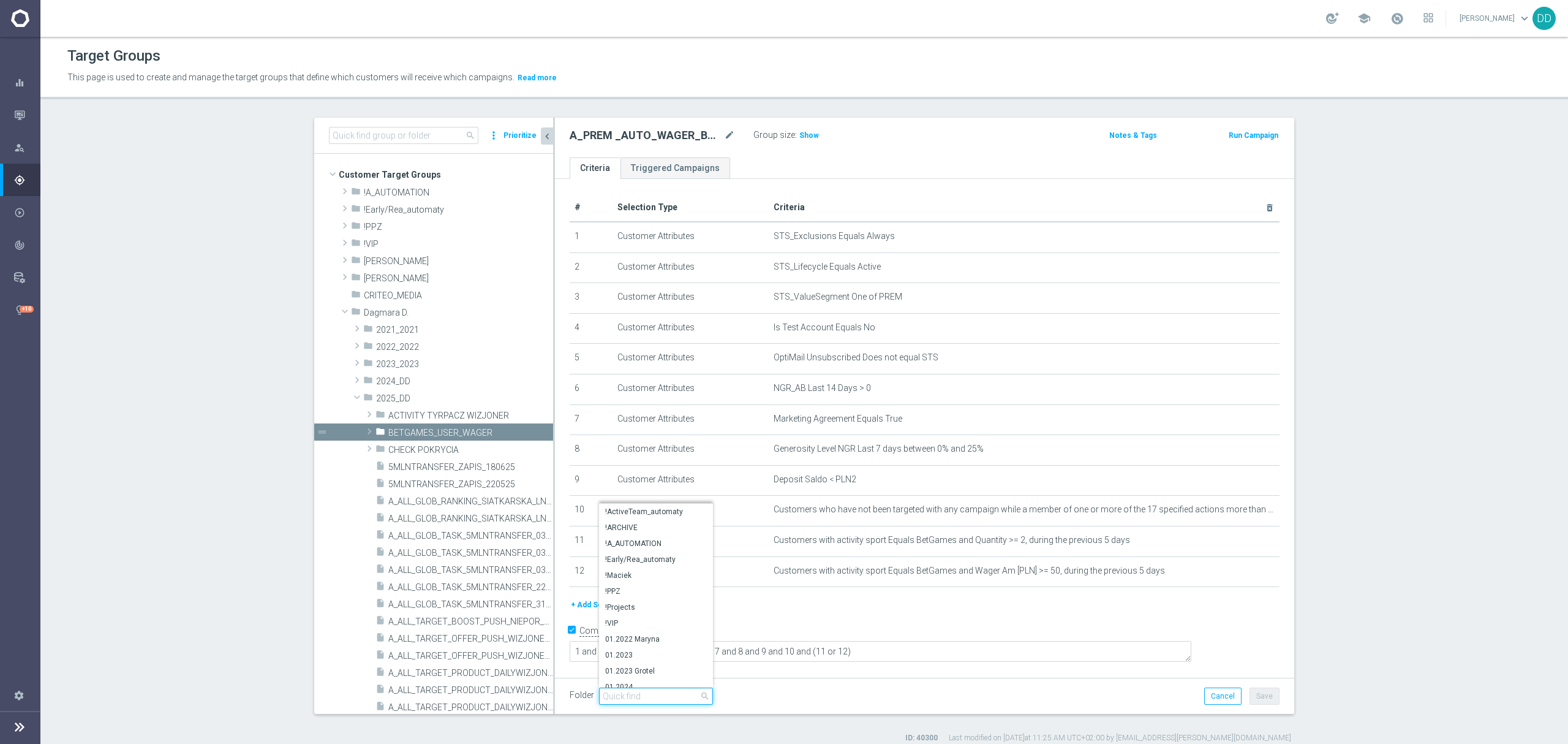
click at [670, 696] on input "search" at bounding box center [656, 696] width 114 height 17
type input "A"
click at [636, 540] on span "!A_AUTOMATION" at bounding box center [656, 543] width 101 height 10
type input "!A_AUTOMATION"
click at [539, 435] on icon "more_vert" at bounding box center [543, 432] width 10 height 10
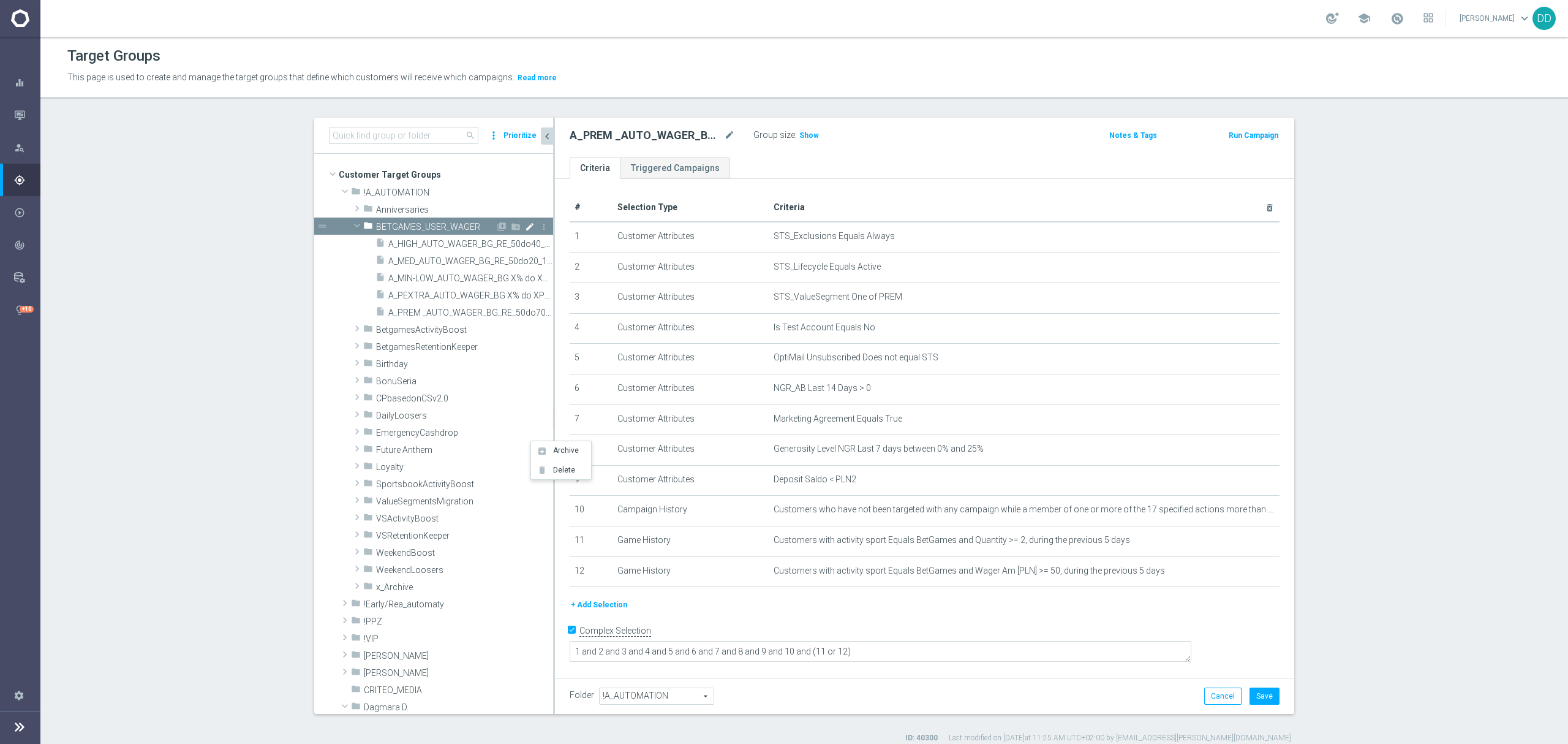
click at [525, 225] on icon "mode_edit" at bounding box center [529, 226] width 10 height 10
drag, startPoint x: 481, startPoint y: 227, endPoint x: 332, endPoint y: 223, distance: 149.1
click at [363, 223] on div "folder BETGAMES_USER_WAGER library_add create_new_folder mode_edit more_vert dr…" at bounding box center [458, 226] width 190 height 17
click at [437, 224] on input "Bet" at bounding box center [437, 225] width 122 height 13
click at [470, 221] on input "Betgames" at bounding box center [437, 225] width 122 height 13
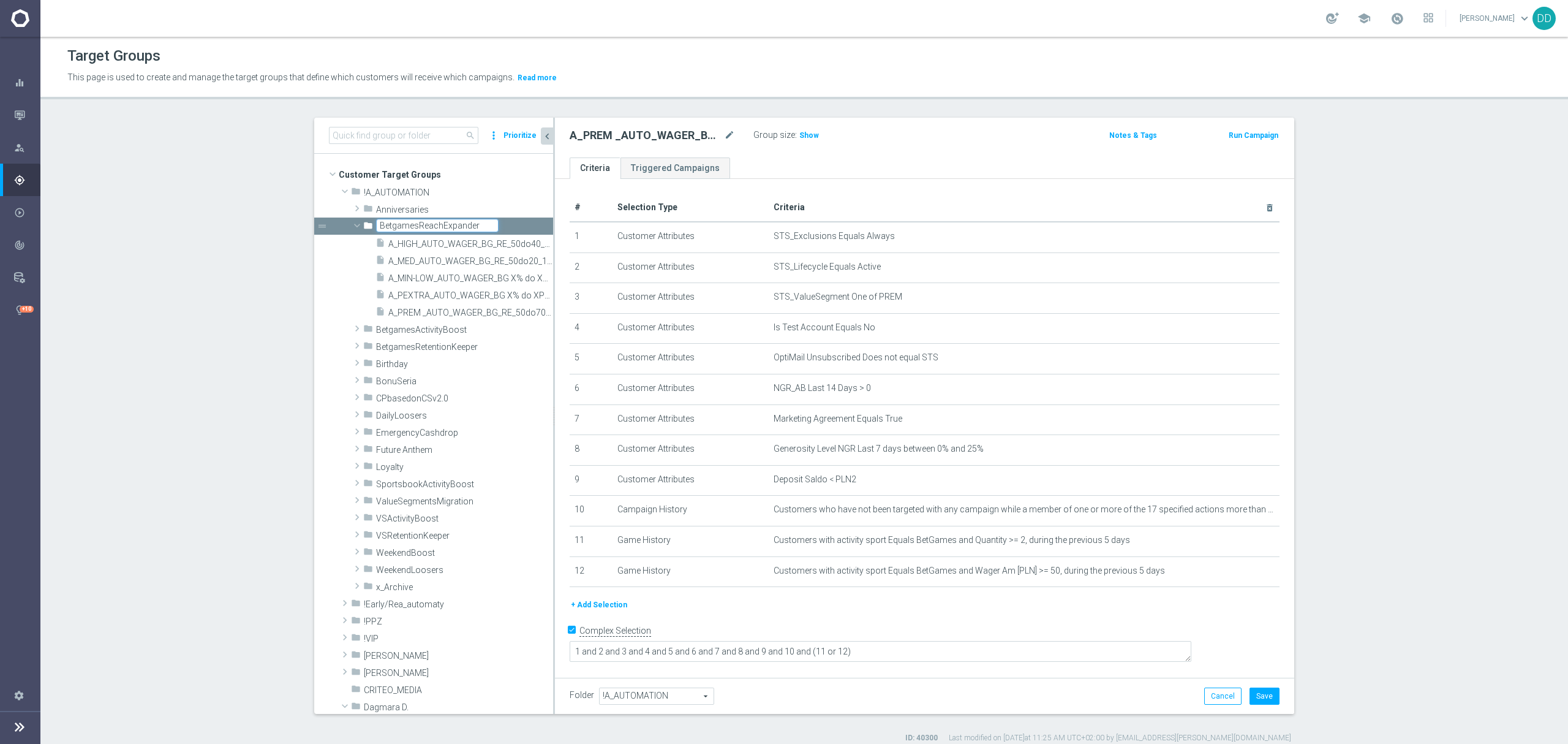
type input "BetgamesReachExpander"
click at [417, 299] on span "A_PEXTRA_AUTO_WAGER_BG X% do XPLN_14d" at bounding box center [457, 295] width 137 height 10
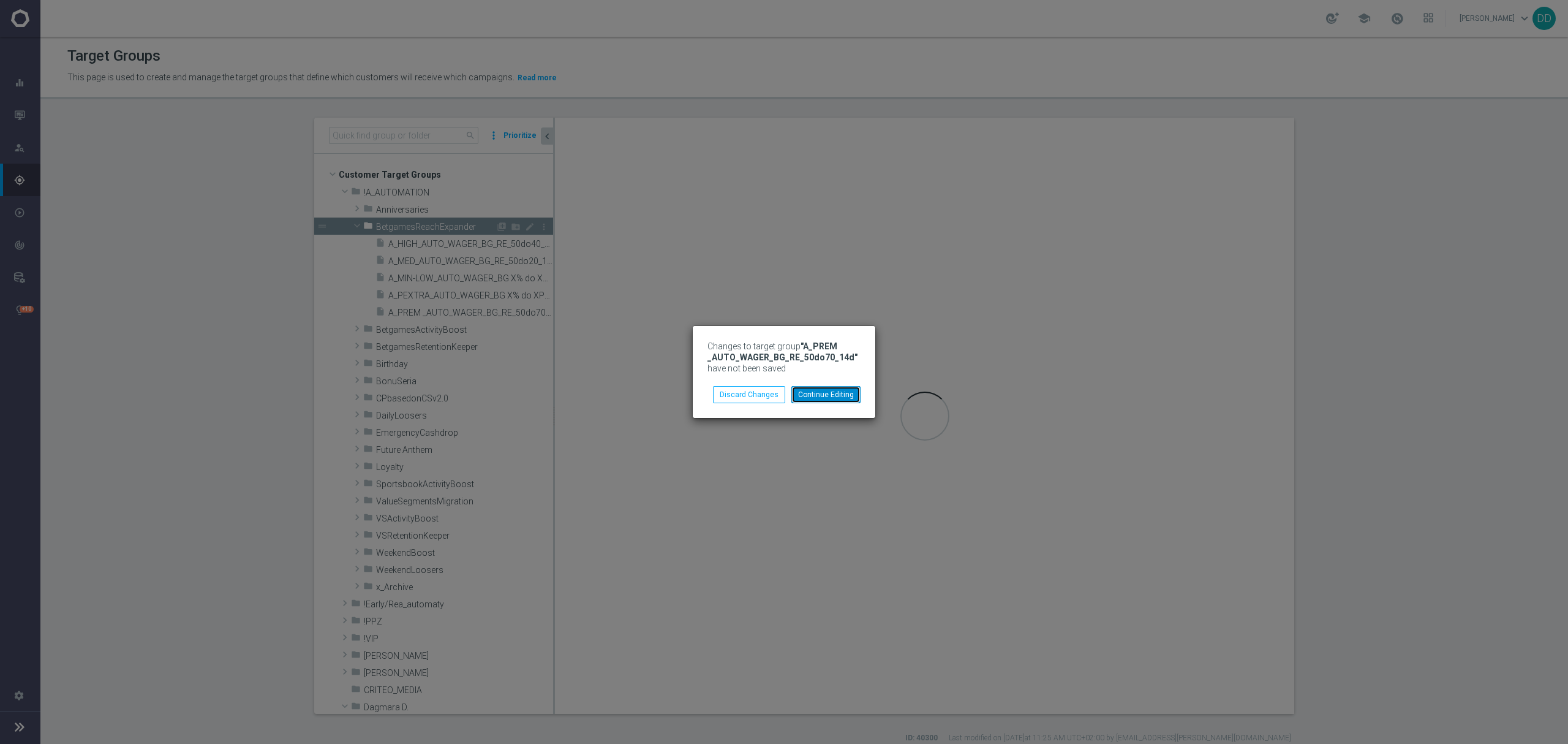
click at [841, 391] on button "Continue Editing" at bounding box center [826, 394] width 69 height 17
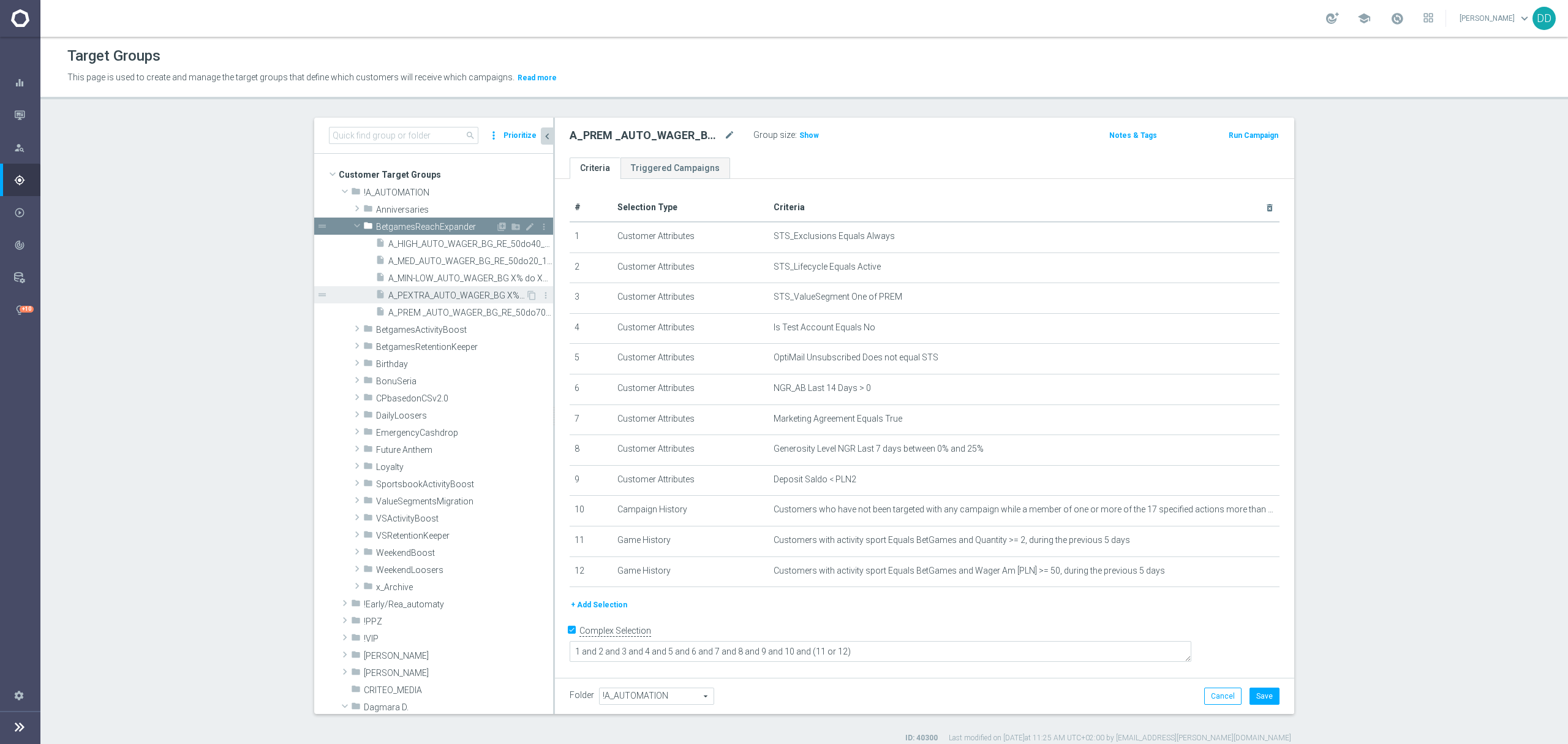
click at [438, 300] on span "A_PEXTRA_AUTO_WAGER_BG X% do XPLN_14d" at bounding box center [457, 295] width 137 height 10
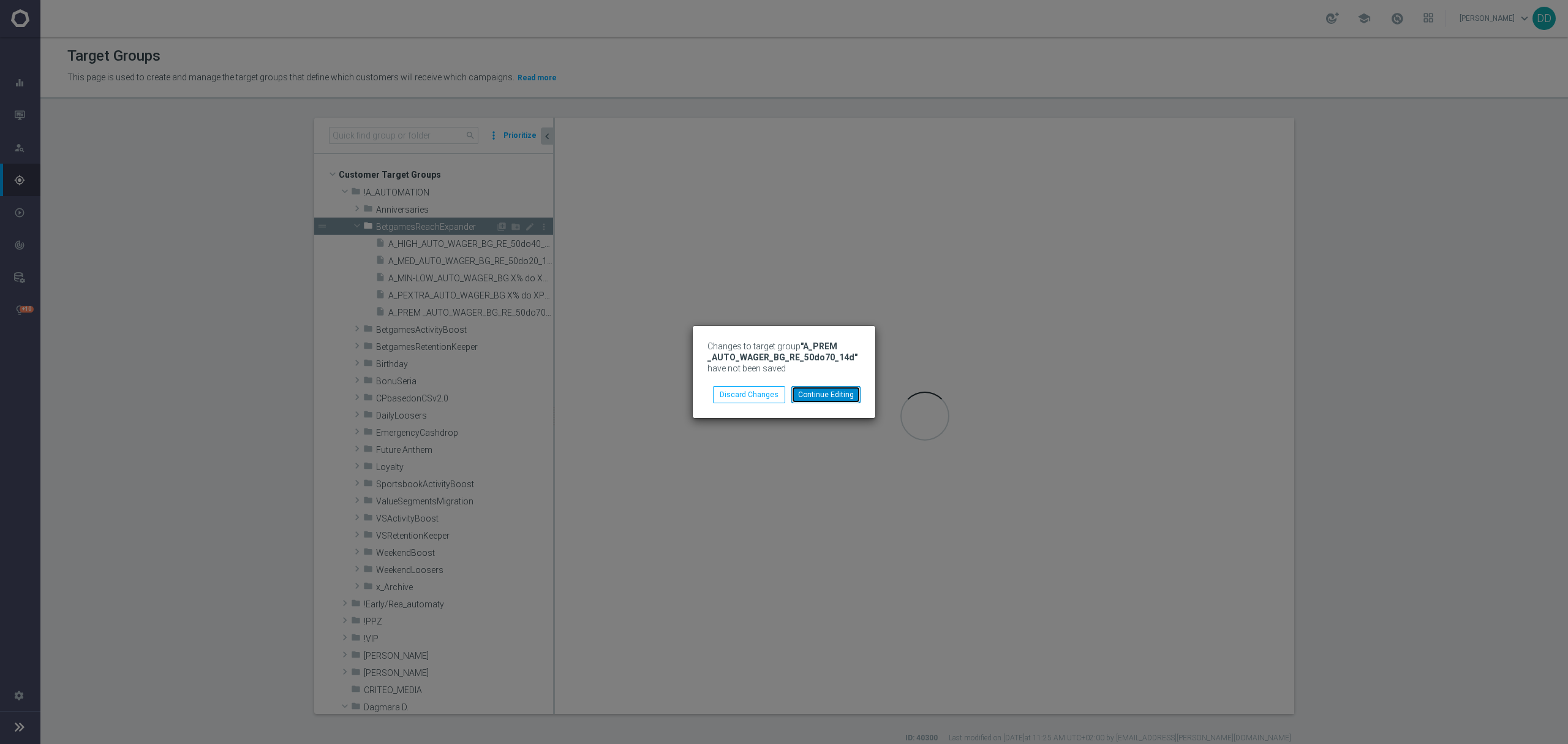
click at [833, 393] on button "Continue Editing" at bounding box center [826, 394] width 69 height 17
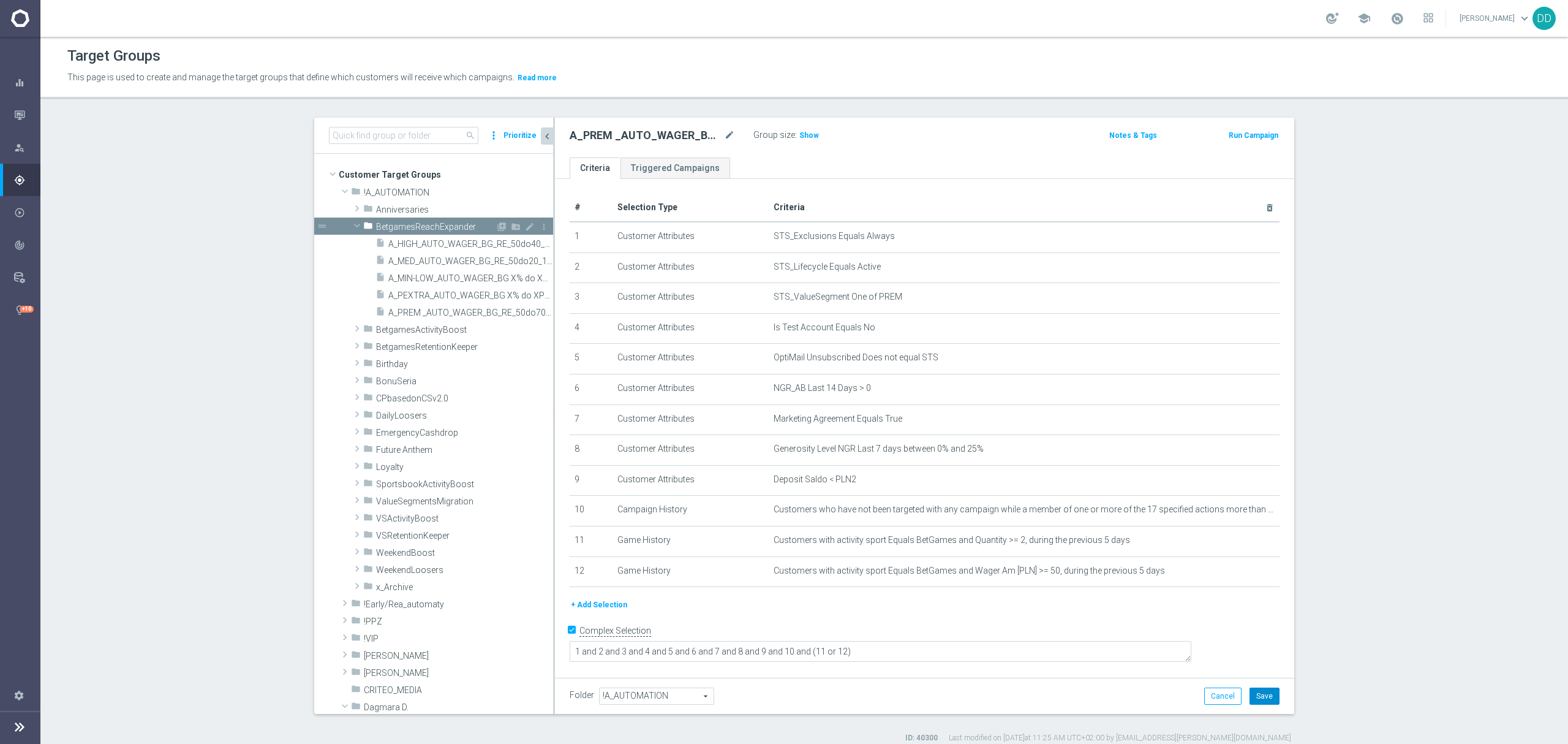
click at [1257, 696] on button "Save" at bounding box center [1264, 696] width 30 height 17
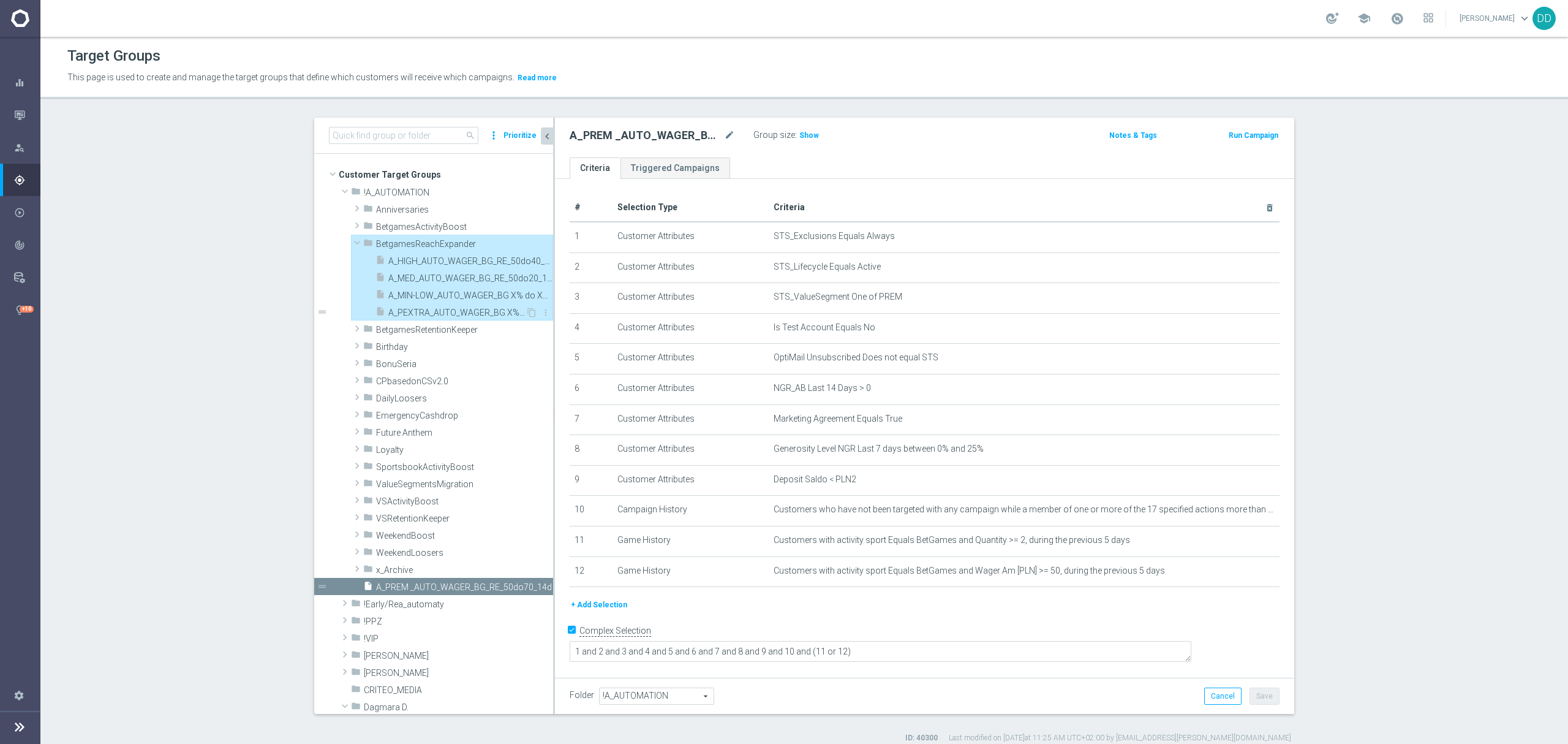
type input "BetgamesReachExpander"
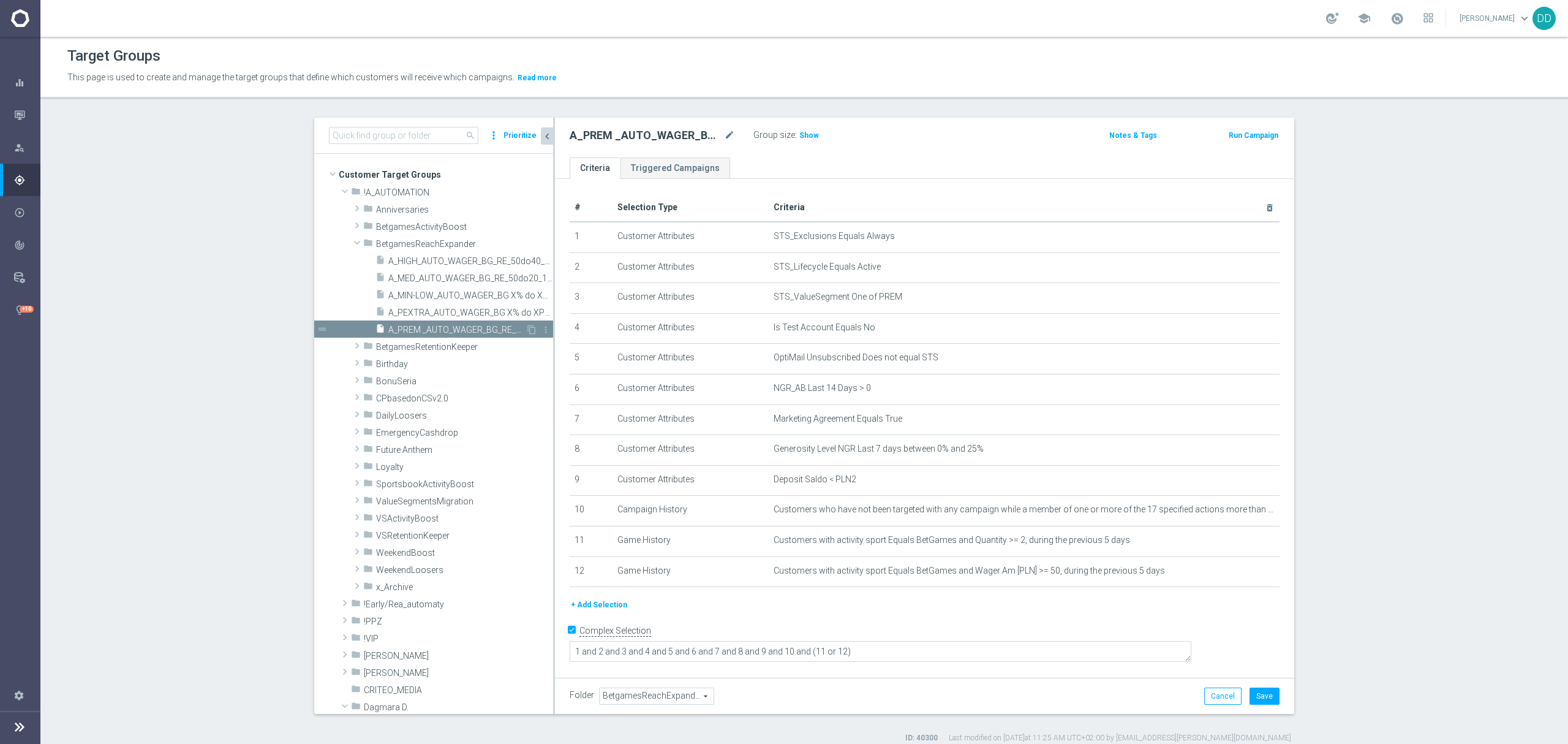
click at [483, 327] on span "A_PREM _AUTO_WAGER_BG_RE_50do70_14d" at bounding box center [457, 330] width 137 height 10
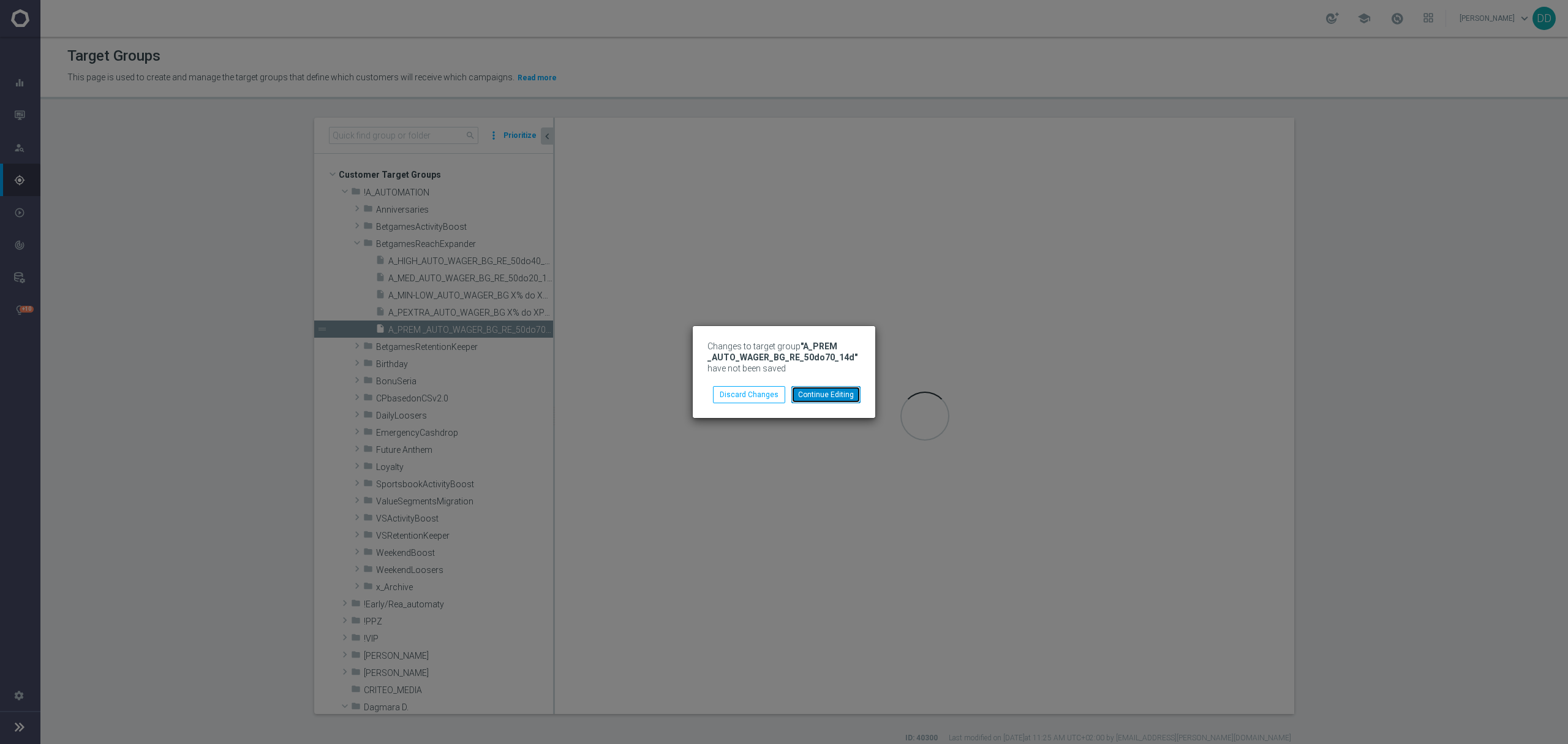
click at [824, 397] on button "Continue Editing" at bounding box center [826, 394] width 69 height 17
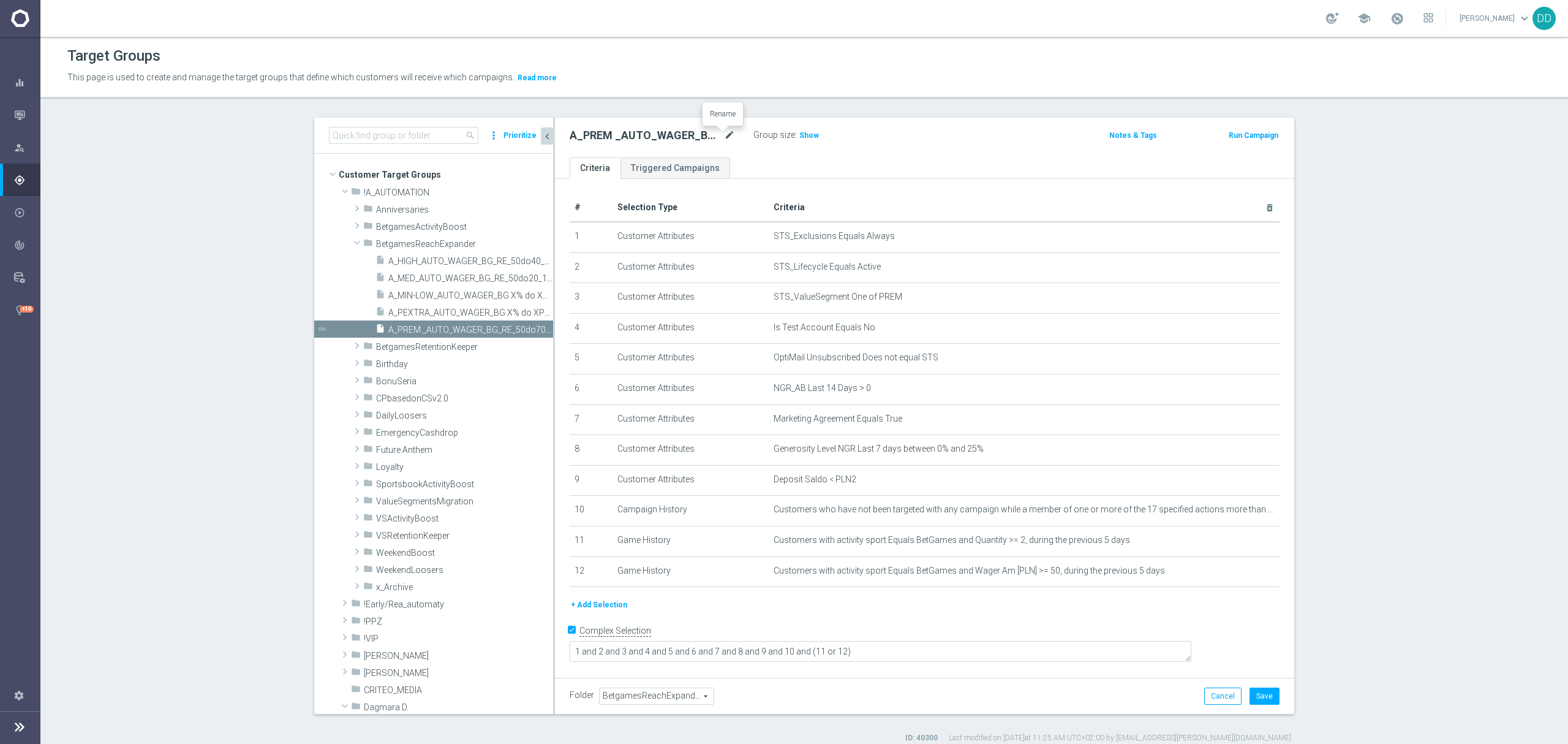
click at [724, 136] on icon "mode_edit" at bounding box center [729, 136] width 11 height 15
click at [1249, 689] on button "Save" at bounding box center [1264, 696] width 30 height 17
click at [449, 310] on span "A_PEXTRA_AUTO_WAGER_BG X% do XPLN_14d" at bounding box center [457, 312] width 137 height 10
click at [724, 135] on icon "mode_edit" at bounding box center [729, 136] width 11 height 15
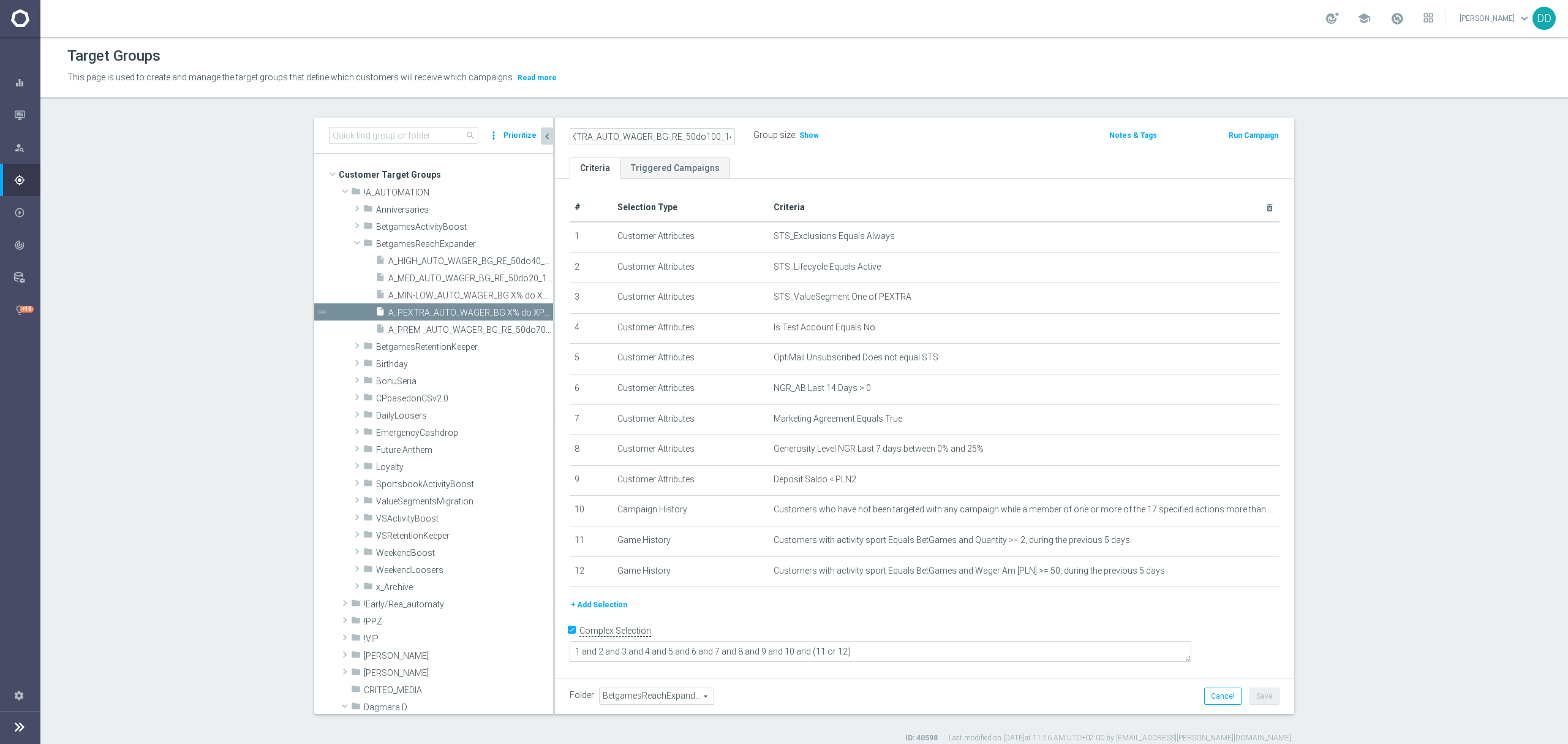
scroll to position [0, 25]
type input "A_PEXTRA_AUTO_WAGER_BG_RE_50do100_14d"
click at [853, 160] on ul "Criteria Triggered Campaigns" at bounding box center [924, 168] width 739 height 22
click at [1269, 693] on button "Save" at bounding box center [1264, 696] width 30 height 17
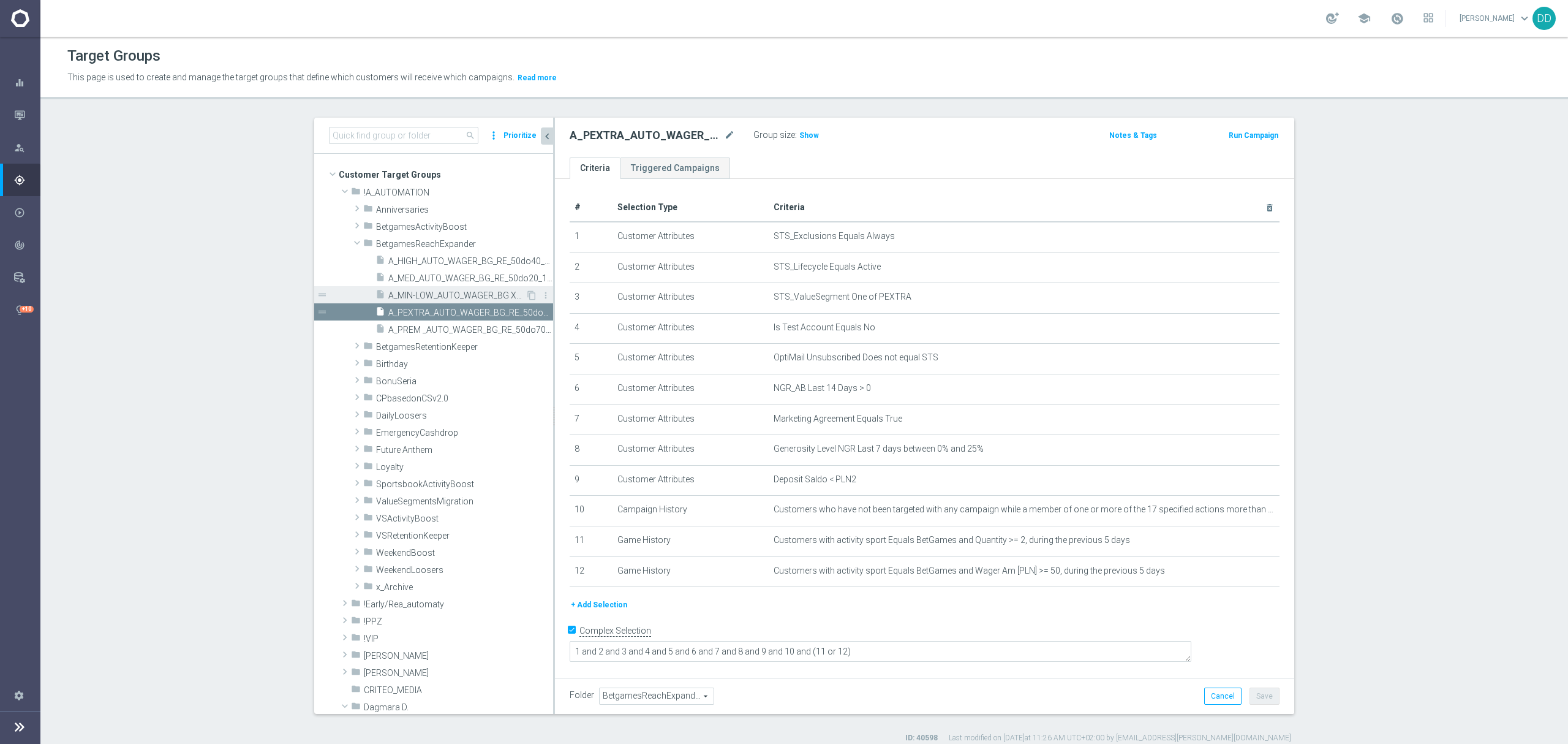
click at [455, 297] on span "A_MIN-LOW_AUTO_WAGER_BG X% do XPLN_14d" at bounding box center [457, 295] width 137 height 10
click at [724, 133] on icon "mode_edit" at bounding box center [729, 136] width 11 height 15
type input "A_MIN-LOW_AUTO_WAGER_BG_RE_50do10_14d"
click at [1125, 672] on form "Complex Selection 1 and 2 and 3 and 4 and 5 and 6 and 7 and 8 and 9 and 10 and …" at bounding box center [924, 649] width 709 height 57
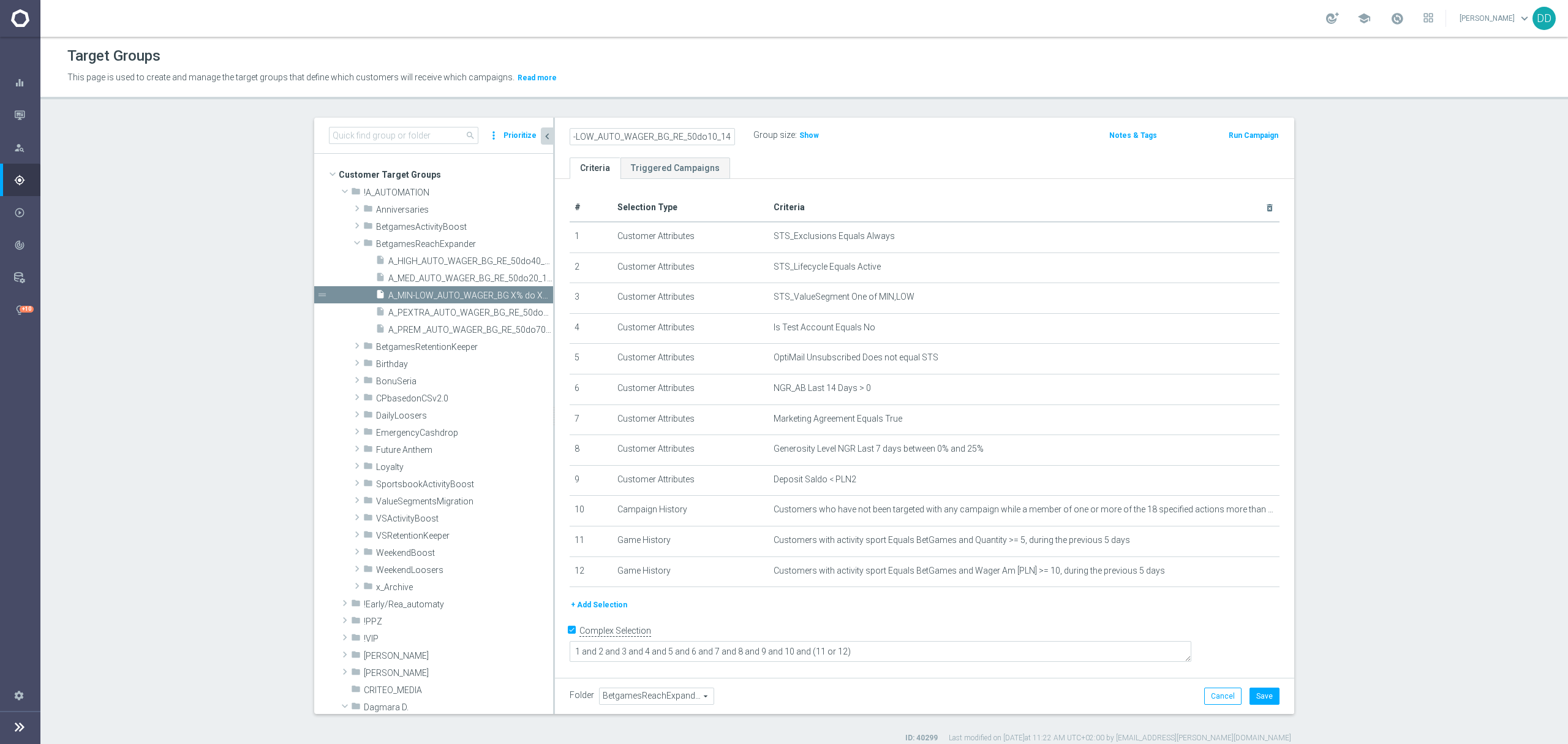
scroll to position [0, 0]
drag, startPoint x: 1247, startPoint y: 679, endPoint x: 1268, endPoint y: 706, distance: 34.2
click at [1265, 703] on div "Folder BetgamesReachExpander BetgamesReachExpander arrow_drop_down search Cance…" at bounding box center [924, 696] width 739 height 36
click at [1266, 706] on div "Folder BetgamesReachExpander BetgamesReachExpander arrow_drop_down search Cance…" at bounding box center [924, 696] width 739 height 36
click at [1259, 695] on button "Save" at bounding box center [1264, 696] width 30 height 17
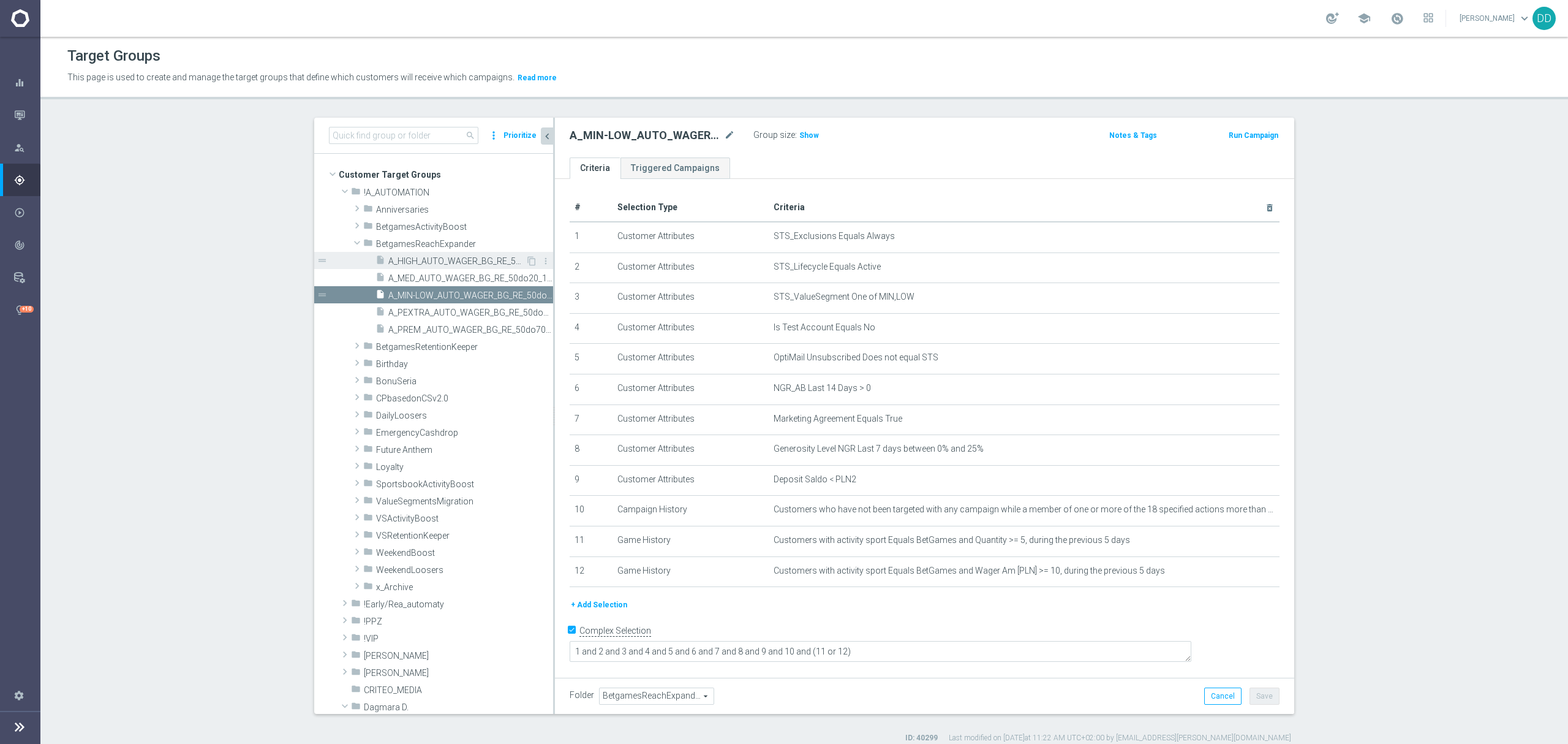
click at [442, 256] on span "A_HIGH_AUTO_WAGER_BG_RE_50do40_14d" at bounding box center [457, 261] width 137 height 10
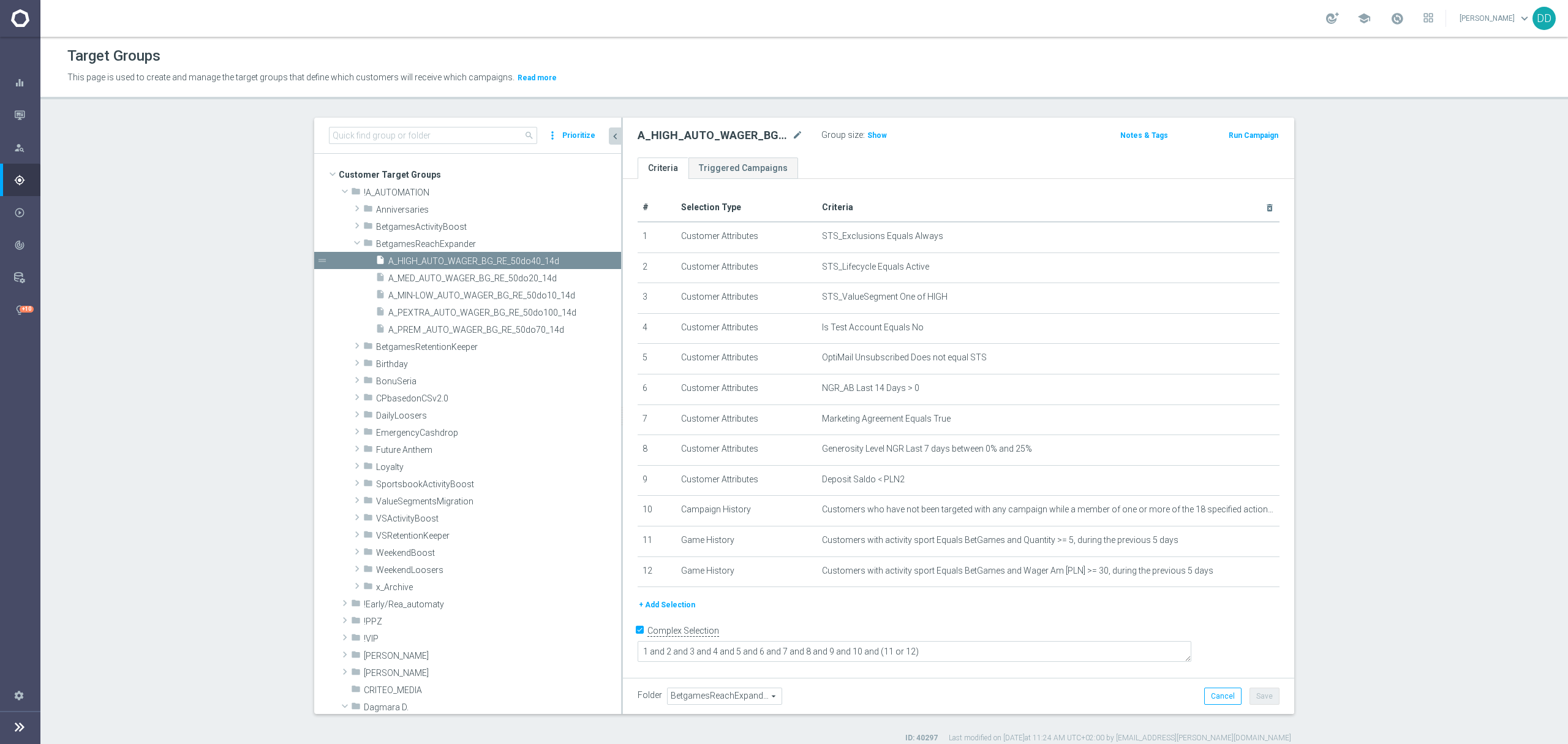
drag, startPoint x: 547, startPoint y: 125, endPoint x: 613, endPoint y: 133, distance: 66.5
click at [621, 133] on div at bounding box center [622, 416] width 1 height 596
click at [473, 275] on span "A_MED_AUTO_WAGER_BG_RE_50do20_14d" at bounding box center [489, 278] width 201 height 10
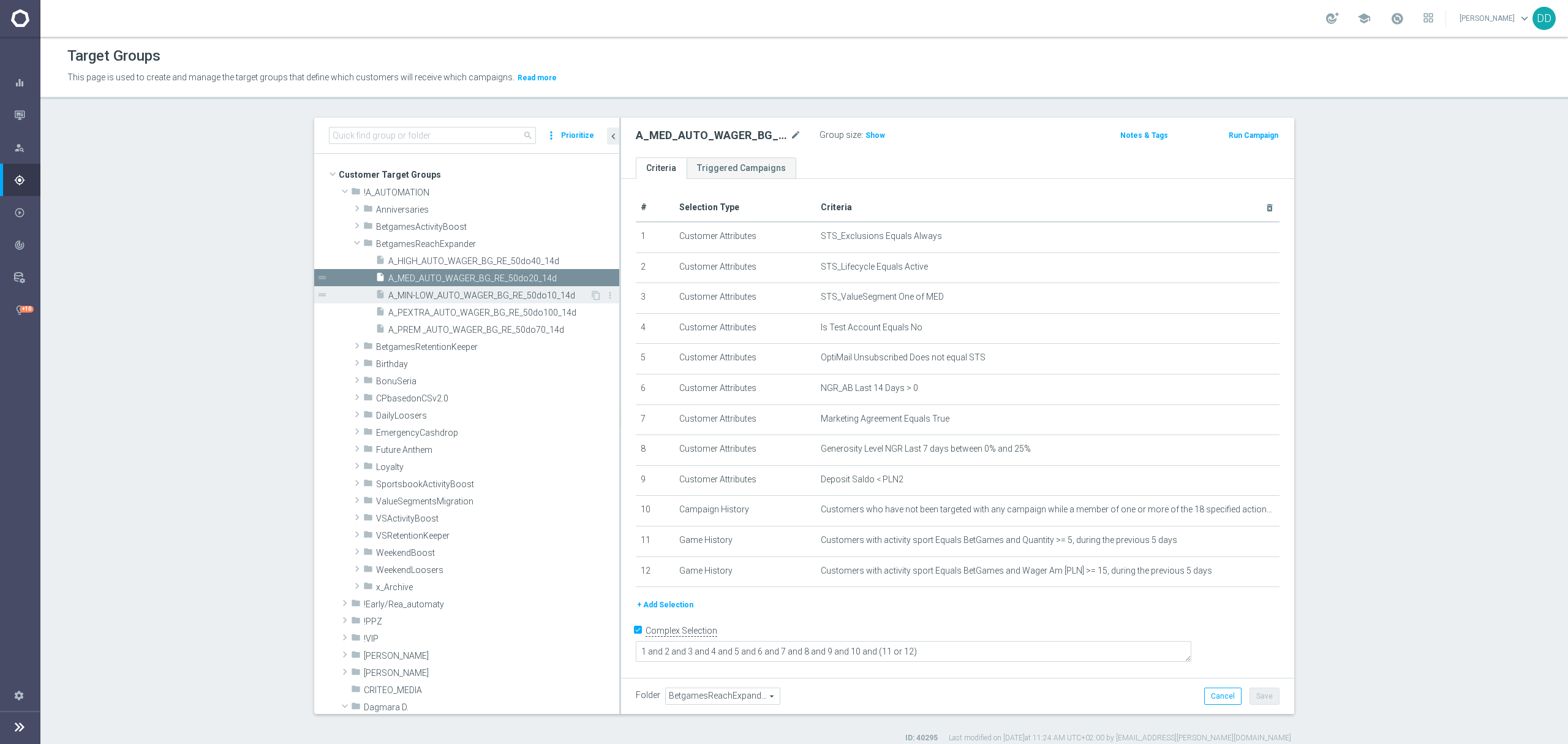
click at [476, 287] on div "insert_drive_file A_MIN-LOW_AUTO_WAGER_BG_RE_50do10_14d" at bounding box center [483, 294] width 215 height 17
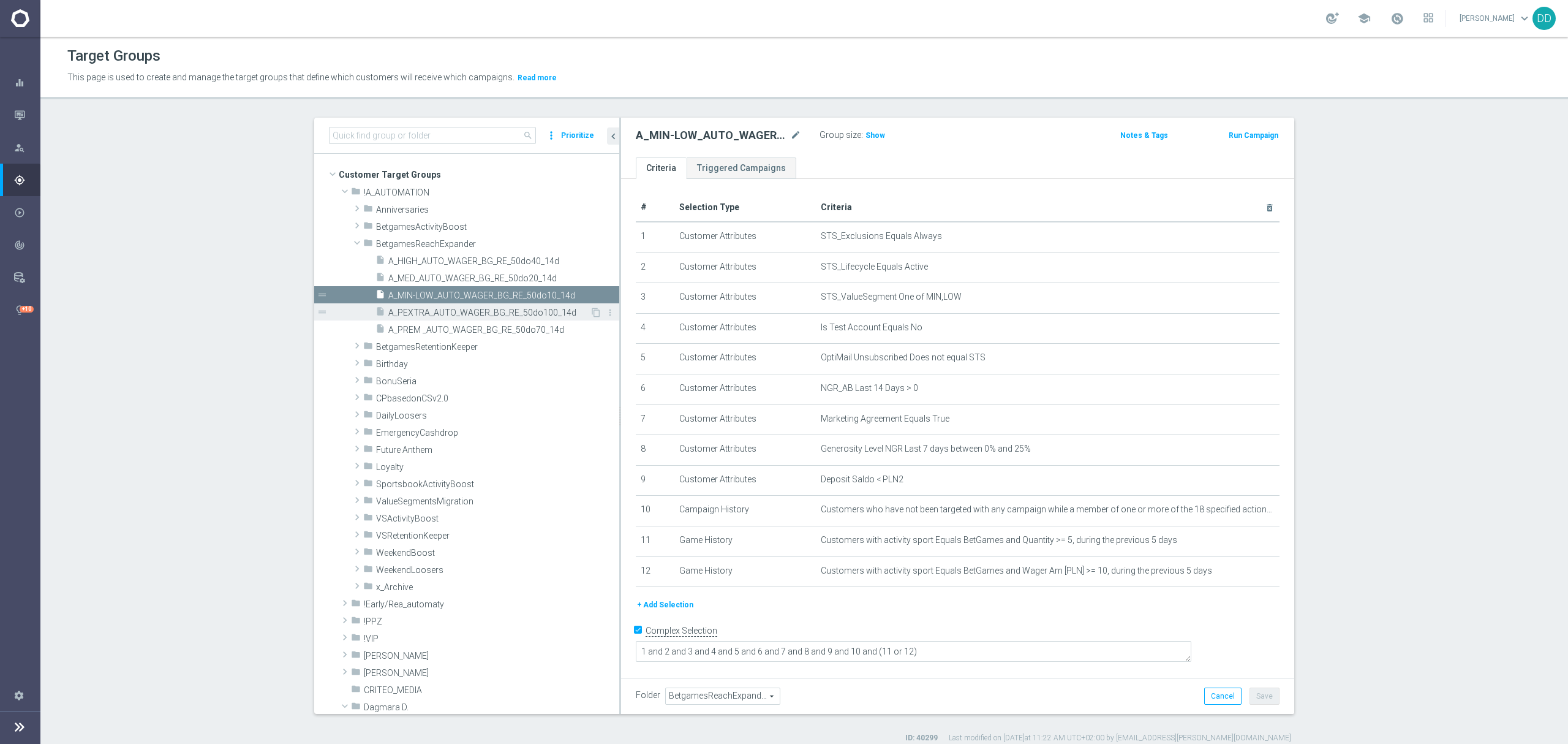
click at [485, 309] on span "A_PEXTRA_AUTO_WAGER_BG_RE_50do100_14d" at bounding box center [489, 312] width 201 height 10
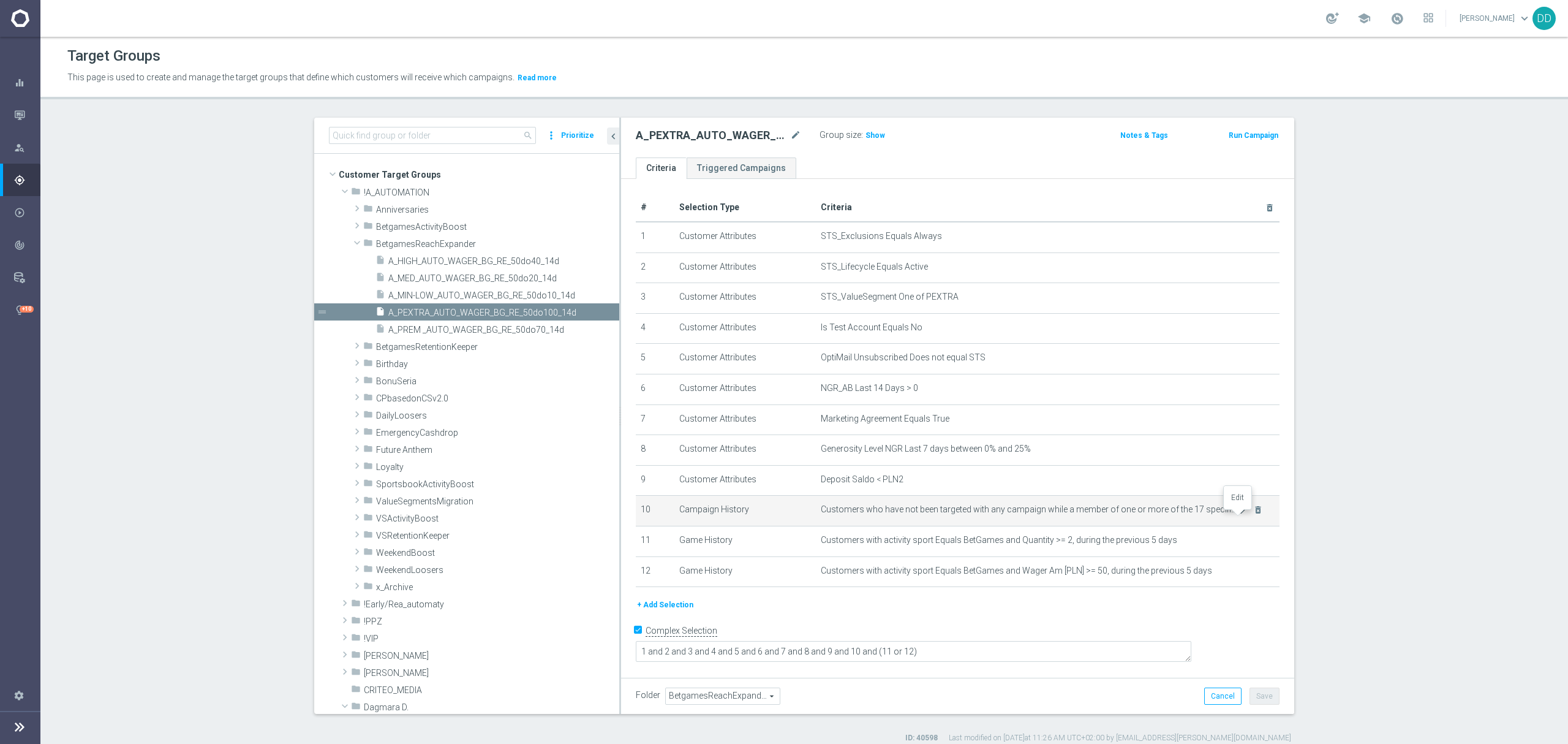
click at [1238, 514] on icon "mode_edit" at bounding box center [1242, 509] width 10 height 10
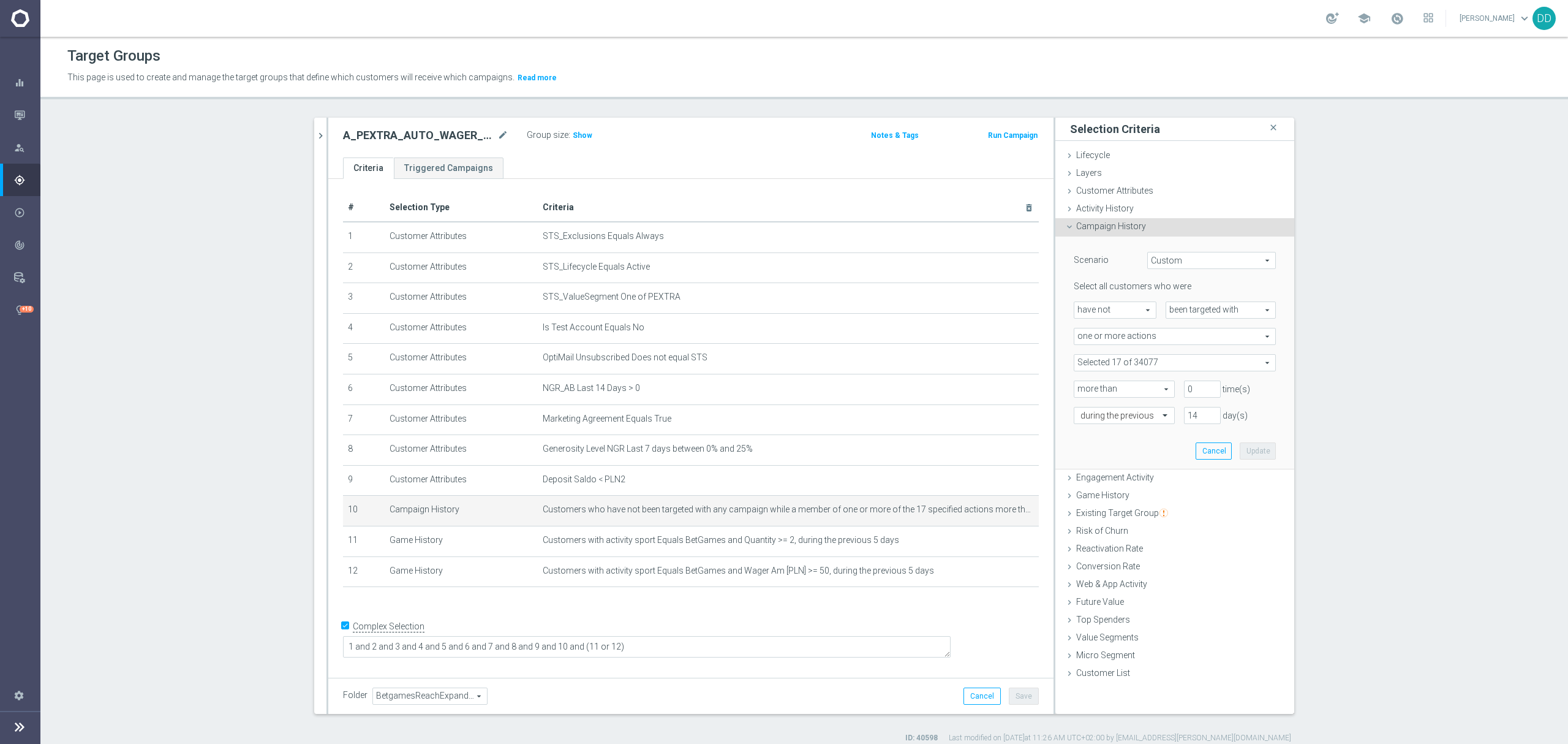
click at [1179, 362] on span at bounding box center [1175, 362] width 201 height 16
click at [1179, 364] on input "search" at bounding box center [1174, 362] width 202 height 17
paste input "A_PEXTRA_AUTO_WAGER_BG_RE_50do100_14d"
click at [1073, 435] on div "Scenario Custom Custom arrow_drop_down search Select all customers who were hav…" at bounding box center [1175, 352] width 221 height 232
click at [1072, 425] on div "Scenario Custom Custom arrow_drop_down search Select all customers who were hav…" at bounding box center [1175, 352] width 221 height 232
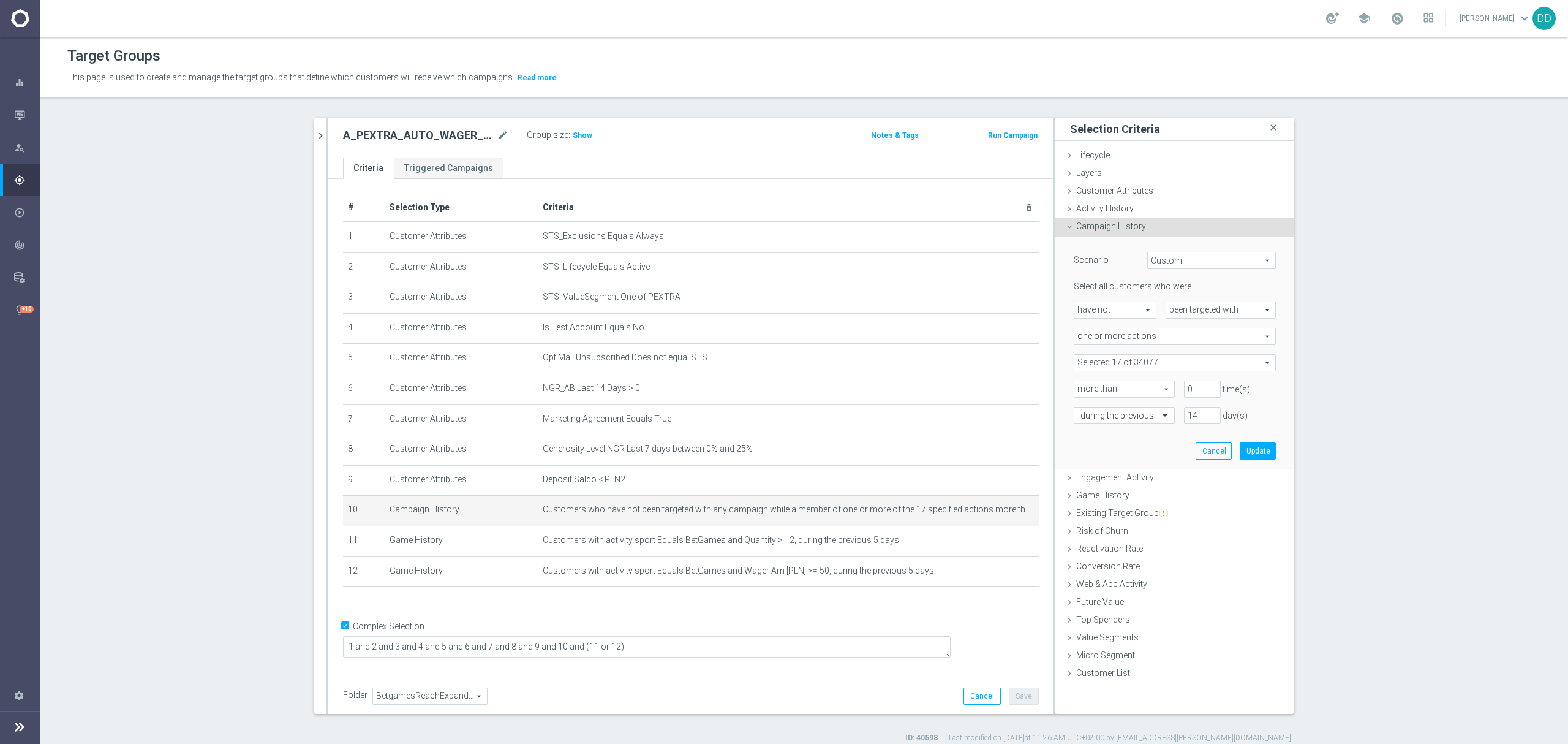
click at [1086, 366] on span at bounding box center [1175, 362] width 201 height 16
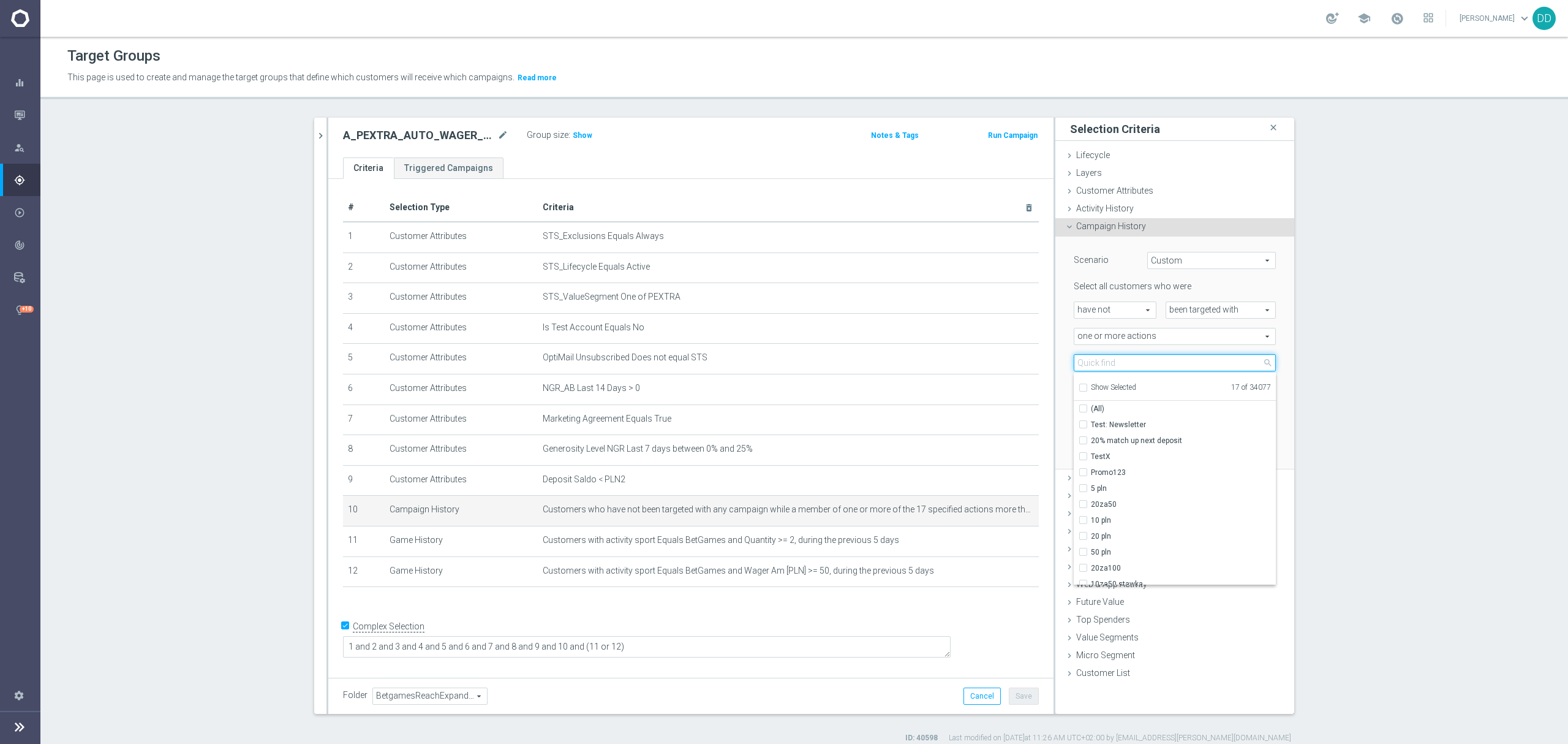
click at [1101, 363] on input "search" at bounding box center [1174, 362] width 202 height 17
paste input "A_PEXTRA_AUTO_WAGER_BG_RE_50do100_14d"
type input "A_PEXTRA_AUTO_WAGER_BG_RE_50do100_14d"
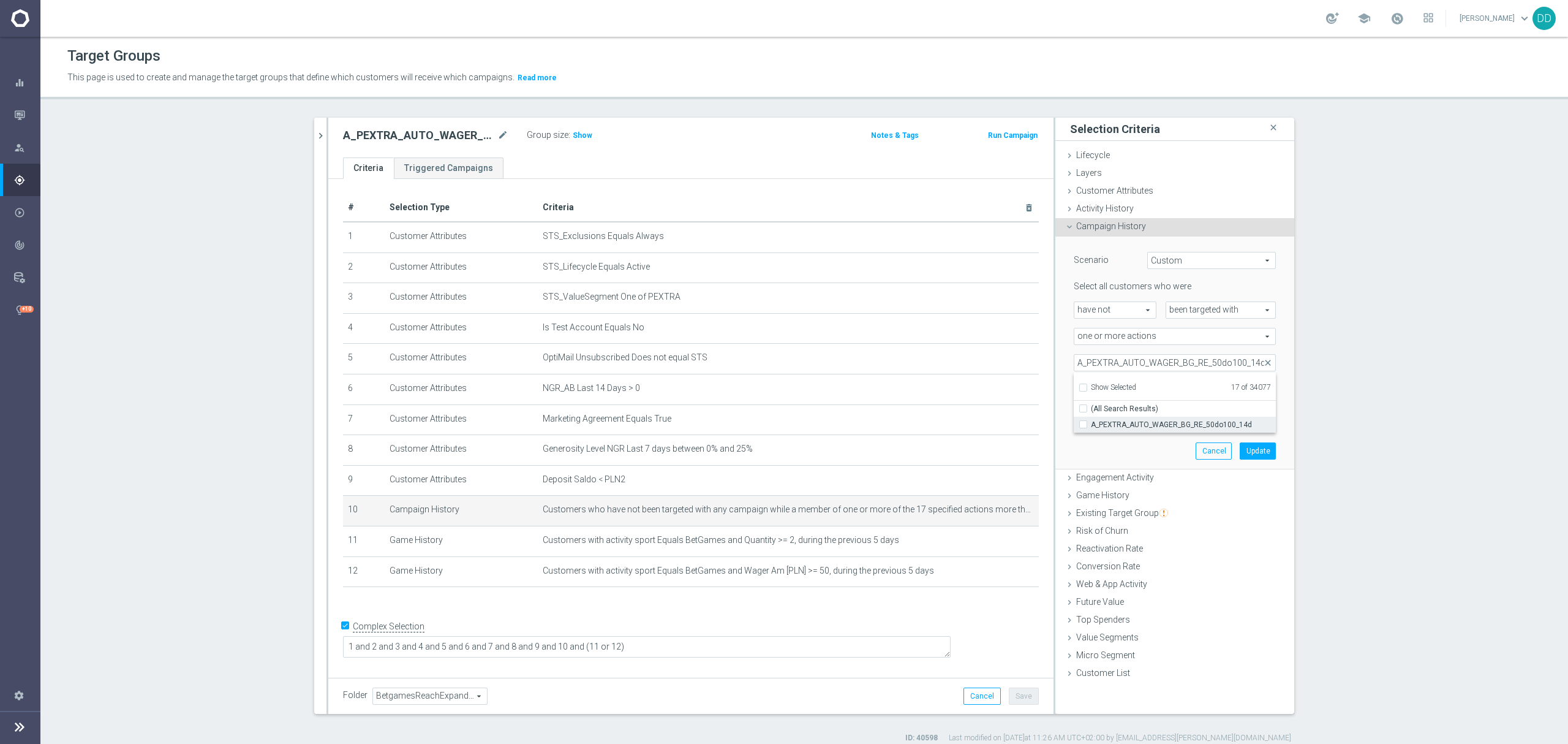
click at [1083, 426] on input "A_PEXTRA_AUTO_WAGER_BG_RE_50do100_14d" at bounding box center [1087, 424] width 8 height 8
checkbox input "true"
type input "Selected 18 of 34077"
click at [1087, 447] on div "Scenario Custom Custom arrow_drop_down search Select all customers who were hav…" at bounding box center [1175, 352] width 221 height 232
click at [1248, 450] on button "Update" at bounding box center [1257, 450] width 36 height 17
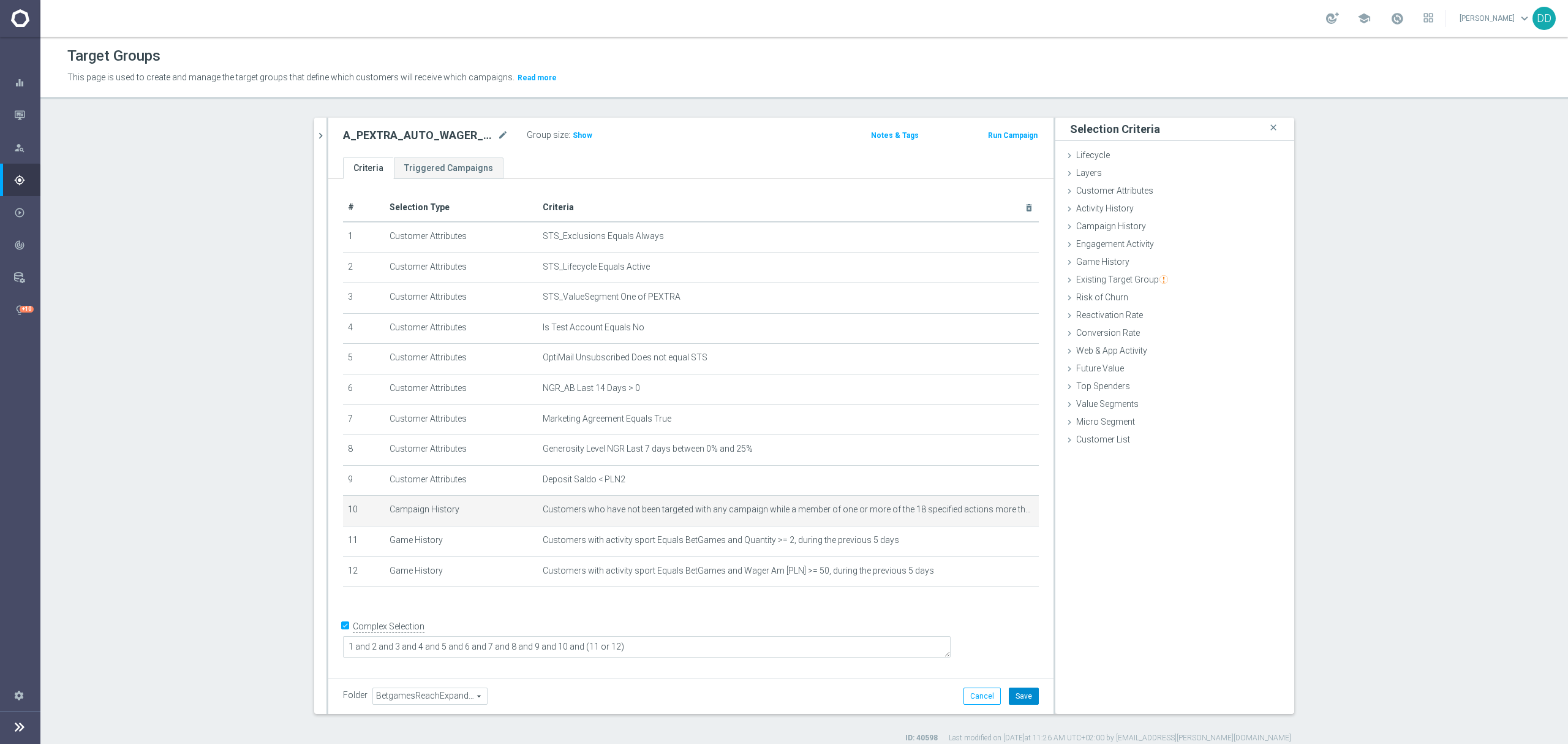
click at [1026, 702] on button "Save" at bounding box center [1023, 696] width 30 height 17
click at [314, 126] on button "chevron_right" at bounding box center [320, 136] width 12 height 36
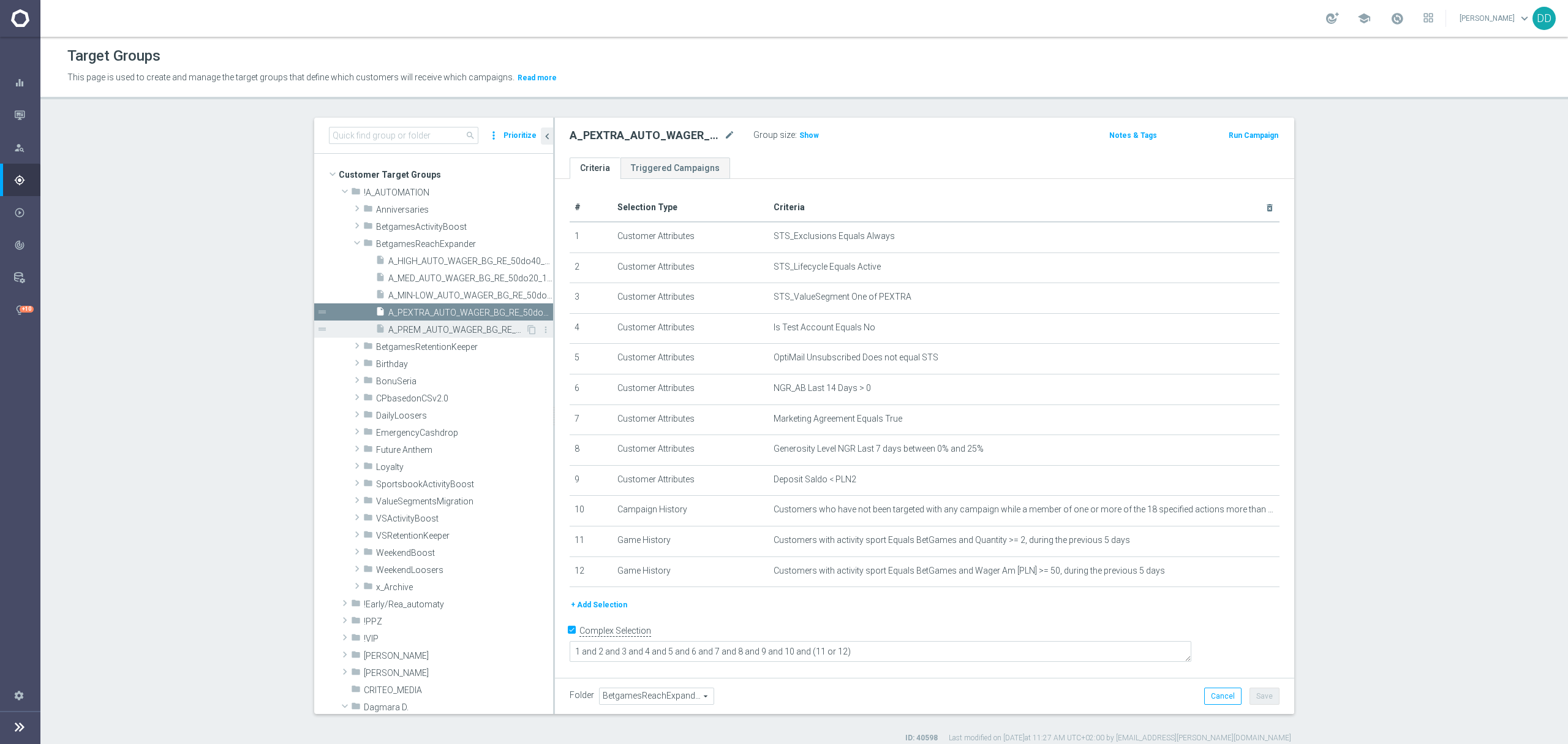
click at [446, 324] on div "insert_drive_file A_PREM _AUTO_WAGER_BG_RE_50do70_14d" at bounding box center [450, 329] width 150 height 17
click at [730, 139] on div "A_PREM _AUTO_WAGER_BG_RE_50do70_14d mode_edit" at bounding box center [661, 135] width 184 height 17
click at [727, 137] on icon "mode_edit" at bounding box center [729, 136] width 11 height 15
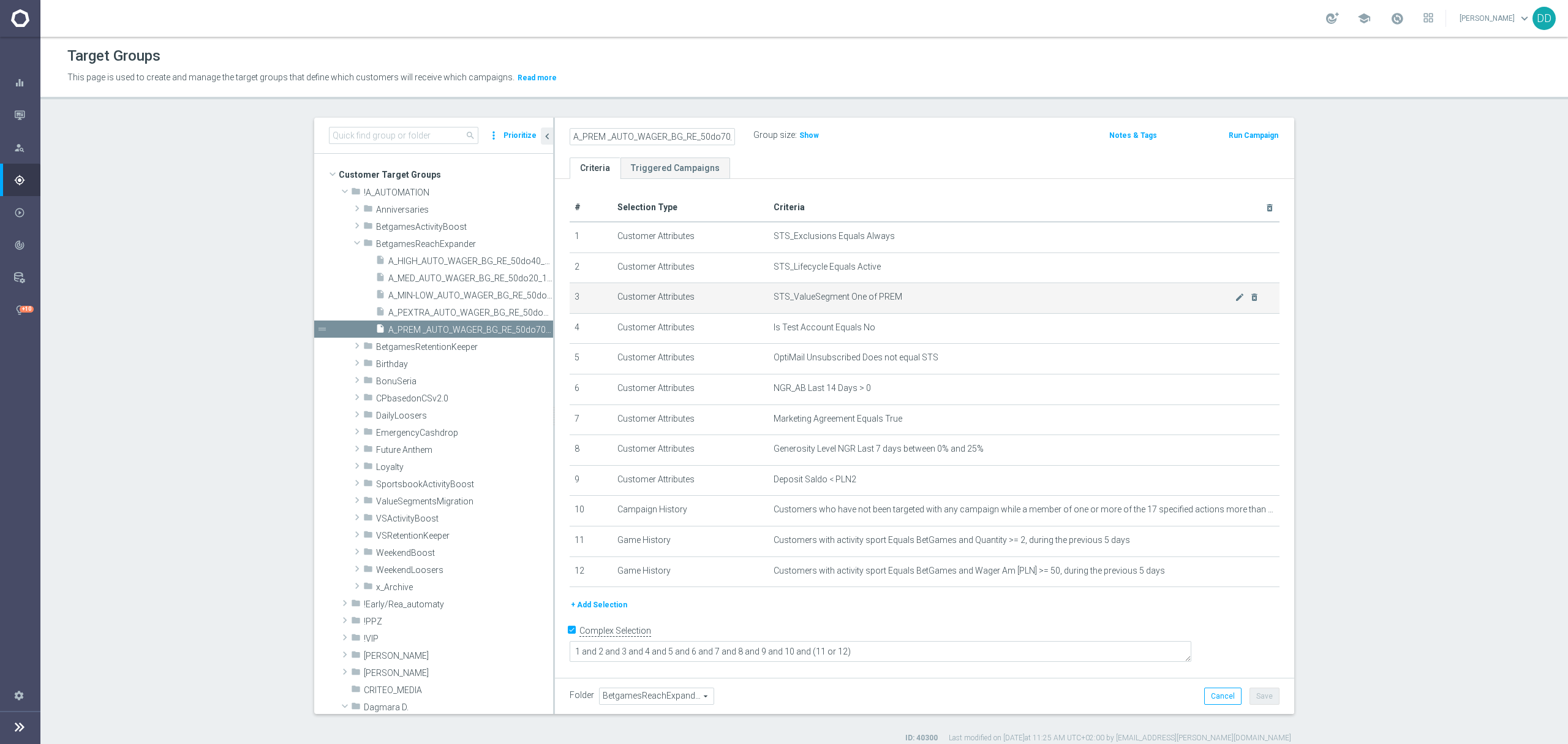
scroll to position [0, 13]
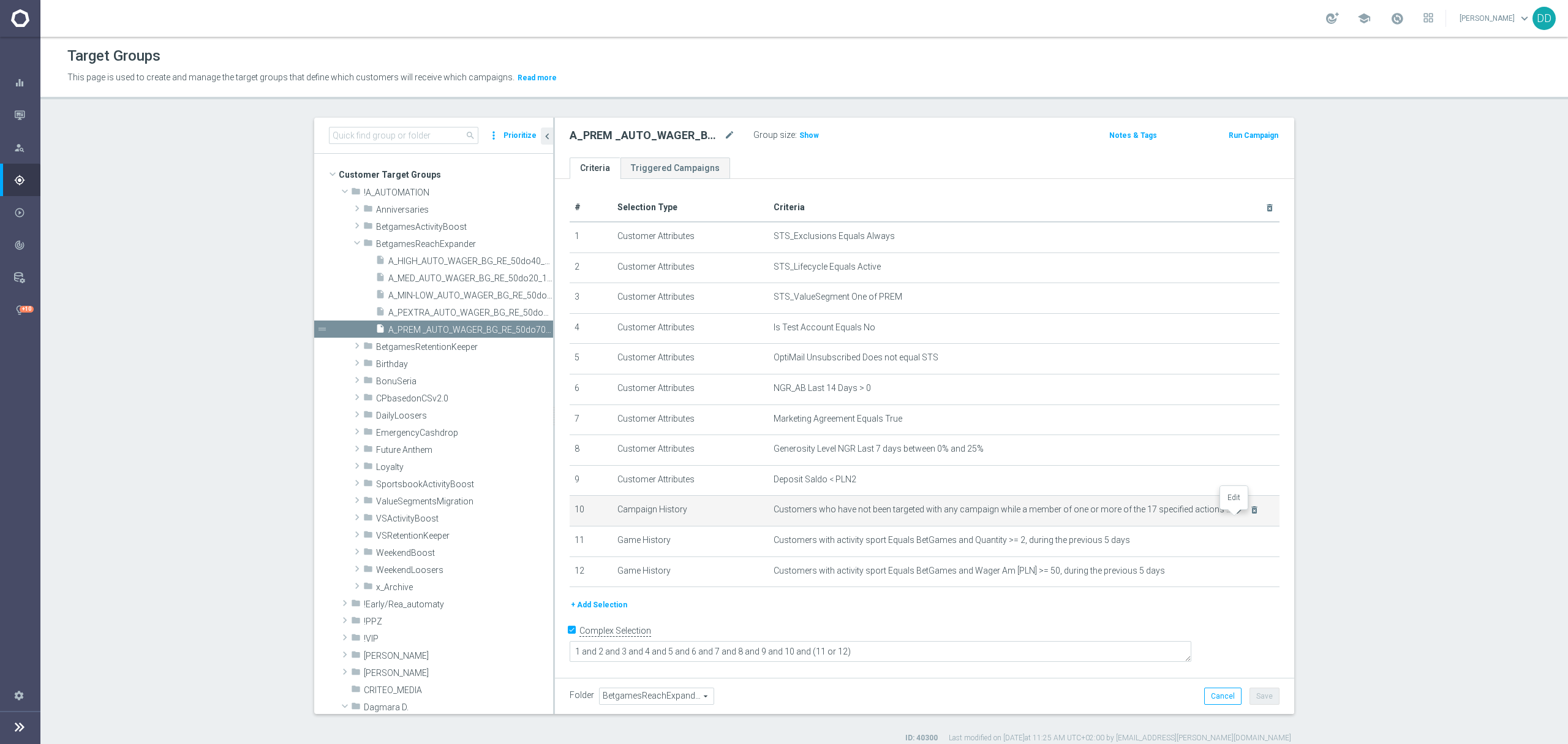
click at [1235, 514] on icon "mode_edit" at bounding box center [1239, 509] width 10 height 10
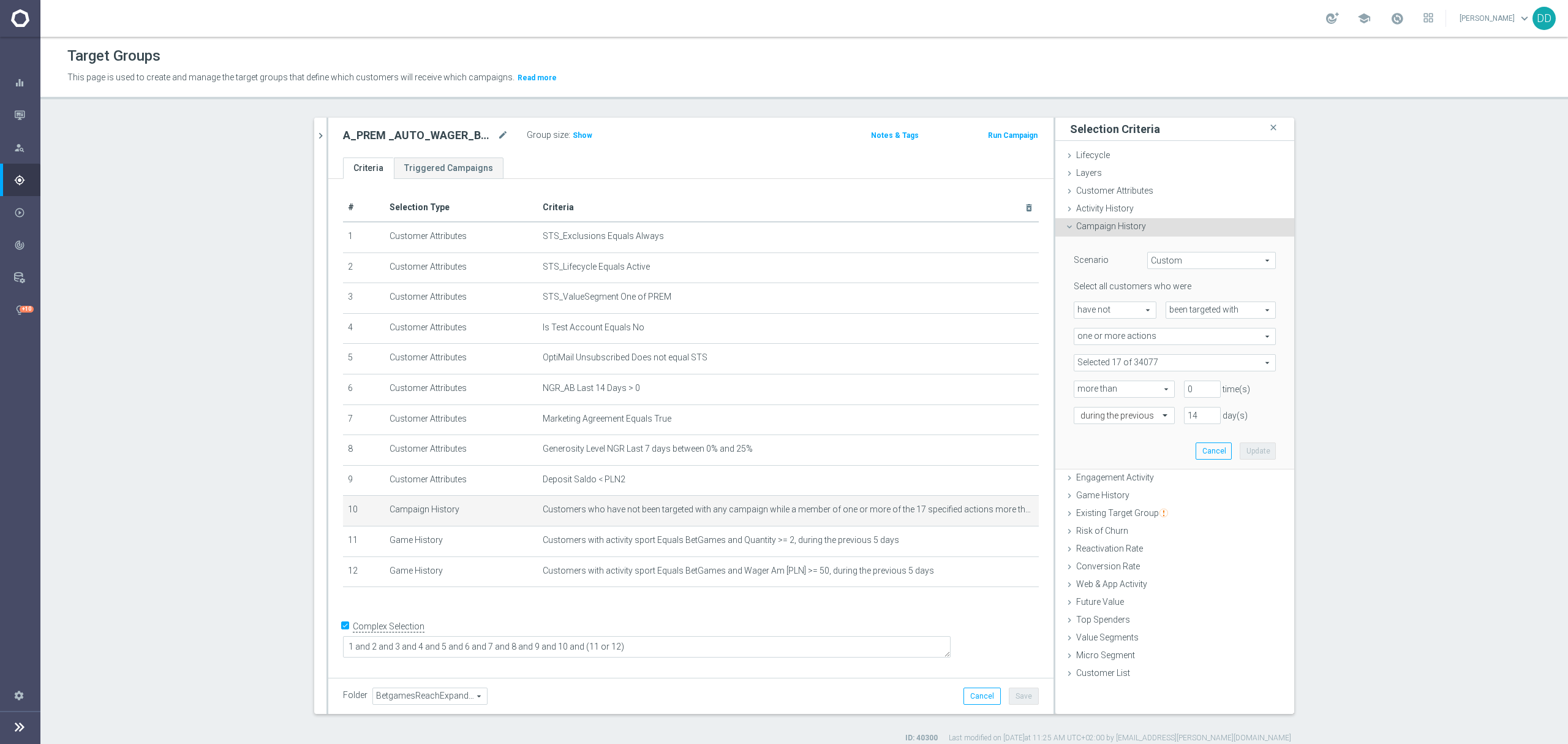
click at [1142, 359] on span at bounding box center [1175, 362] width 201 height 16
click at [1144, 362] on input "search" at bounding box center [1174, 362] width 202 height 17
paste input "A_PREM _AUTO_WAGER_BG_RE_50do70_14d"
type input "A_PREM _AUTO_WAGER_BG_RE_50do70_14d"
click at [1083, 422] on input "A_PREM _AUTO_WAGER_BG_RE_50do70_14d" at bounding box center [1087, 424] width 8 height 8
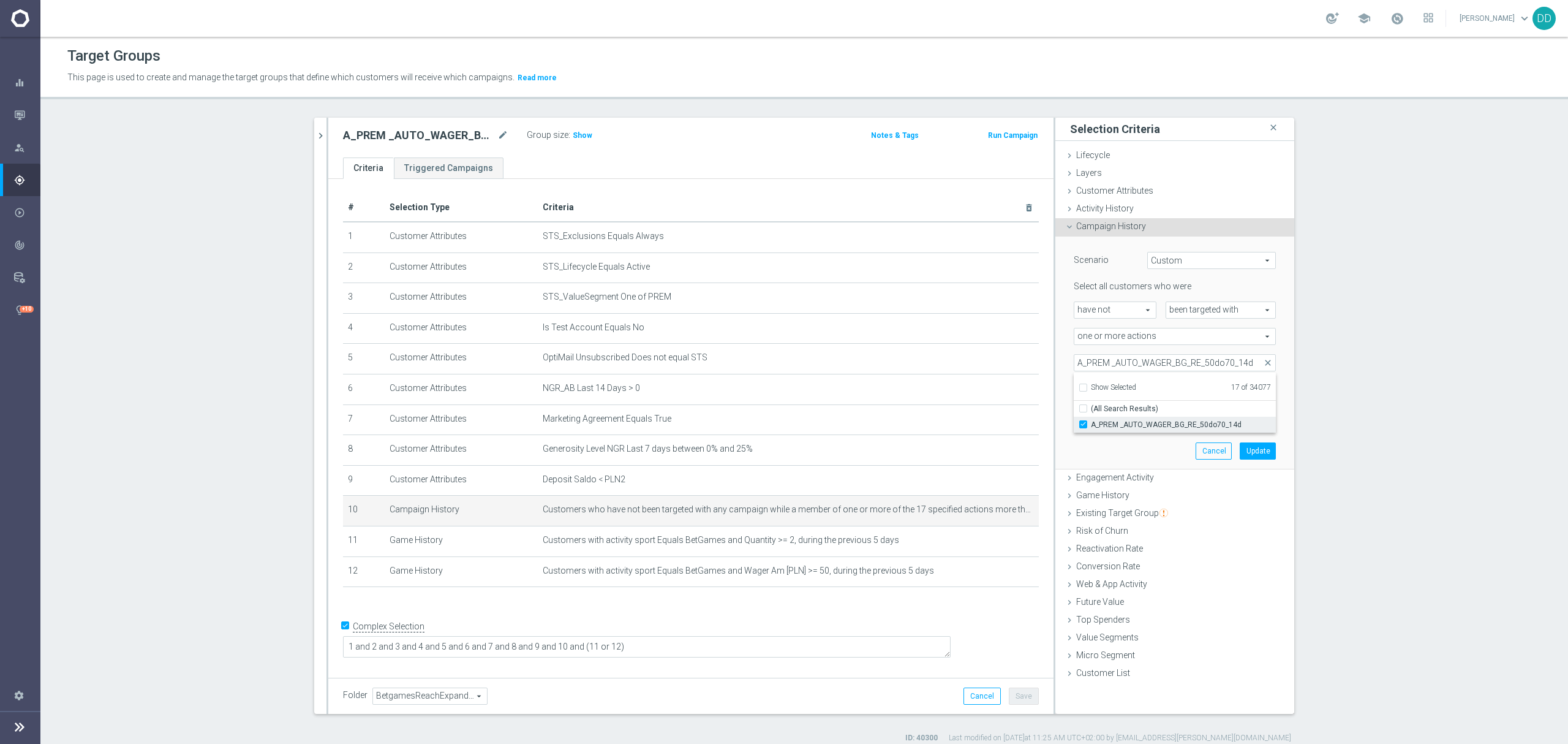
checkbox input "true"
type input "Selected 18 of 34077"
click at [1258, 452] on button "Update" at bounding box center [1257, 450] width 36 height 17
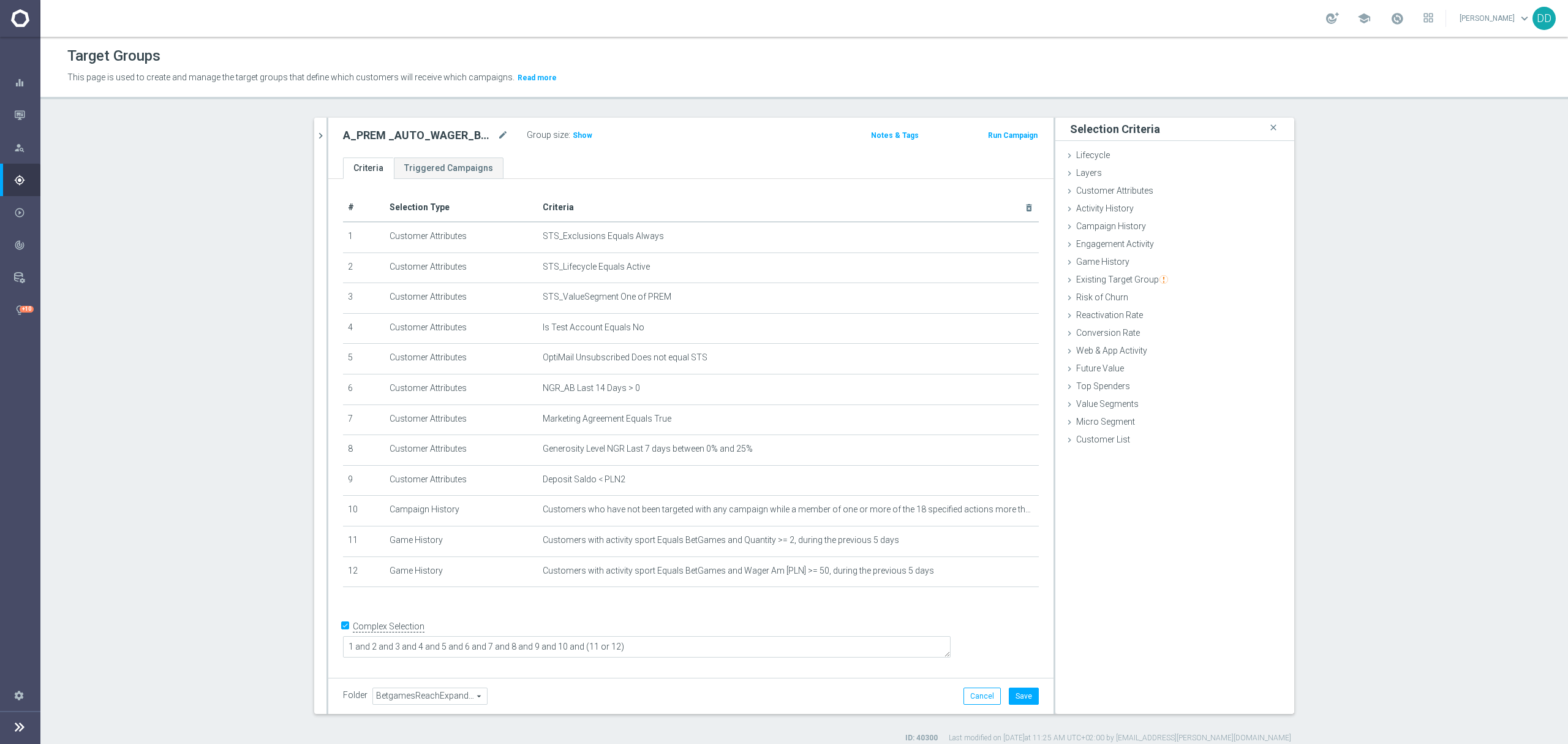
click at [307, 147] on div "search more_vert Prioritize Customer Target Groups library_add create_new_folder" at bounding box center [804, 430] width 1028 height 625
click at [316, 139] on icon "chevron_right" at bounding box center [320, 136] width 12 height 12
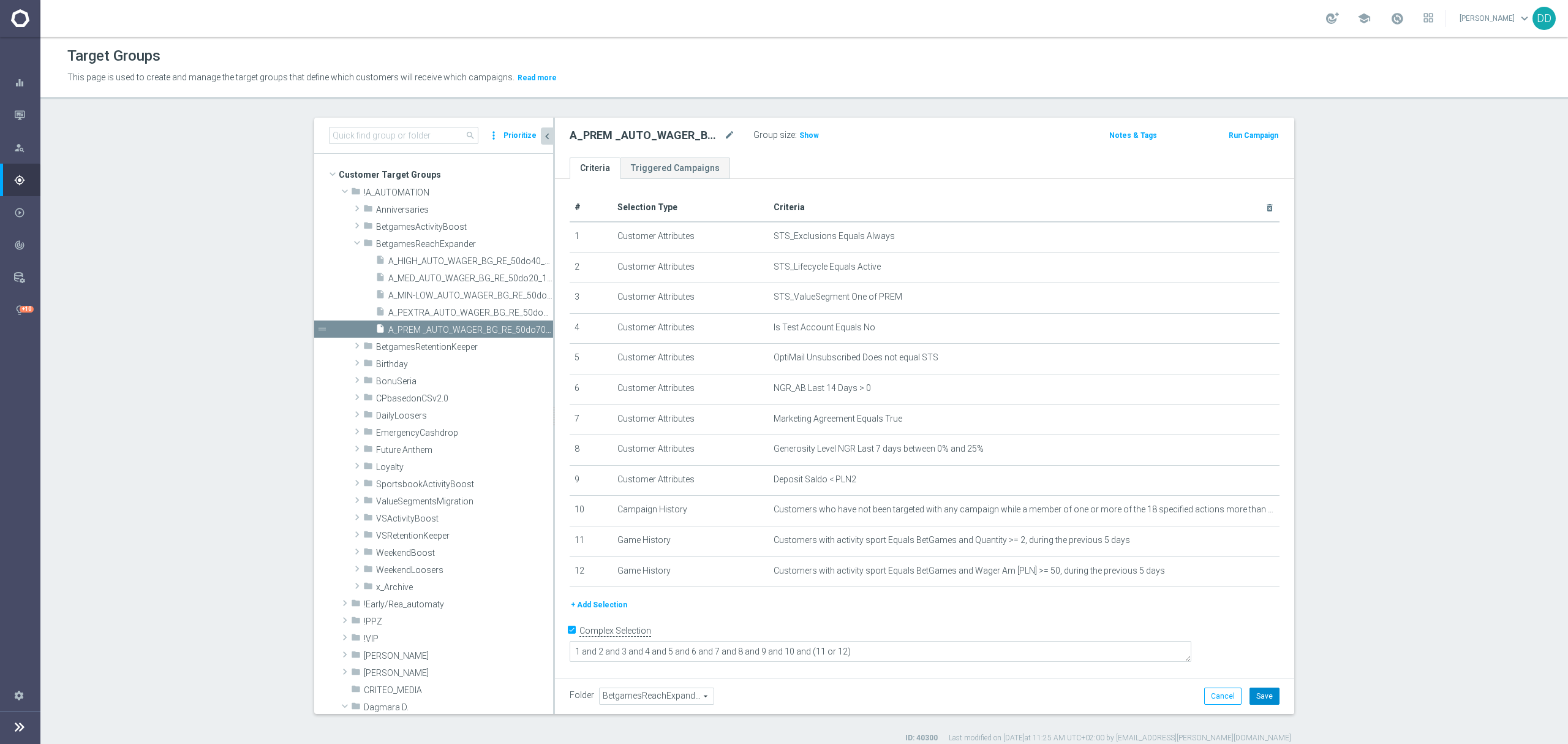
click at [1259, 702] on button "Save" at bounding box center [1264, 696] width 30 height 17
click at [414, 259] on span "A_HIGH_AUTO_WAGER_BG_RE_50do40_14d" at bounding box center [457, 261] width 137 height 10
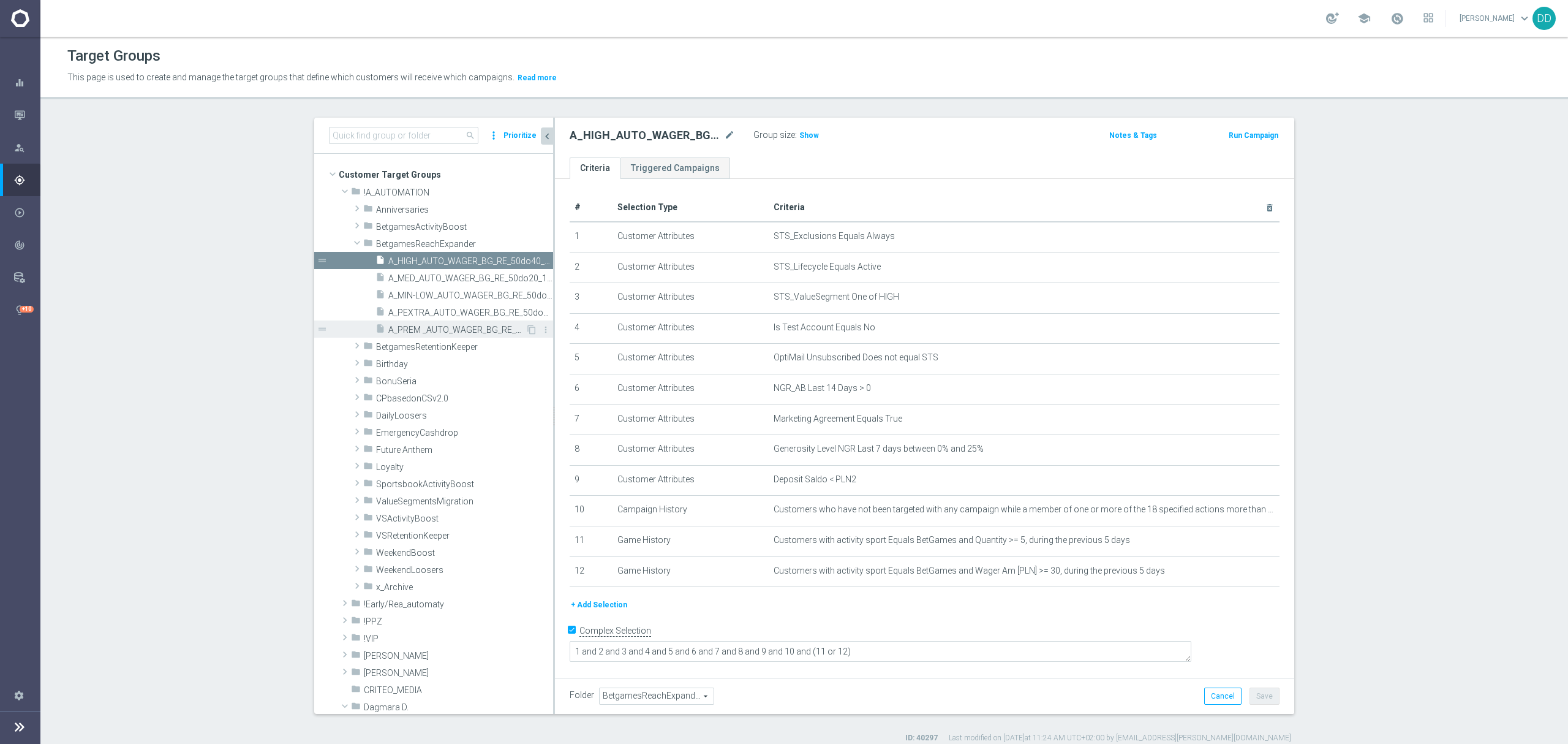
click at [442, 325] on span "A_PREM _AUTO_WAGER_BG_RE_50do70_14d" at bounding box center [457, 330] width 137 height 10
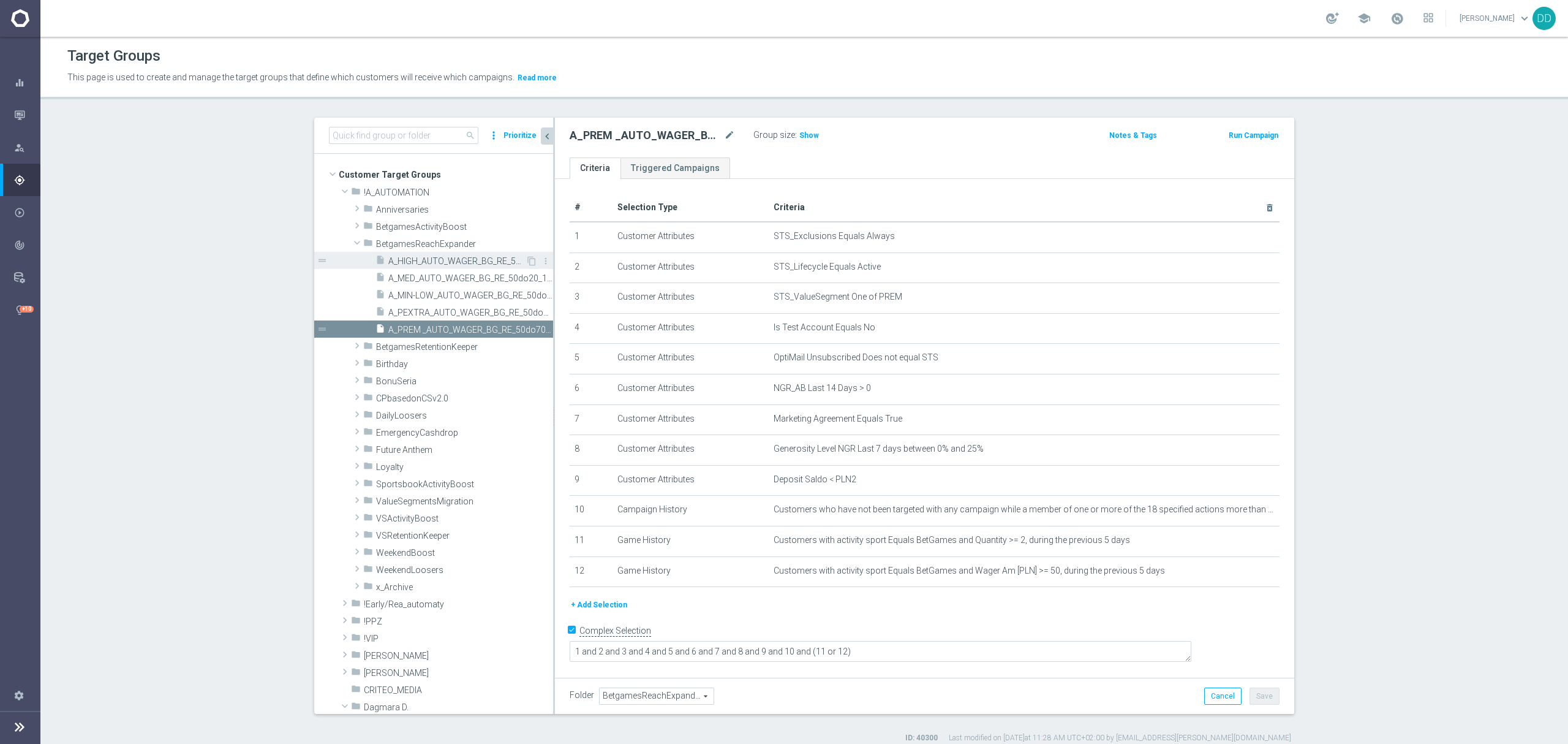
click at [436, 265] on span "A_HIGH_AUTO_WAGER_BG_RE_50do40_14d" at bounding box center [457, 261] width 137 height 10
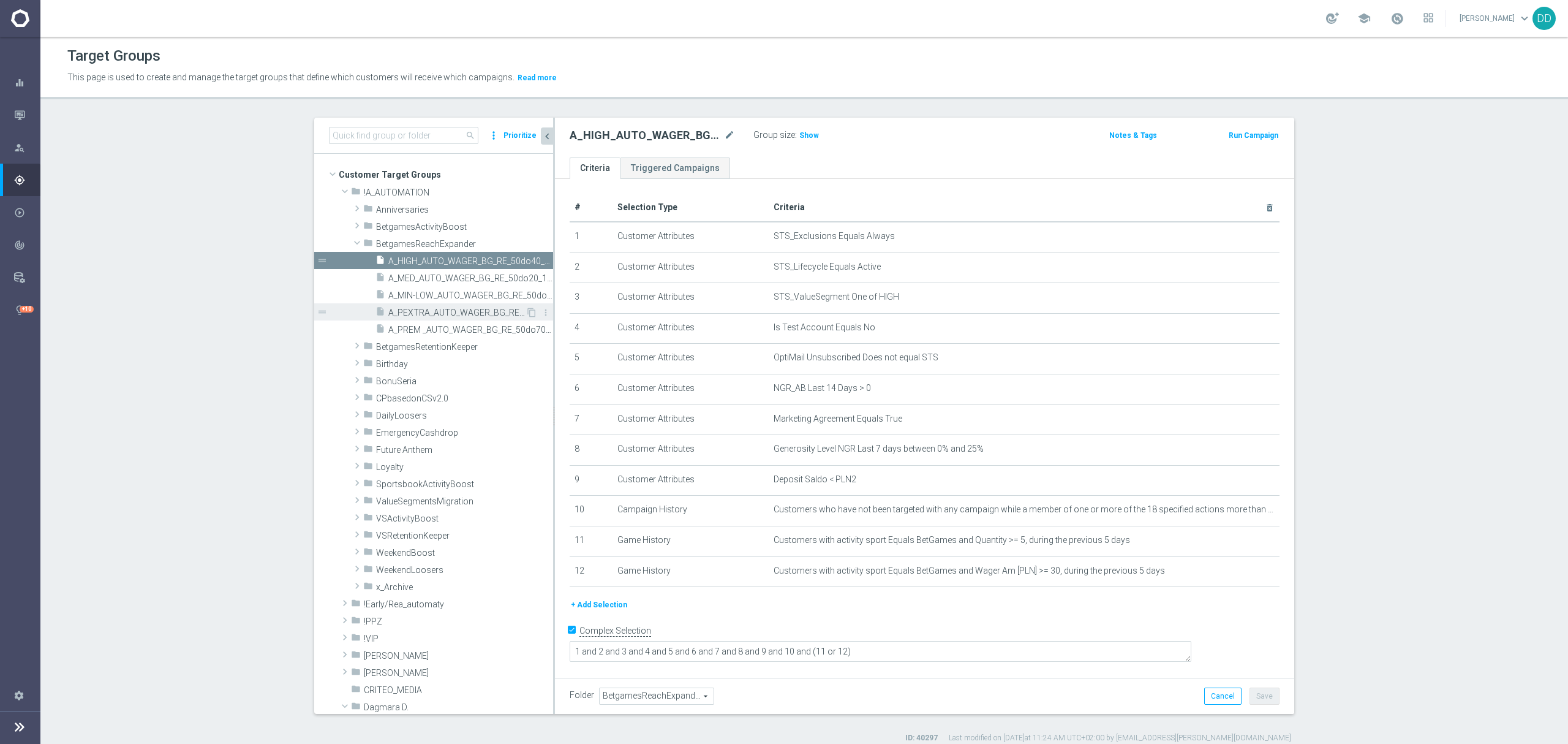
click at [437, 304] on div "insert_drive_file A_PEXTRA_AUTO_WAGER_BG_RE_50do100_14d" at bounding box center [450, 312] width 150 height 17
click at [446, 287] on div "insert_drive_file A_MIN-LOW_AUTO_WAGER_BG_RE_50do10_14d" at bounding box center [450, 294] width 150 height 17
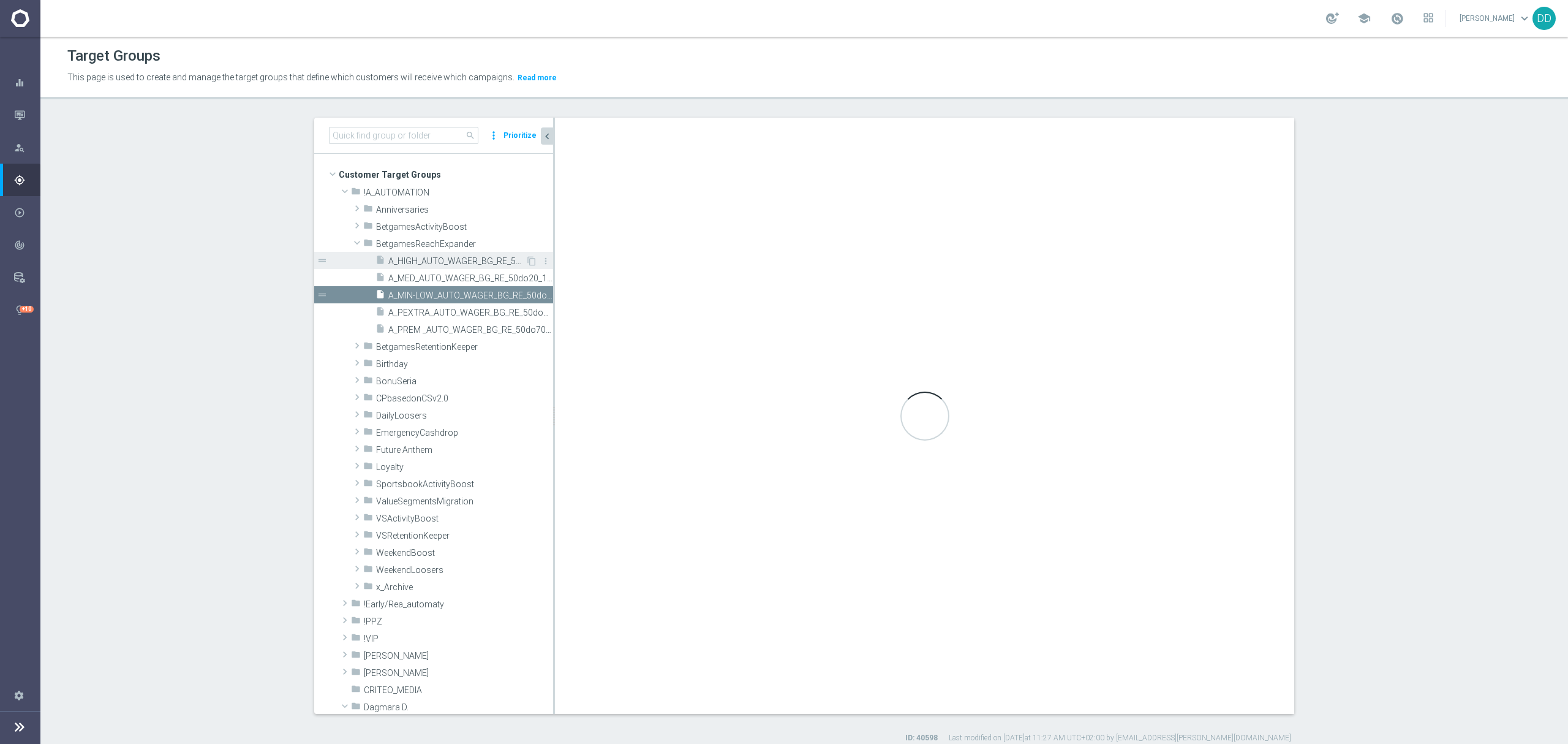
click at [448, 268] on div "insert_drive_file A_HIGH_AUTO_WAGER_BG_RE_50do40_14d" at bounding box center [450, 260] width 150 height 17
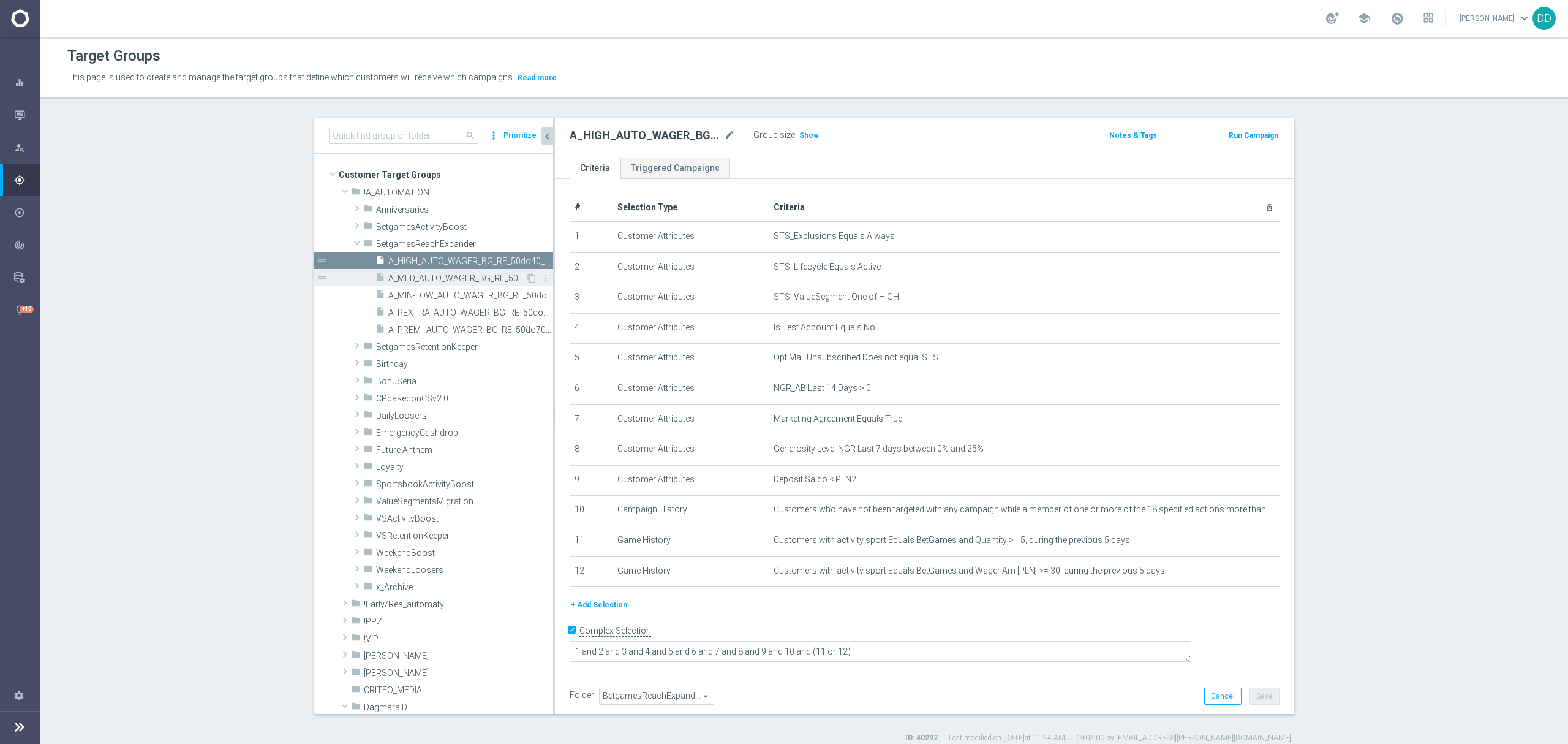
click at [452, 273] on span "A_MED_AUTO_WAGER_BG_RE_50do20_14d" at bounding box center [457, 278] width 137 height 10
click at [455, 256] on div "insert_drive_file A_HIGH_AUTO_WAGER_BG_RE_50do40_14d" at bounding box center [450, 260] width 150 height 17
click at [462, 290] on div "insert_drive_file A_MIN-LOW_AUTO_WAGER_BG_RE_50do10_14d" at bounding box center [450, 294] width 150 height 17
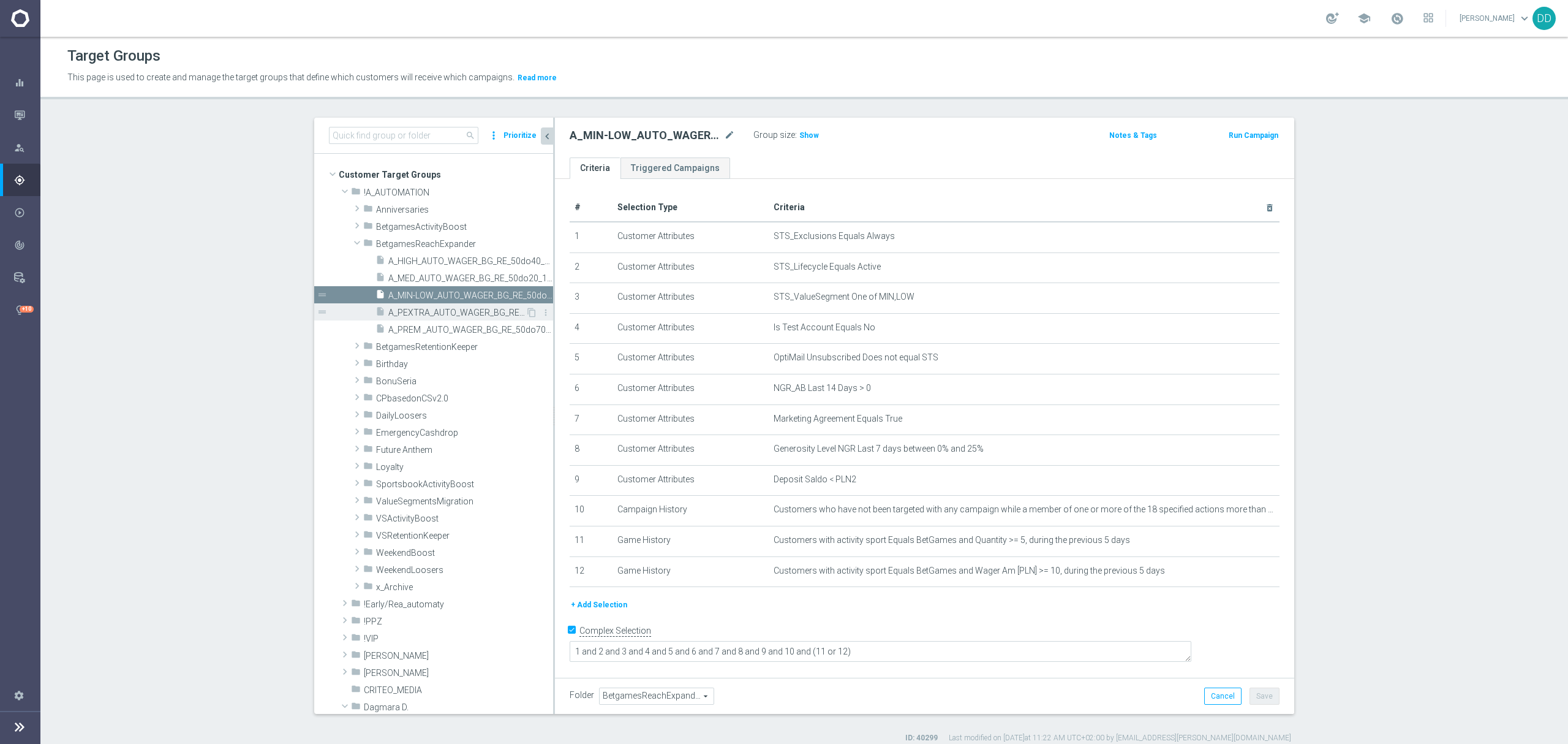
click at [465, 314] on span "A_PEXTRA_AUTO_WAGER_BG_RE_50do100_14d" at bounding box center [457, 312] width 137 height 10
click at [461, 332] on span "A_PREM _AUTO_WAGER_BG_RE_50do70_14d" at bounding box center [457, 330] width 137 height 10
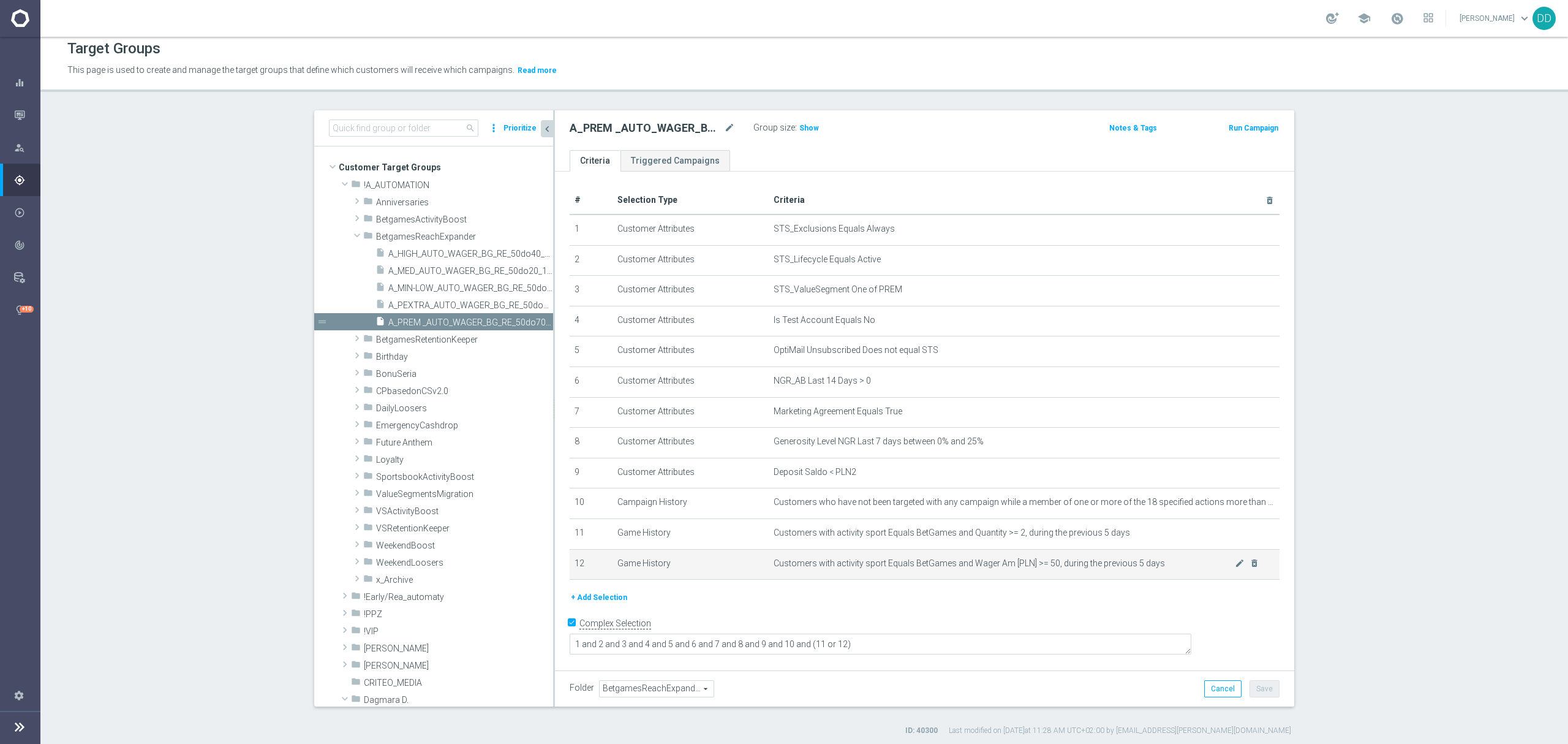
scroll to position [11, 0]
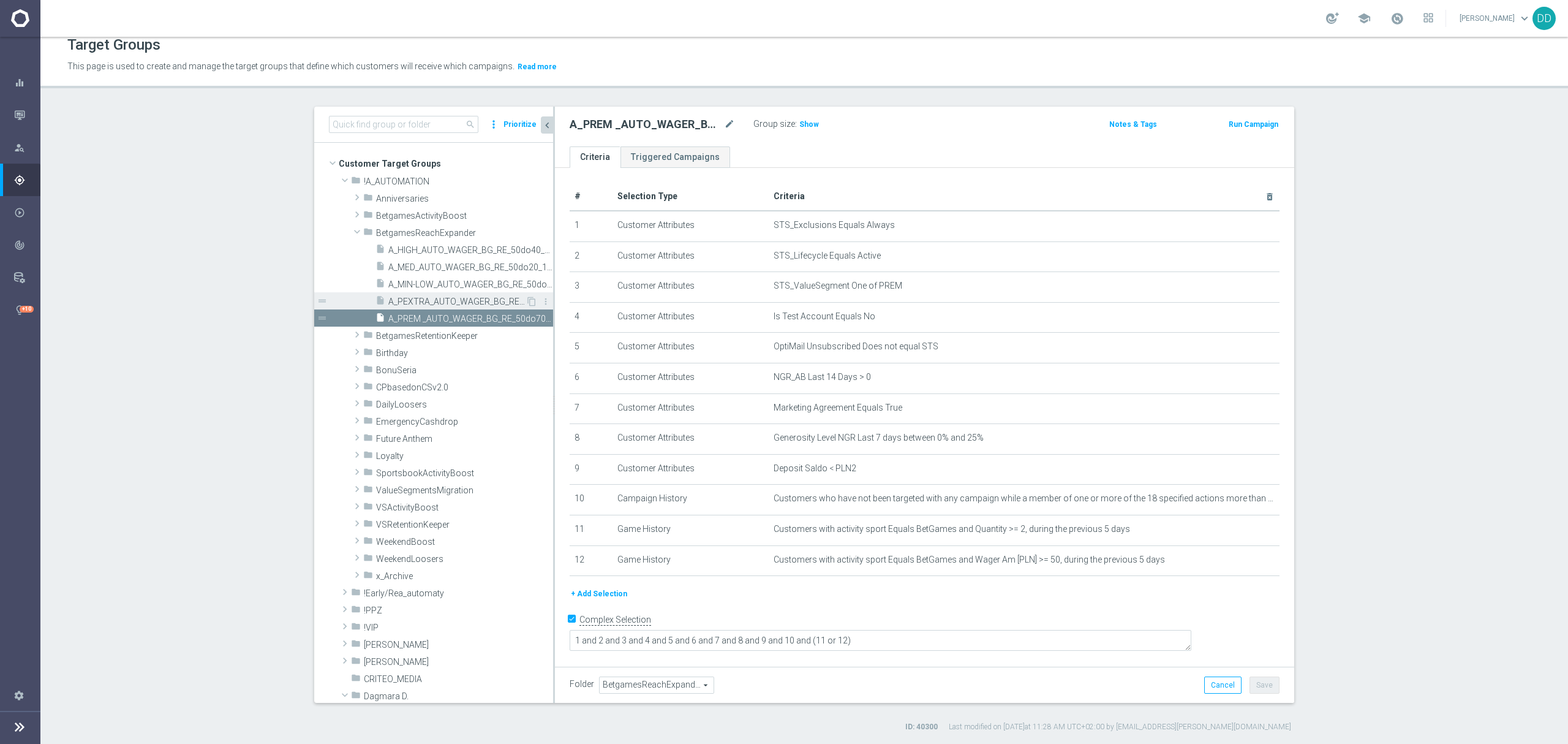
click at [462, 303] on span "A_PEXTRA_AUTO_WAGER_BG_RE_50do100_14d" at bounding box center [457, 302] width 137 height 10
click at [454, 289] on span "A_MIN-LOW_AUTO_WAGER_BG_RE_50do10_14d" at bounding box center [457, 285] width 137 height 10
click at [452, 271] on span "A_MED_AUTO_WAGER_BG_RE_50do20_14d" at bounding box center [457, 268] width 137 height 10
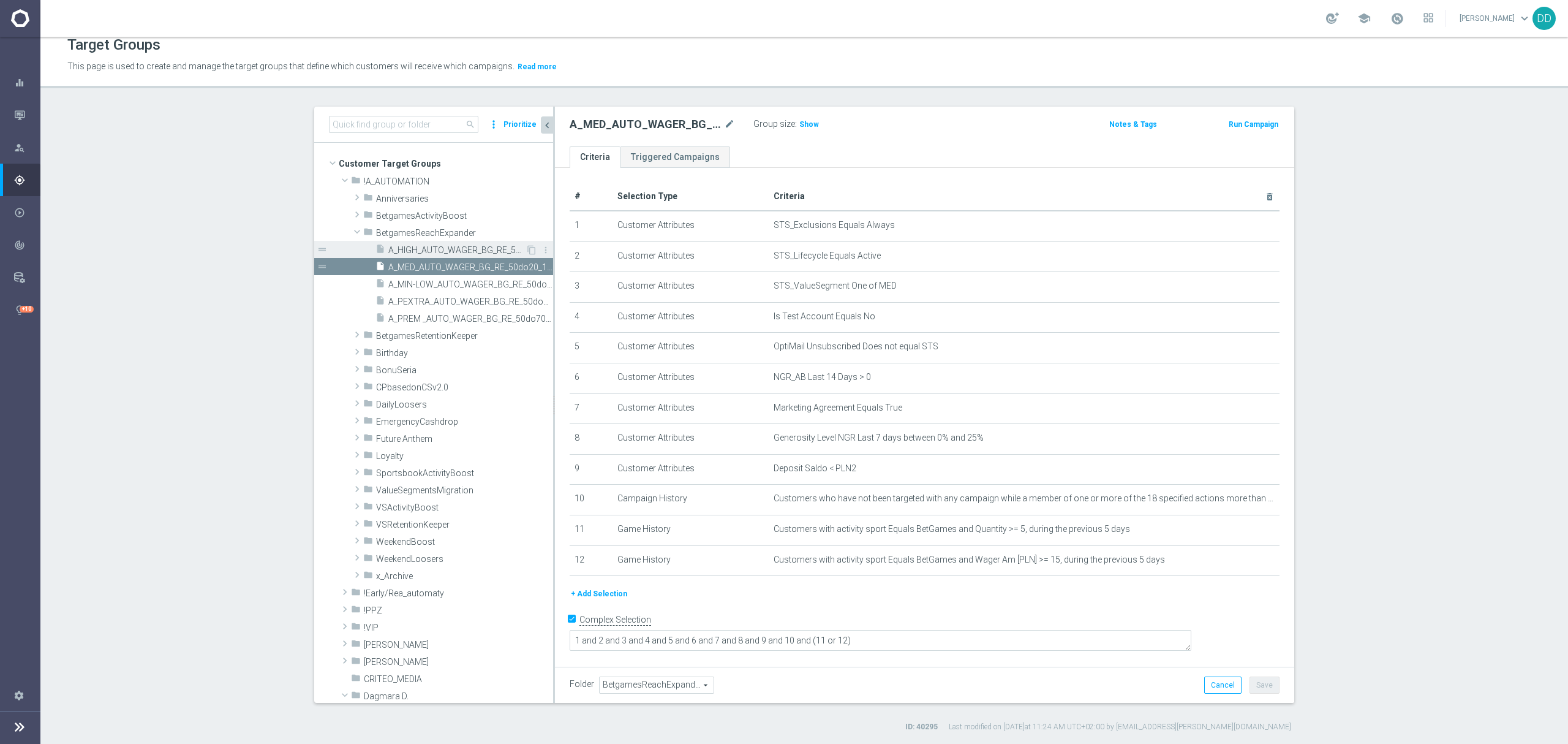
click at [453, 253] on span "A_HIGH_AUTO_WAGER_BG_RE_50do40_14d" at bounding box center [457, 250] width 137 height 10
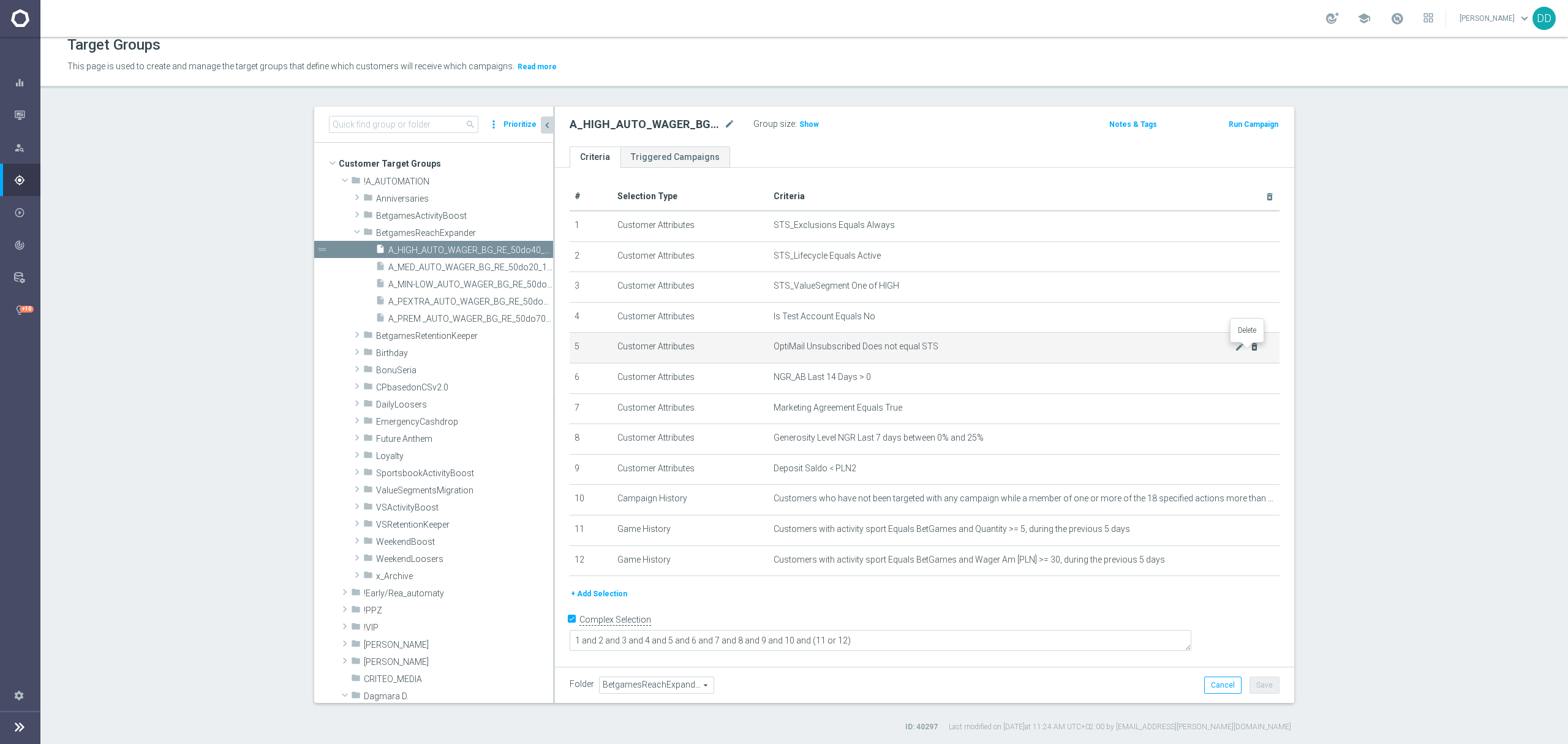
click at [1252, 350] on icon "delete_forever" at bounding box center [1254, 347] width 10 height 10
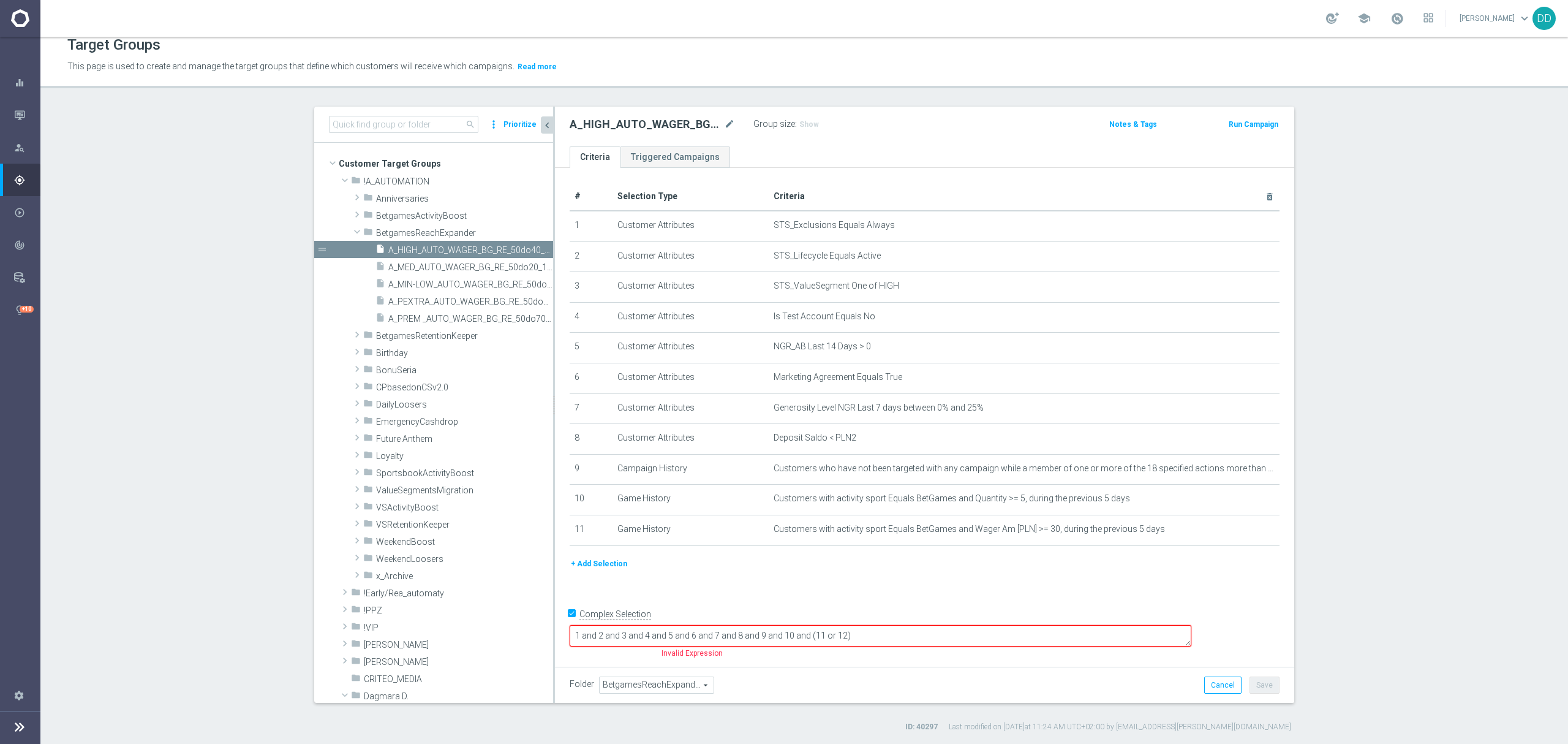
drag, startPoint x: 949, startPoint y: 630, endPoint x: 876, endPoint y: 643, distance: 74.1
click at [876, 643] on textarea "1 and 2 and 3 and 4 and 5 and 6 and 7 and 8 and 9 and 10 and (11 or 12)" at bounding box center [880, 635] width 622 height 22
click at [864, 637] on textarea "1 and 2 and 3 and 4 and 5 and 6 and 7 and 8 and 9 and 10 or 11" at bounding box center [880, 635] width 622 height 22
click at [914, 640] on textarea "1 and 2 and 3 and 4 and 5 and 6 and 7 and 8 and 9 and (10 or 11" at bounding box center [880, 635] width 622 height 22
drag, startPoint x: 589, startPoint y: 119, endPoint x: 552, endPoint y: 118, distance: 37.0
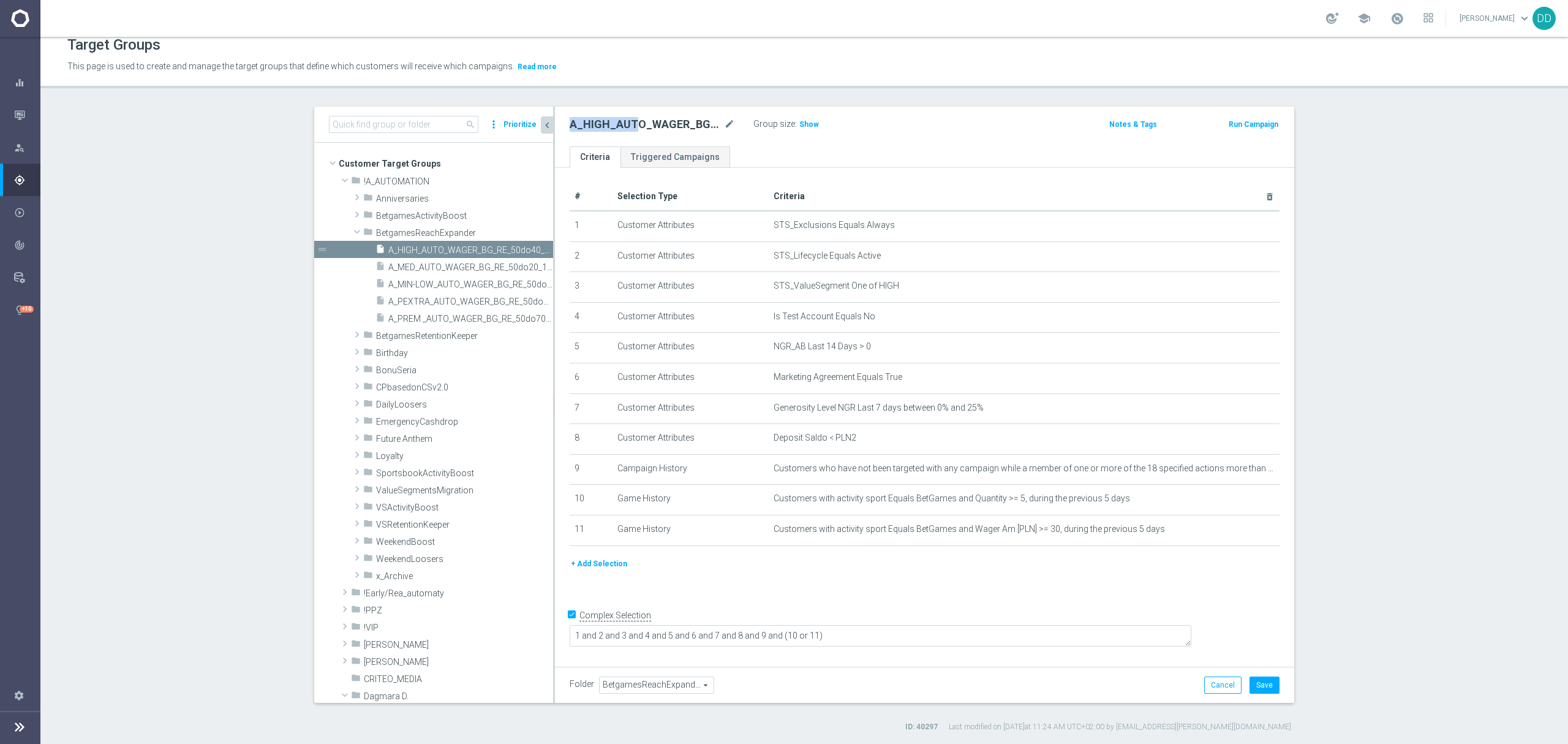
click at [554, 118] on div "A_HIGH_AUTO_WAGER_BG_RE_50do40_14d mode_edit Group size : Show Notes & Tags Run…" at bounding box center [924, 126] width 739 height 40
click at [643, 121] on h2 "A_HIGH_AUTO_WAGER_BG_RE_50do40_14d" at bounding box center [645, 124] width 152 height 15
drag, startPoint x: 630, startPoint y: 121, endPoint x: 561, endPoint y: 108, distance: 70.2
click at [561, 108] on div "A_HIGH_AUTO_WAGER_BG_RE_50do40_14d mode_edit Group size : Show Notes & Tags Run…" at bounding box center [924, 126] width 739 height 40
click at [660, 120] on h2 "A_HIGH_AUTO_WAGER_BG_RE_50do40_14d" at bounding box center [645, 124] width 152 height 15
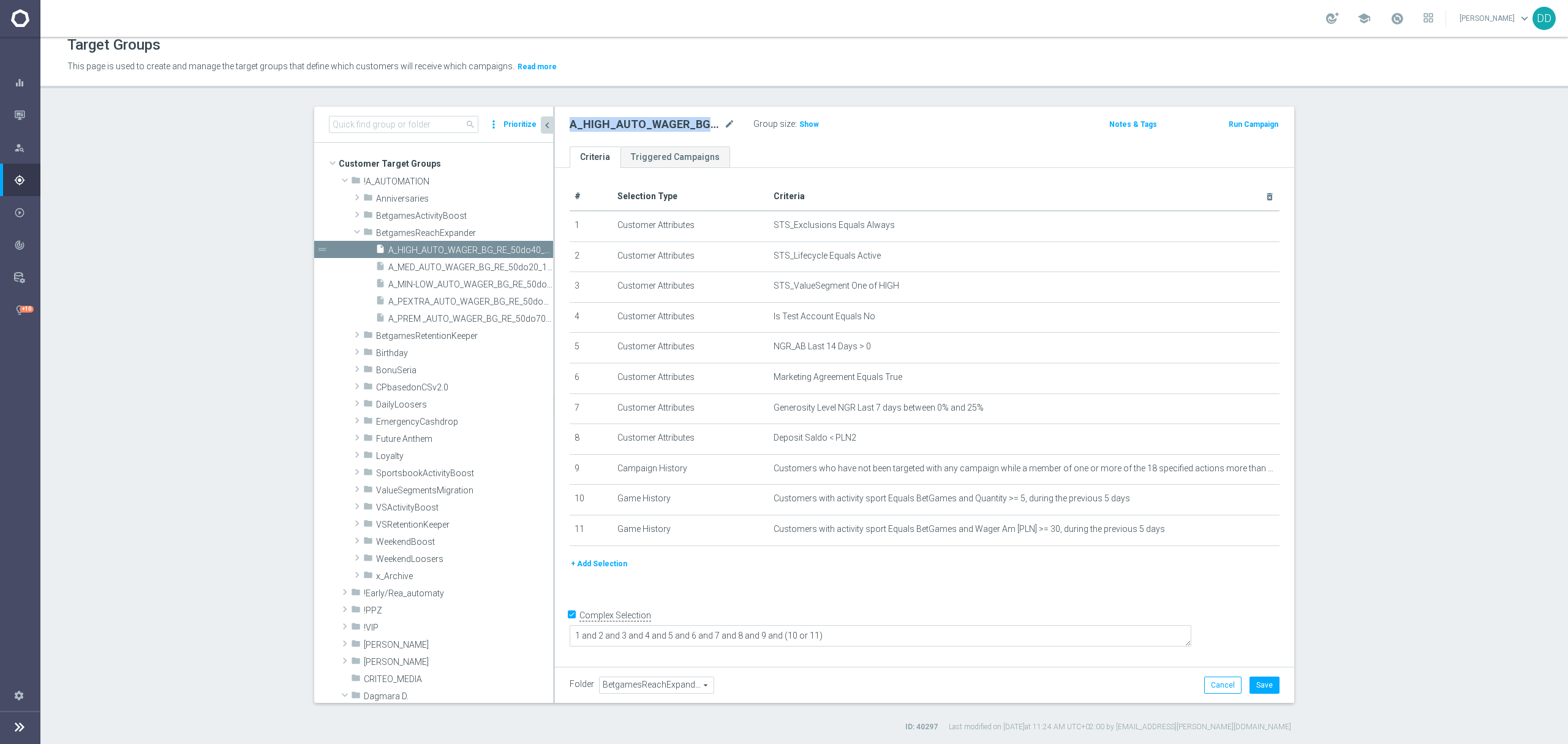
drag, startPoint x: 660, startPoint y: 120, endPoint x: 575, endPoint y: 116, distance: 85.1
click at [575, 116] on div "A_HIGH_AUTO_WAGER_BG_RE_50do40_14d mode_edit" at bounding box center [661, 124] width 184 height 17
click at [635, 119] on h2 "A_HIGH_AUTO_WAGER_BG_RE_50do40_14d" at bounding box center [645, 124] width 152 height 15
click at [799, 122] on span "Show" at bounding box center [809, 124] width 19 height 9
click at [431, 289] on span "A_MIN-LOW_AUTO_WAGER_BG_RE_50do10_14d" at bounding box center [457, 285] width 137 height 10
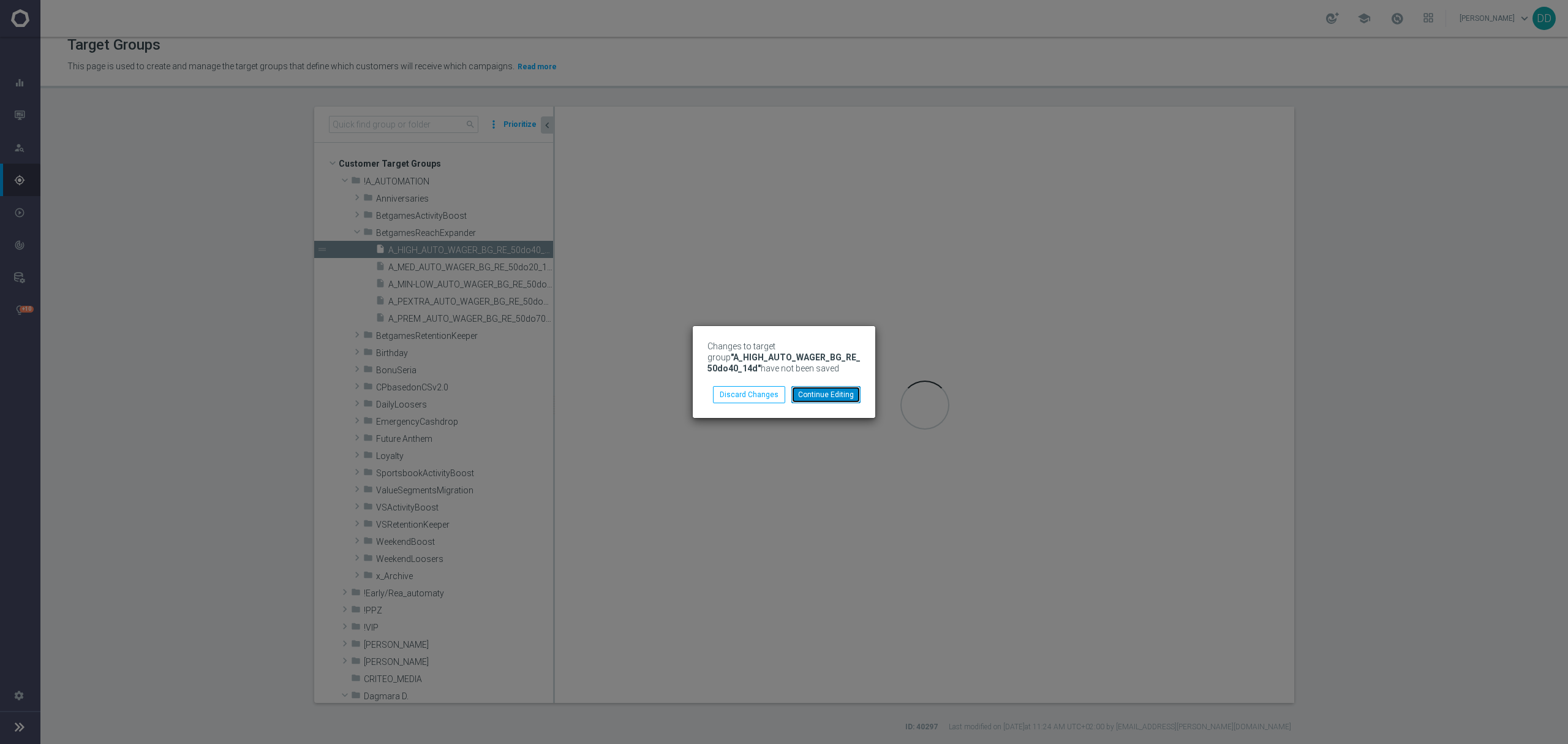
click at [815, 403] on button "Continue Editing" at bounding box center [826, 394] width 69 height 17
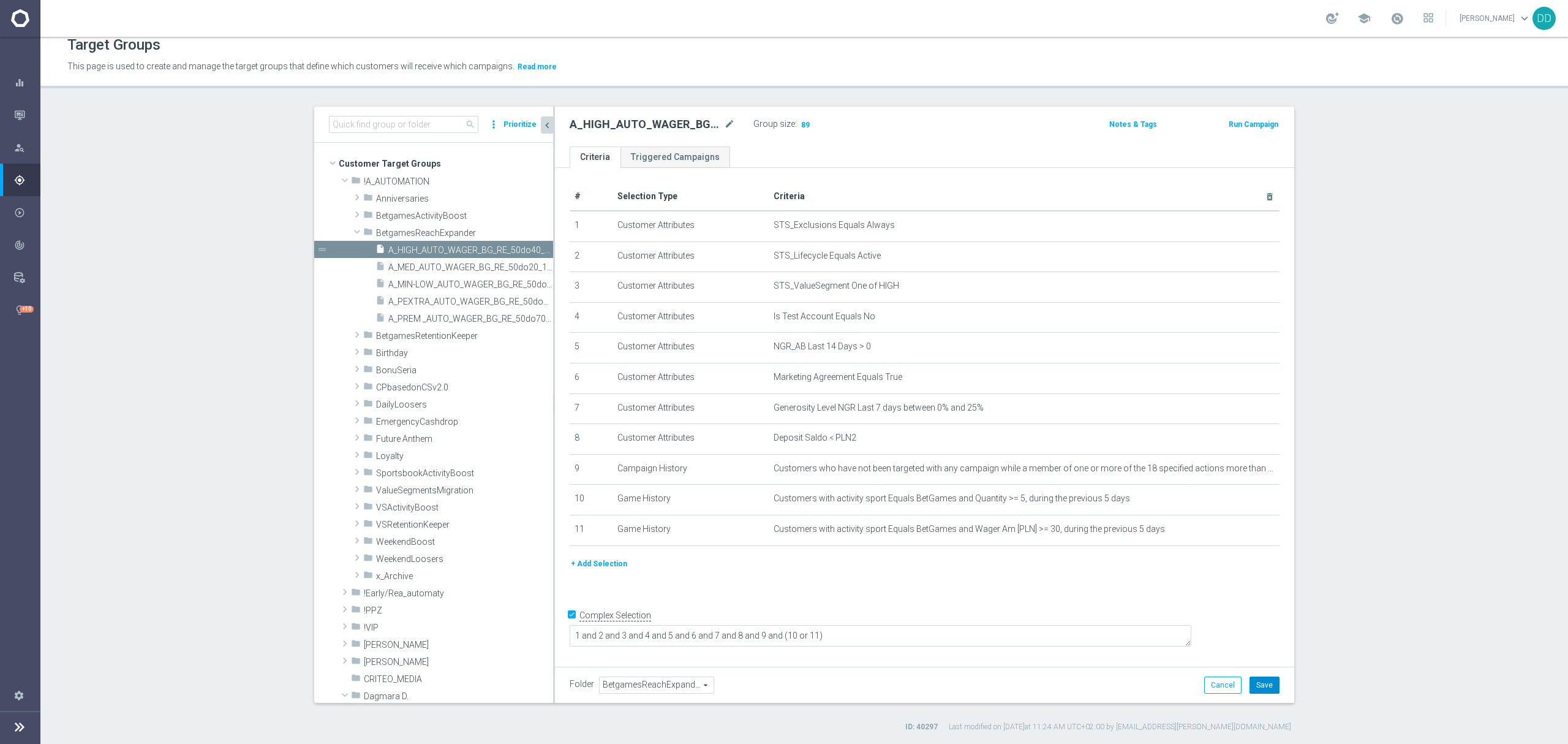
click at [1258, 684] on button "Save" at bounding box center [1264, 684] width 30 height 17
click at [441, 267] on span "A_MED_AUTO_WAGER_BG_RE_50do20_14d" at bounding box center [457, 268] width 137 height 10
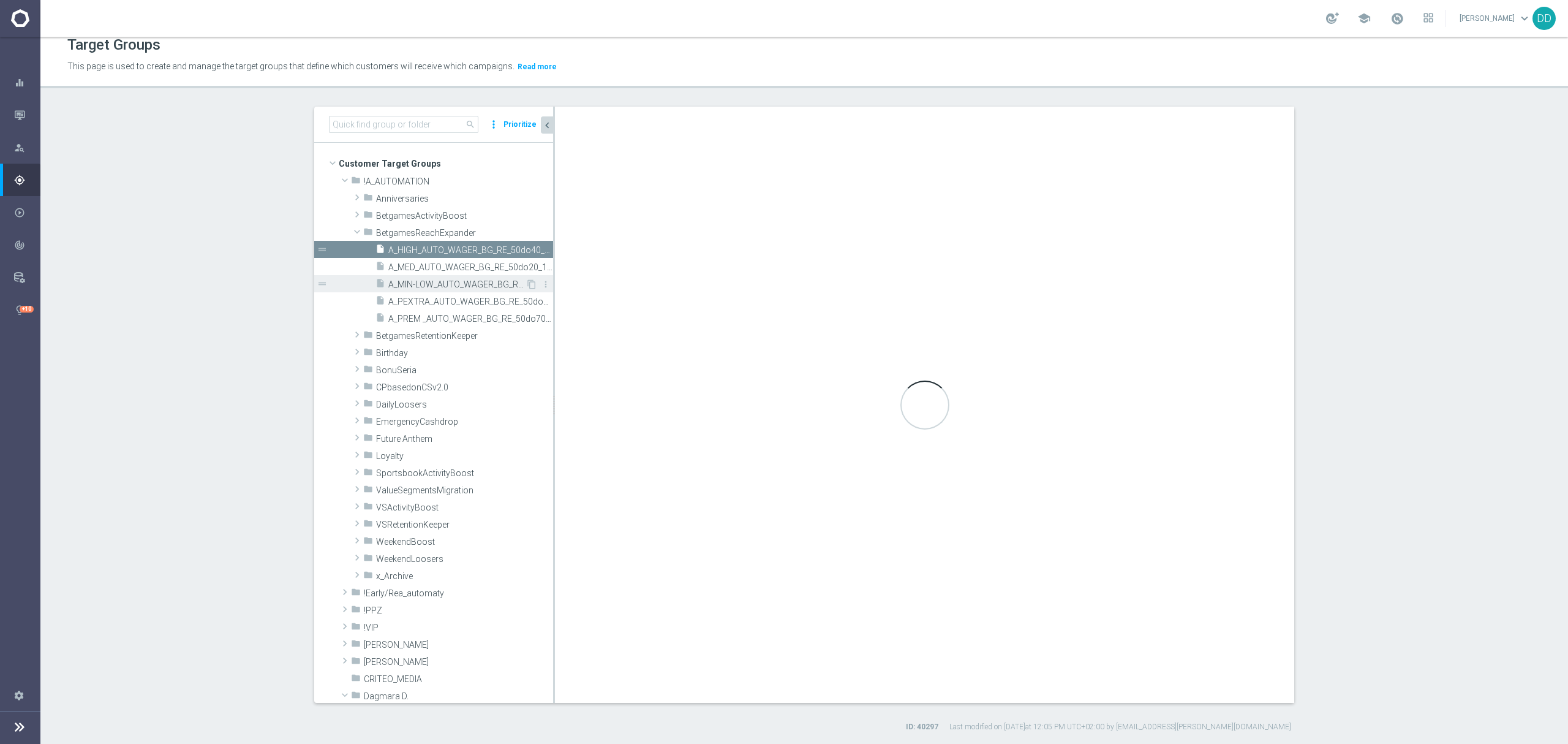
click at [430, 289] on span "A_MIN-LOW_AUTO_WAGER_BG_RE_50do10_14d" at bounding box center [457, 285] width 137 height 10
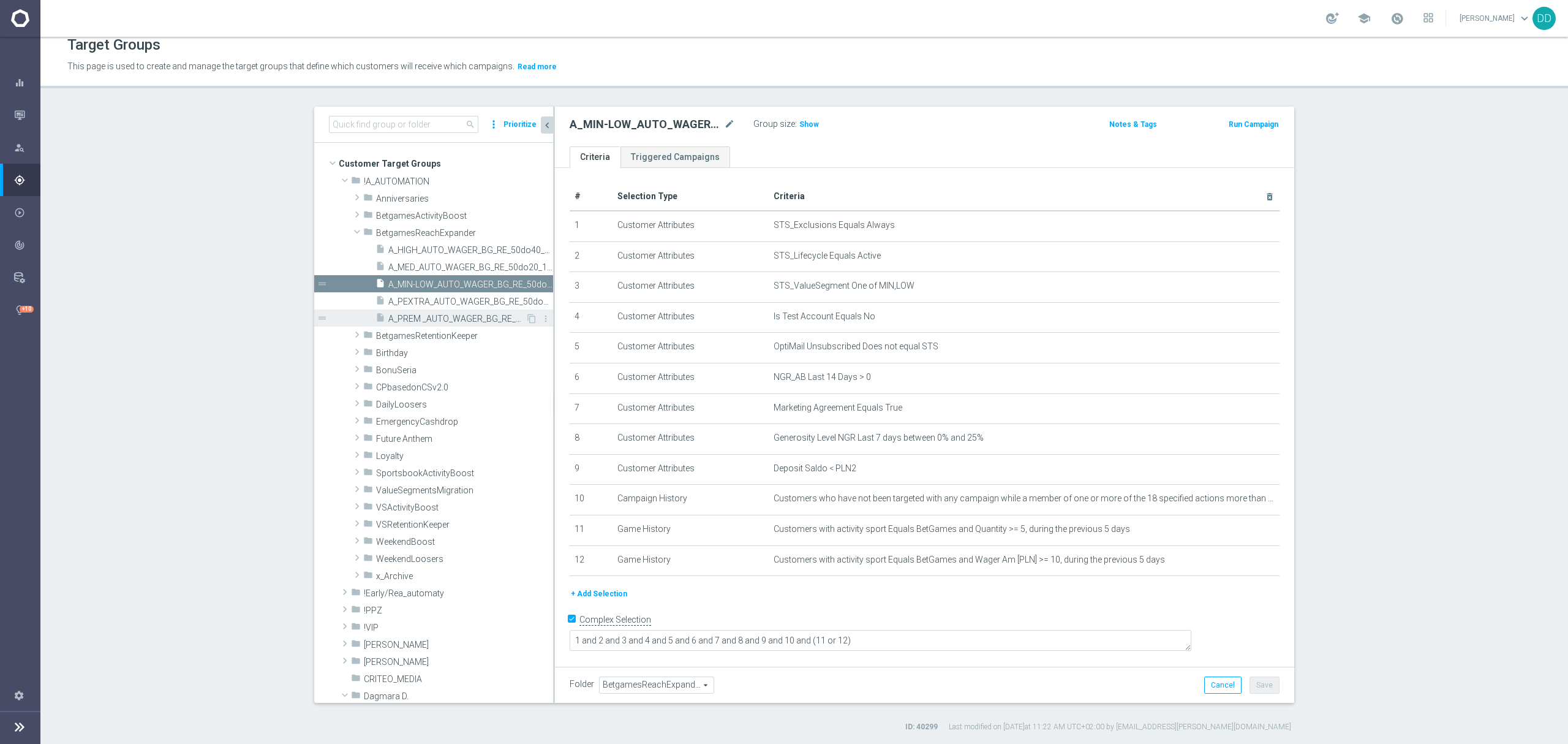
click at [415, 317] on span "A_PREM _AUTO_WAGER_BG_RE_50do70_14d" at bounding box center [457, 319] width 137 height 10
click at [464, 297] on span "A_PEXTRA_AUTO_WAGER_BG_RE_50do100_14d" at bounding box center [457, 302] width 137 height 10
click at [457, 287] on span "A_MIN-LOW_AUTO_WAGER_BG_RE_50do10_14d" at bounding box center [457, 285] width 137 height 10
click at [446, 261] on div "insert_drive_file A_MED_AUTO_WAGER_BG_RE_50do20_14d" at bounding box center [450, 266] width 150 height 17
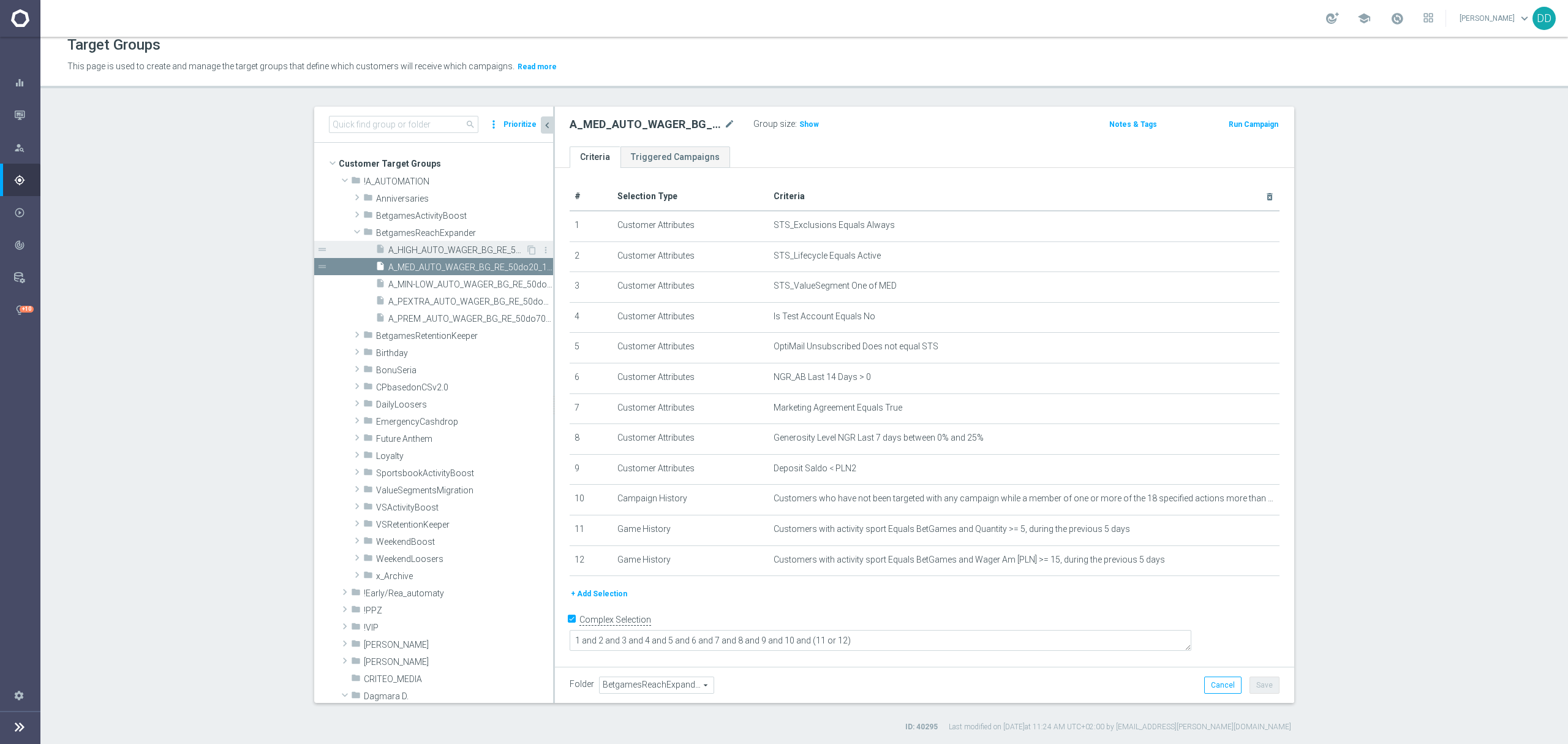
click at [442, 242] on div "insert_drive_file A_HIGH_AUTO_WAGER_BG_RE_50do40_14d" at bounding box center [450, 249] width 150 height 17
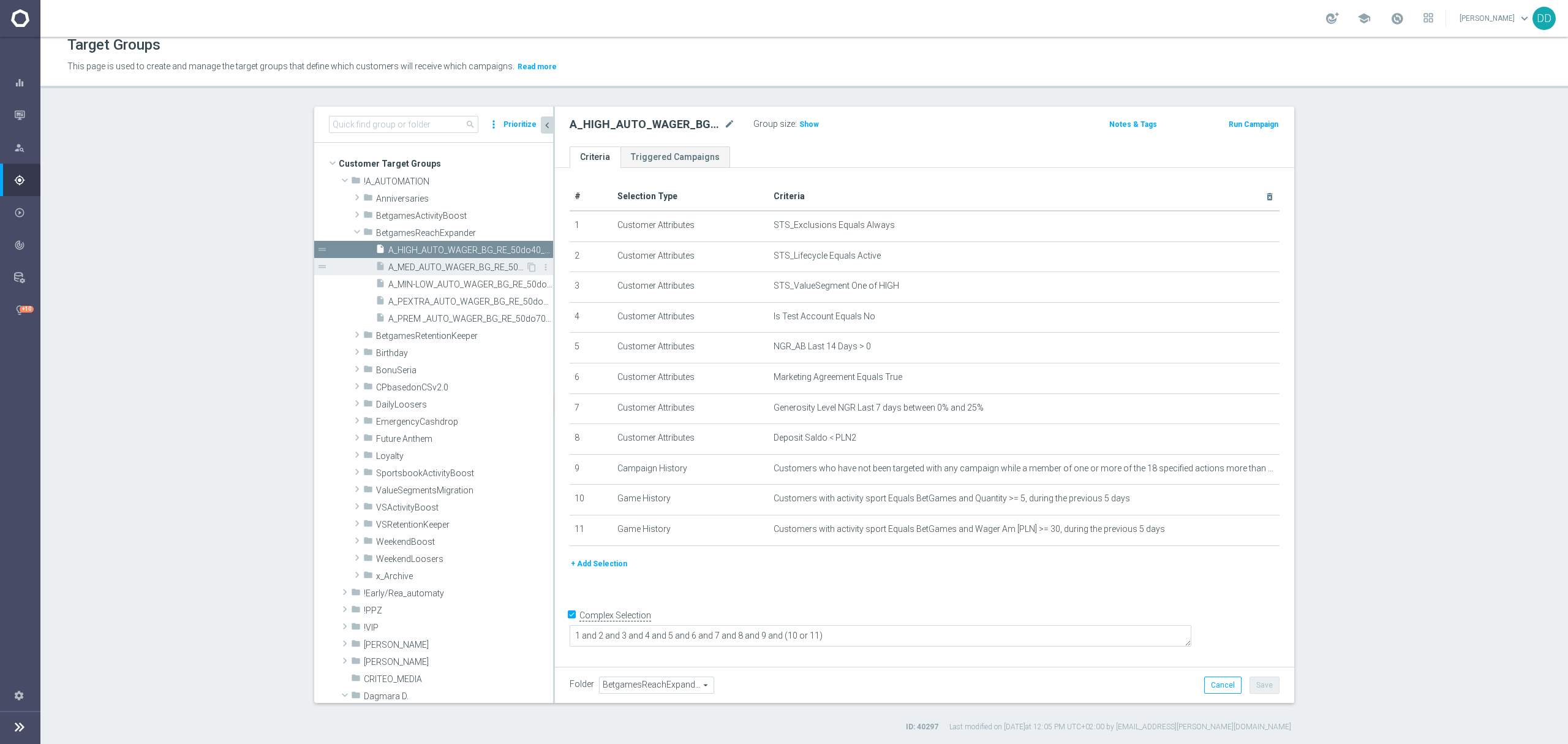
click at [444, 266] on span "A_MED_AUTO_WAGER_BG_RE_50do20_14d" at bounding box center [457, 268] width 137 height 10
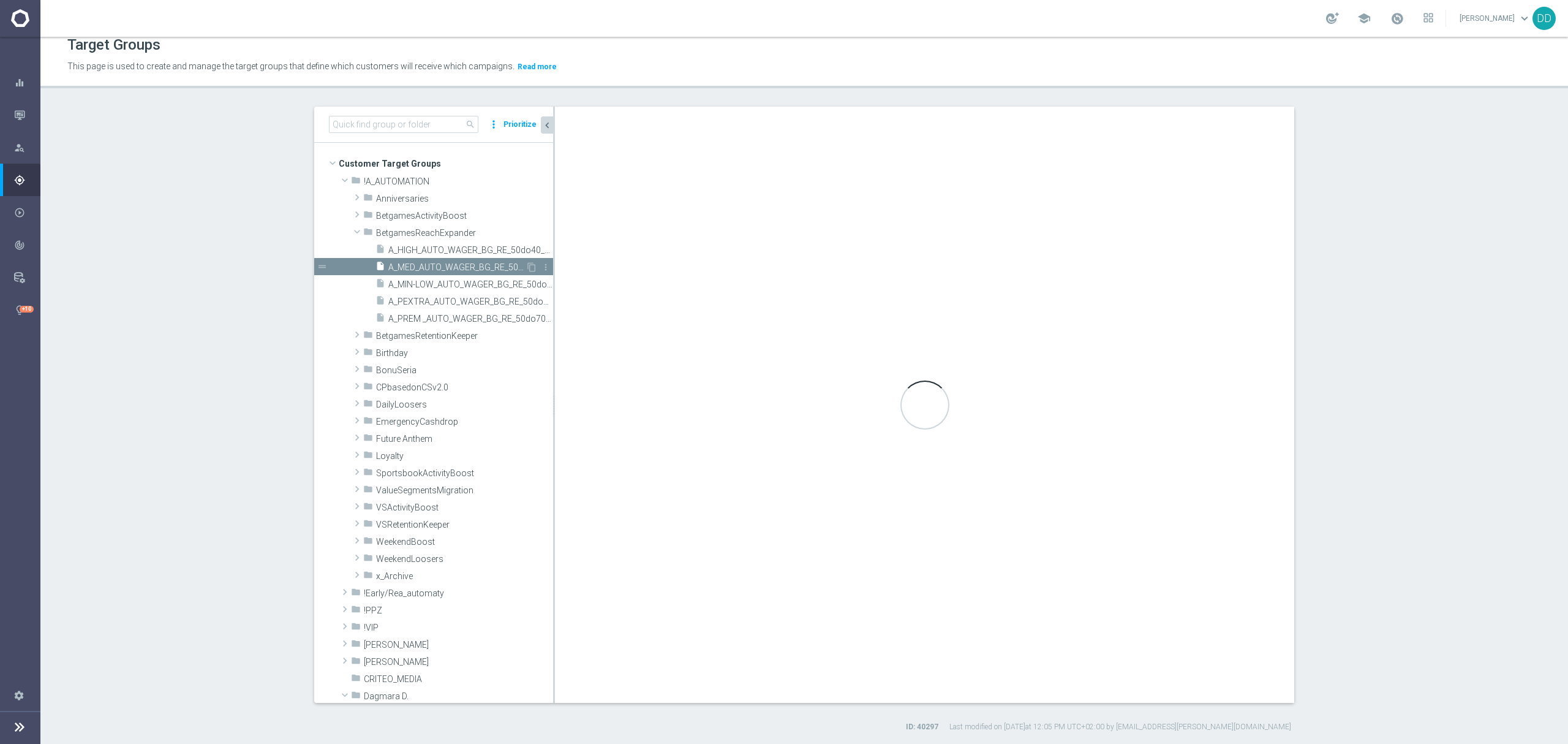
type textarea "1 and 2 and 3 and 4 and 5 and 6 and 7 and 8 and 9 and 10 and (11 or 12)"
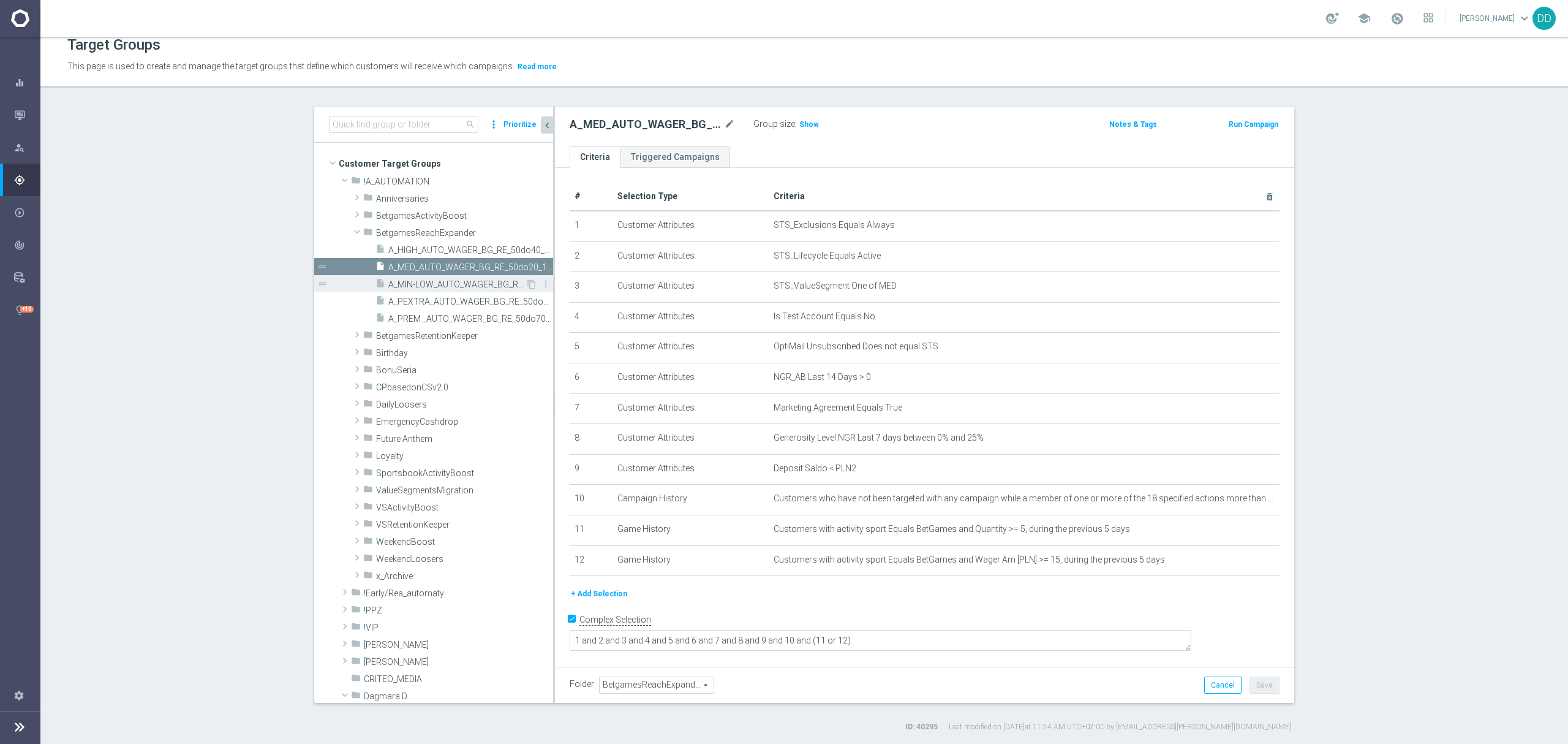
click at [456, 280] on span "A_MIN-LOW_AUTO_WAGER_BG_RE_50do10_14d" at bounding box center [457, 285] width 137 height 10
click at [454, 272] on span "A_MED_AUTO_WAGER_BG_RE_50do20_14d" at bounding box center [457, 268] width 137 height 10
click at [1235, 535] on icon "mode_edit" at bounding box center [1239, 529] width 10 height 10
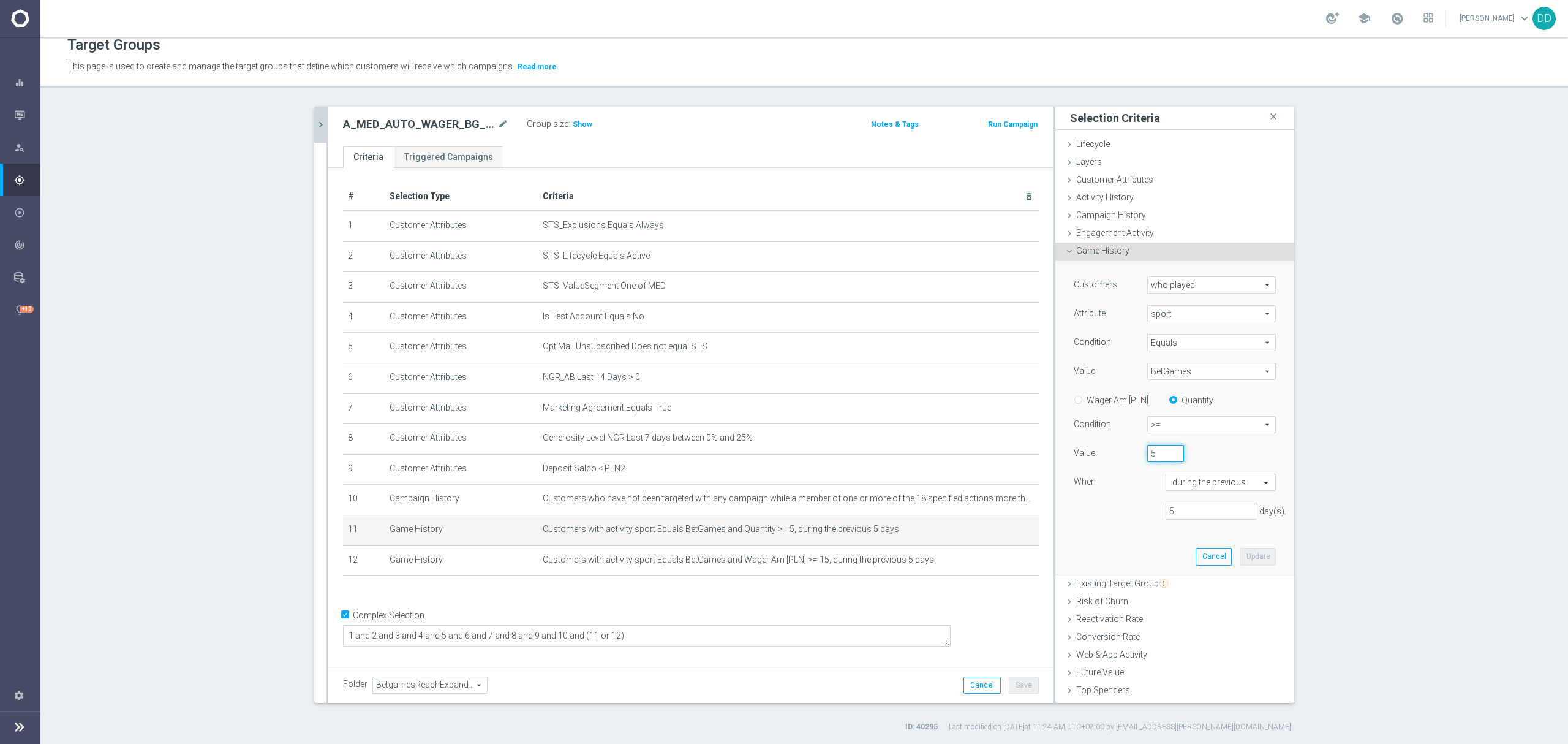
drag, startPoint x: 1096, startPoint y: 453, endPoint x: 1068, endPoint y: 450, distance: 28.2
click at [1069, 450] on div "Value 5" at bounding box center [1175, 455] width 221 height 19
type input "8"
click at [1125, 549] on div "Customers who played who played arrow_drop_down search Attribute sport sport ar…" at bounding box center [1175, 417] width 221 height 313
click at [1253, 558] on button "Update" at bounding box center [1257, 556] width 36 height 17
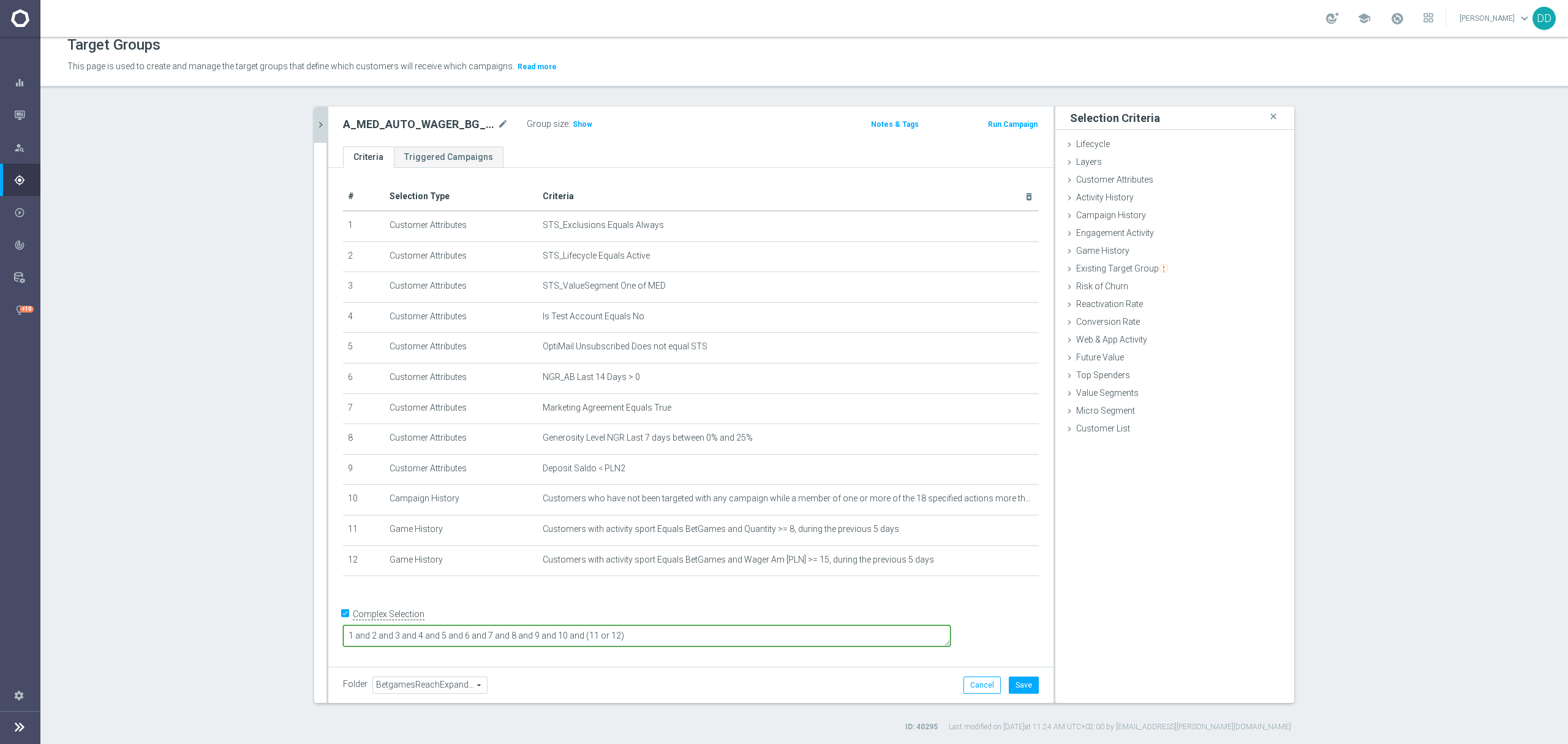
drag, startPoint x: 728, startPoint y: 640, endPoint x: 668, endPoint y: 643, distance: 60.1
click at [668, 643] on textarea "1 and 2 and 3 and 4 and 5 and 6 and 7 and 8 and 9 and 10 and (11 or 12)" at bounding box center [646, 635] width 607 height 22
drag, startPoint x: 692, startPoint y: 633, endPoint x: 665, endPoint y: 636, distance: 27.2
click at [665, 636] on textarea "1 and 2 and 3 and 4 and 5 and 6 and 7 and 8 and 9 and 10 and (11" at bounding box center [646, 635] width 607 height 22
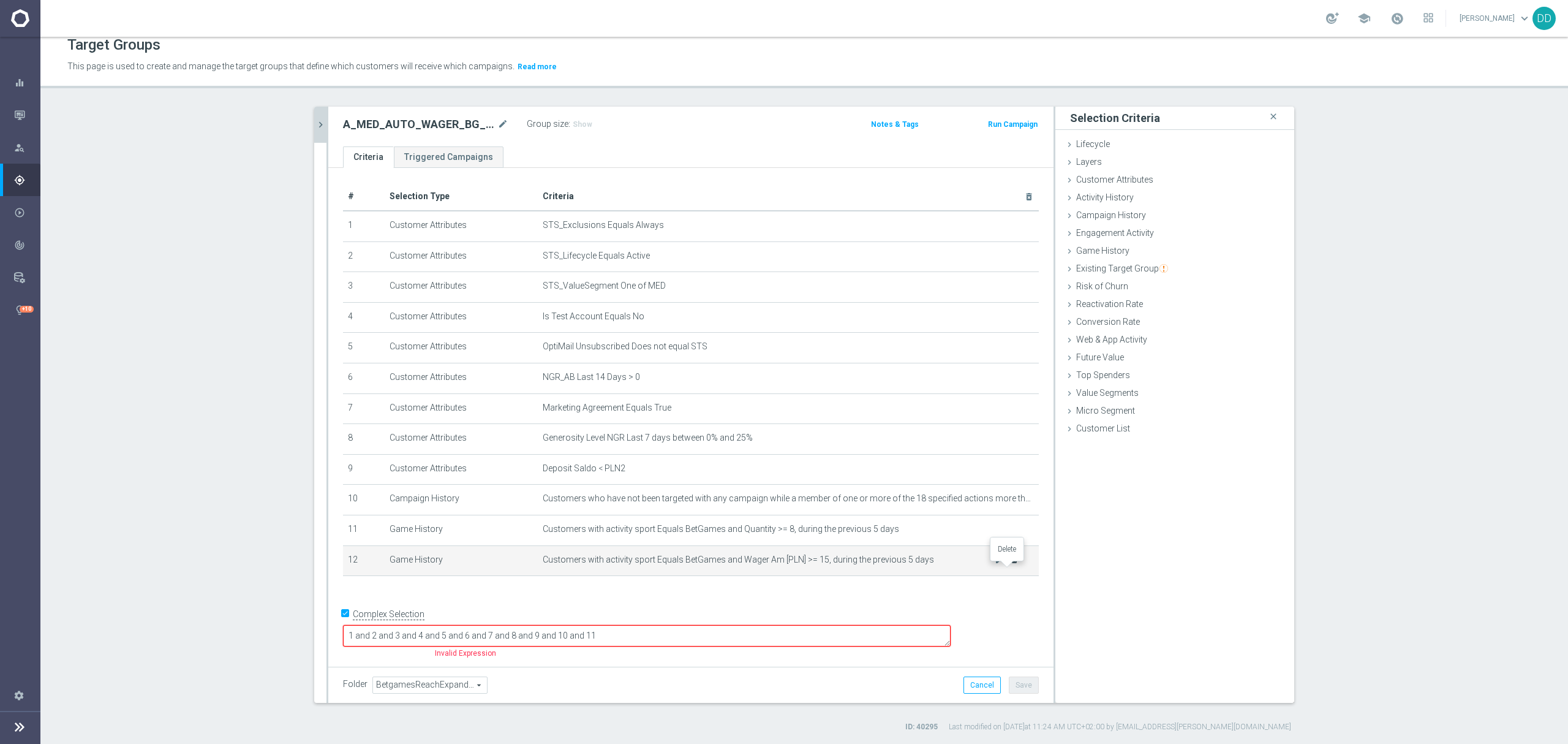
click at [1009, 564] on icon "delete_forever" at bounding box center [1014, 559] width 10 height 10
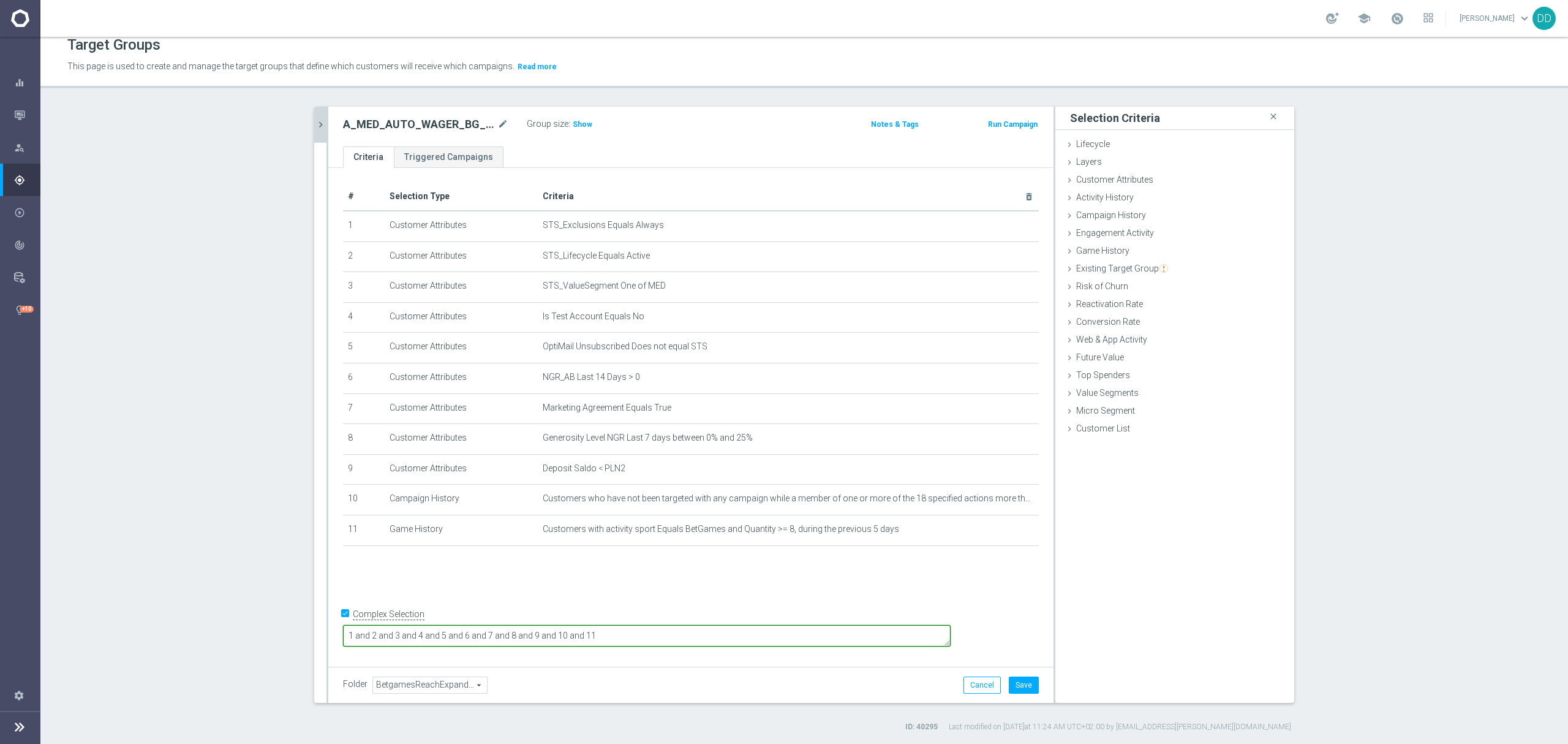
click at [712, 638] on textarea "1 and 2 and 3 and 4 and 5 and 6 and 7 and 8 and 9 and 10 and 11" at bounding box center [646, 635] width 607 height 22
click at [1010, 678] on button "Save" at bounding box center [1023, 684] width 30 height 17
click at [317, 125] on icon "chevron_right" at bounding box center [320, 124] width 12 height 12
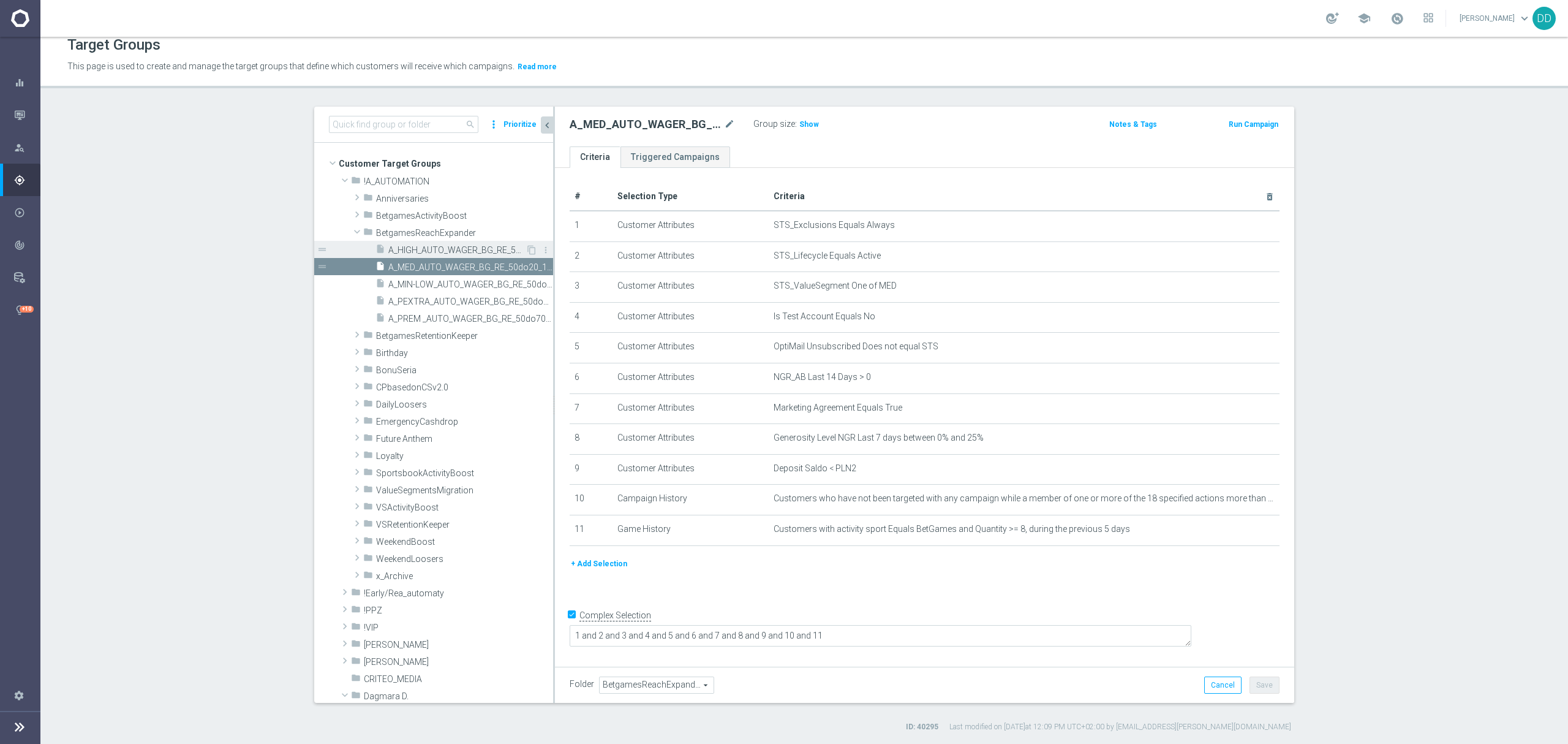
click at [420, 253] on span "A_HIGH_AUTO_WAGER_BG_RE_50do40_14d" at bounding box center [457, 250] width 137 height 10
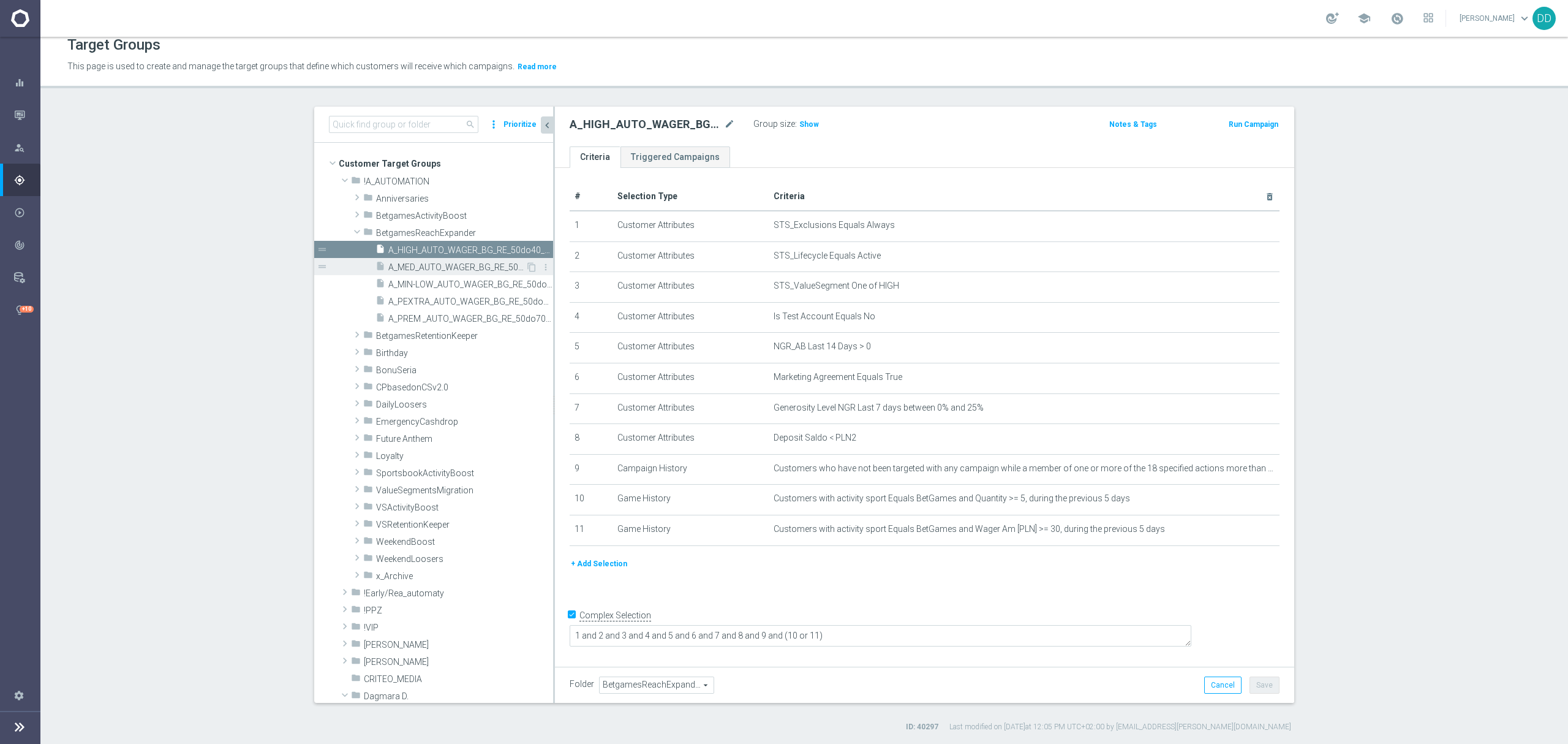
click at [393, 270] on span "A_MED_AUTO_WAGER_BG_RE_50do20_14d" at bounding box center [457, 268] width 137 height 10
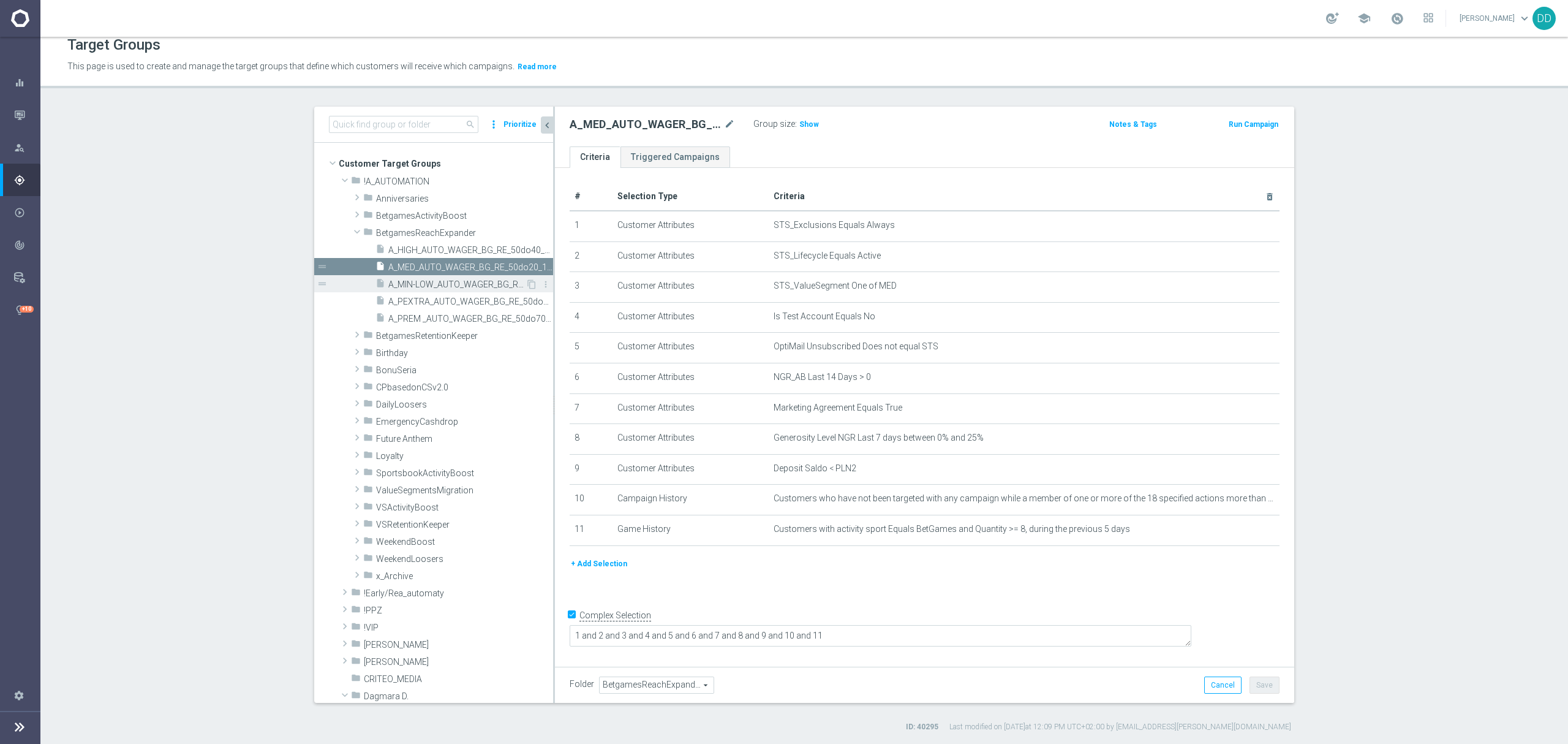
click at [400, 278] on div "insert_drive_file A_MIN-LOW_AUTO_WAGER_BG_RE_50do10_14d" at bounding box center [450, 283] width 150 height 17
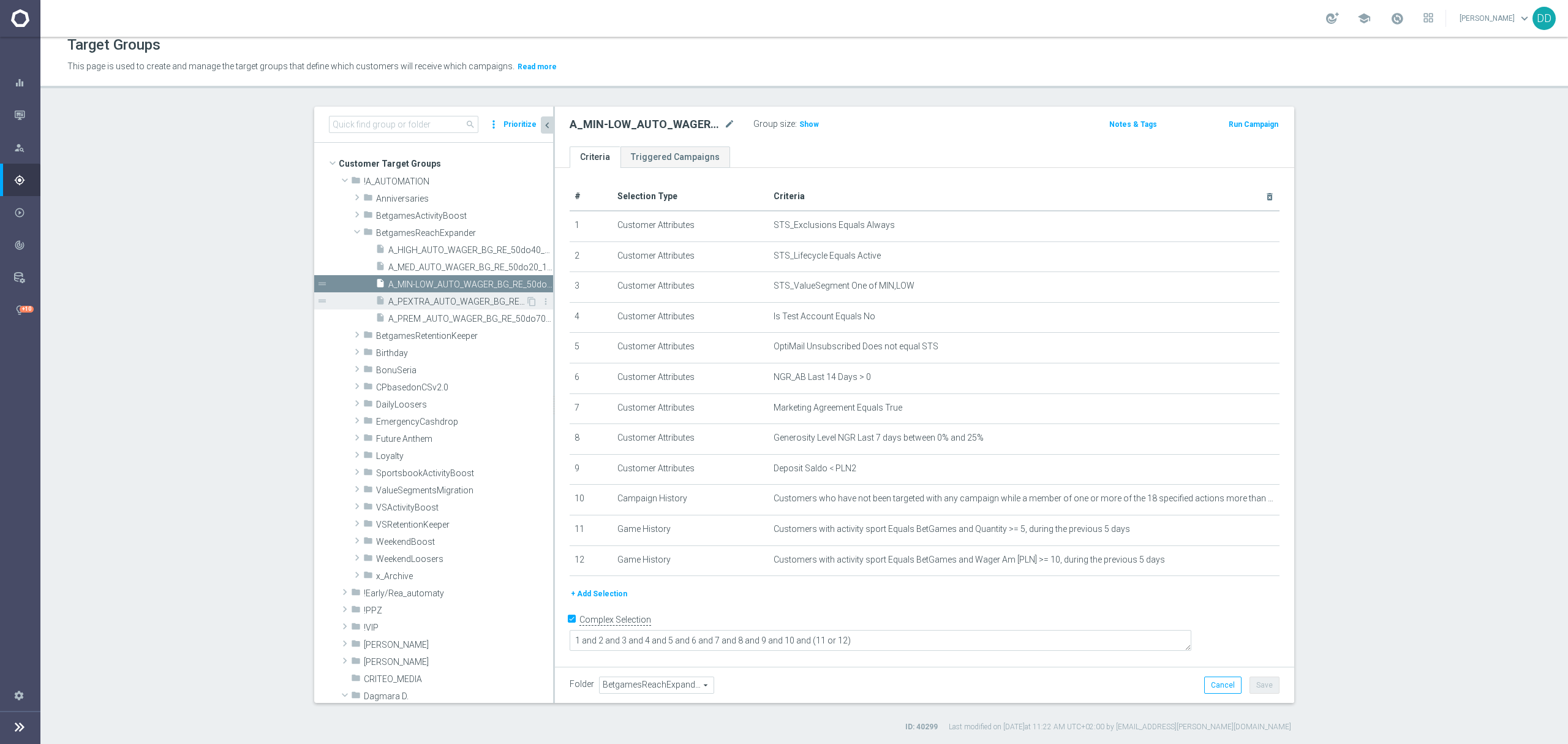
click at [415, 302] on span "A_PEXTRA_AUTO_WAGER_BG_RE_50do100_14d" at bounding box center [457, 302] width 137 height 10
click at [419, 318] on span "A_PREM _AUTO_WAGER_BG_RE_50do70_14d" at bounding box center [457, 319] width 137 height 10
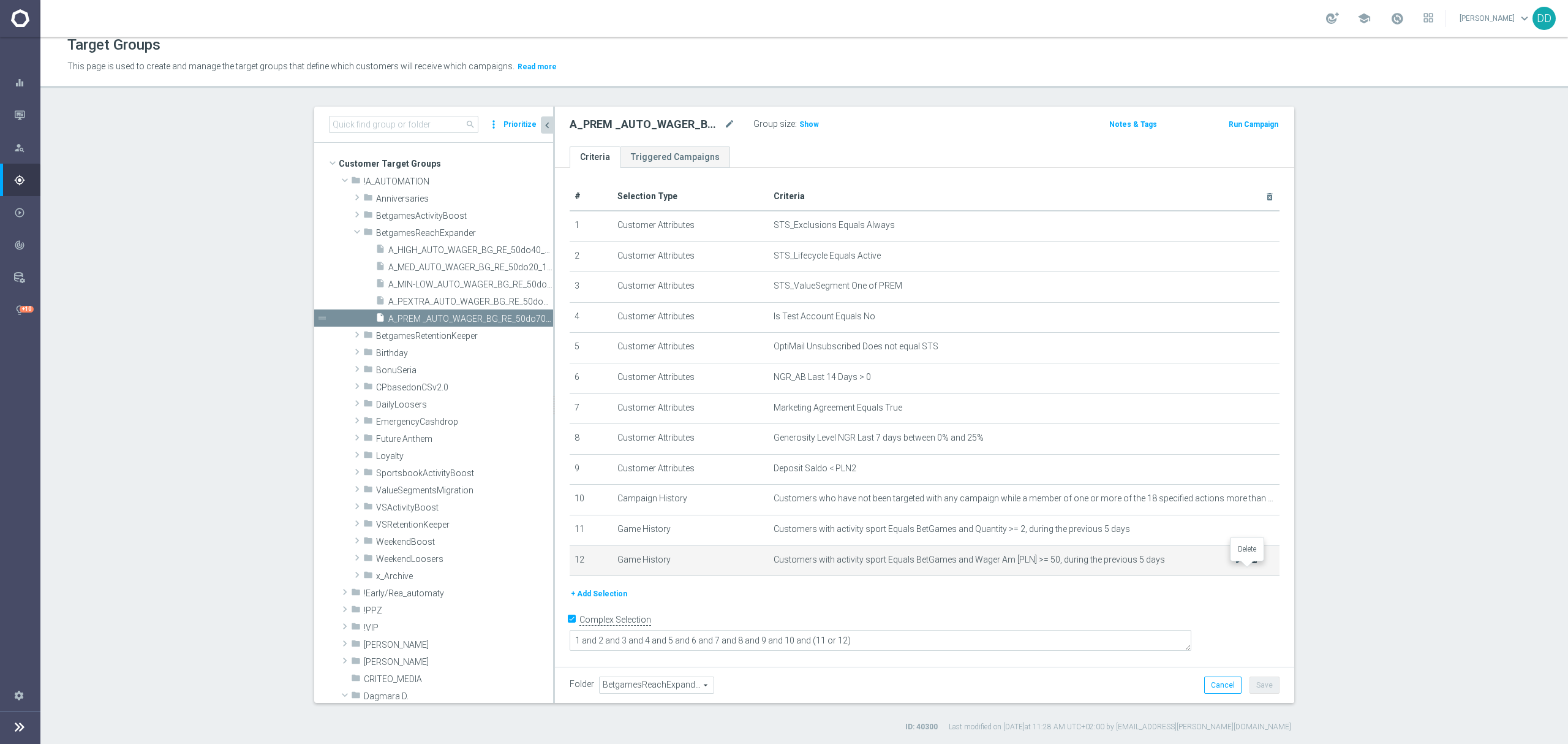
click at [1250, 564] on icon "delete_forever" at bounding box center [1254, 559] width 10 height 10
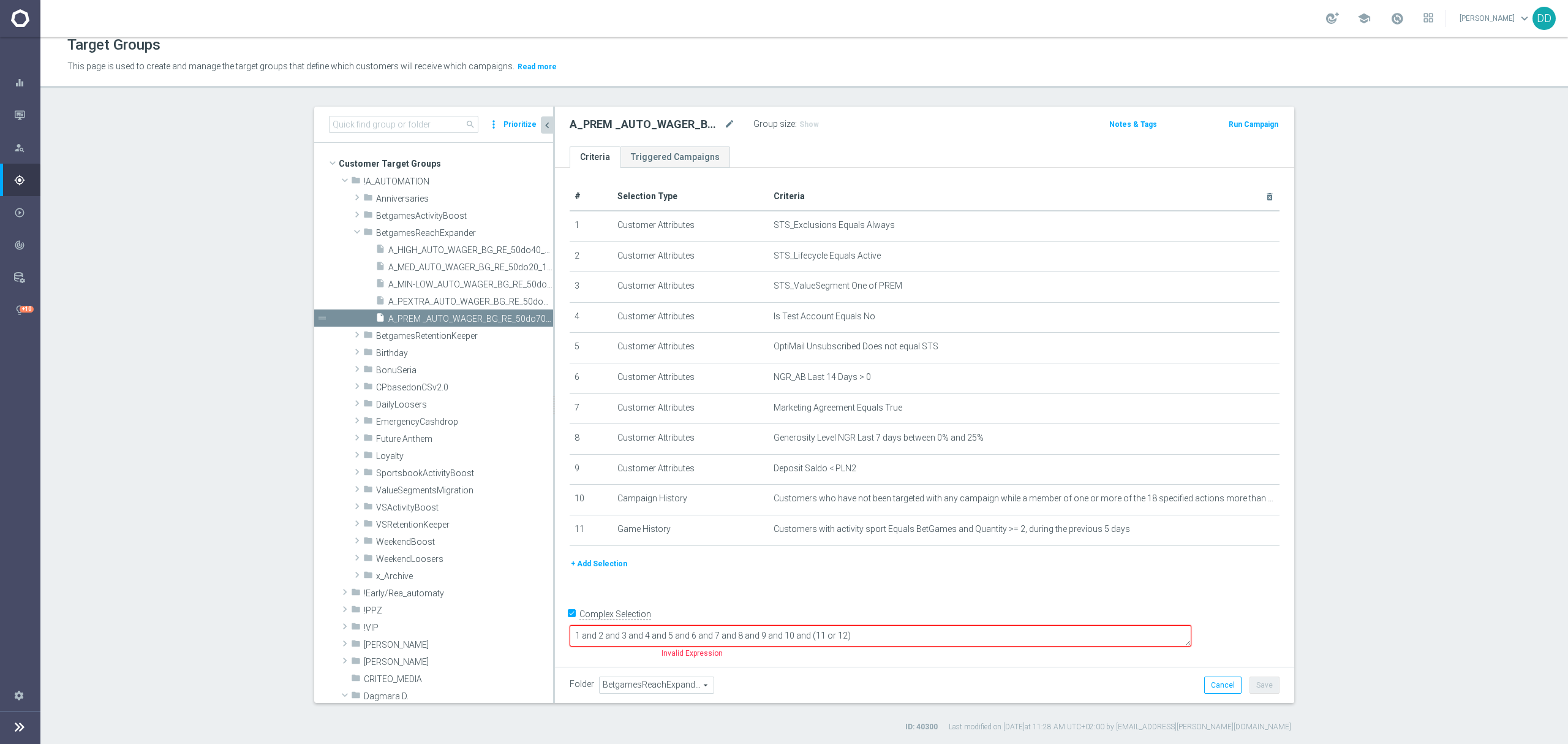
drag, startPoint x: 949, startPoint y: 641, endPoint x: 892, endPoint y: 644, distance: 57.1
click at [892, 644] on textarea "1 and 2 and 3 and 4 and 5 and 6 and 7 and 8 and 9 and 10 and (11 or 12)" at bounding box center [880, 635] width 622 height 22
click at [1249, 693] on button "Save" at bounding box center [1264, 684] width 30 height 17
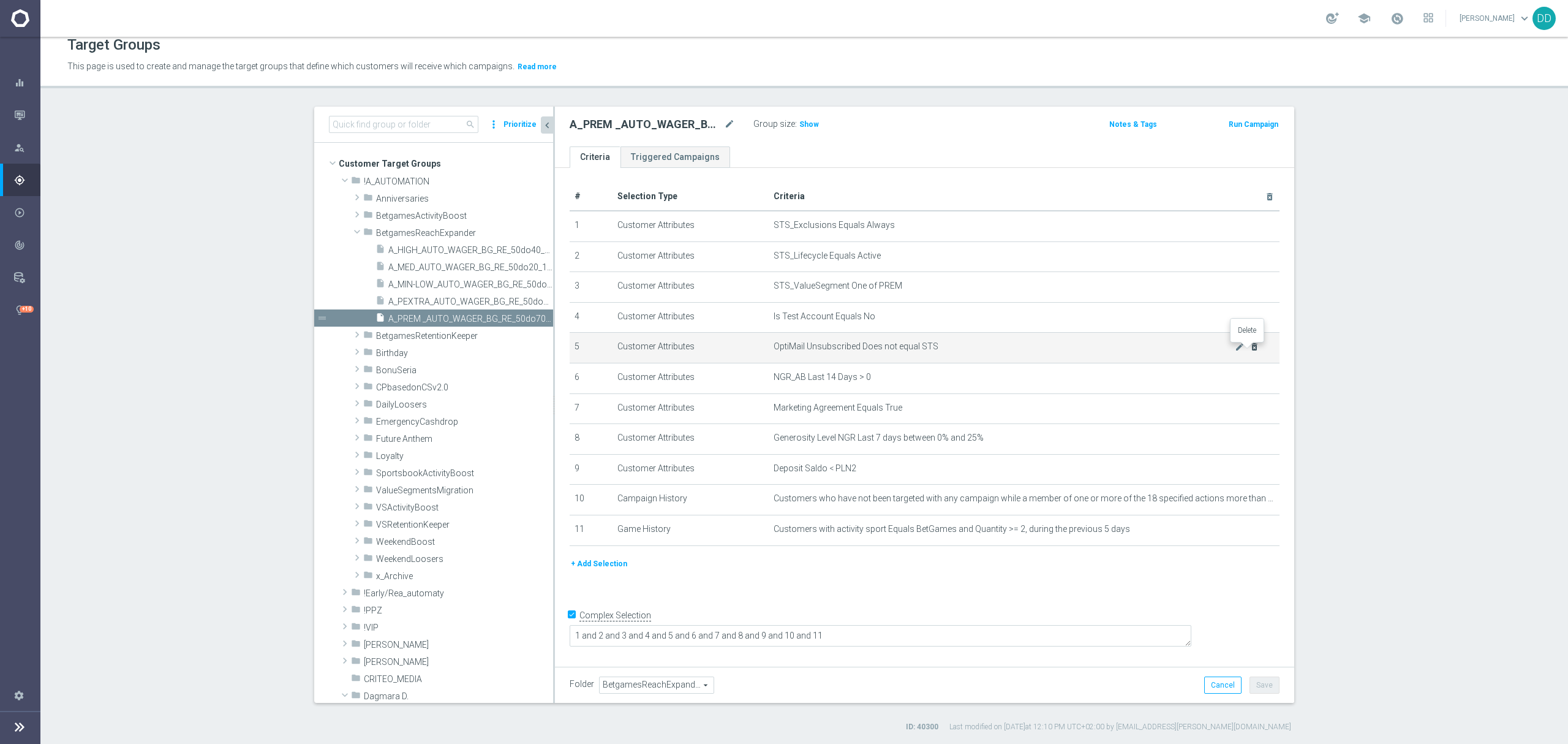
click at [1249, 349] on icon "delete_forever" at bounding box center [1254, 347] width 10 height 10
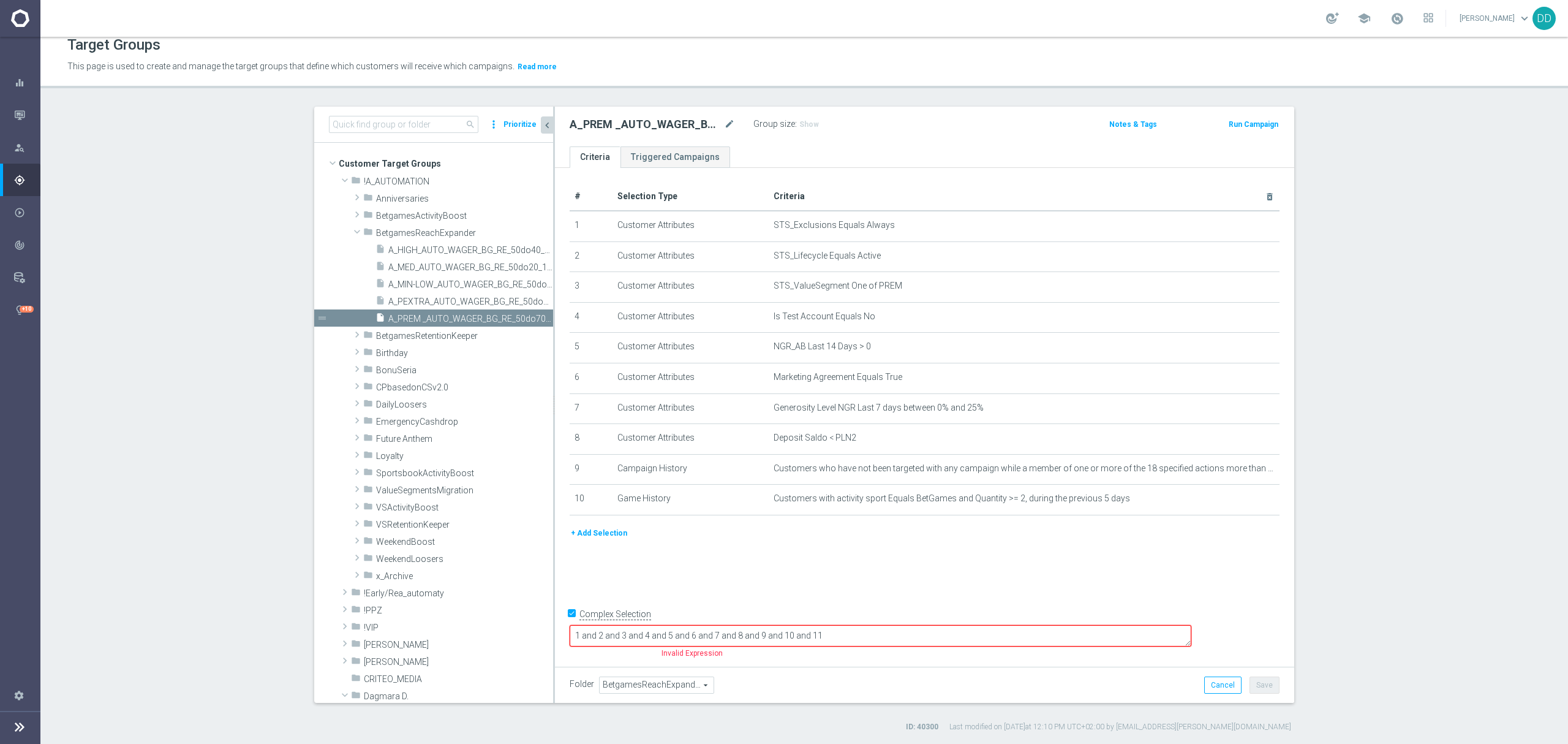
click at [1125, 633] on textarea "1 and 2 and 3 and 4 and 5 and 6 and 7 and 8 and 9 and 10 and 11" at bounding box center [880, 635] width 622 height 22
drag, startPoint x: 929, startPoint y: 635, endPoint x: 875, endPoint y: 638, distance: 54.1
click at [875, 638] on textarea "1 and 2 and 3 and 4 and 5 and 6 and 7 and 8 and 9 and 10 and 11" at bounding box center [880, 635] width 622 height 22
click at [1046, 620] on div "# Selection Type Criteria delete_forever 1 Customer Attributes STS_Exclusions E…" at bounding box center [924, 414] width 739 height 493
click at [1274, 682] on div "Folder BetgamesReachExpander BetgamesReachExpander arrow_drop_down search Cance…" at bounding box center [924, 684] width 739 height 36
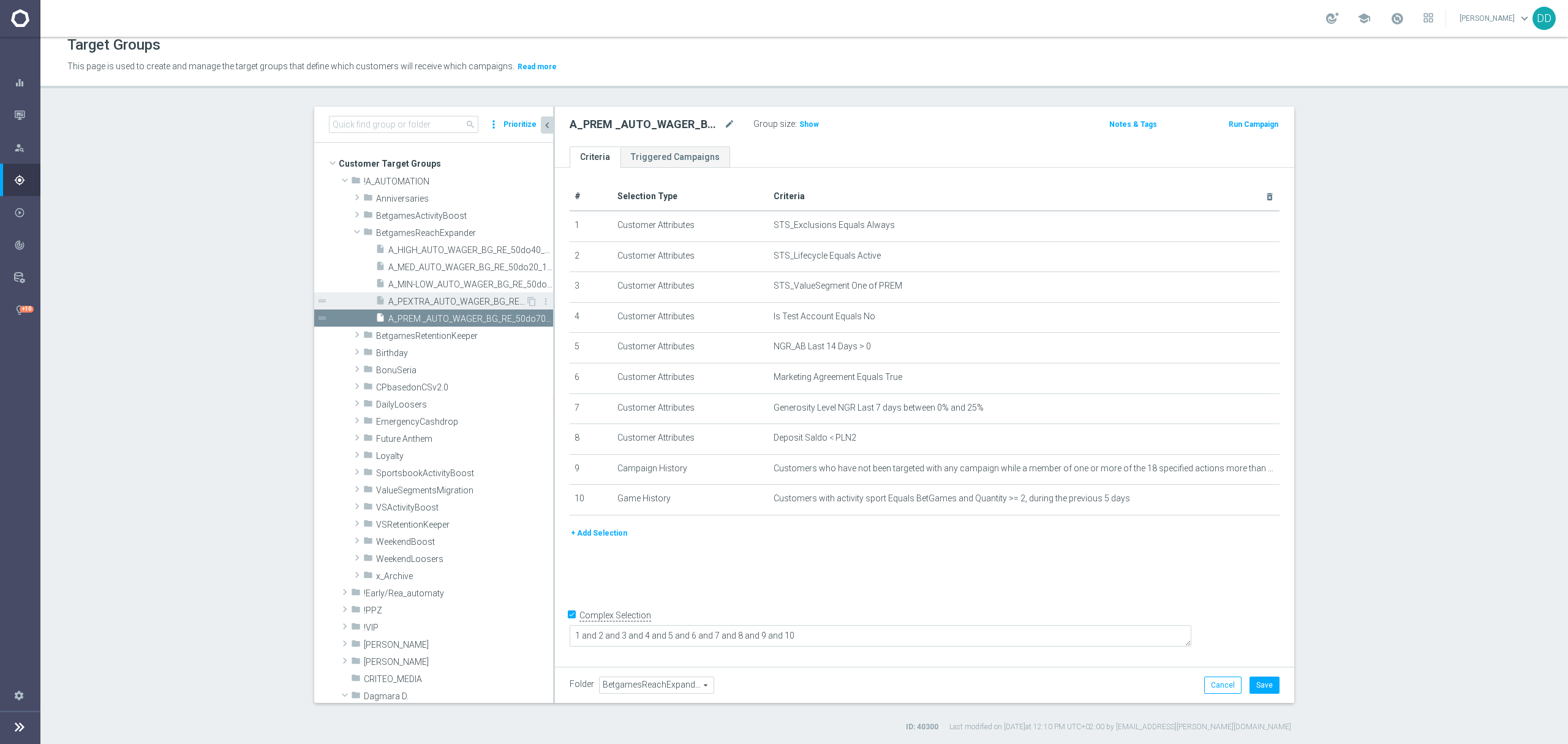
click at [478, 297] on span "A_PEXTRA_AUTO_WAGER_BG_RE_50do100_14d" at bounding box center [457, 302] width 137 height 10
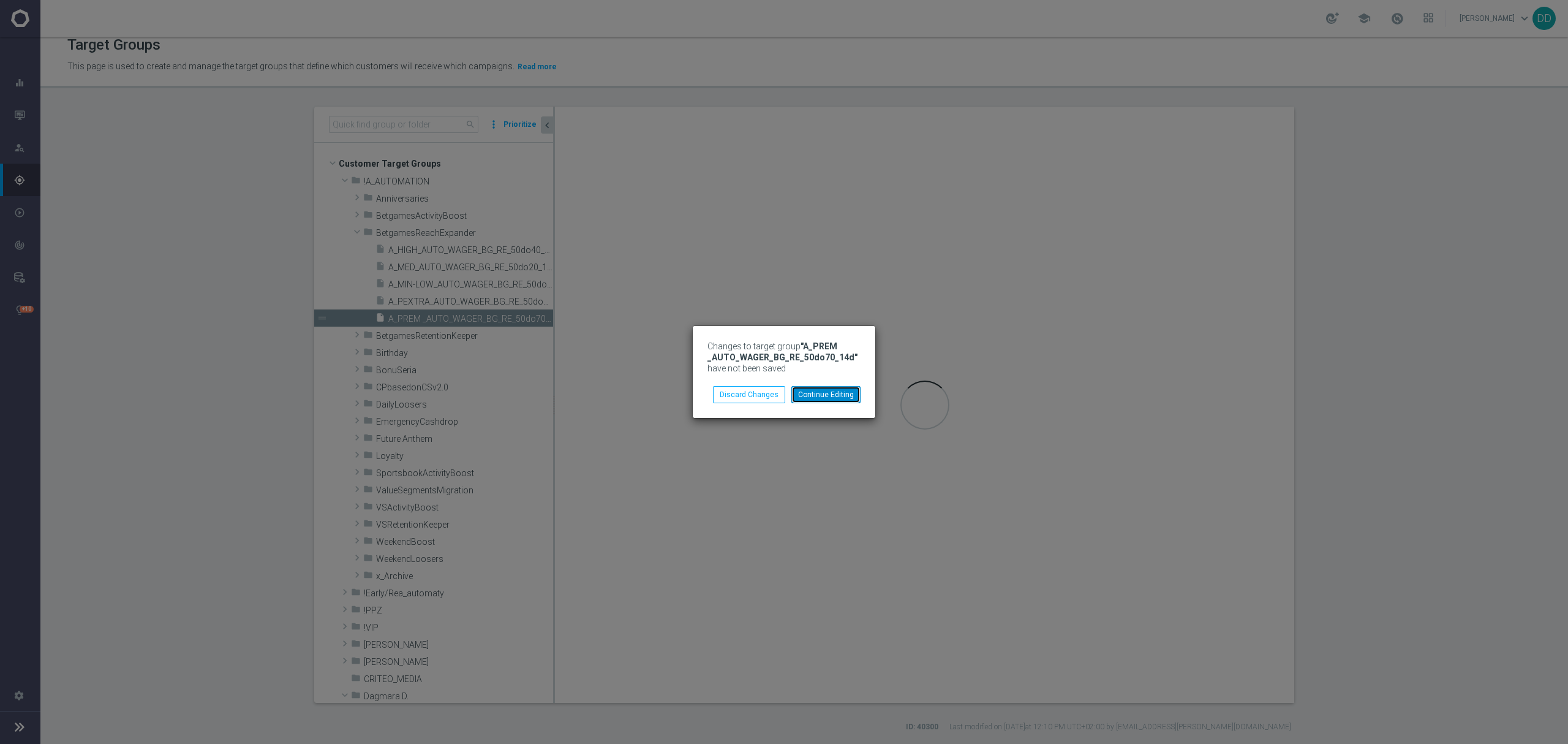
click at [849, 397] on button "Continue Editing" at bounding box center [826, 394] width 69 height 17
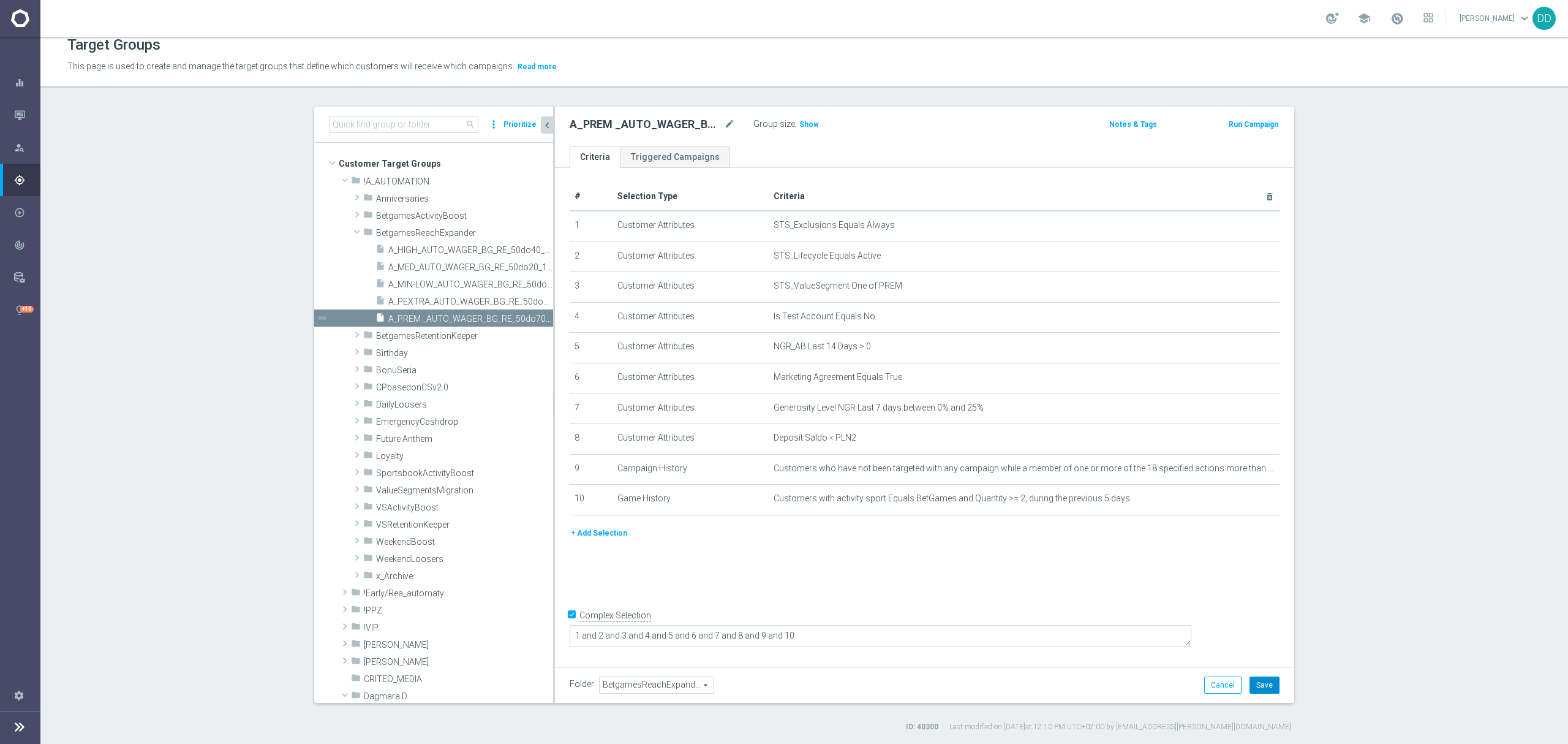
click at [1262, 680] on button "Save" at bounding box center [1264, 684] width 30 height 17
click at [475, 290] on div "insert_drive_file A_MIN-LOW_AUTO_WAGER_BG_RE_50do10_14d" at bounding box center [450, 283] width 150 height 17
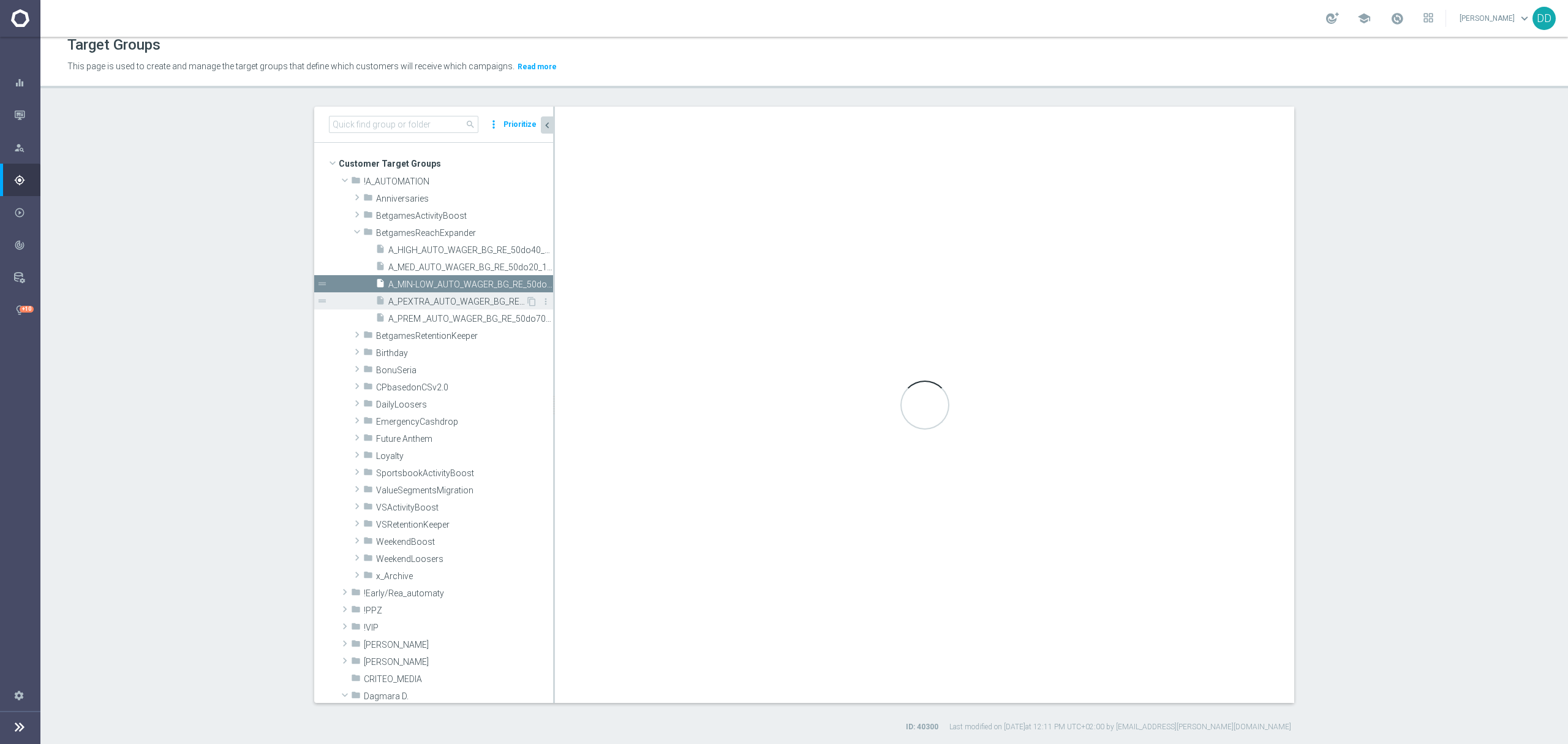
click at [469, 304] on span "A_PEXTRA_AUTO_WAGER_BG_RE_50do100_14d" at bounding box center [457, 302] width 137 height 10
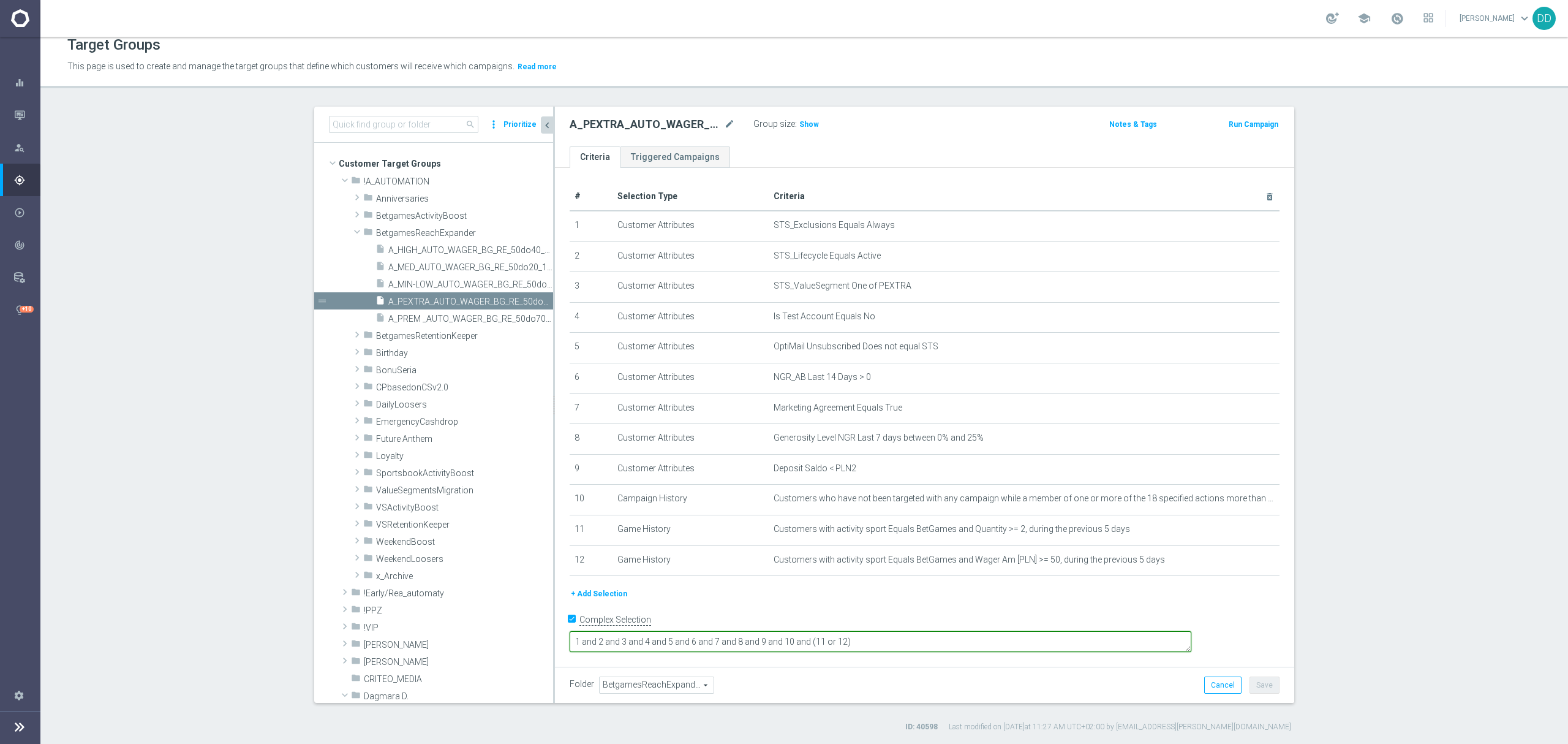
drag, startPoint x: 875, startPoint y: 625, endPoint x: 581, endPoint y: 625, distance: 294.0
click at [581, 625] on form "Complex Selection 1 and 2 and 3 and 4 and 5 and 6 and 7 and 8 and 9 and 10 and …" at bounding box center [924, 638] width 709 height 57
paste textarea
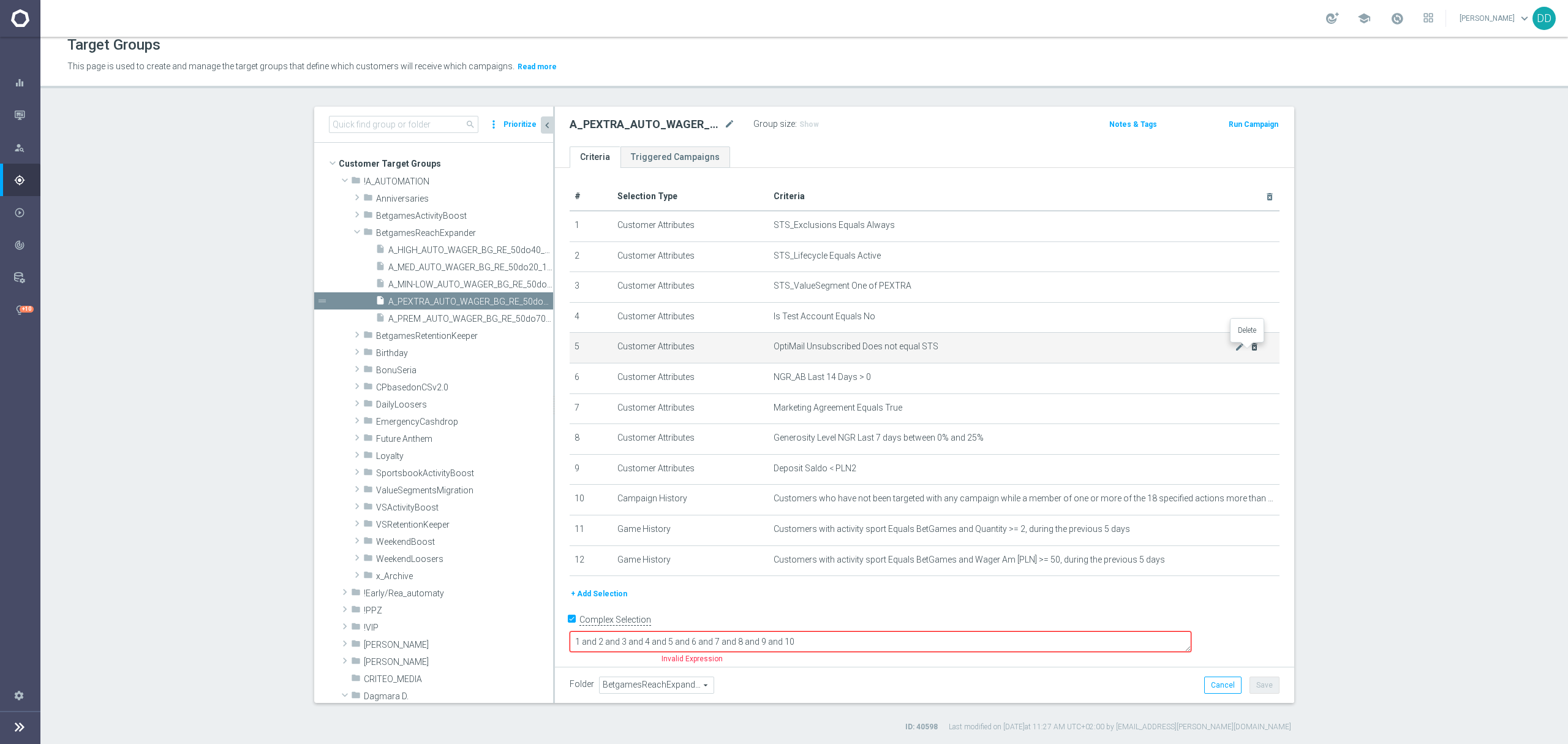
click at [1249, 349] on icon "delete_forever" at bounding box center [1254, 347] width 10 height 10
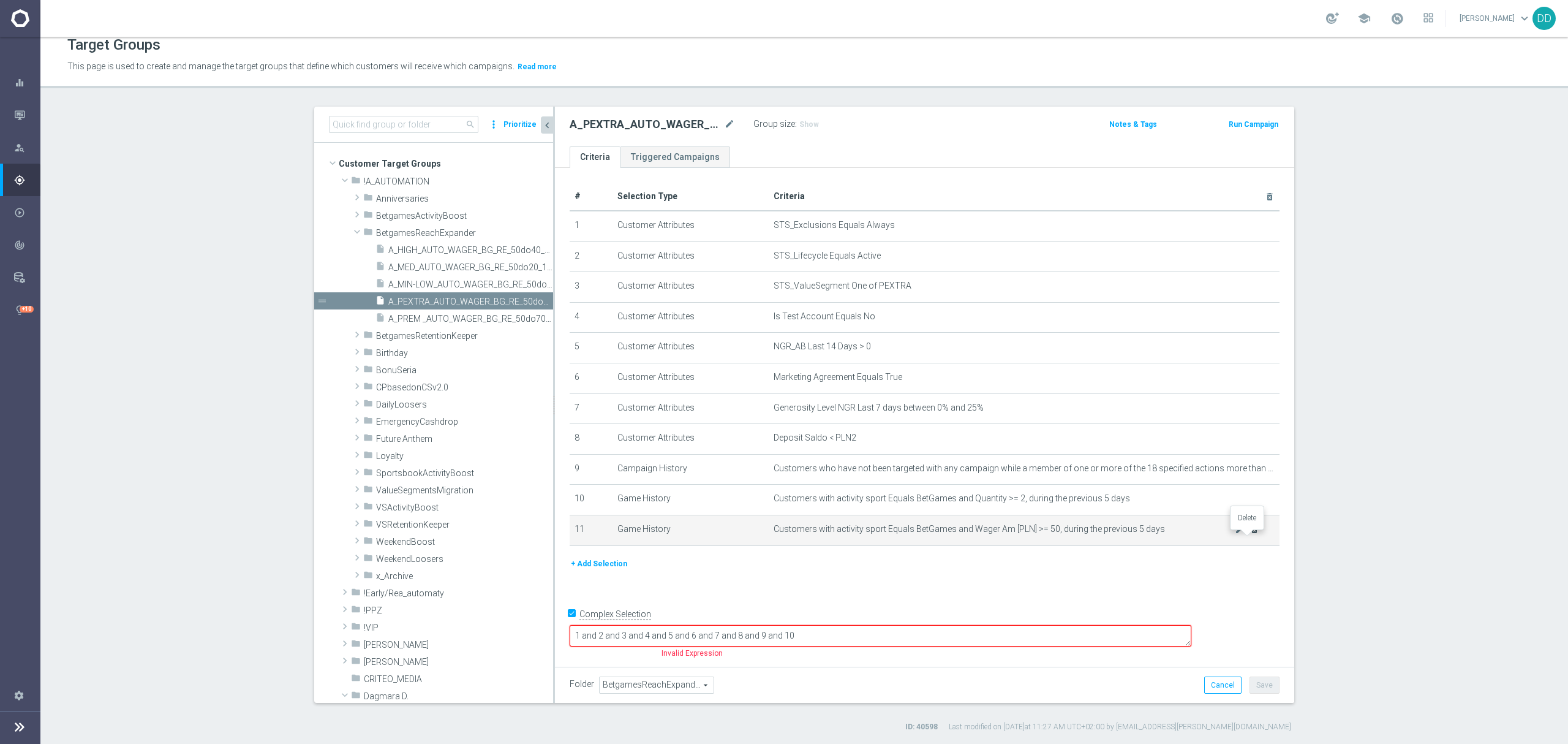
click at [1249, 535] on icon "delete_forever" at bounding box center [1254, 529] width 10 height 10
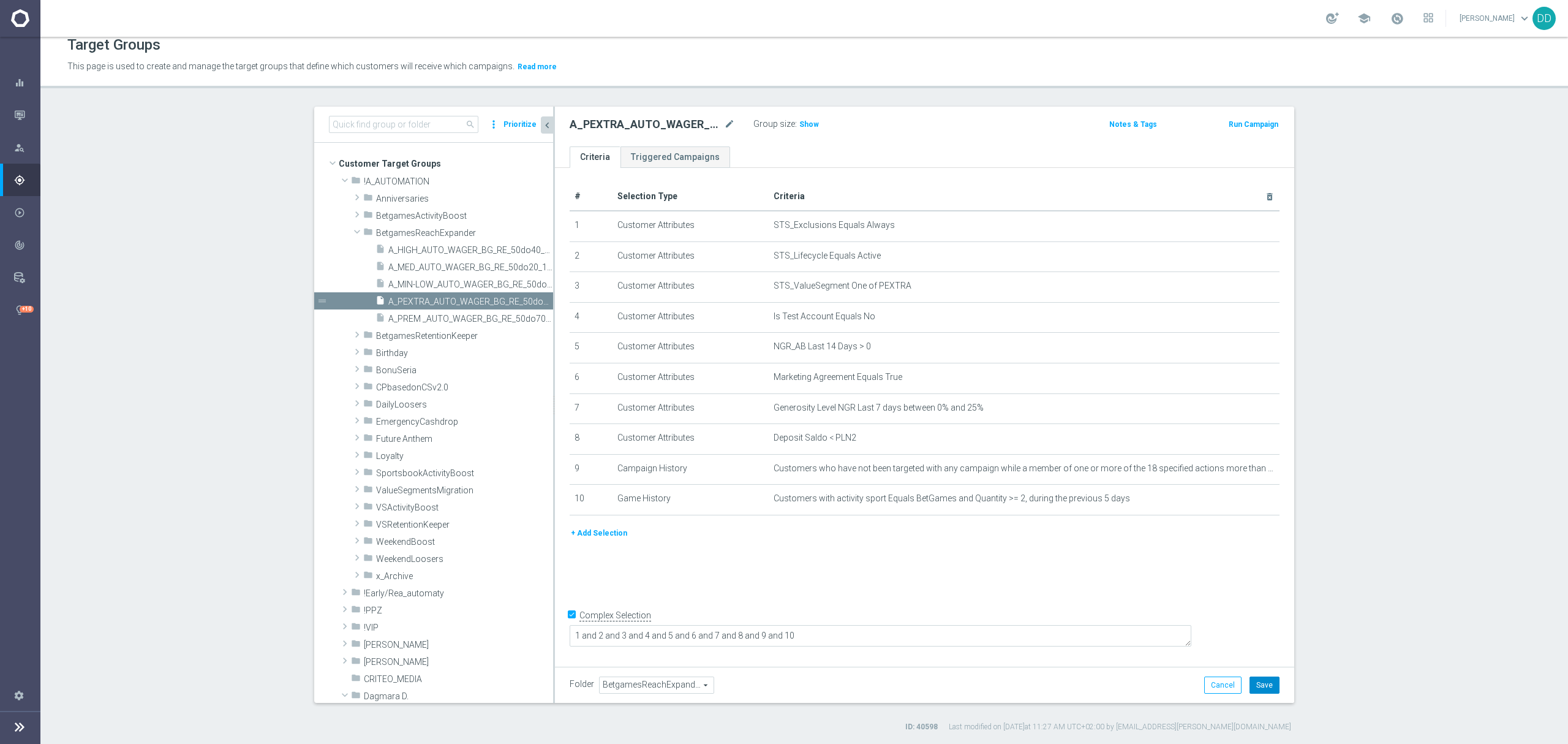
click at [1256, 684] on button "Save" at bounding box center [1264, 684] width 30 height 17
click at [466, 285] on span "A_MIN-LOW_AUTO_WAGER_BG_RE_50do10_14d" at bounding box center [457, 285] width 137 height 10
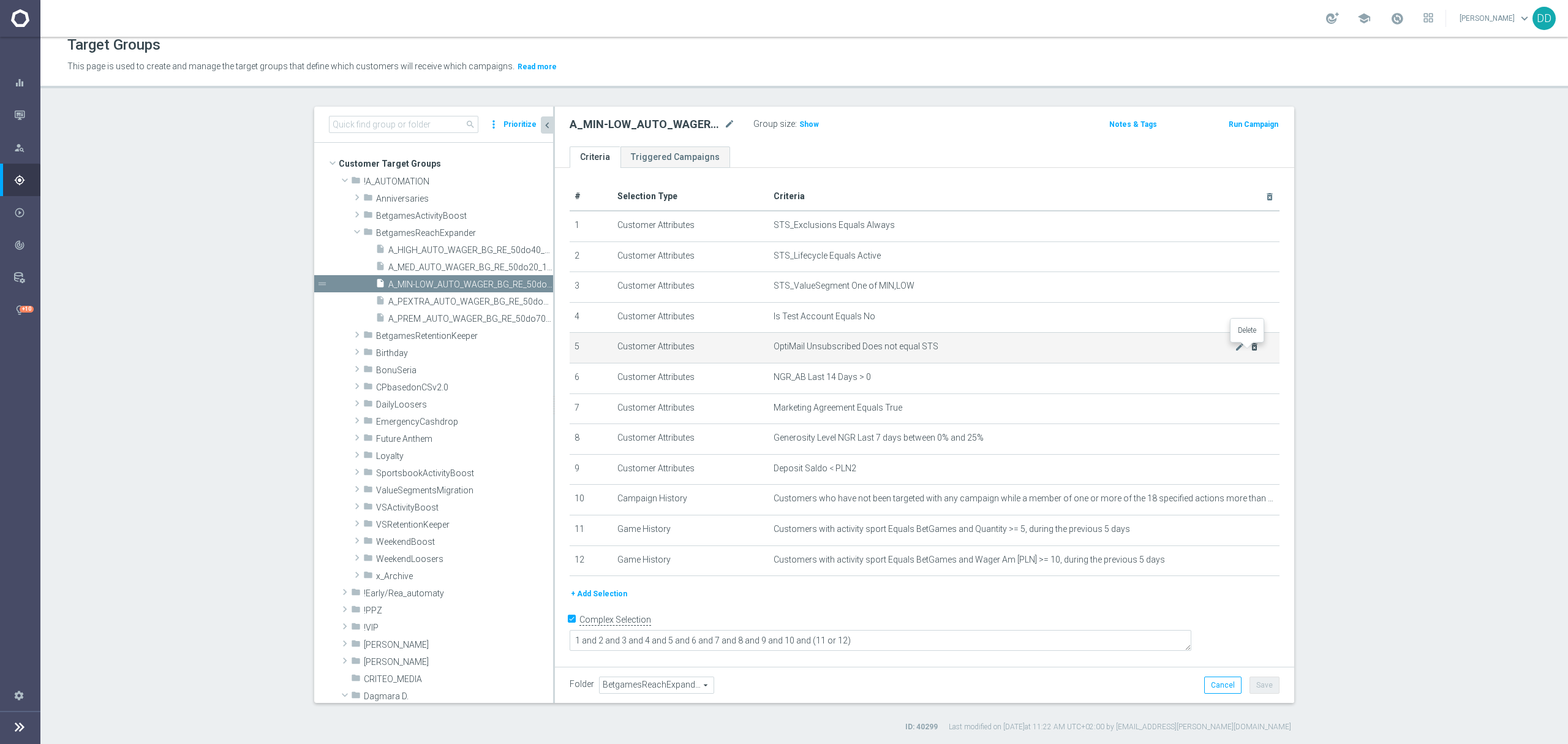
click at [1252, 345] on icon "delete_forever" at bounding box center [1254, 347] width 10 height 10
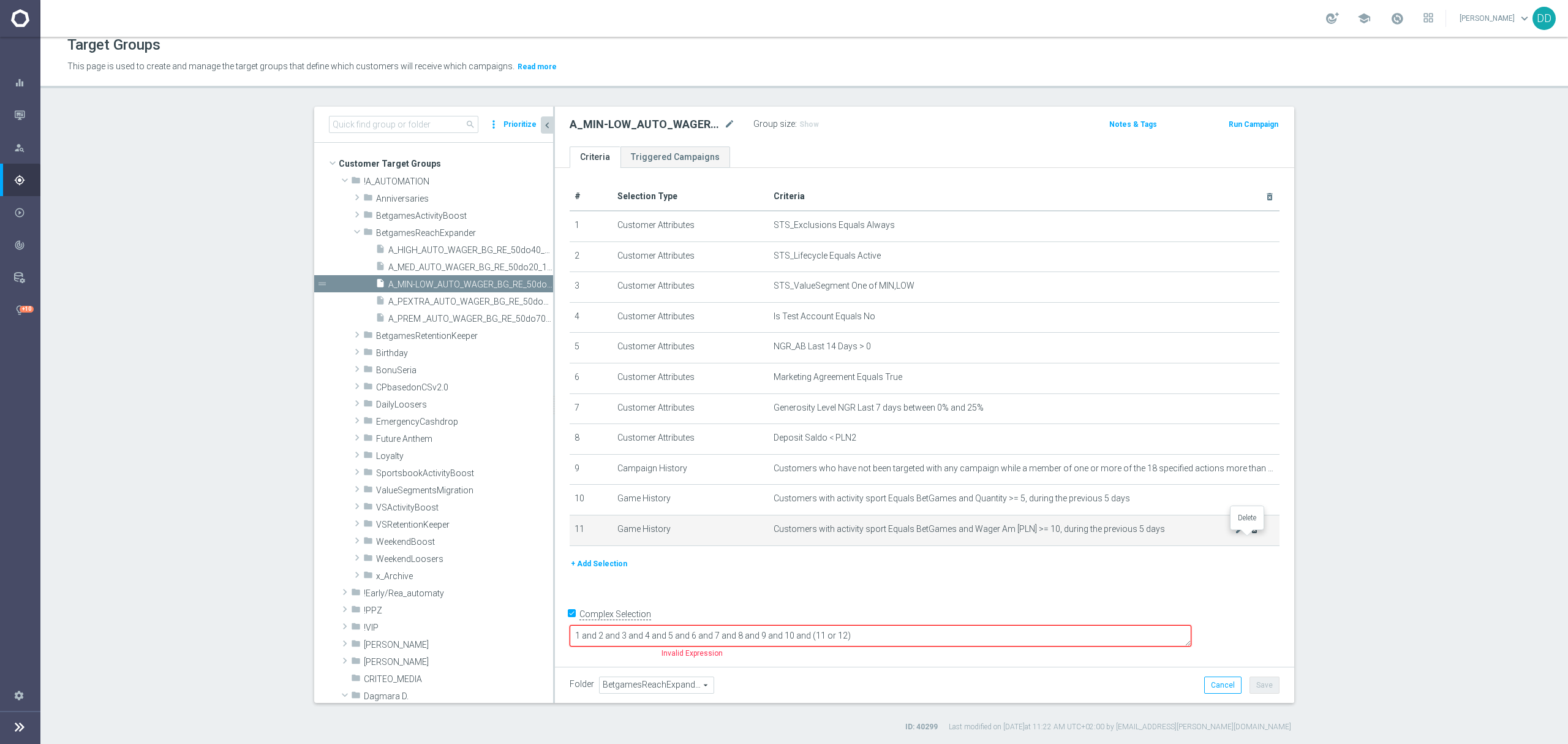
click at [1249, 535] on icon "delete_forever" at bounding box center [1254, 529] width 10 height 10
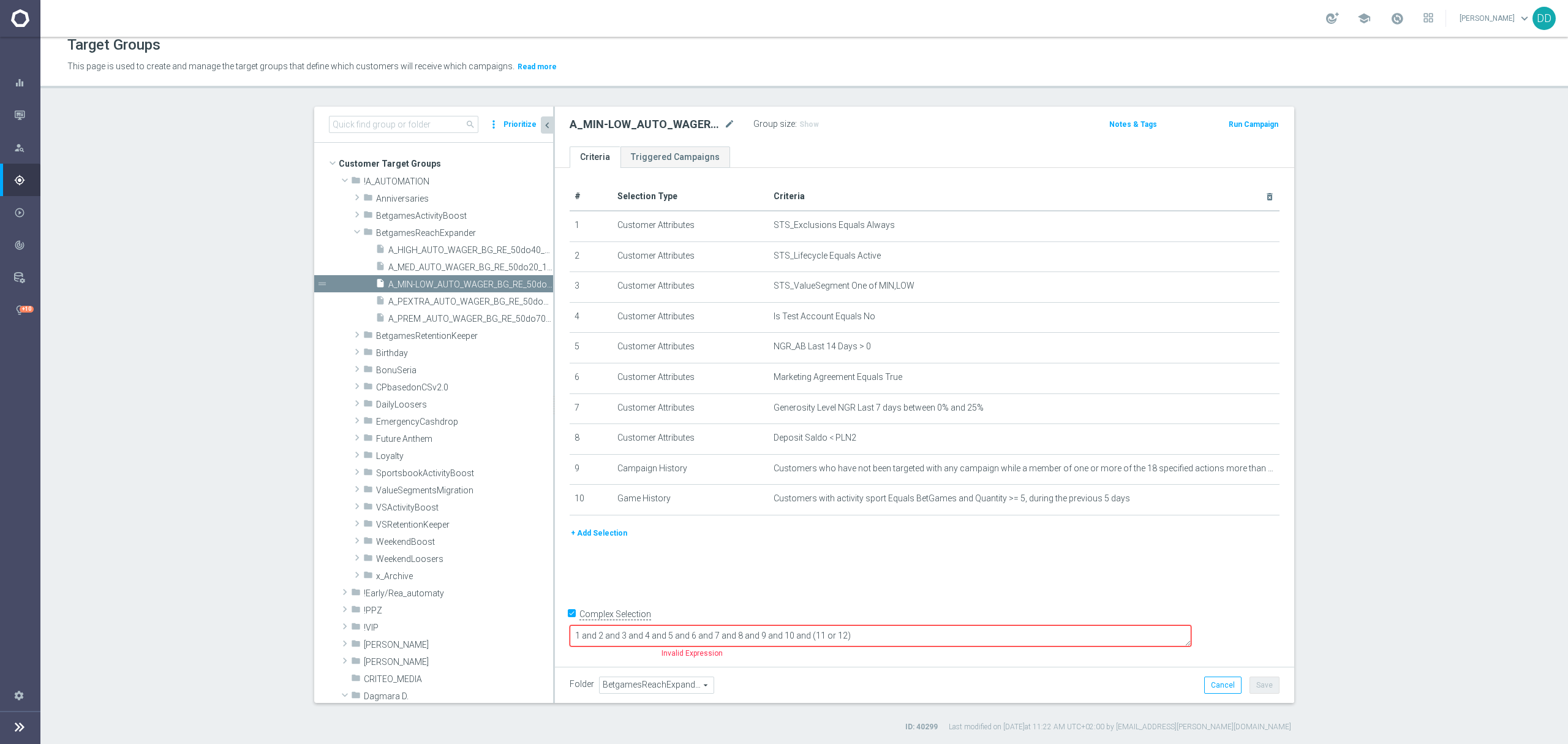
click at [1010, 640] on textarea "1 and 2 and 3 and 4 and 5 and 6 and 7 and 8 and 9 and 10 and (11 or 12)" at bounding box center [880, 635] width 622 height 22
paste textarea
click at [1256, 682] on button "Save" at bounding box center [1264, 684] width 30 height 17
click at [411, 258] on div "insert_drive_file A_MED_AUTO_WAGER_BG_RE_50do20_14d" at bounding box center [450, 266] width 150 height 17
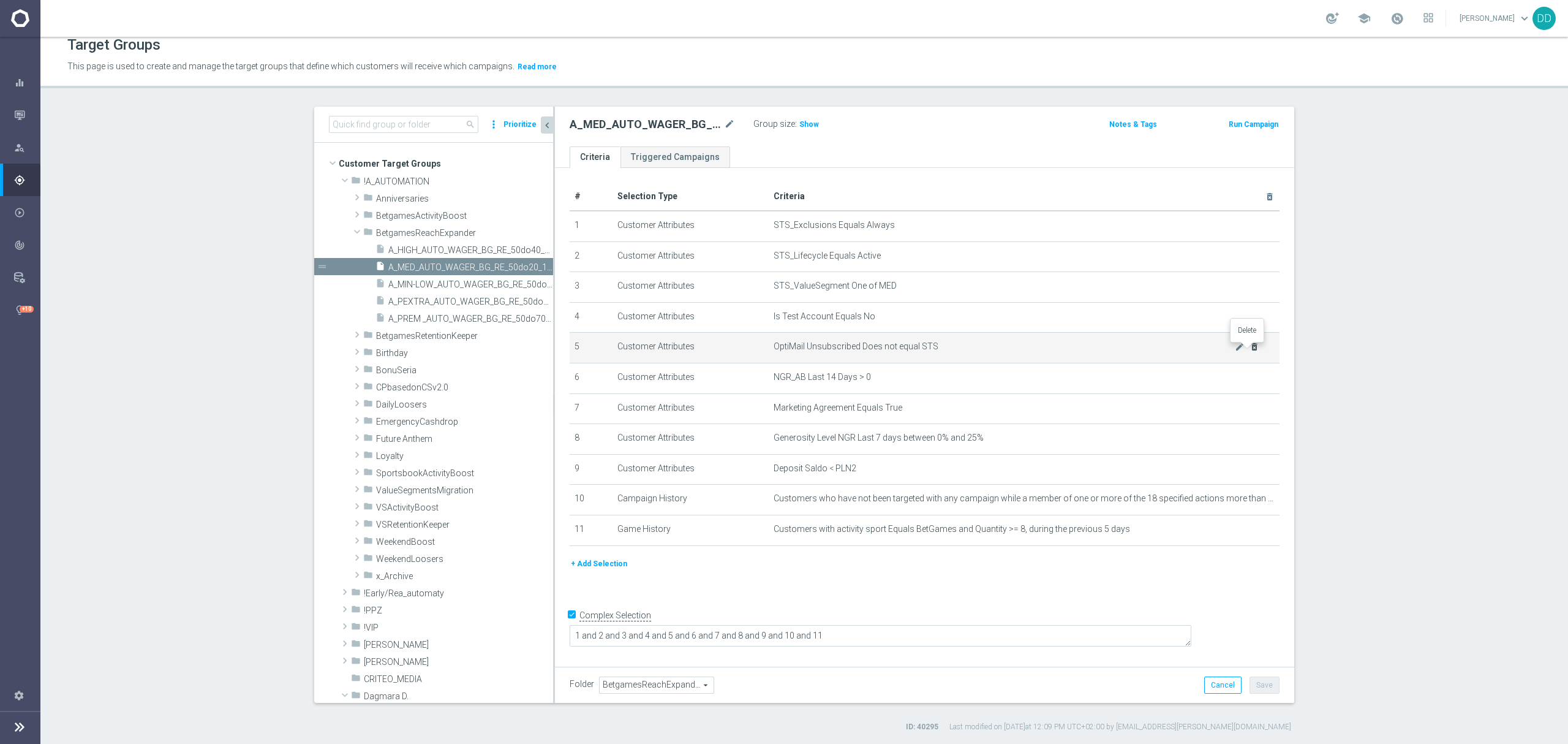
click at [1249, 352] on icon "delete_forever" at bounding box center [1254, 347] width 10 height 10
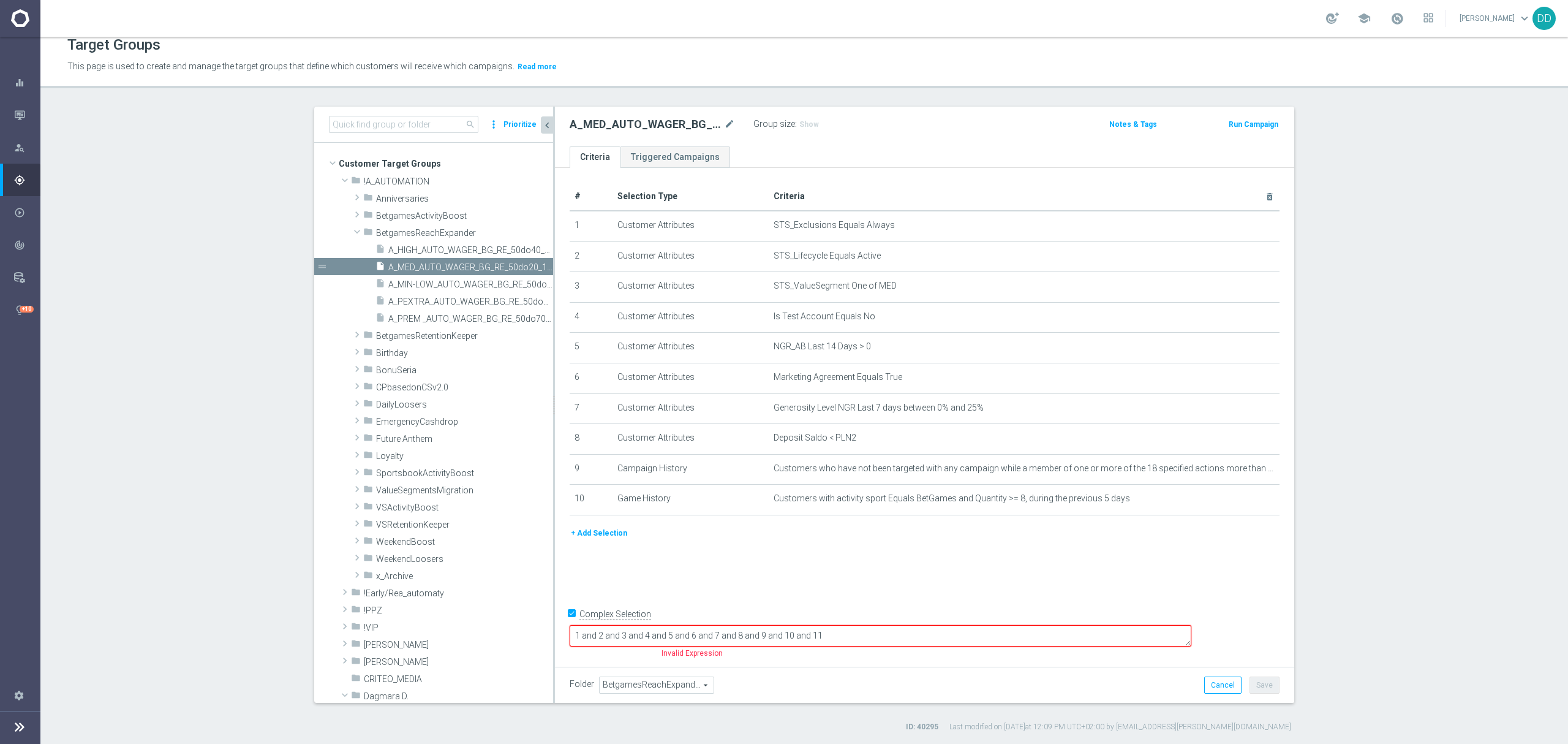
click at [1130, 636] on textarea "1 and 2 and 3 and 4 and 5 and 6 and 7 and 8 and 9 and 10 and 11" at bounding box center [880, 635] width 622 height 22
paste textarea
click at [1265, 693] on button "Save" at bounding box center [1264, 684] width 30 height 17
click at [445, 248] on span "A_HIGH_AUTO_WAGER_BG_RE_50do40_14d" at bounding box center [457, 250] width 137 height 10
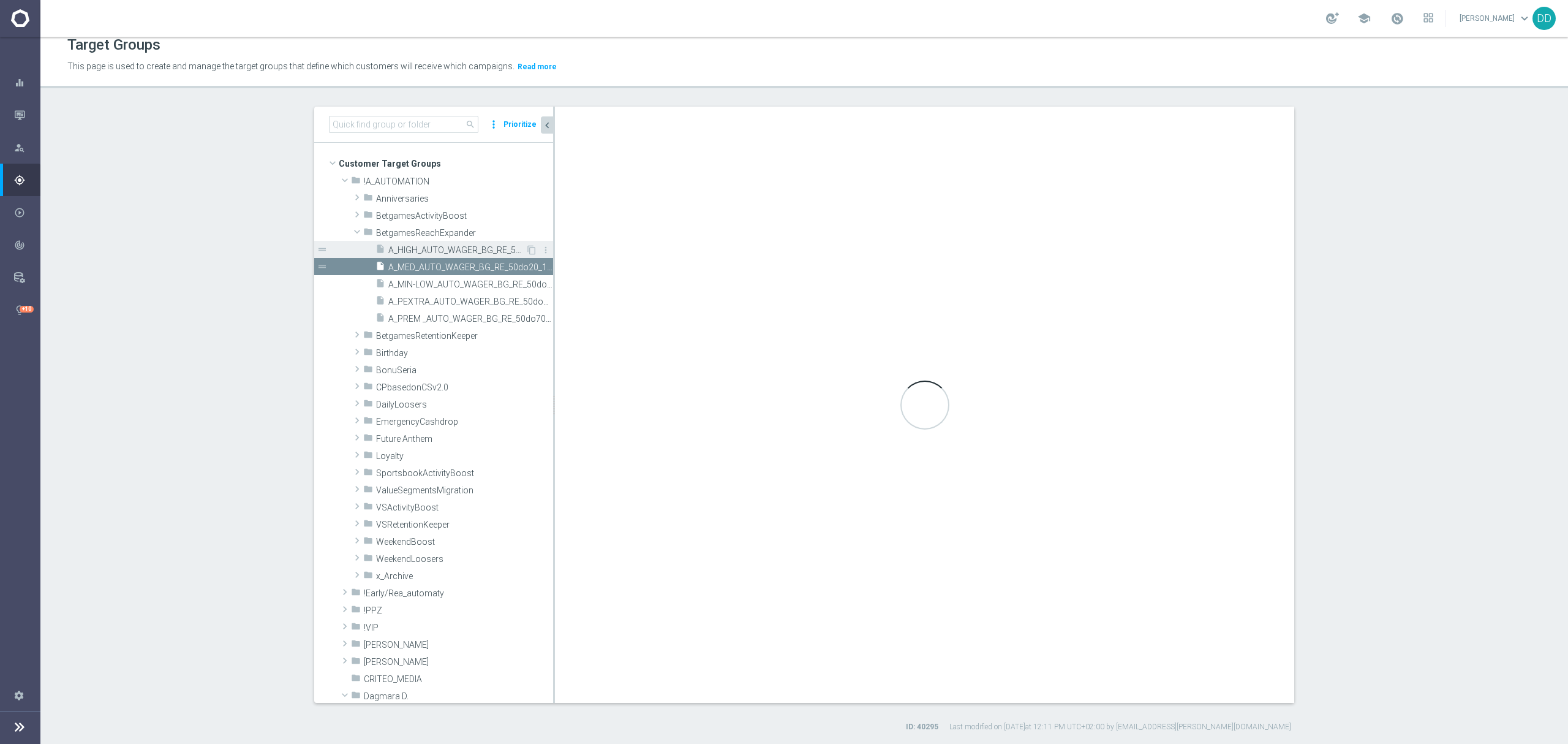
click at [443, 248] on span "A_HIGH_AUTO_WAGER_BG_RE_50do40_14d" at bounding box center [457, 250] width 137 height 10
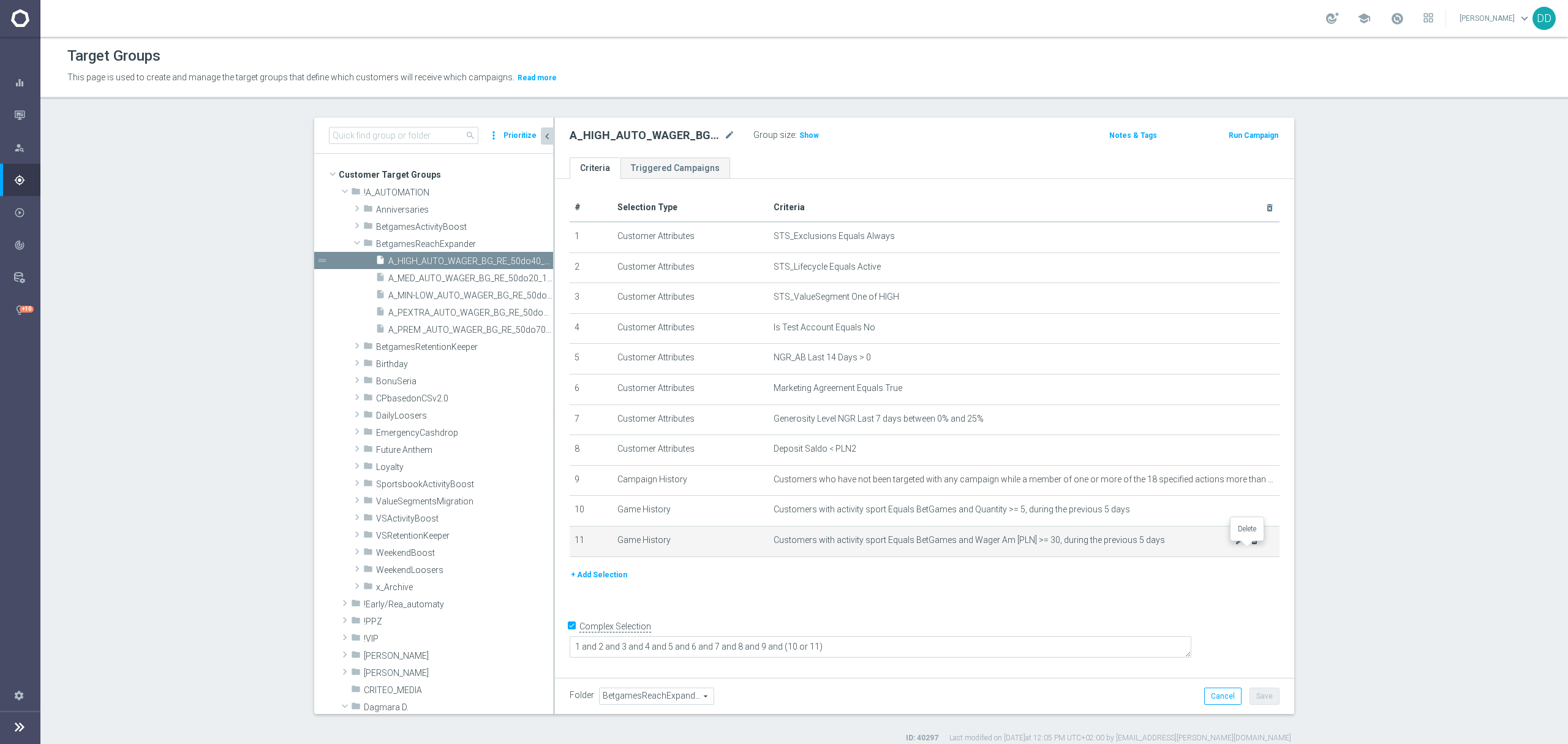
click at [1249, 545] on icon "delete_forever" at bounding box center [1254, 540] width 10 height 10
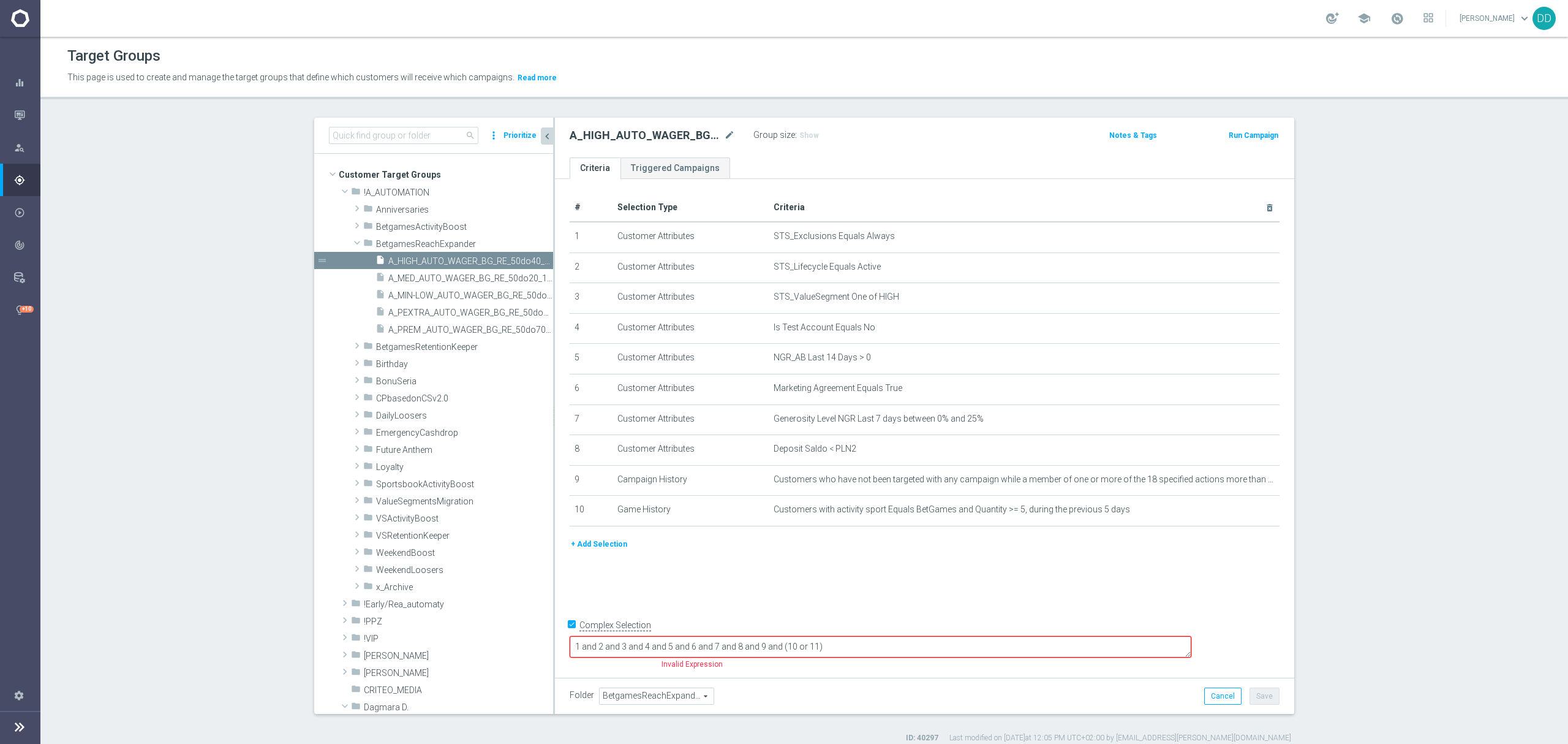
click at [985, 650] on textarea "1 and 2 and 3 and 4 and 5 and 6 and 7 and 8 and 9 and (10 or 11)" at bounding box center [880, 646] width 622 height 22
paste textarea "10"
type textarea "1 and 2 and 3 and 4 and 5 and 6 and 7 and 8 and 9 and 10"
click at [1249, 695] on button "Save" at bounding box center [1264, 696] width 30 height 17
click at [1154, 628] on div "# Selection Type Criteria delete_forever 1 Customer Attributes STS_Exclusions E…" at bounding box center [924, 425] width 739 height 493
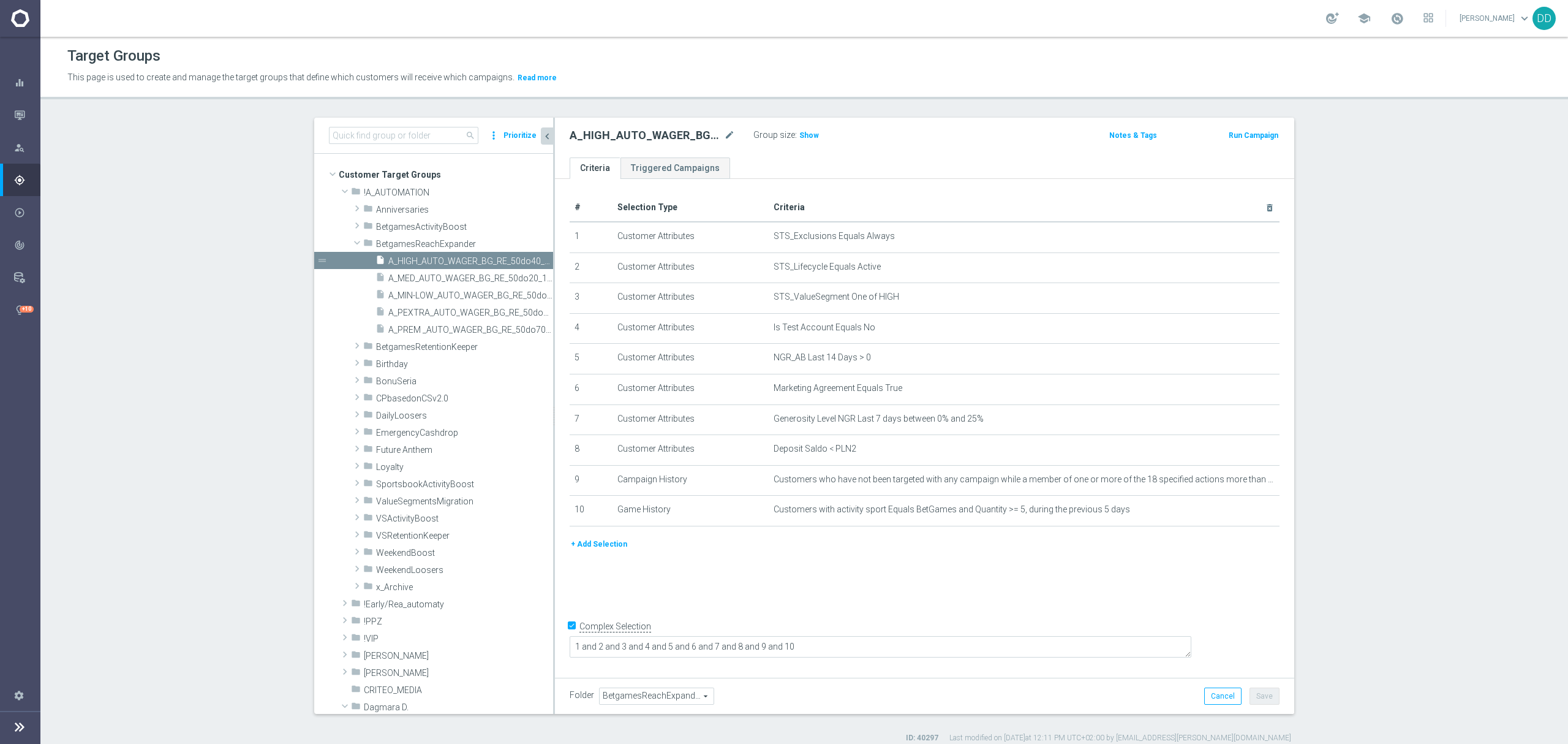
click at [1059, 574] on div "# Selection Type Criteria delete_forever 1 Customer Attributes STS_Exclusions E…" at bounding box center [924, 425] width 739 height 493
click at [407, 280] on span "A_MED_AUTO_WAGER_BG_RE_50do20_14d" at bounding box center [470, 278] width 165 height 10
click at [422, 300] on span "A_MIN-LOW_AUTO_WAGER_BG_RE_50do10_14d" at bounding box center [457, 295] width 137 height 10
click at [419, 277] on span "A_MED_AUTO_WAGER_BG_RE_50do20_14d" at bounding box center [457, 278] width 137 height 10
click at [417, 261] on span "A_HIGH_AUTO_WAGER_BG_RE_50do40_14d" at bounding box center [457, 261] width 137 height 10
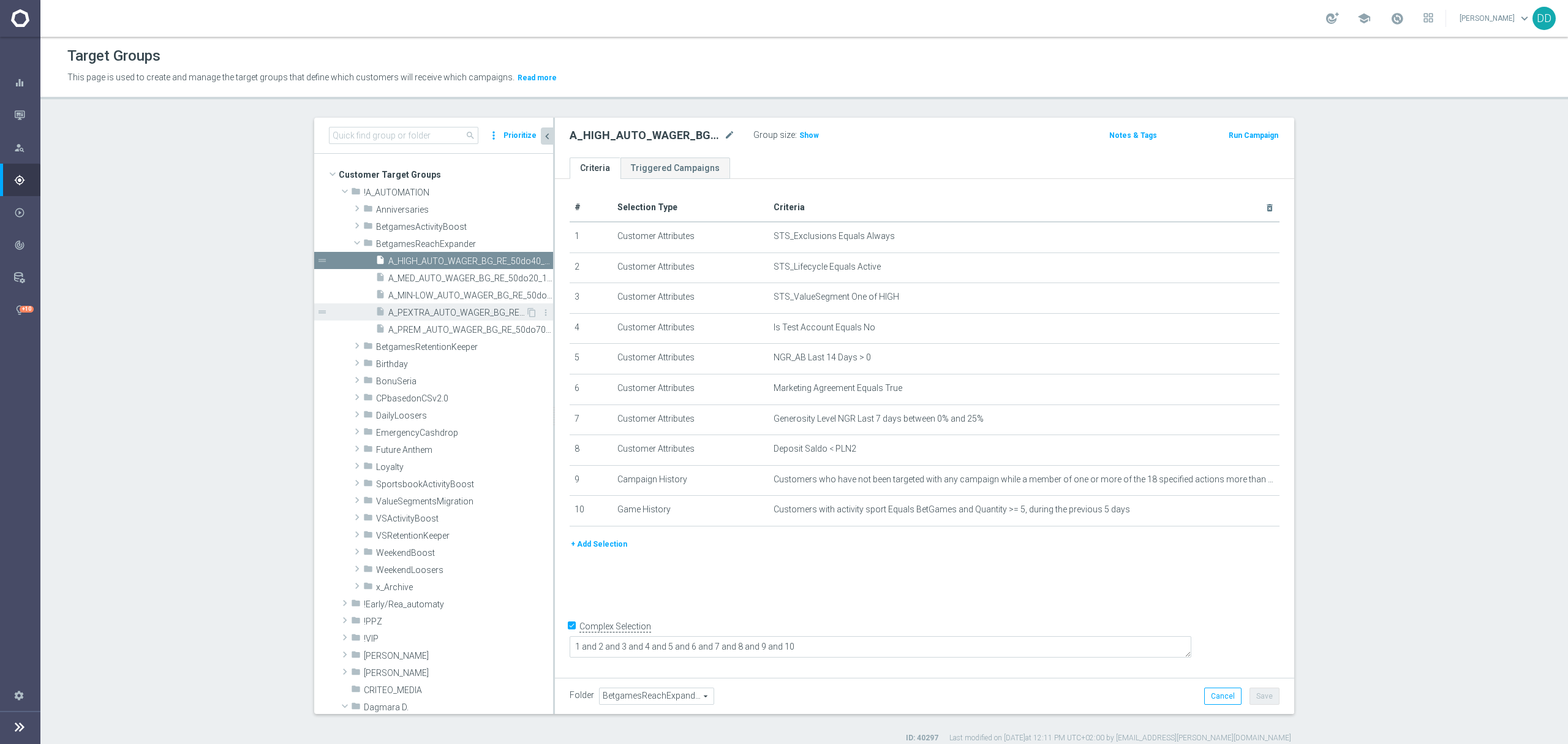
click at [407, 318] on span "A_PEXTRA_AUTO_WAGER_BG_RE_50do100_14d" at bounding box center [457, 312] width 137 height 10
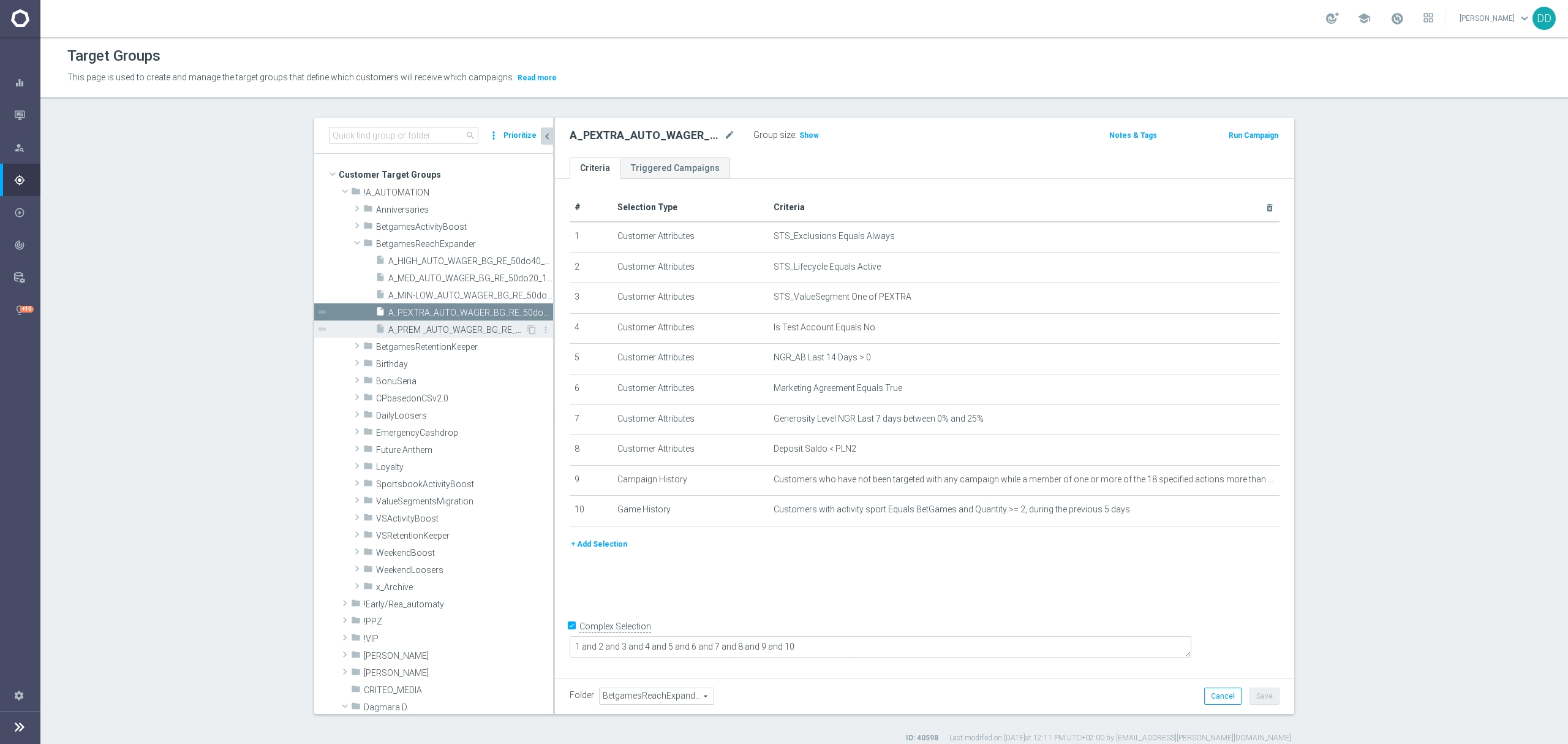
click at [417, 327] on span "A_PREM _AUTO_WAGER_BG_RE_50do70_14d" at bounding box center [457, 330] width 137 height 10
click at [417, 307] on div "insert_drive_file A_PEXTRA_AUTO_WAGER_BG_RE_50do100_14d" at bounding box center [450, 312] width 150 height 17
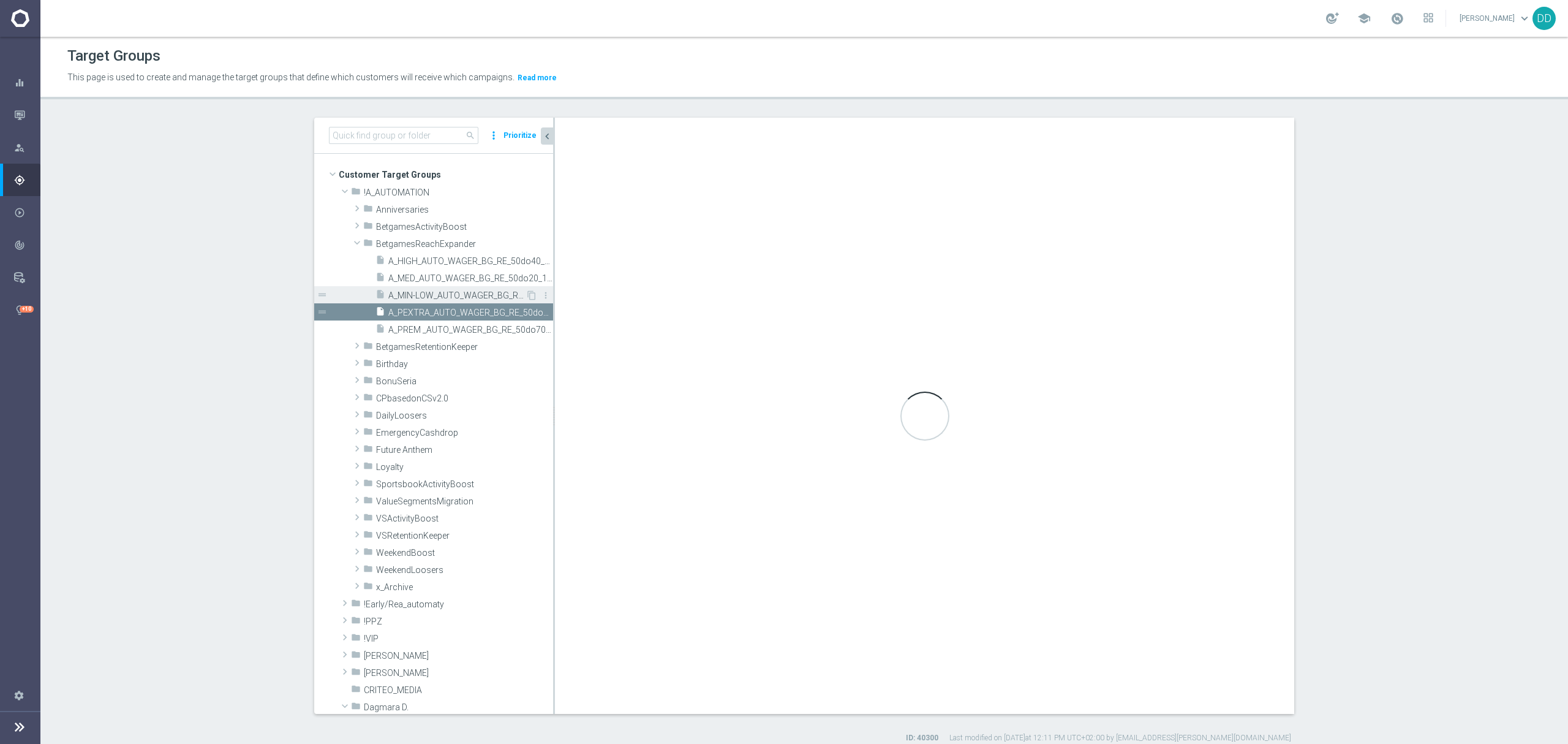
click at [417, 297] on span "A_MIN-LOW_AUTO_WAGER_BG_RE_50do10_14d" at bounding box center [457, 295] width 137 height 10
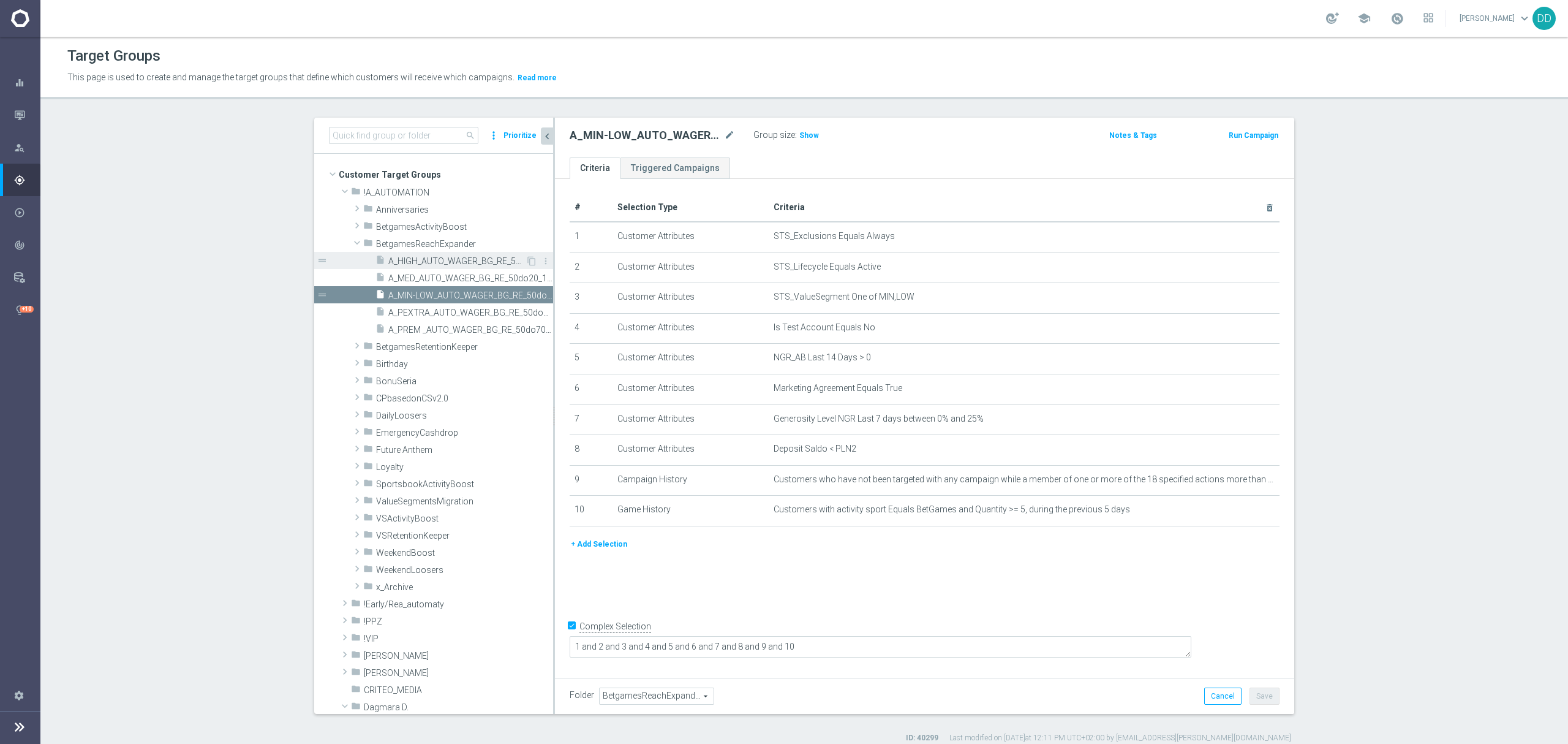
click at [417, 266] on span "A_HIGH_AUTO_WAGER_BG_RE_50do40_14d" at bounding box center [457, 261] width 137 height 10
click at [1066, 577] on div "# Selection Type Criteria delete_forever 1 Customer Attributes STS_Exclusions E…" at bounding box center [924, 425] width 739 height 493
